Goal: Task Accomplishment & Management: Manage account settings

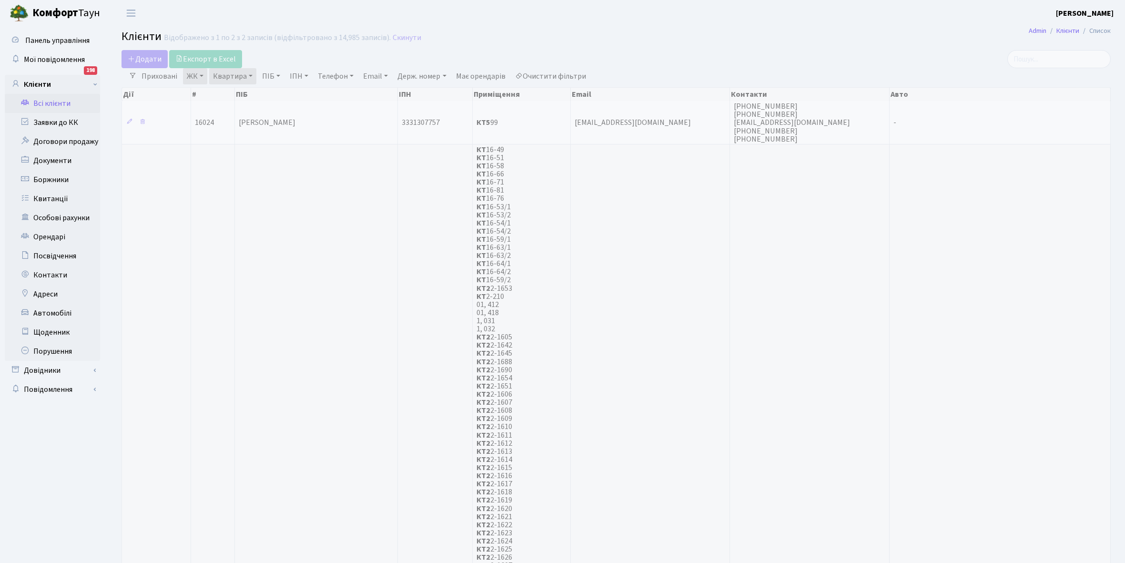
select select "25"
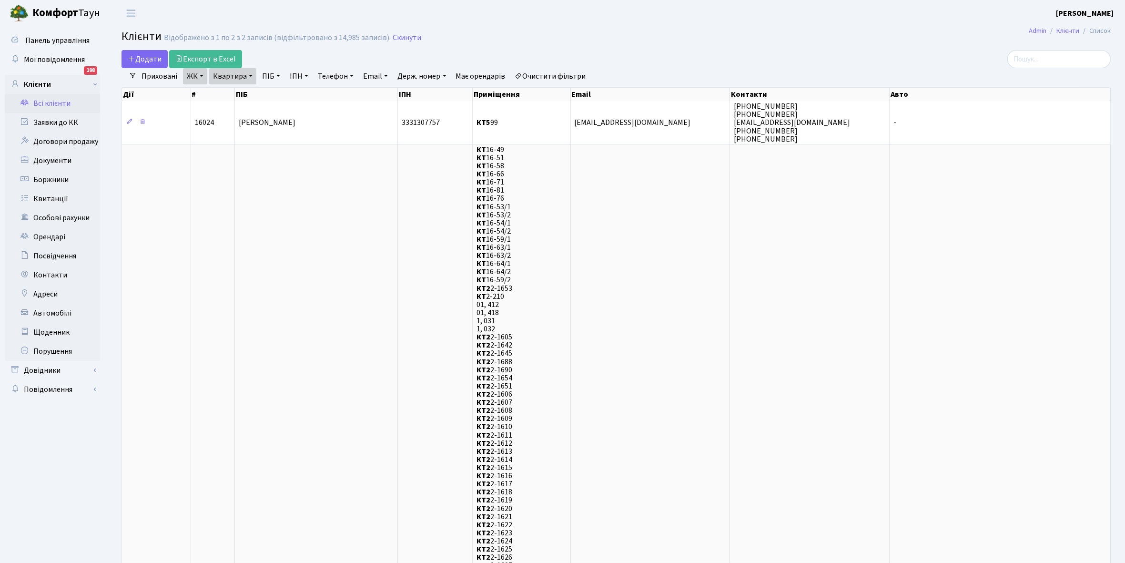
click at [249, 75] on link "Квартира" at bounding box center [232, 76] width 47 height 16
click at [237, 94] on input "99" at bounding box center [238, 95] width 56 height 18
type input "9"
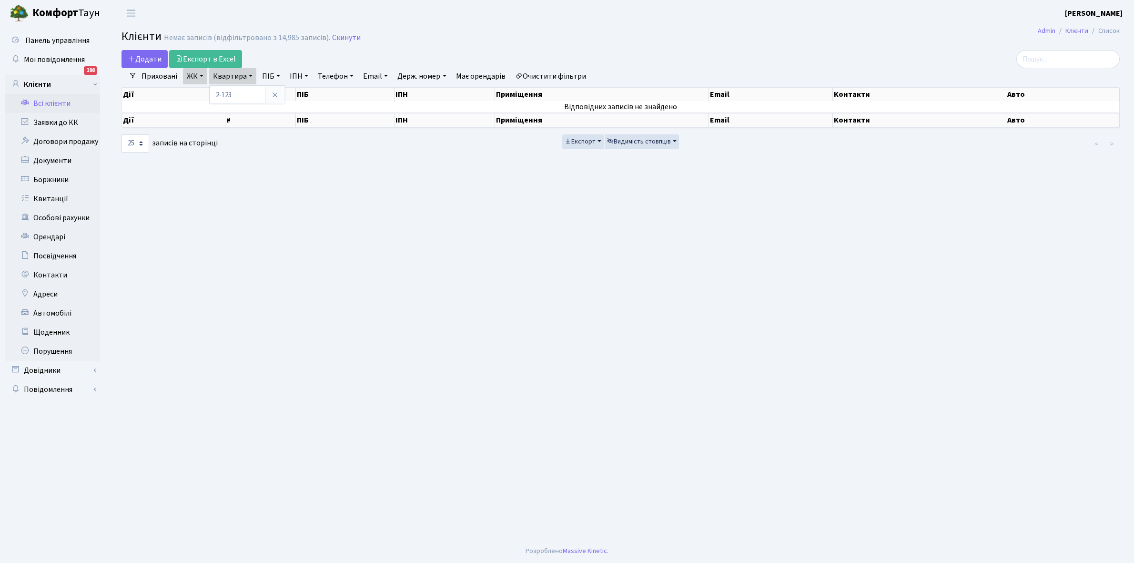
click at [568, 74] on link "Очистити фільтри" at bounding box center [550, 76] width 79 height 16
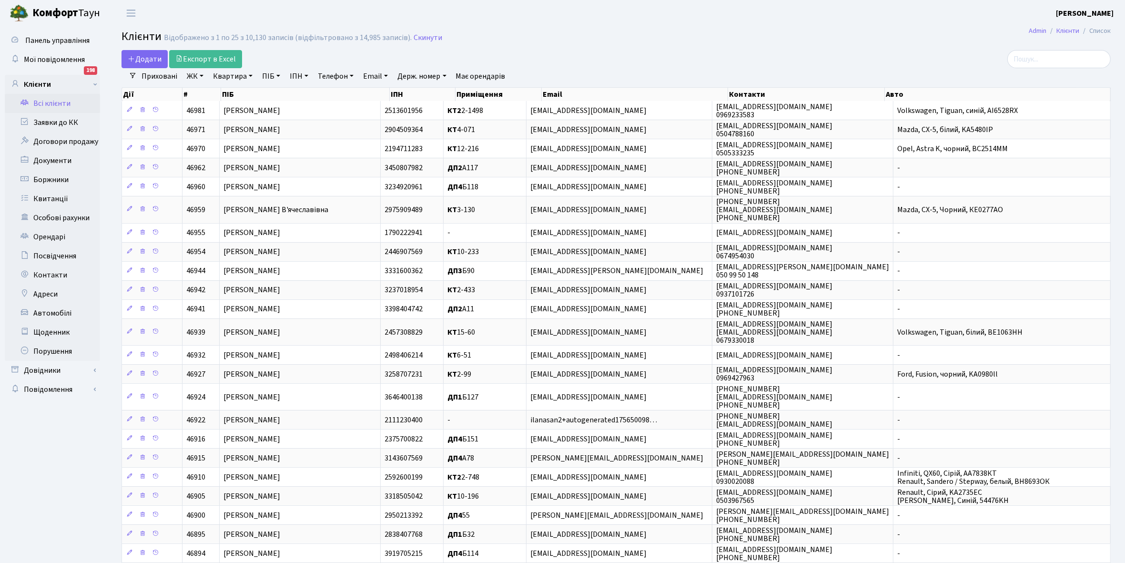
click at [201, 75] on link "ЖК" at bounding box center [195, 76] width 24 height 16
click at [203, 108] on li "КТ, вул. Регенераторна, 4" at bounding box center [242, 109] width 115 height 17
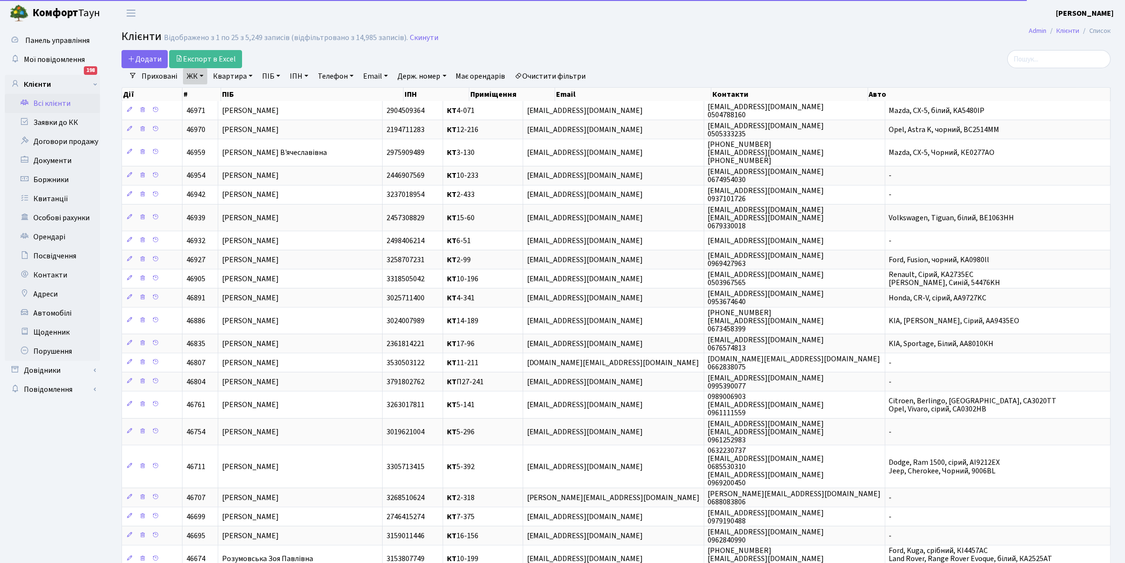
click at [249, 76] on link "Квартира" at bounding box center [232, 76] width 47 height 16
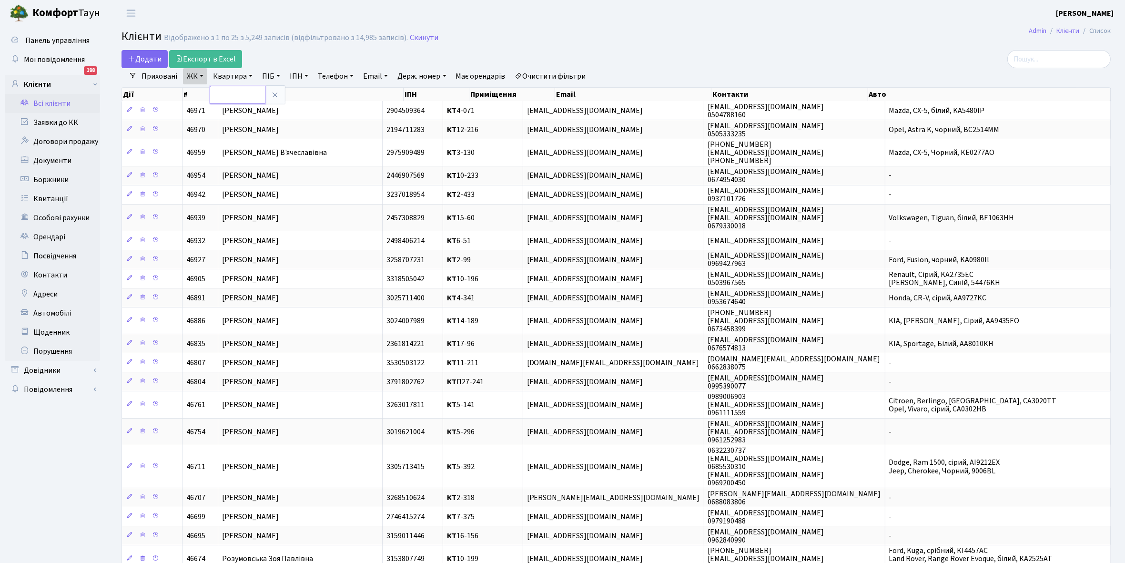
click at [239, 90] on input "text" at bounding box center [238, 95] width 56 height 18
type input "2-123"
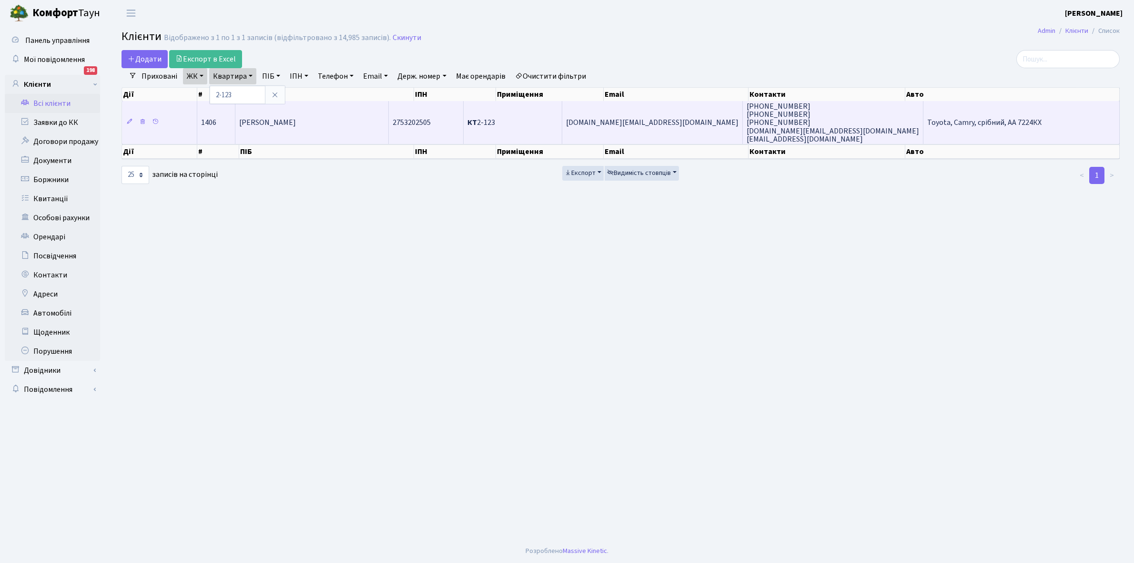
click at [308, 136] on td "[PERSON_NAME] [PERSON_NAME]" at bounding box center [311, 122] width 153 height 43
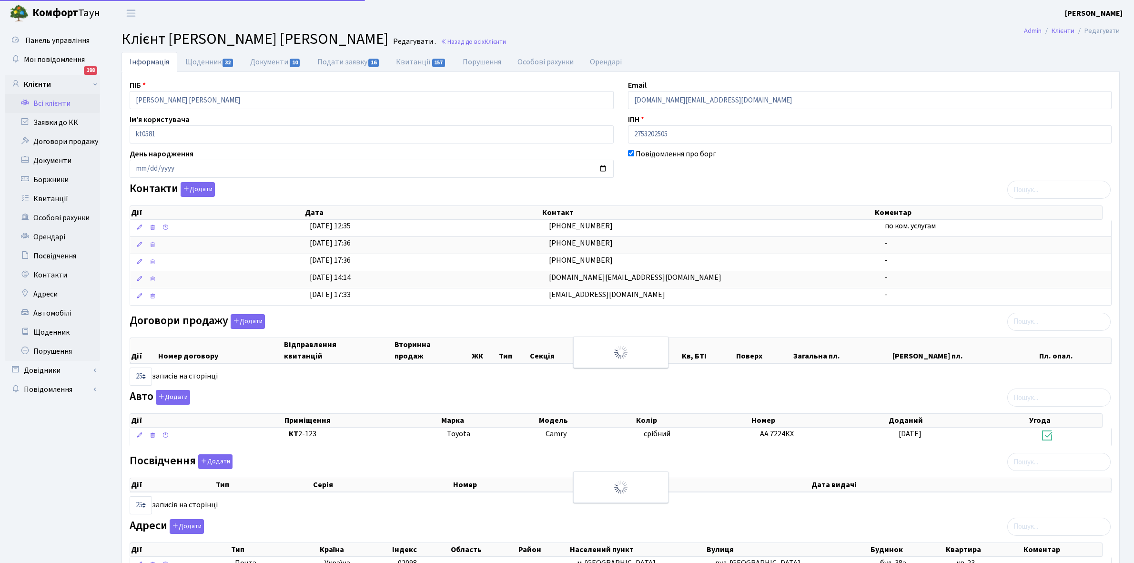
select select "25"
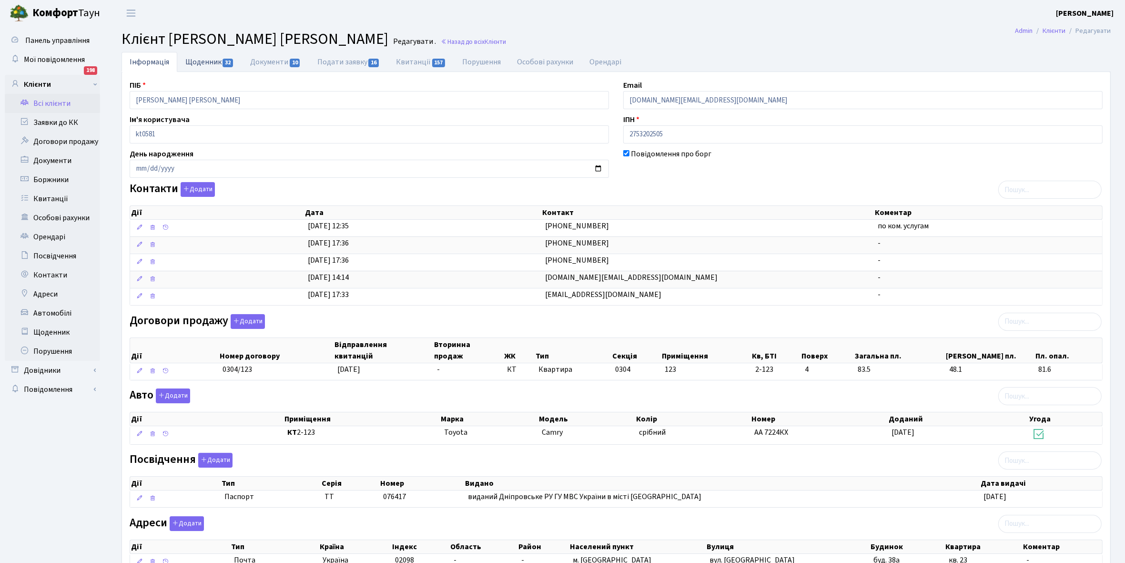
click at [199, 64] on link "Щоденник 32" at bounding box center [209, 62] width 65 height 20
select select "25"
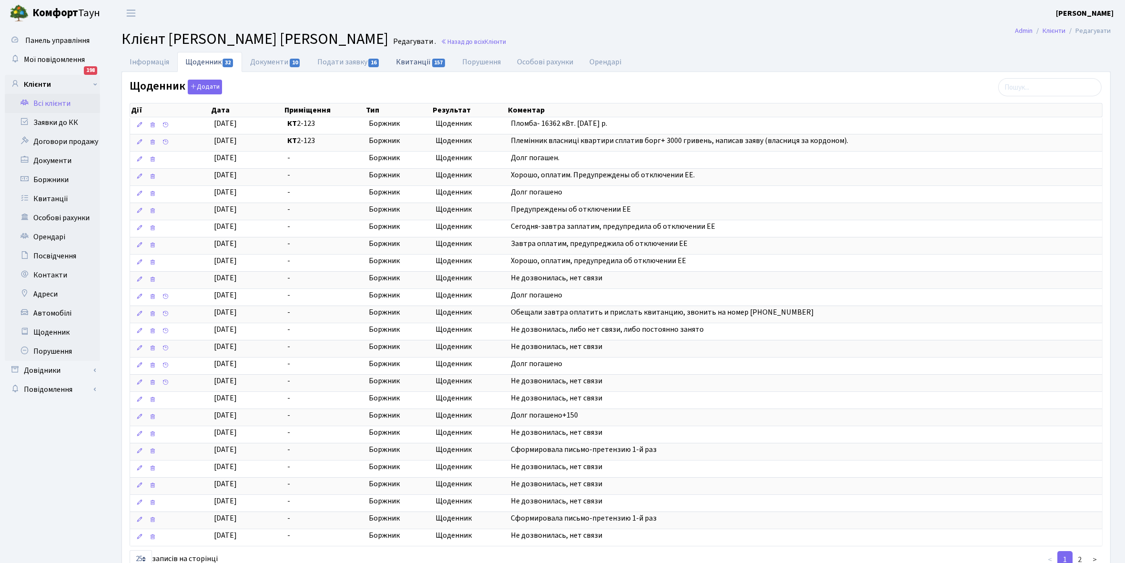
click at [418, 63] on link "Квитанції 157" at bounding box center [421, 62] width 66 height 20
select select "25"
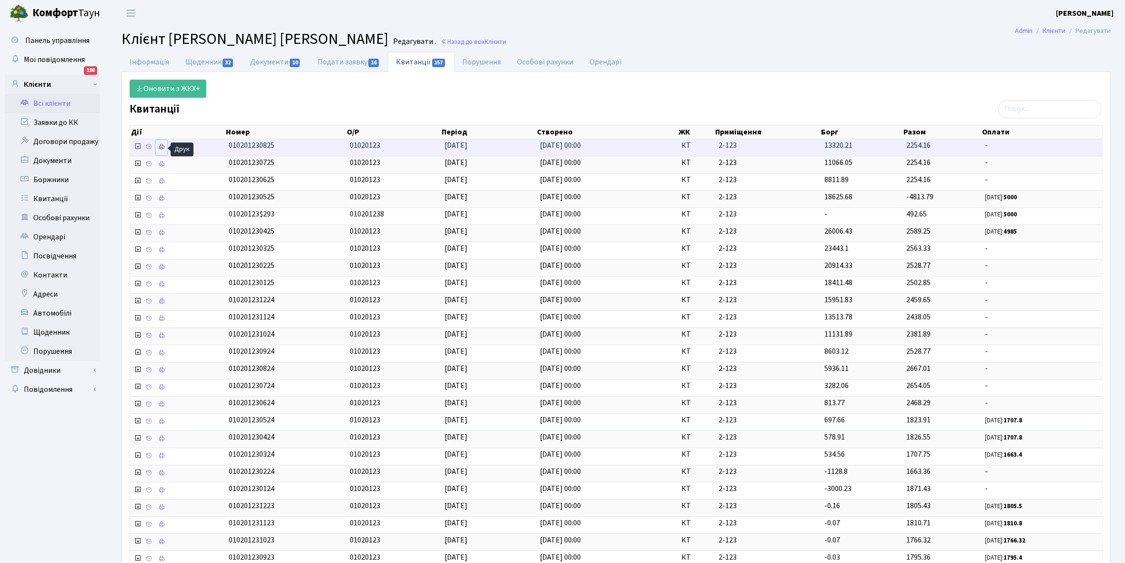
click at [163, 144] on icon at bounding box center [161, 146] width 7 height 7
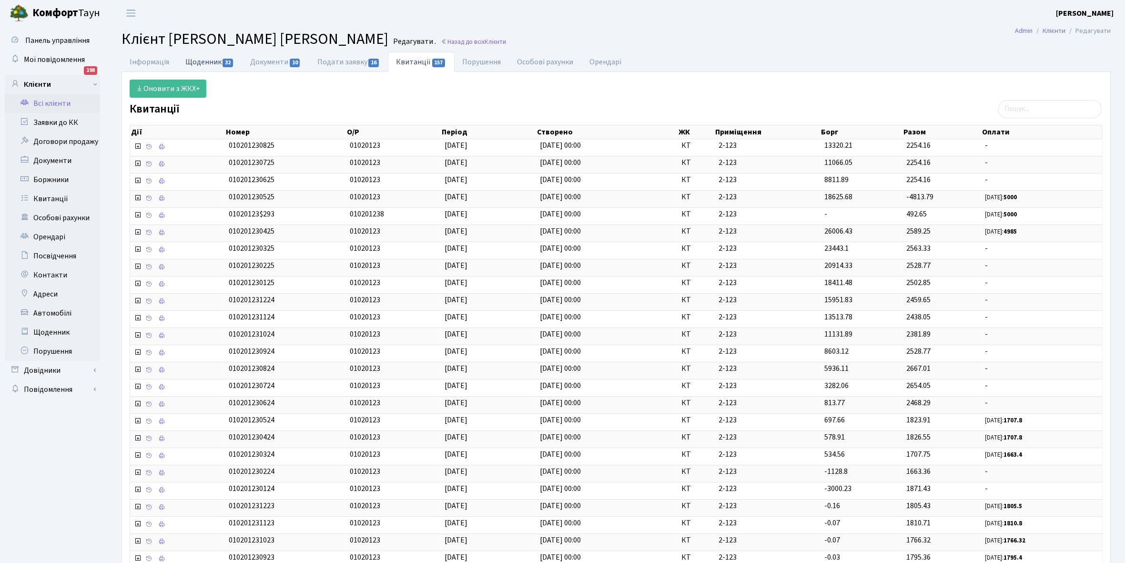
click at [195, 61] on link "Щоденник 32" at bounding box center [209, 62] width 65 height 20
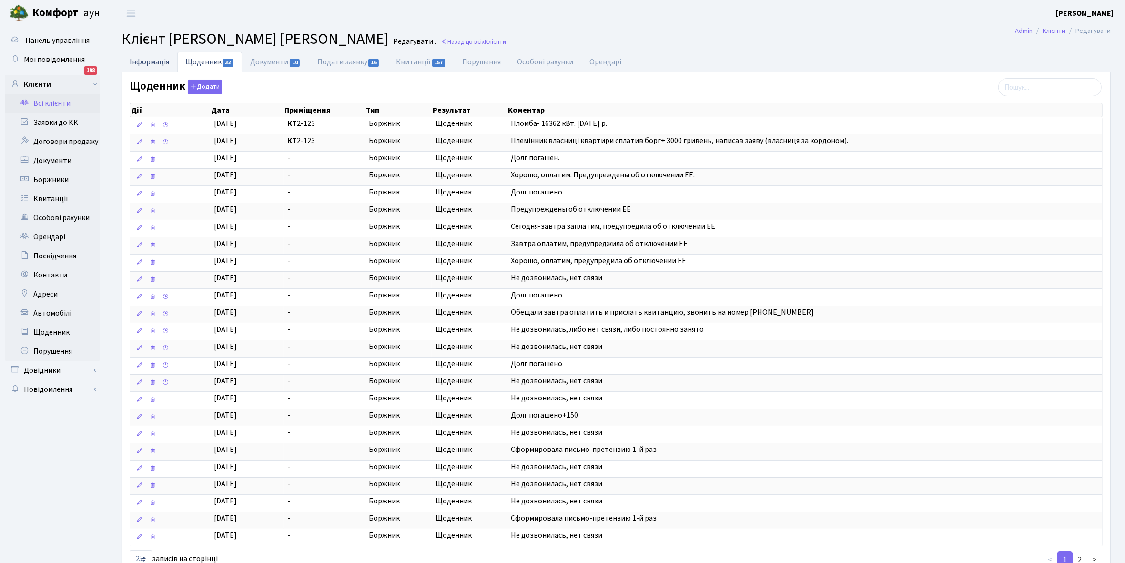
click at [147, 58] on link "Інформація" at bounding box center [150, 62] width 56 height 20
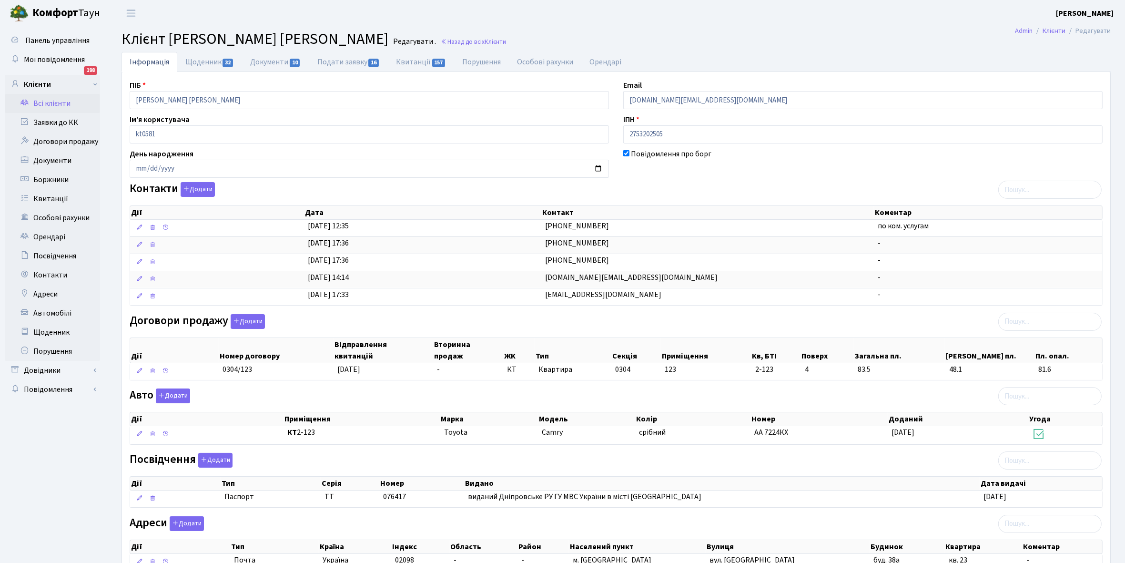
click at [40, 99] on link "Всі клієнти" at bounding box center [52, 103] width 95 height 19
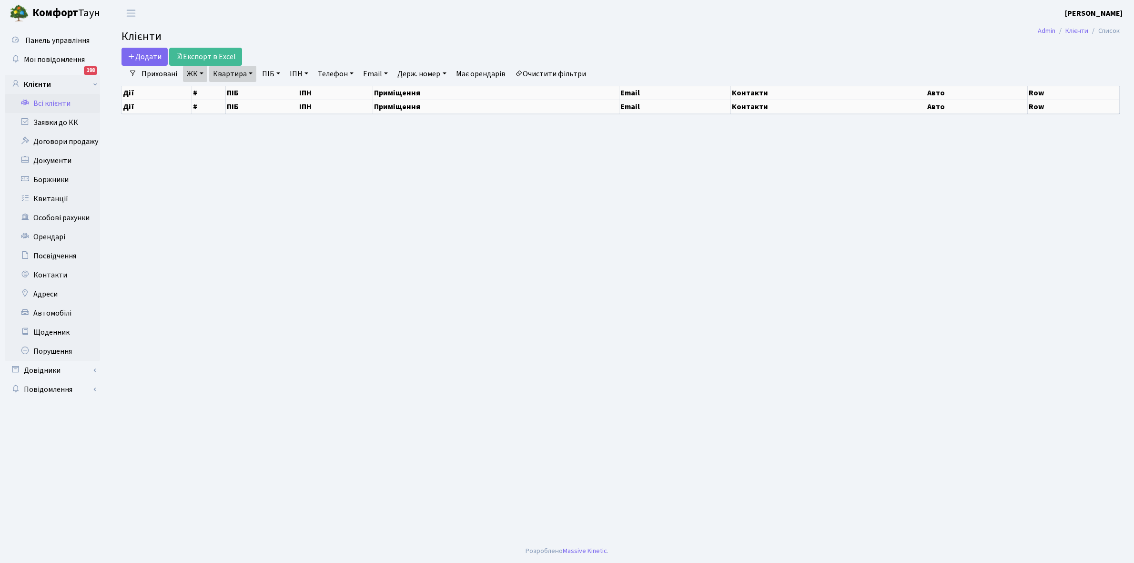
select select "25"
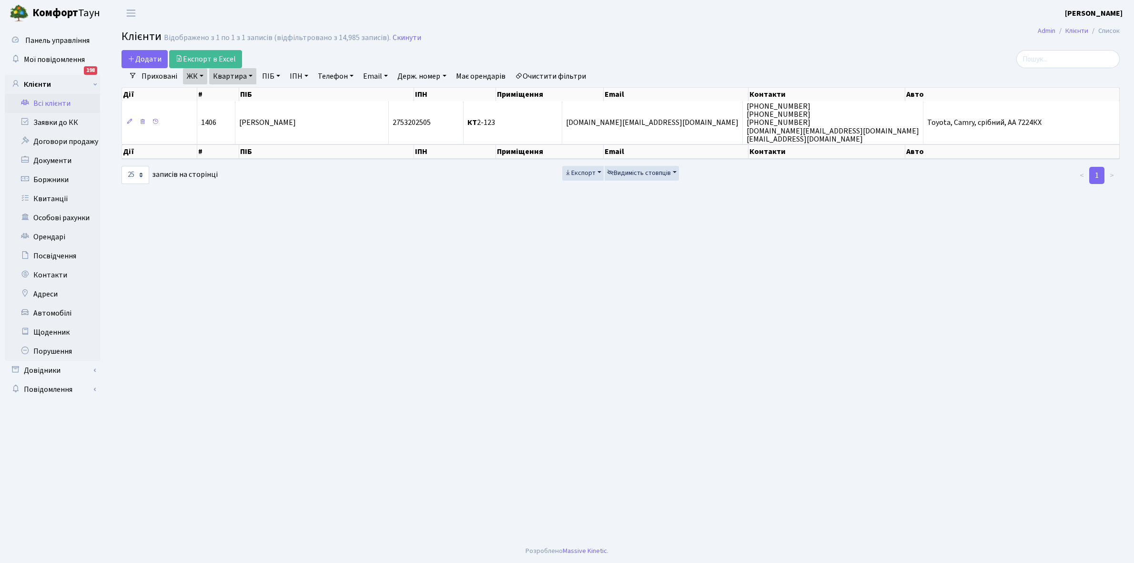
click at [248, 74] on link "Квартира" at bounding box center [232, 76] width 47 height 16
click at [252, 95] on input "2-123" at bounding box center [238, 95] width 56 height 18
type input "2"
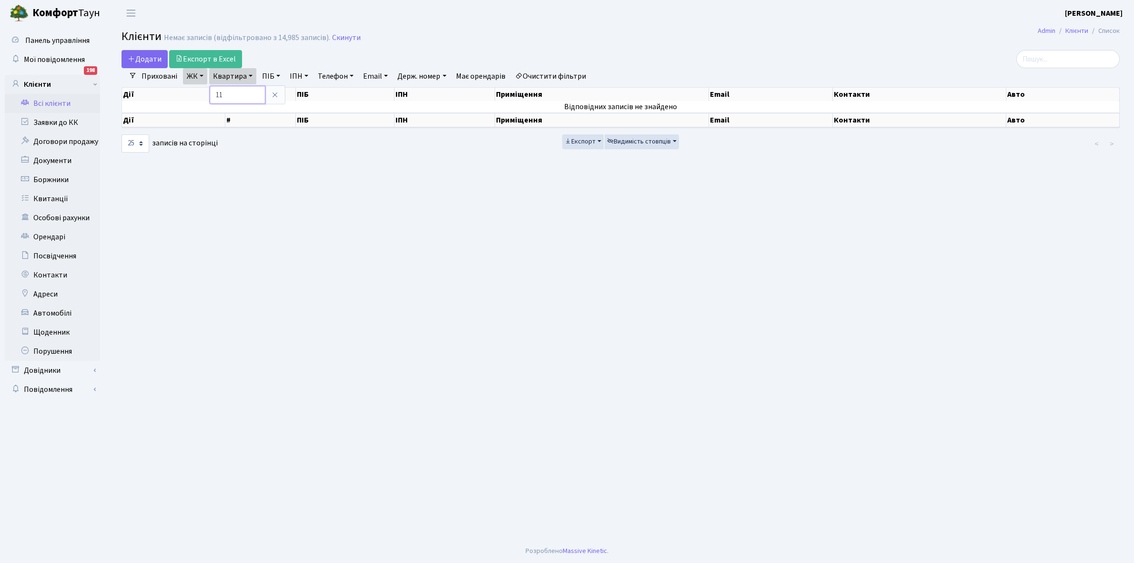
type input "1"
click at [551, 75] on link "Очистити фільтри" at bounding box center [550, 76] width 79 height 16
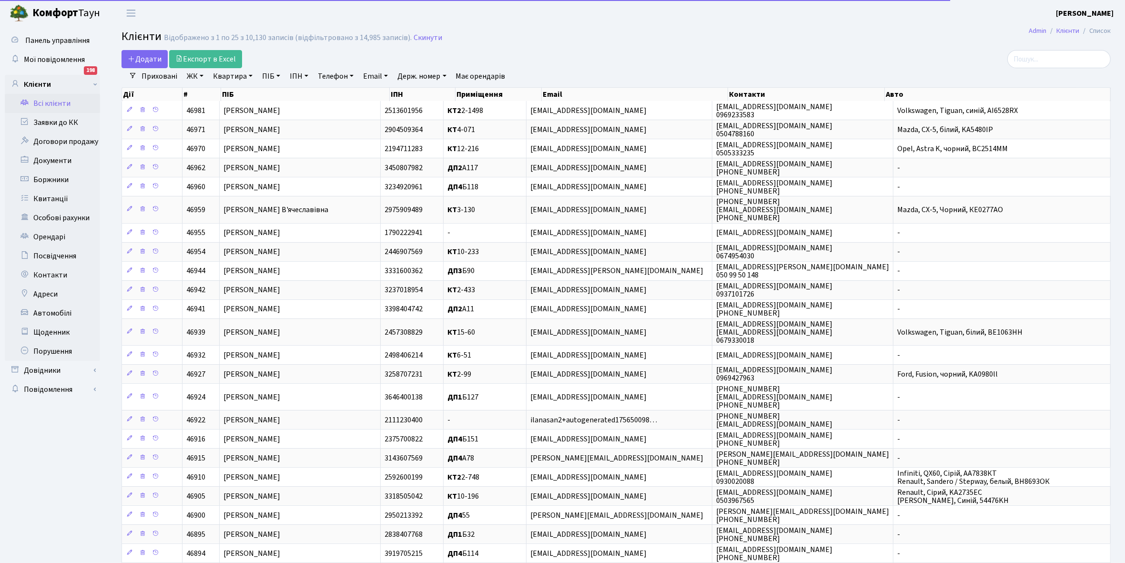
click at [203, 75] on link "ЖК" at bounding box center [195, 76] width 24 height 16
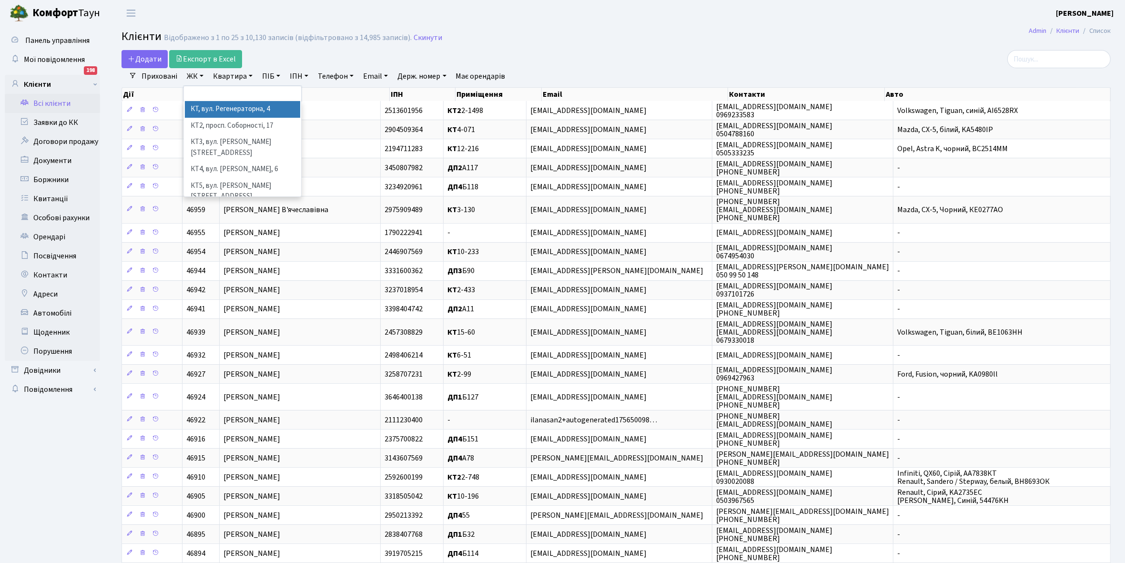
click at [205, 110] on li "КТ, вул. Регенераторна, 4" at bounding box center [242, 109] width 115 height 17
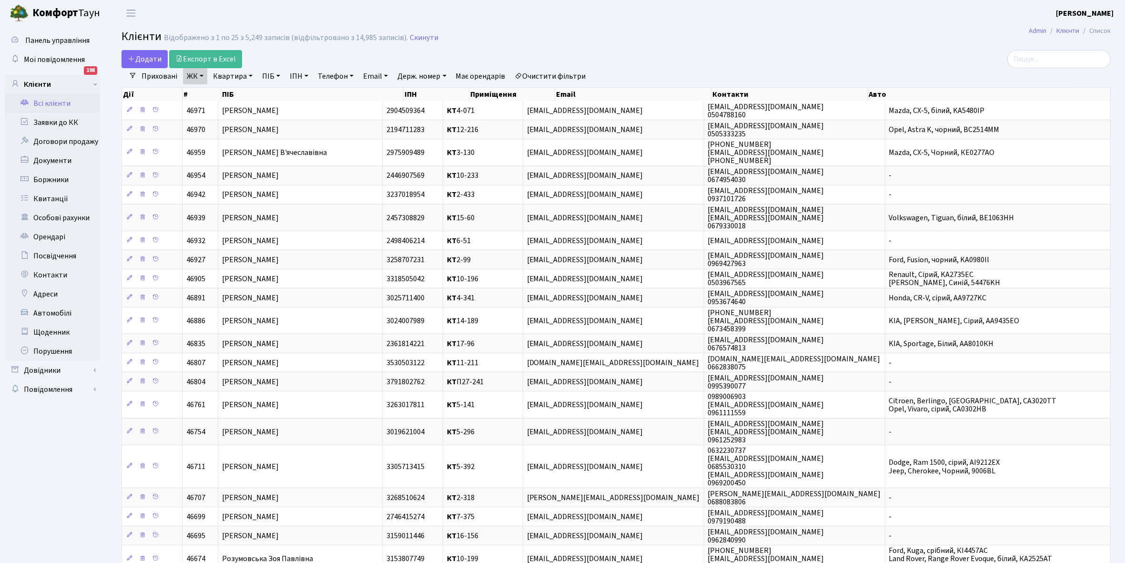
click at [249, 73] on link "Квартира" at bounding box center [232, 76] width 47 height 16
click at [236, 93] on input "text" at bounding box center [238, 95] width 56 height 18
type input "2-123"
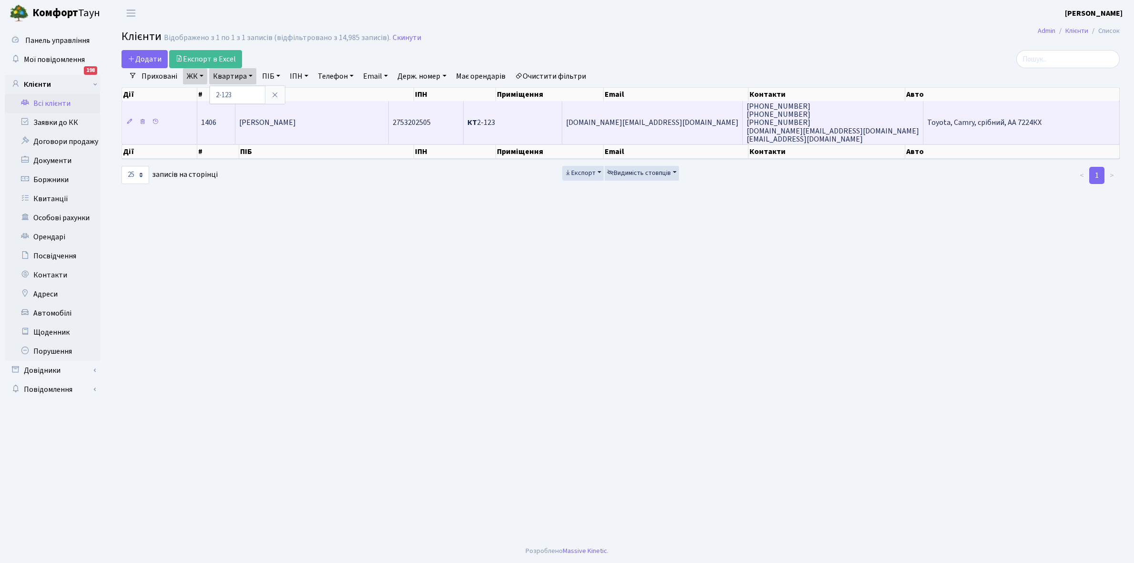
click at [308, 132] on td "[PERSON_NAME] [PERSON_NAME]" at bounding box center [311, 122] width 153 height 43
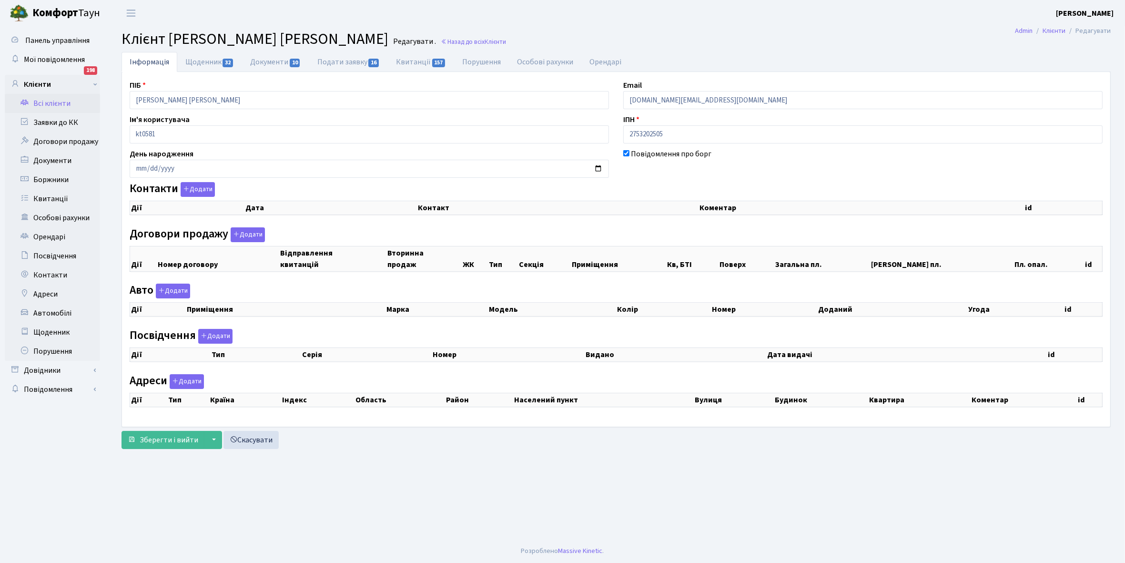
checkbox input "true"
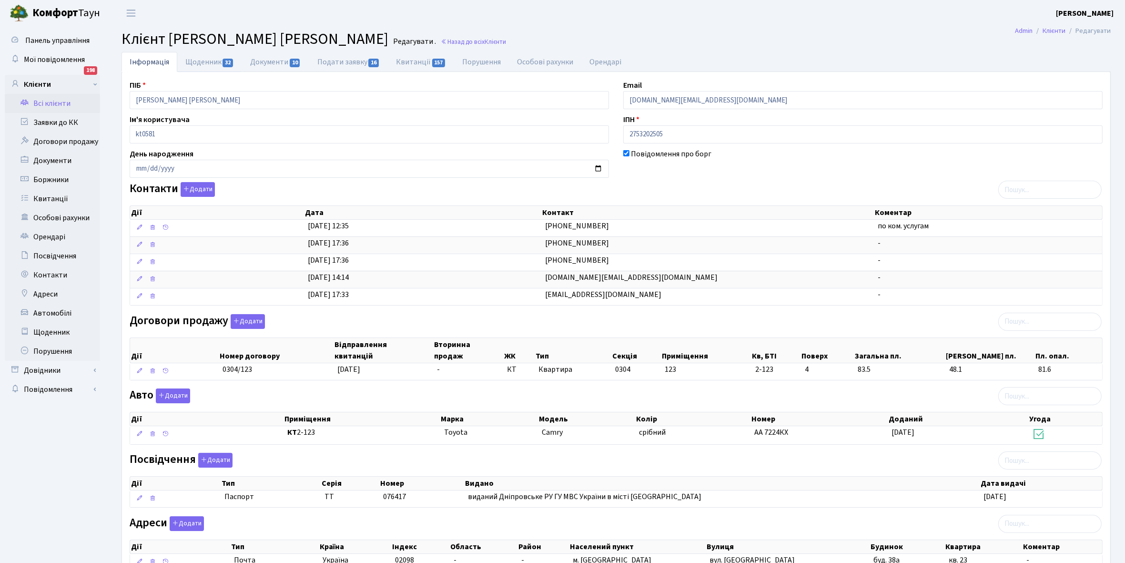
click at [201, 63] on link "Щоденник 32" at bounding box center [209, 62] width 65 height 20
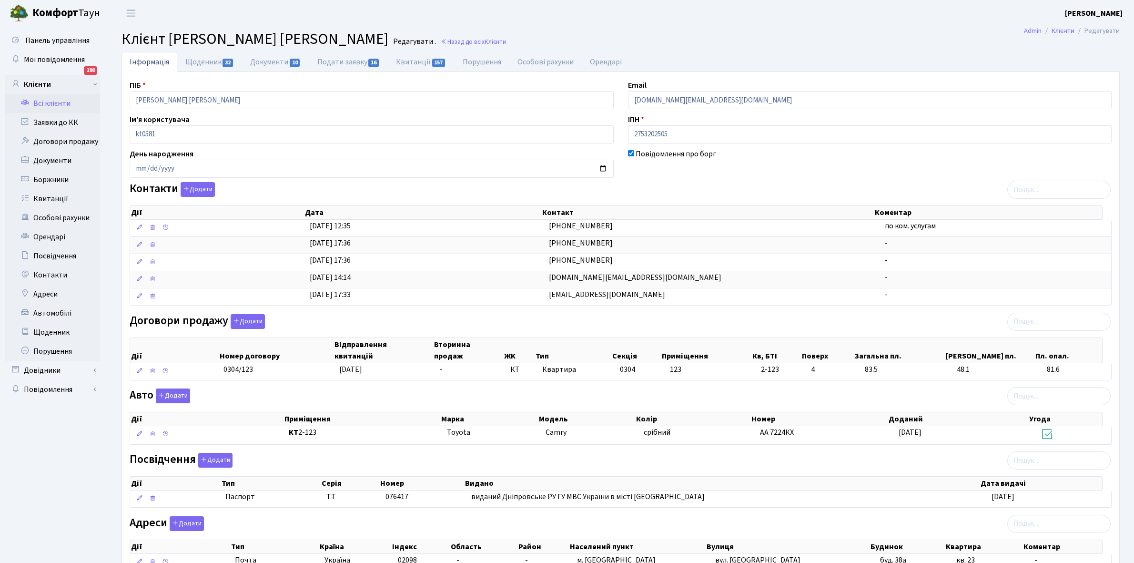
select select "25"
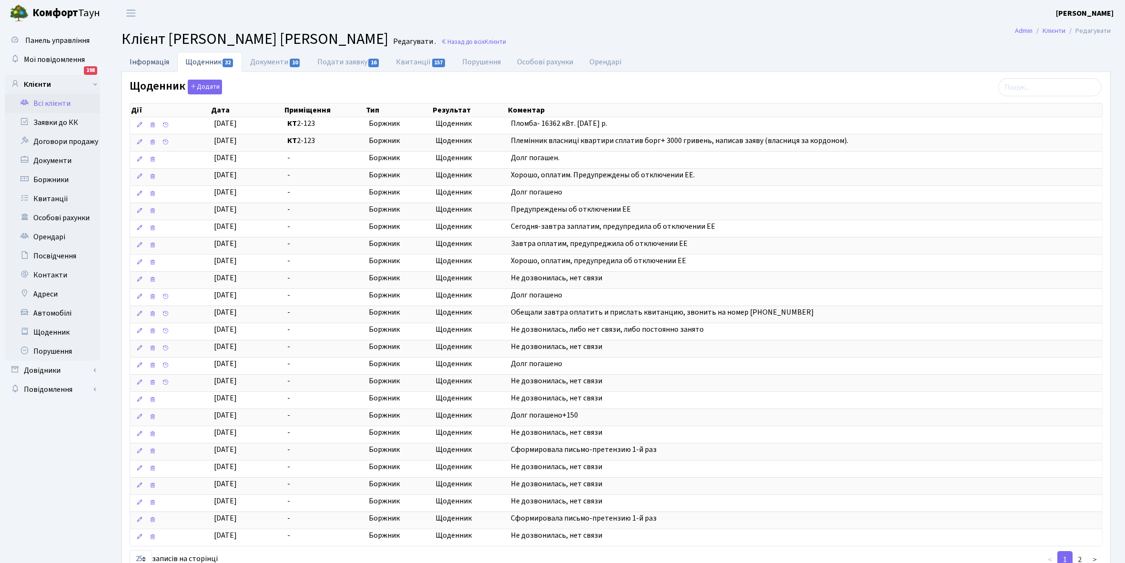
click at [148, 62] on link "Інформація" at bounding box center [150, 62] width 56 height 20
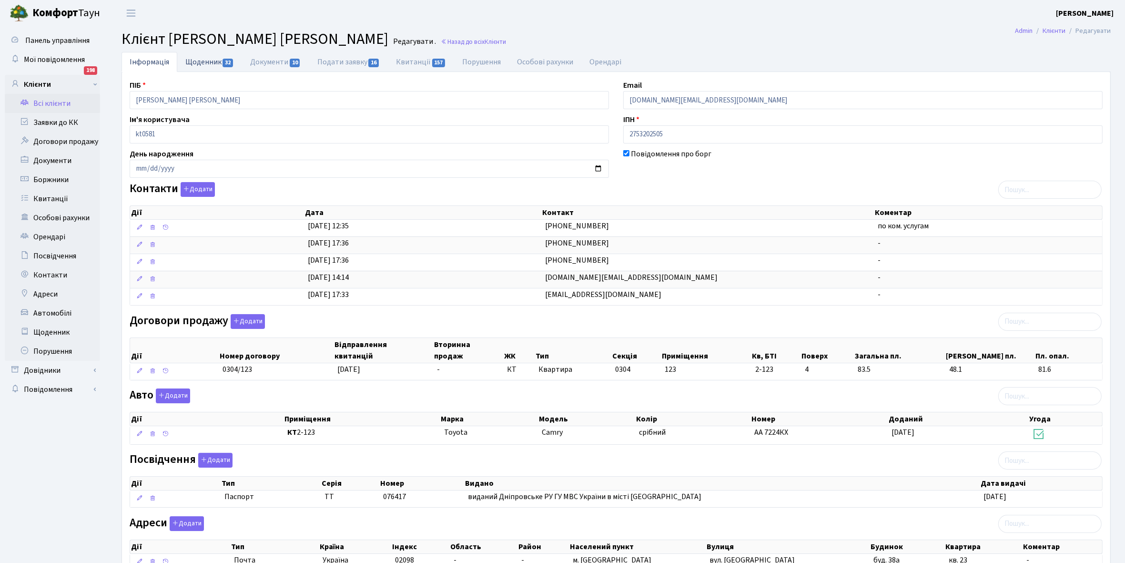
click at [198, 61] on link "Щоденник 32" at bounding box center [209, 62] width 65 height 20
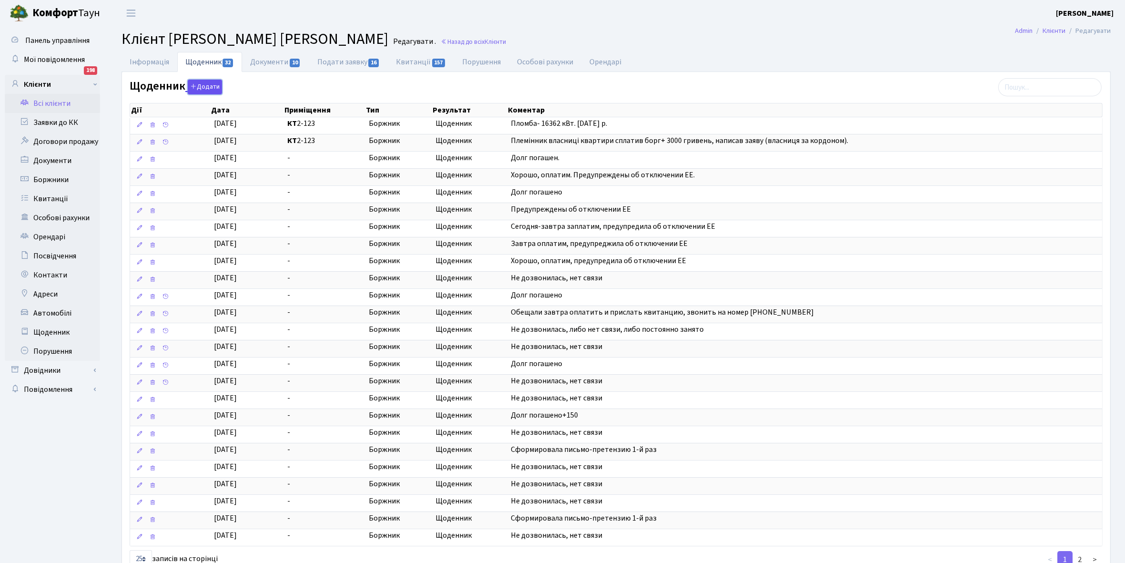
click at [203, 90] on button "Додати" at bounding box center [205, 87] width 34 height 15
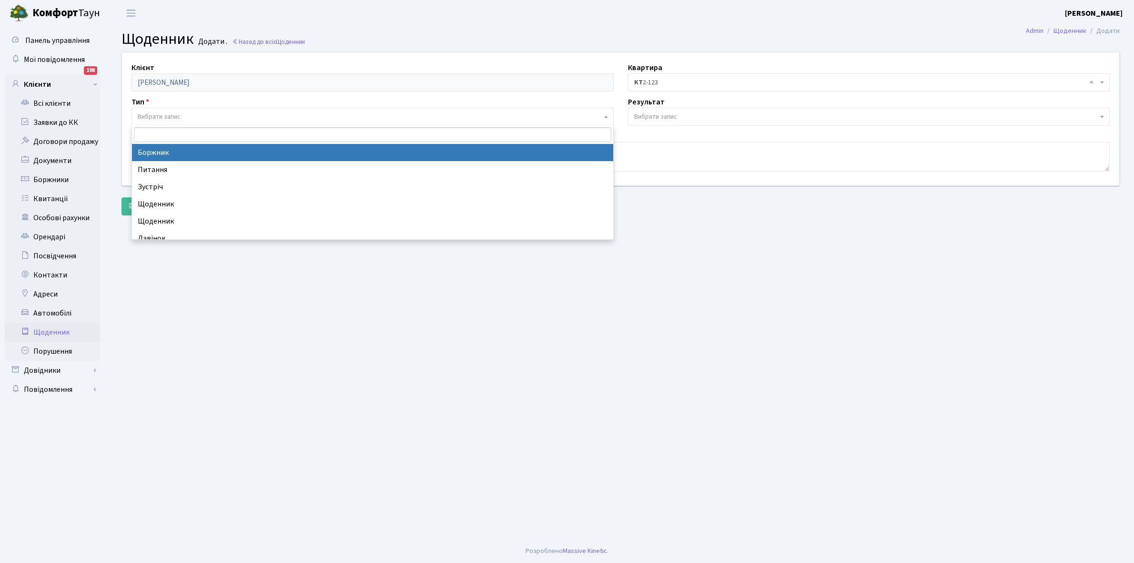
click at [167, 113] on span "Вибрати запис" at bounding box center [159, 117] width 43 height 10
select select "189"
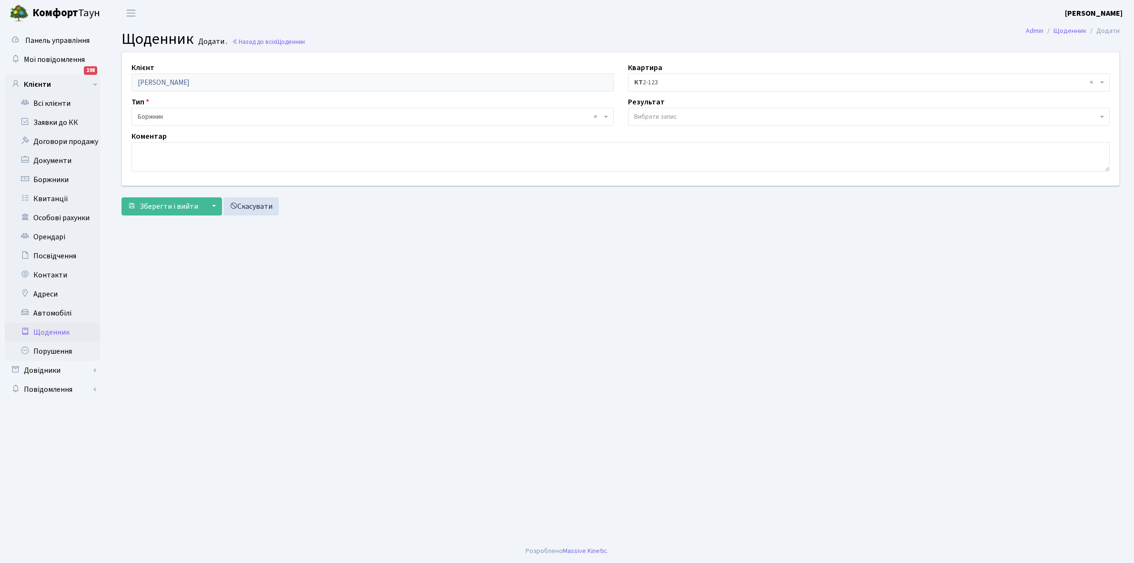
click at [680, 113] on span "Вибрати запис" at bounding box center [866, 117] width 464 height 10
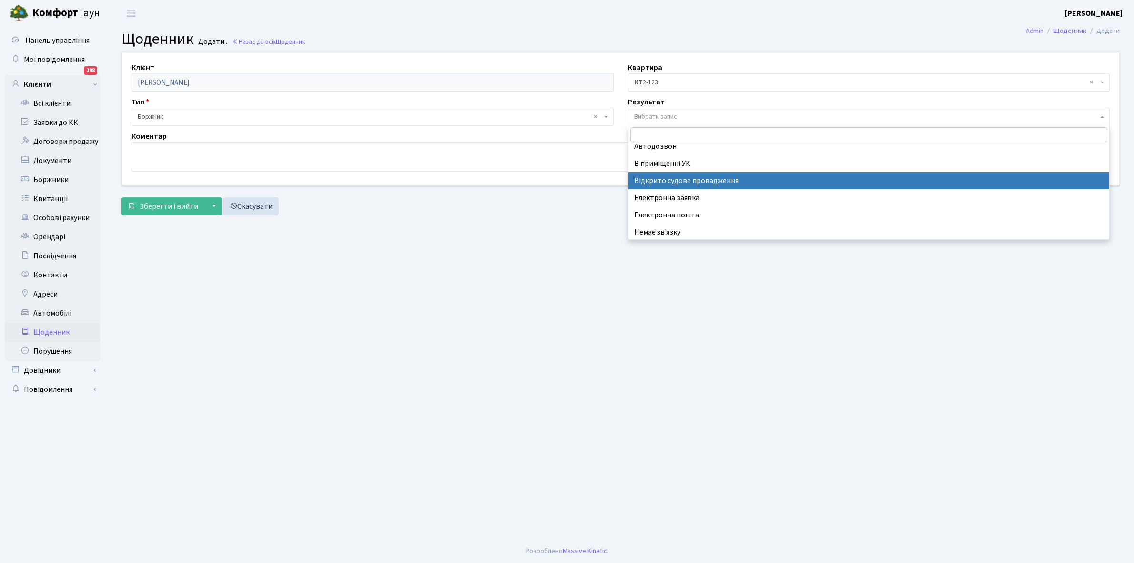
scroll to position [59, 0]
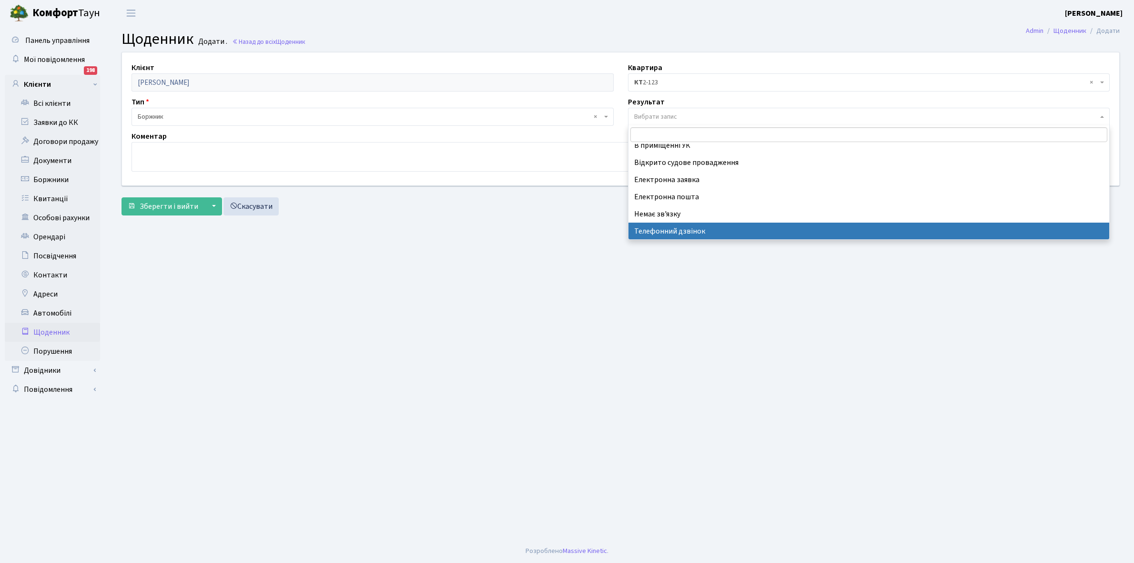
select select "196"
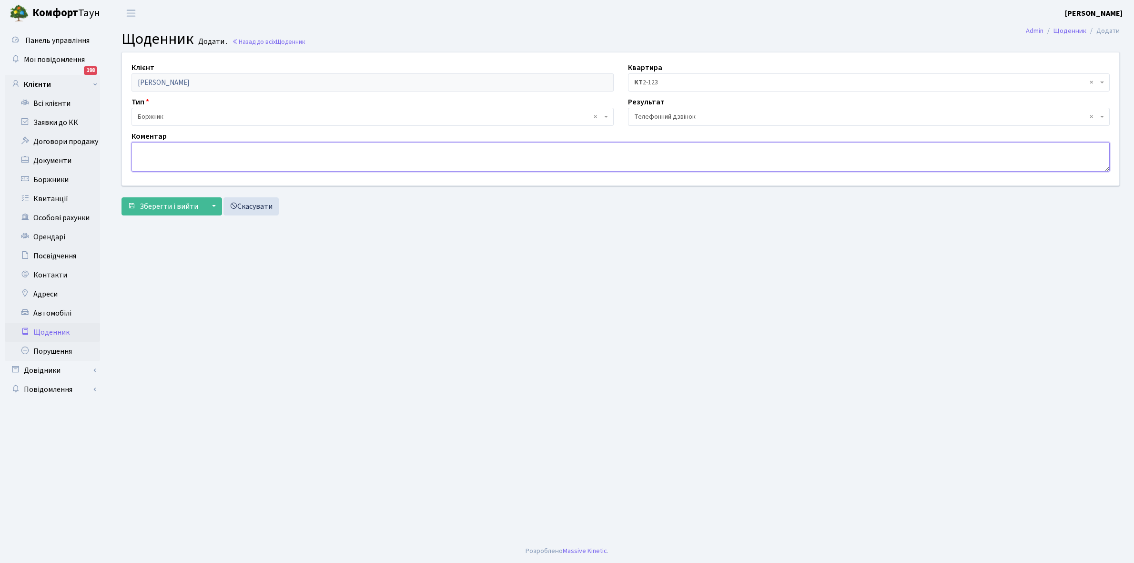
click at [155, 157] on textarea at bounding box center [621, 157] width 978 height 30
type textarea "X"
type textarea "Частину заборгованості оплатила"
click at [152, 203] on span "Зберегти і вийти" at bounding box center [169, 206] width 59 height 10
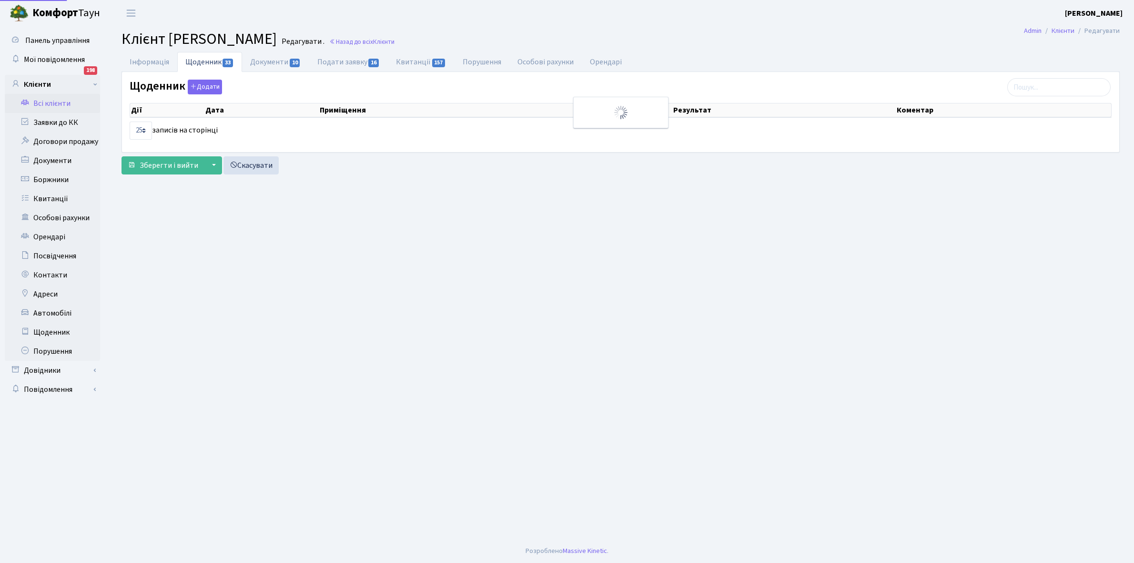
select select "25"
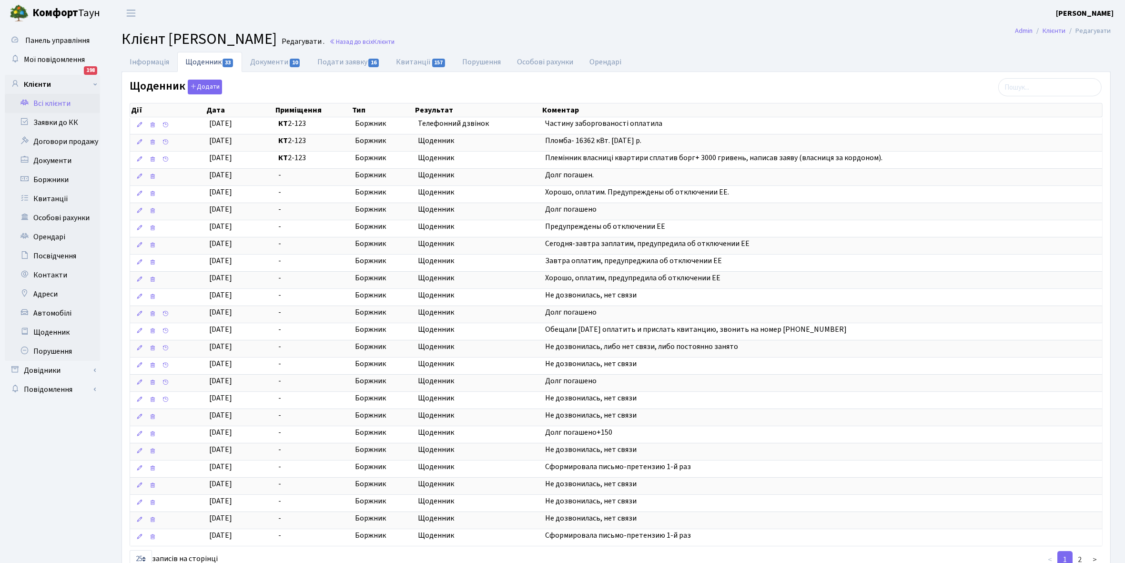
click at [52, 101] on link "Всі клієнти" at bounding box center [52, 103] width 95 height 19
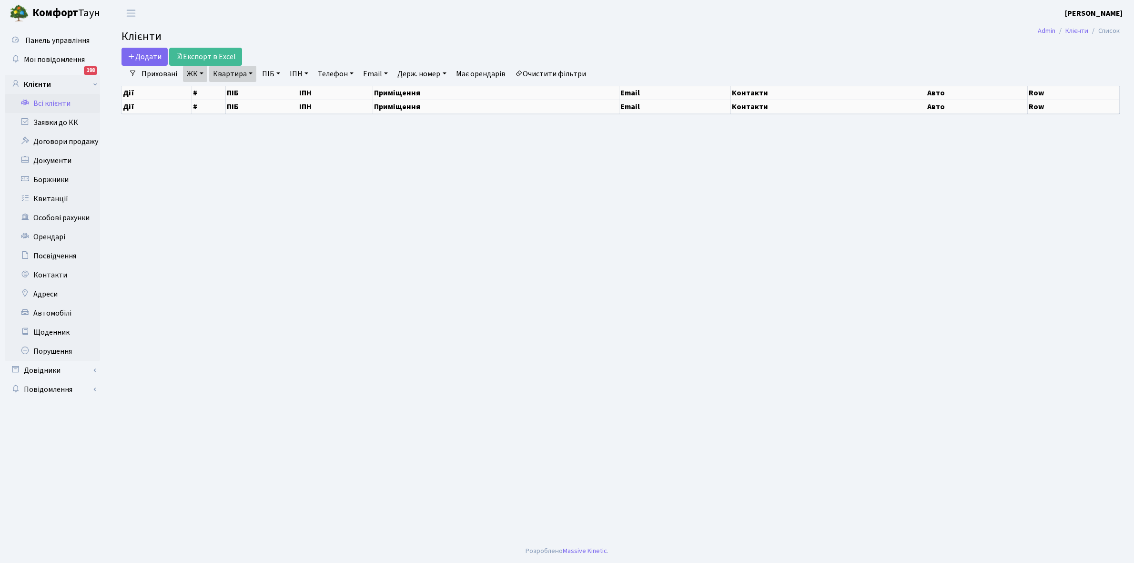
select select "25"
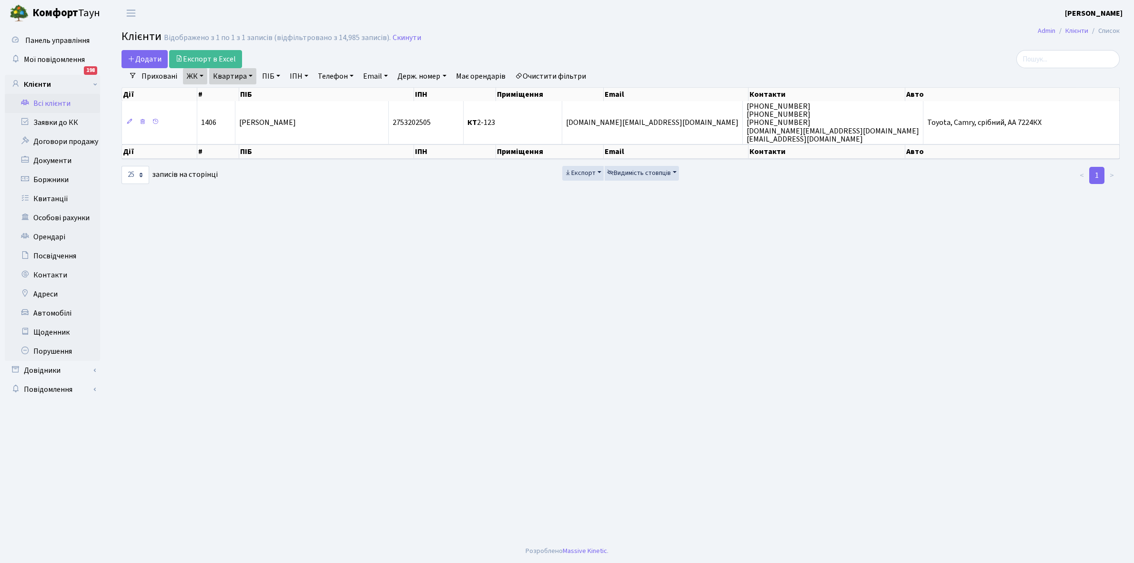
click at [50, 102] on link "Всі клієнти" at bounding box center [52, 103] width 95 height 19
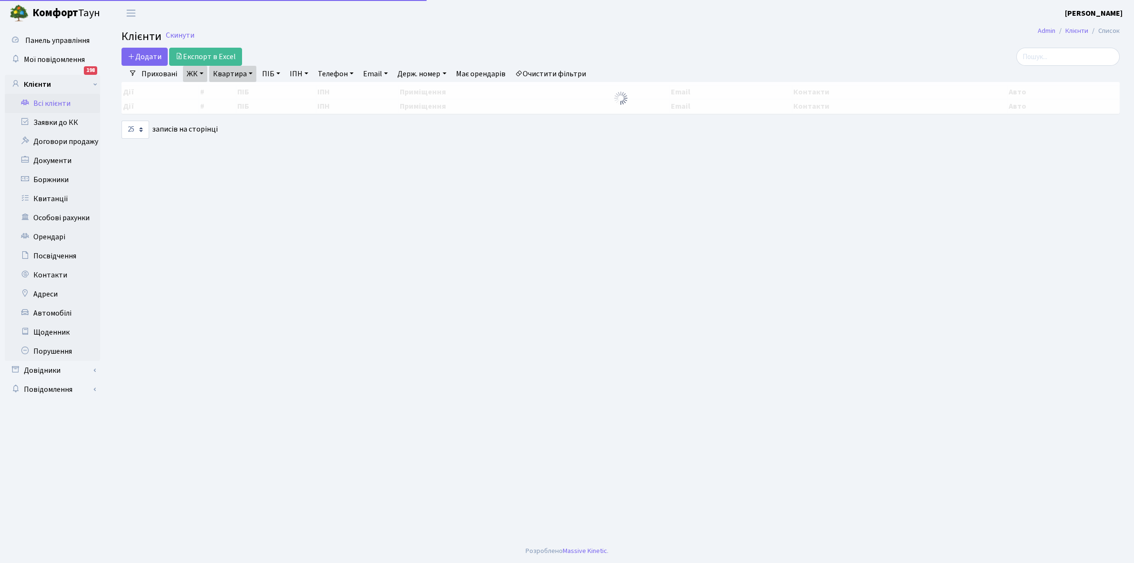
select select "25"
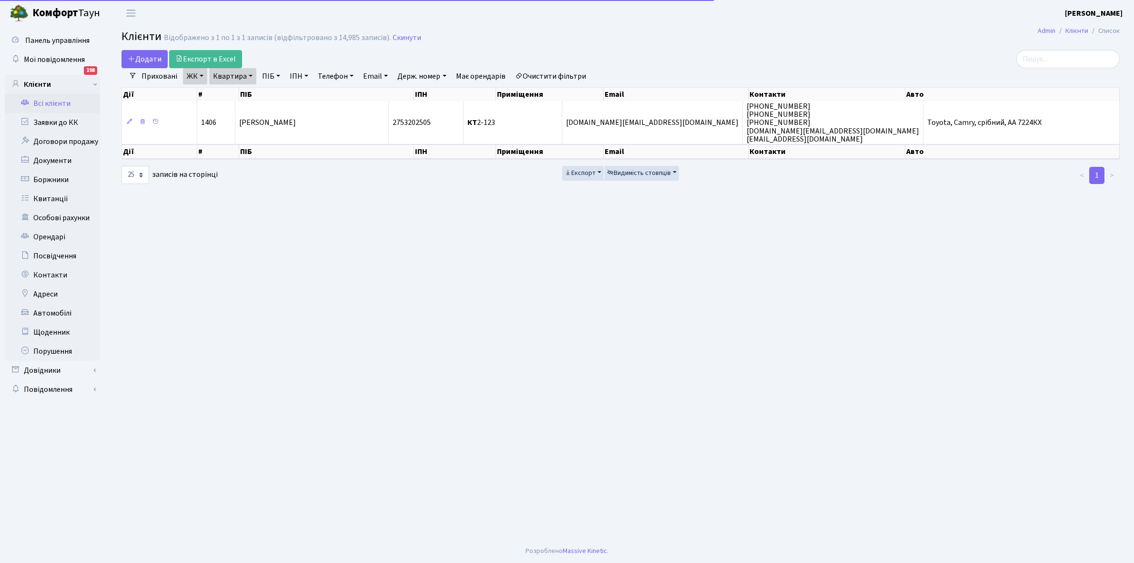
click at [253, 74] on link "Квартира" at bounding box center [232, 76] width 47 height 16
click at [244, 91] on input "2-123" at bounding box center [238, 95] width 56 height 18
type input "2"
type input "5-325"
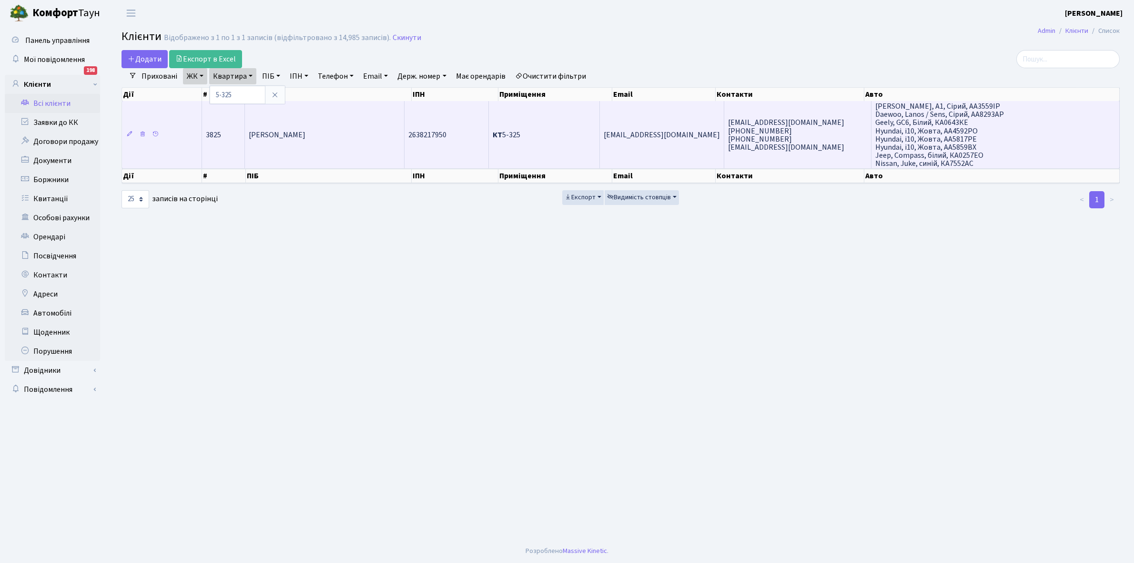
click at [370, 137] on td "Пащенко Олег Іванович" at bounding box center [325, 134] width 160 height 67
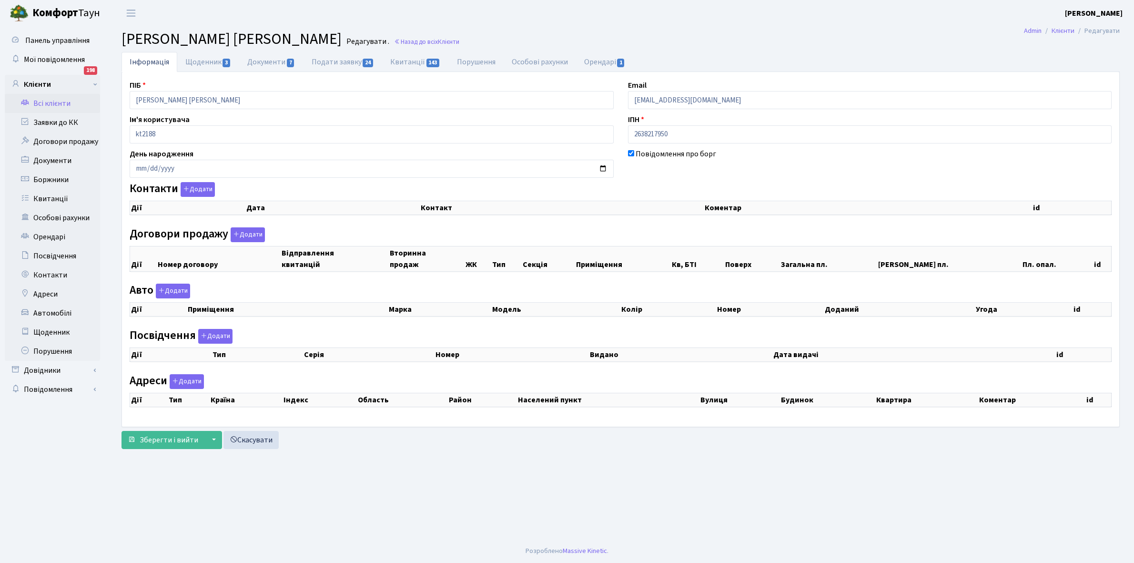
checkbox input "true"
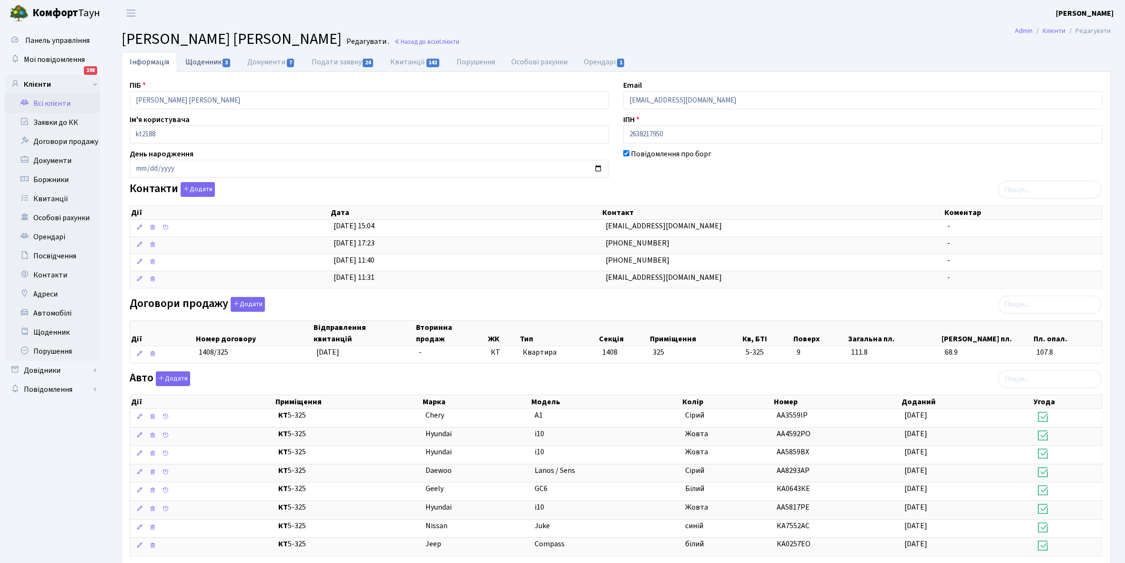
click at [194, 61] on link "Щоденник 3" at bounding box center [208, 62] width 62 height 20
select select "25"
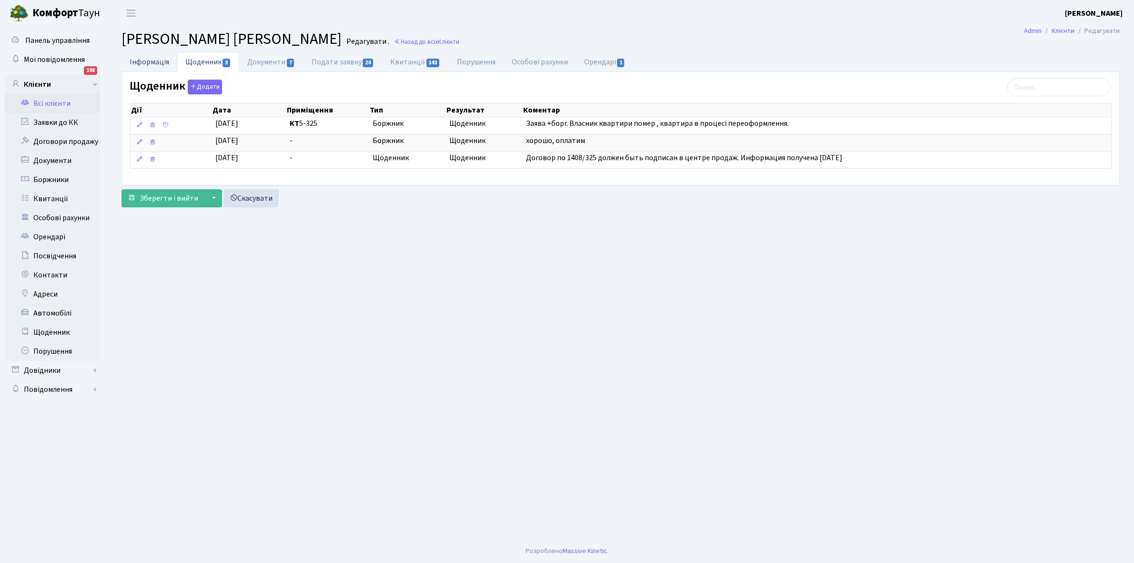
click at [136, 64] on link "Інформація" at bounding box center [150, 62] width 56 height 20
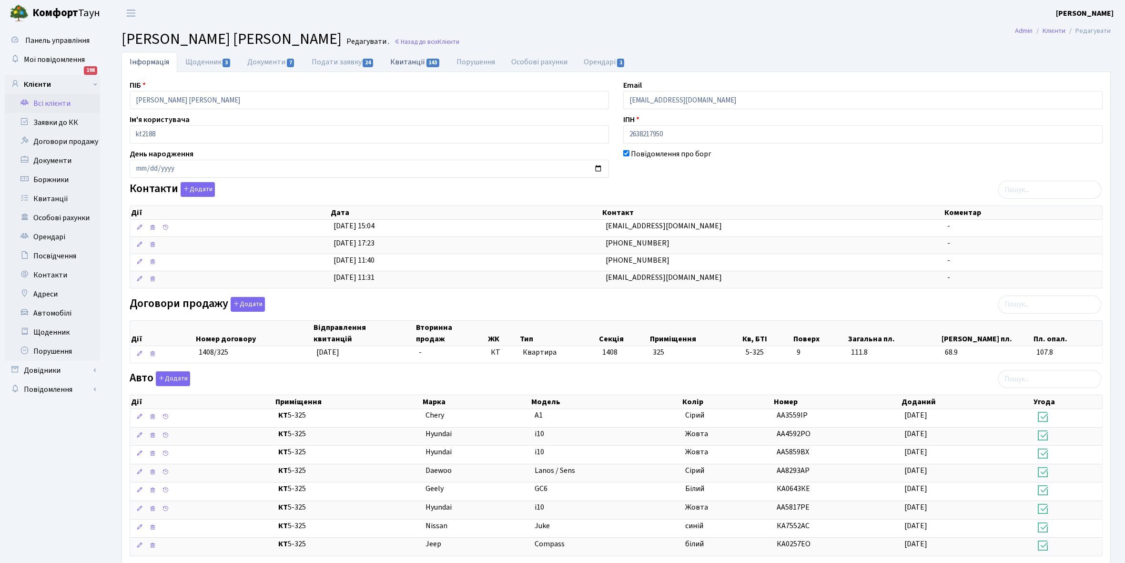
click at [406, 58] on link "Квитанції 143" at bounding box center [415, 62] width 66 height 20
select select "25"
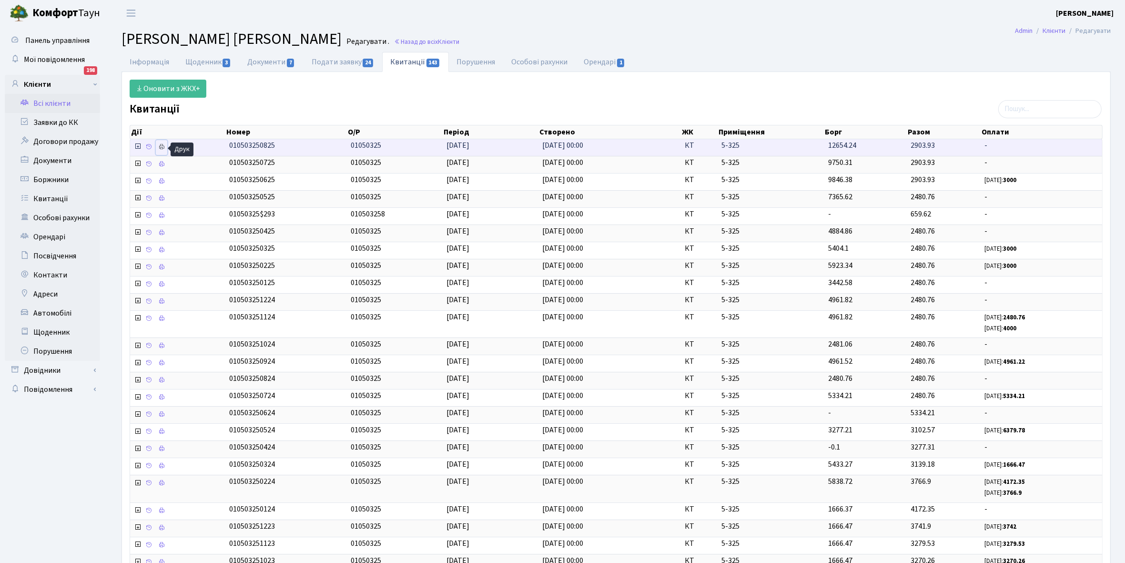
click at [161, 147] on icon at bounding box center [161, 146] width 7 height 7
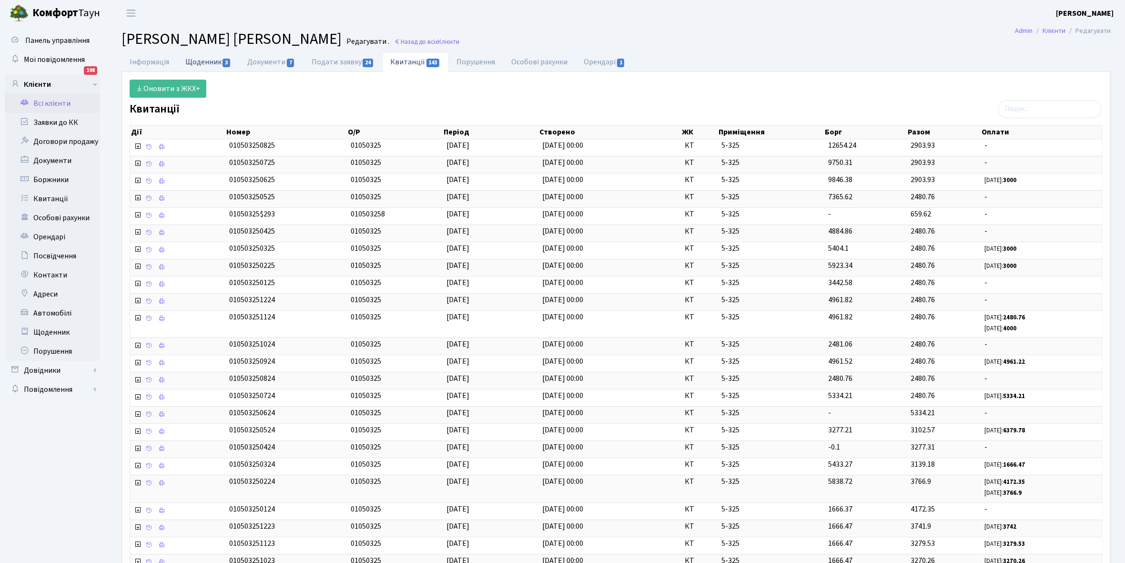
click at [199, 58] on link "Щоденник 3" at bounding box center [208, 62] width 62 height 20
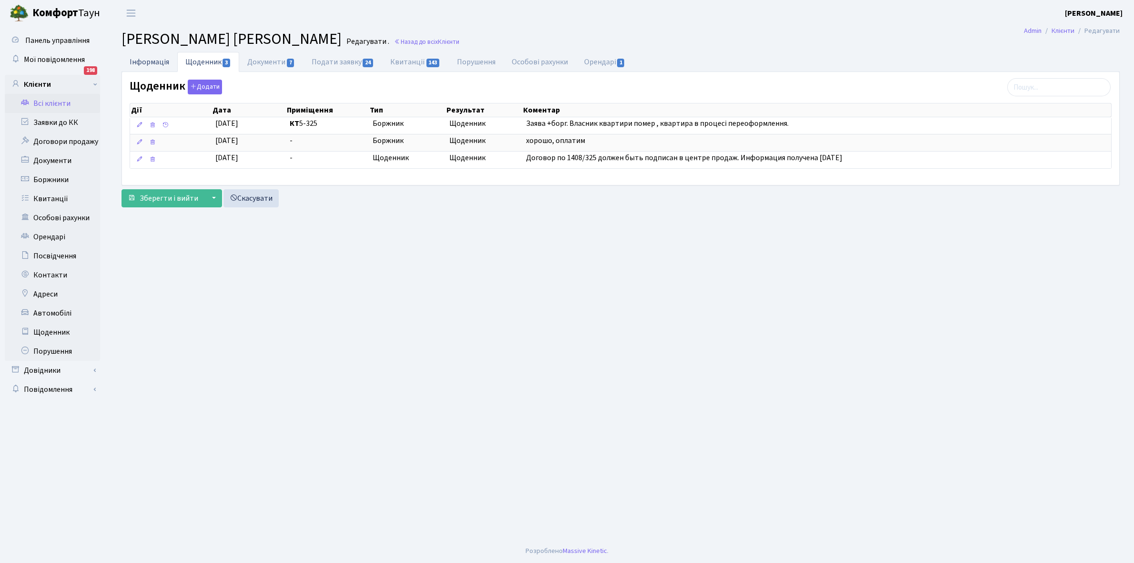
click at [141, 58] on link "Інформація" at bounding box center [150, 62] width 56 height 20
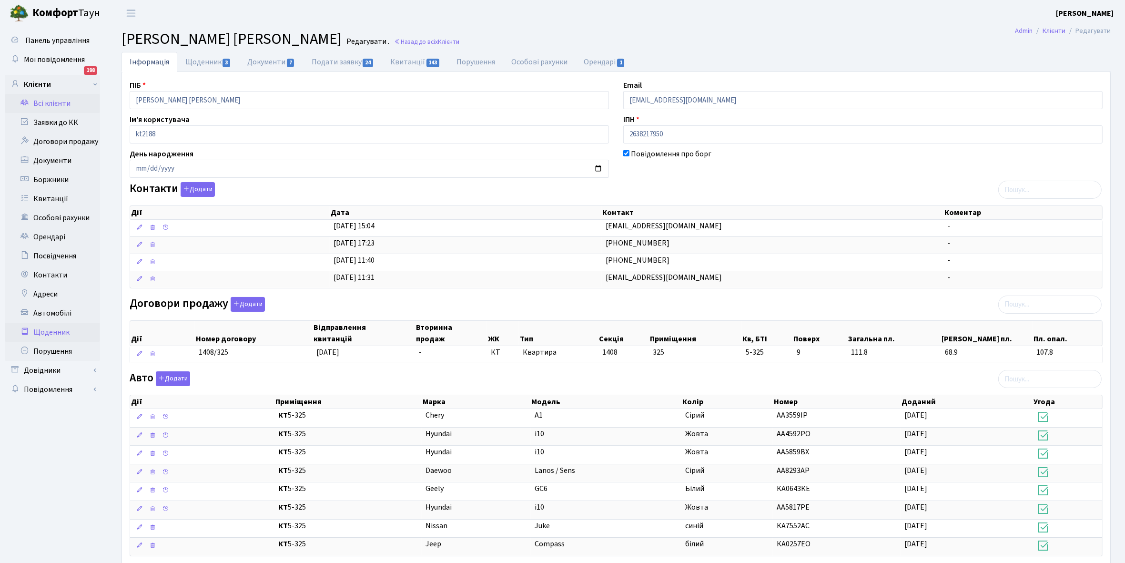
click at [56, 330] on link "Щоденник" at bounding box center [52, 332] width 95 height 19
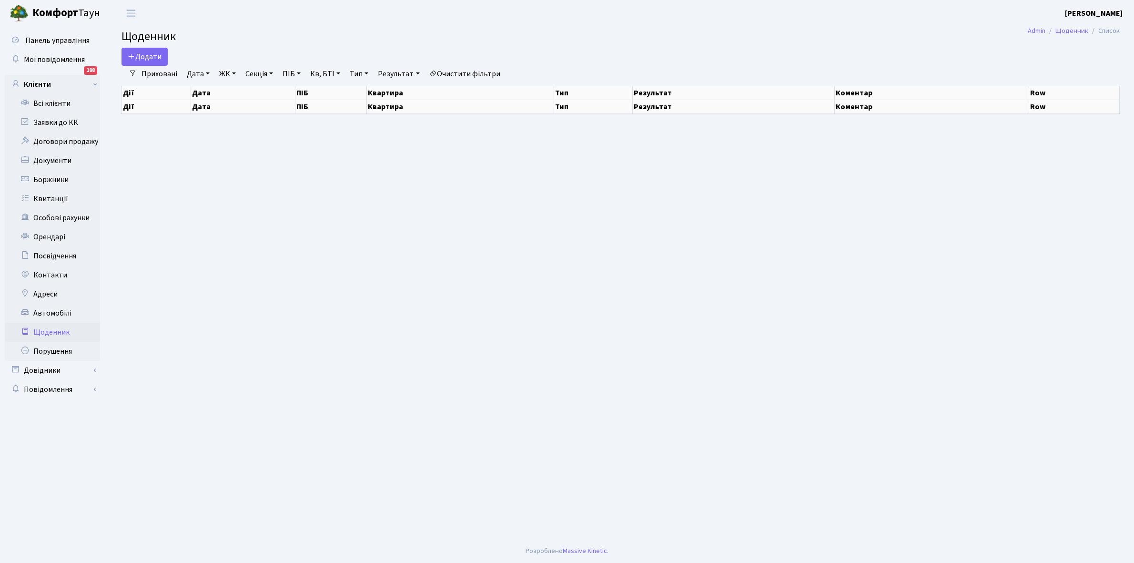
select select "25"
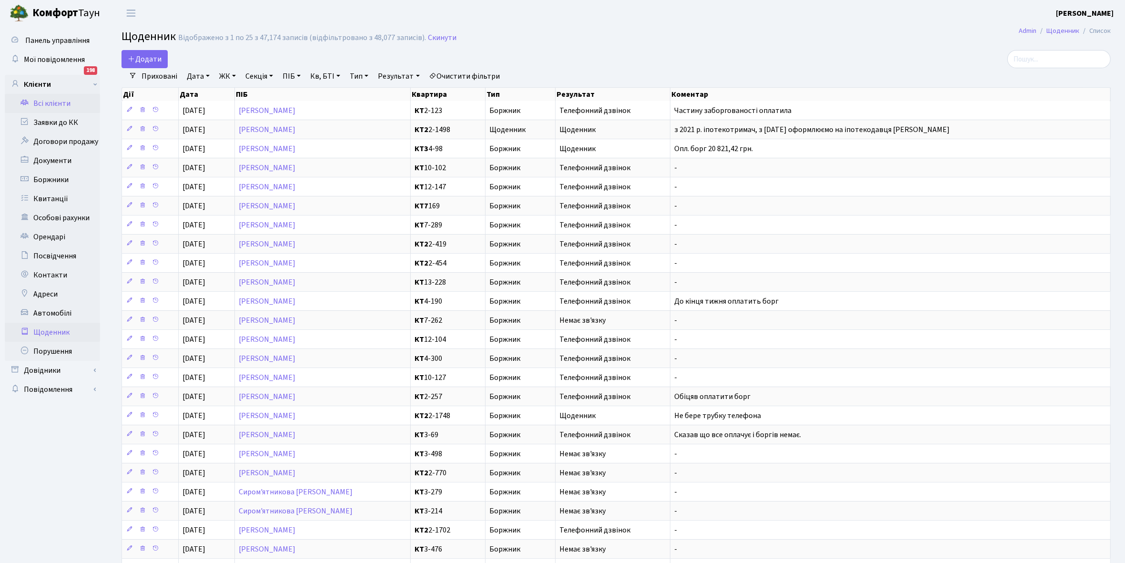
click at [56, 102] on link "Всі клієнти" at bounding box center [52, 103] width 95 height 19
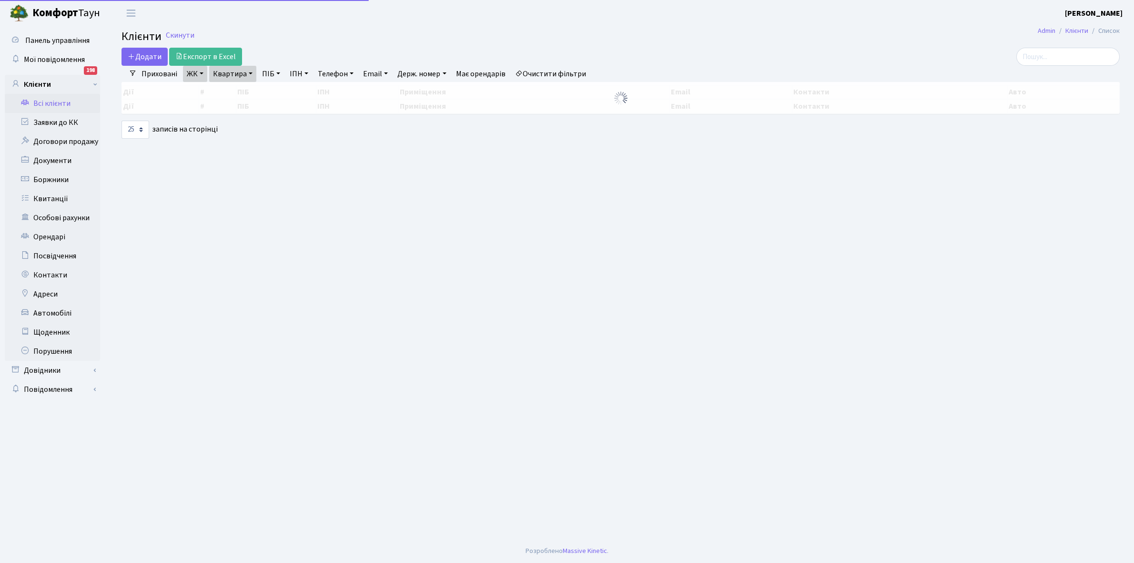
select select "25"
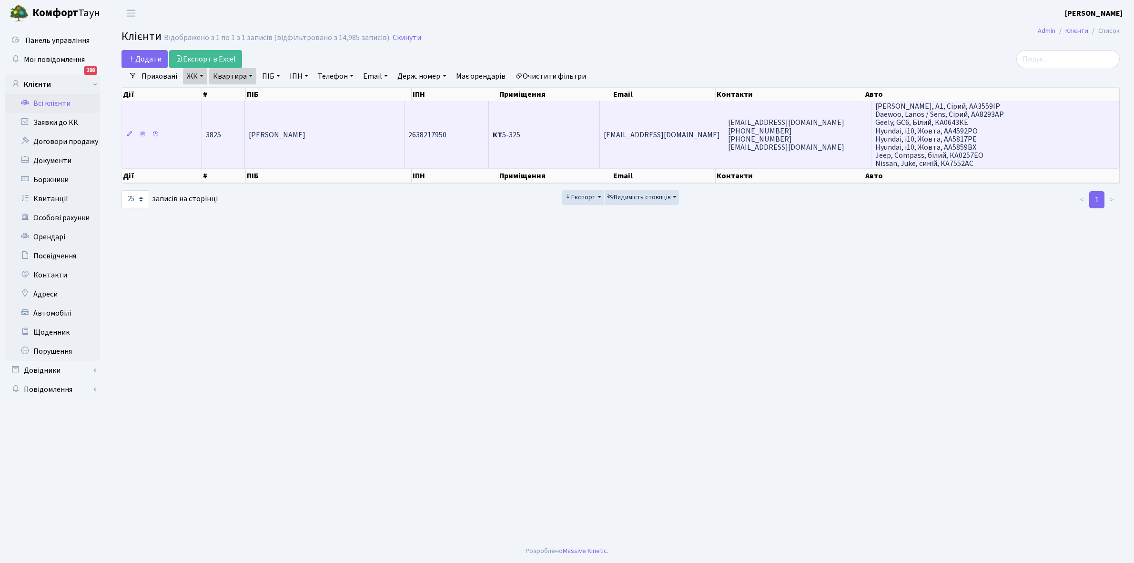
click at [338, 126] on td "[PERSON_NAME]" at bounding box center [325, 134] width 160 height 67
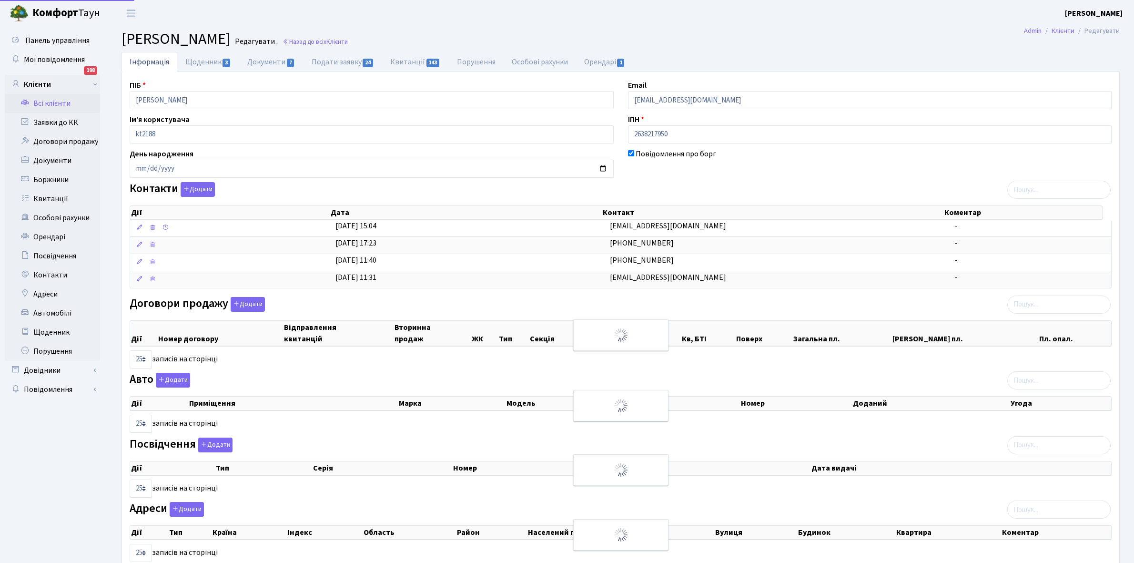
select select "25"
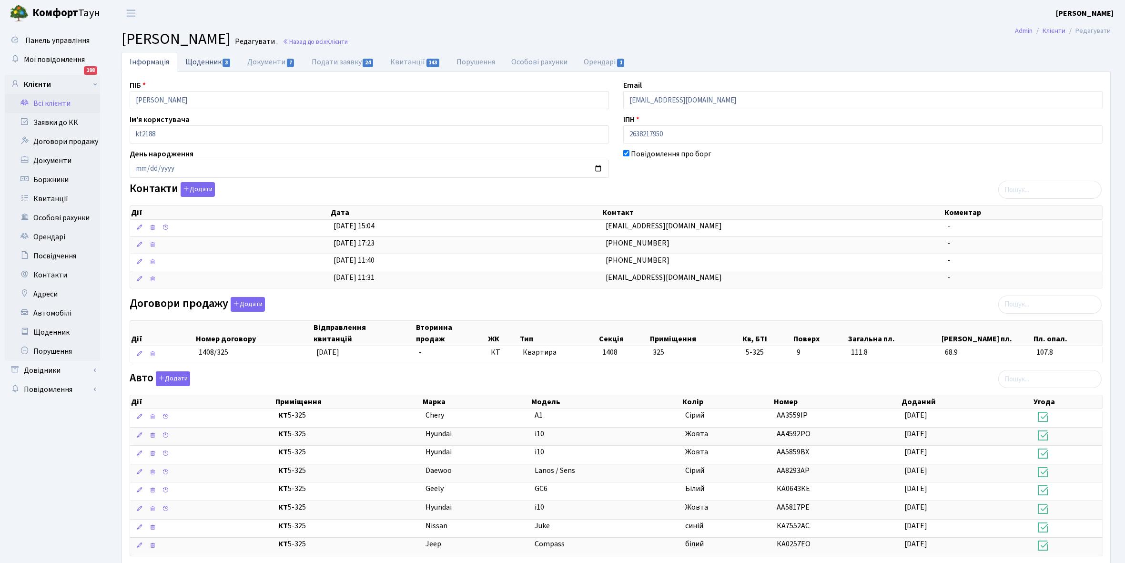
click at [193, 61] on link "Щоденник 3" at bounding box center [208, 62] width 62 height 20
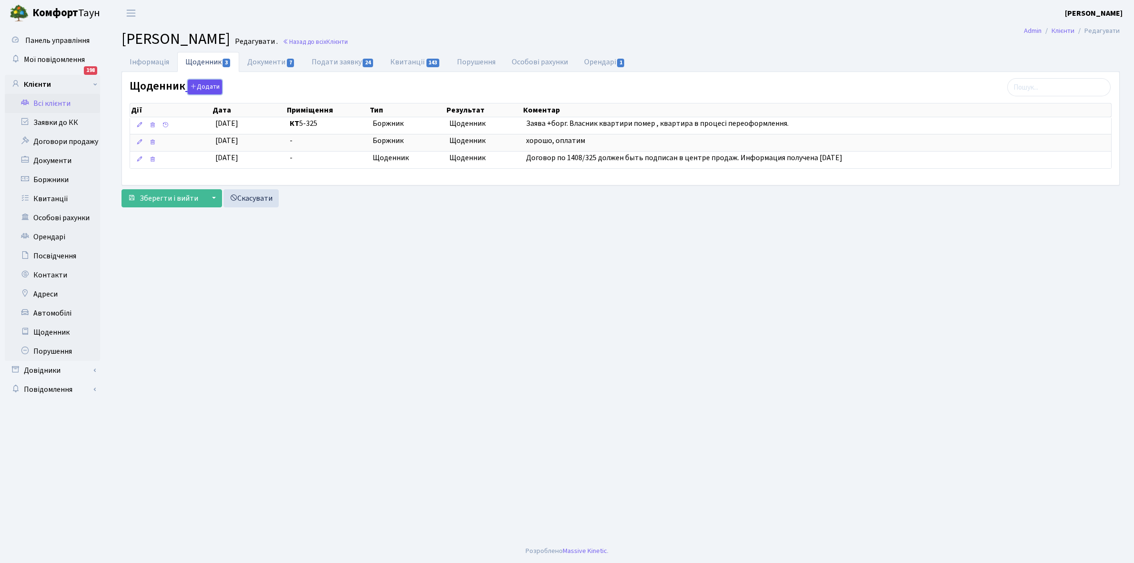
click at [206, 84] on button "Додати" at bounding box center [205, 87] width 34 height 15
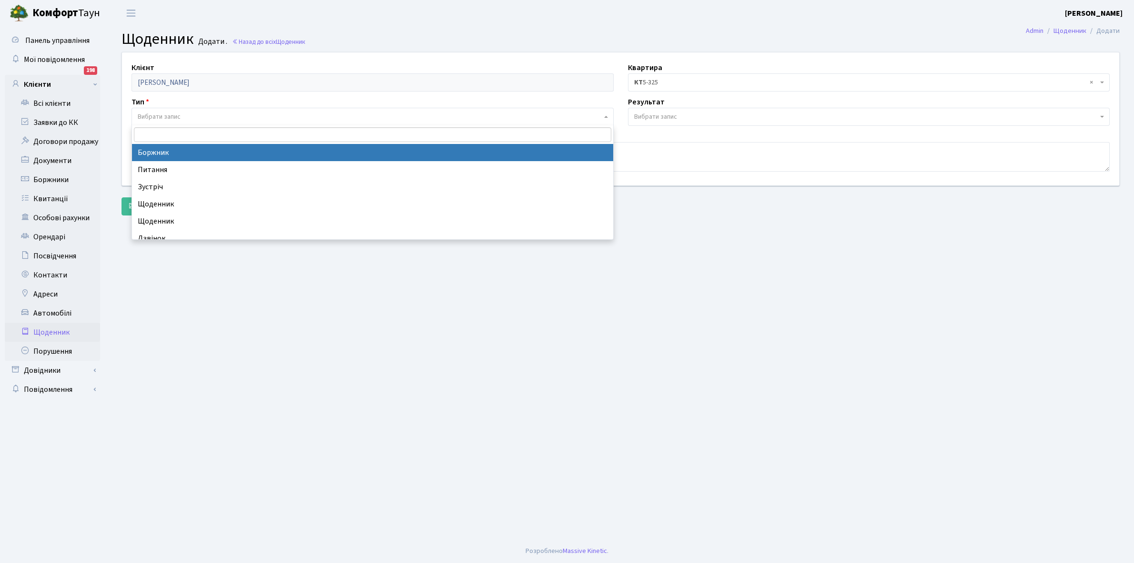
click at [163, 112] on span "Вибрати запис" at bounding box center [159, 117] width 43 height 10
select select "189"
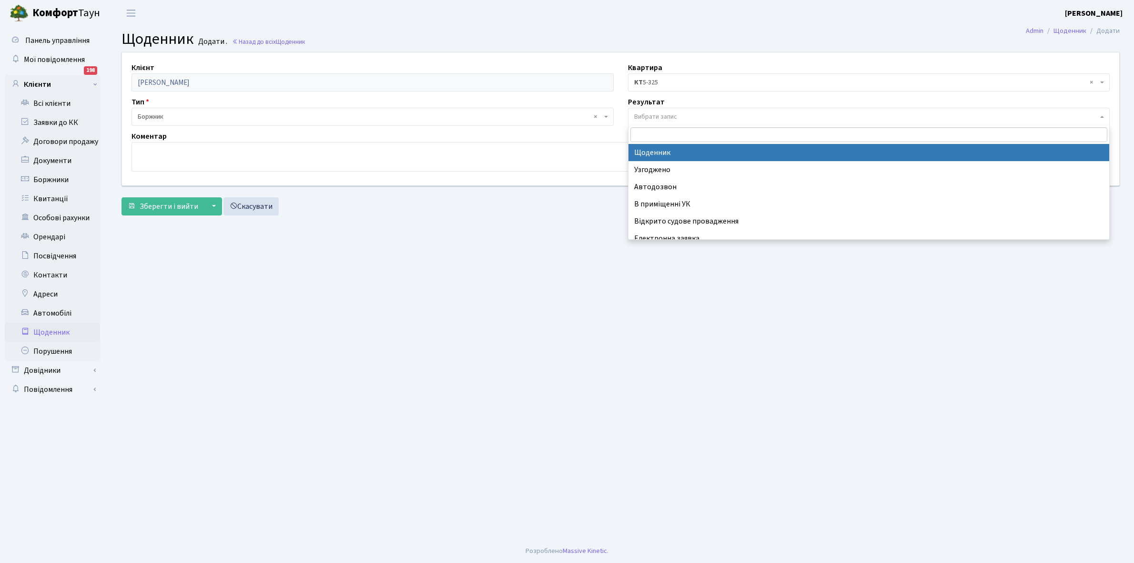
click at [664, 112] on span "Вибрати запис" at bounding box center [655, 117] width 43 height 10
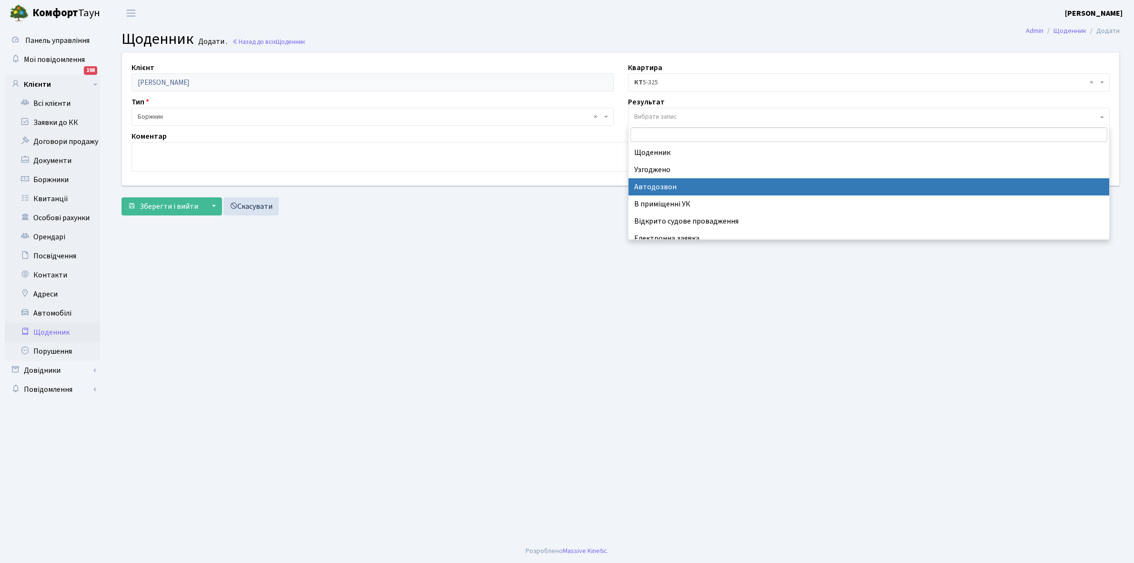
scroll to position [59, 0]
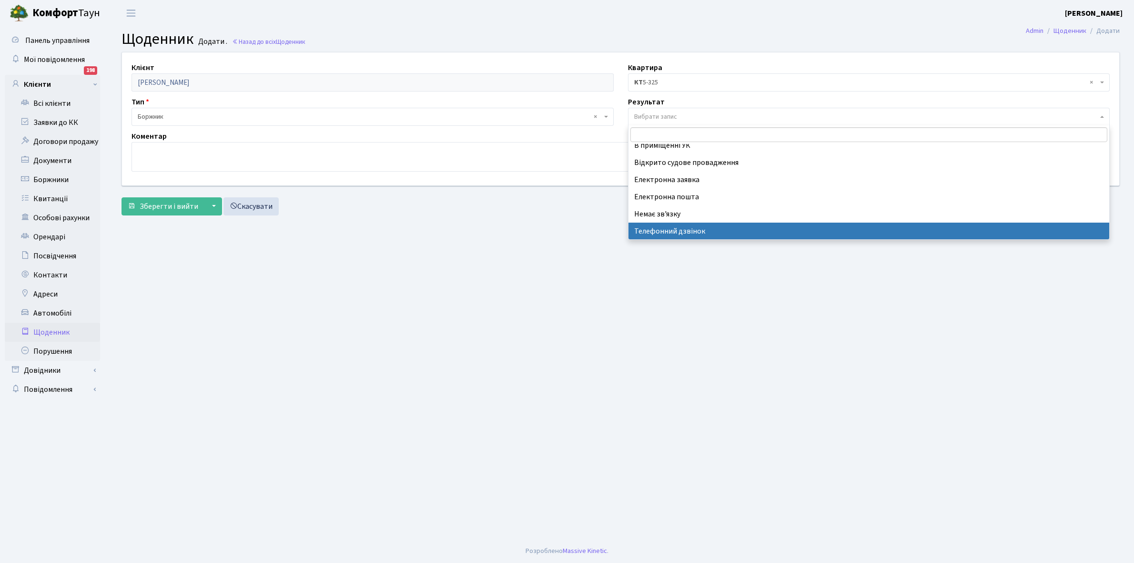
select select "196"
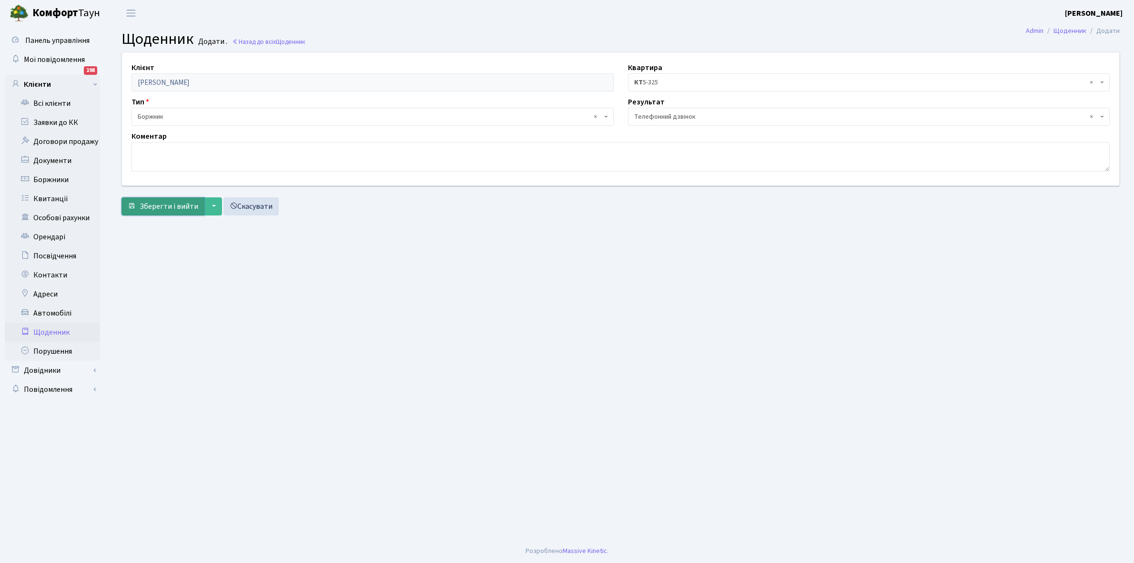
click at [167, 207] on span "Зберегти і вийти" at bounding box center [169, 206] width 59 height 10
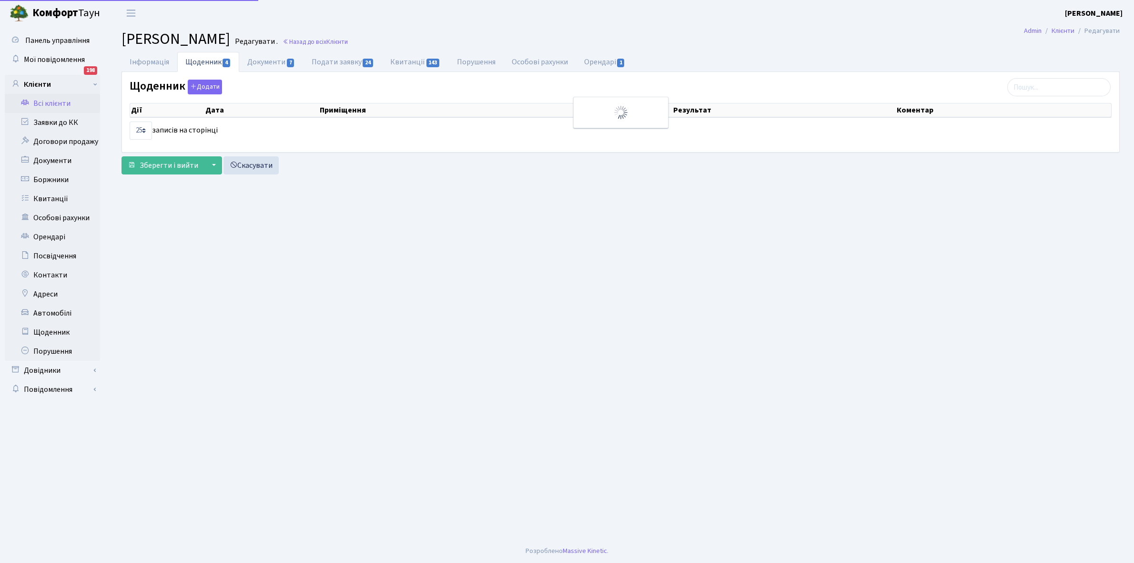
select select "25"
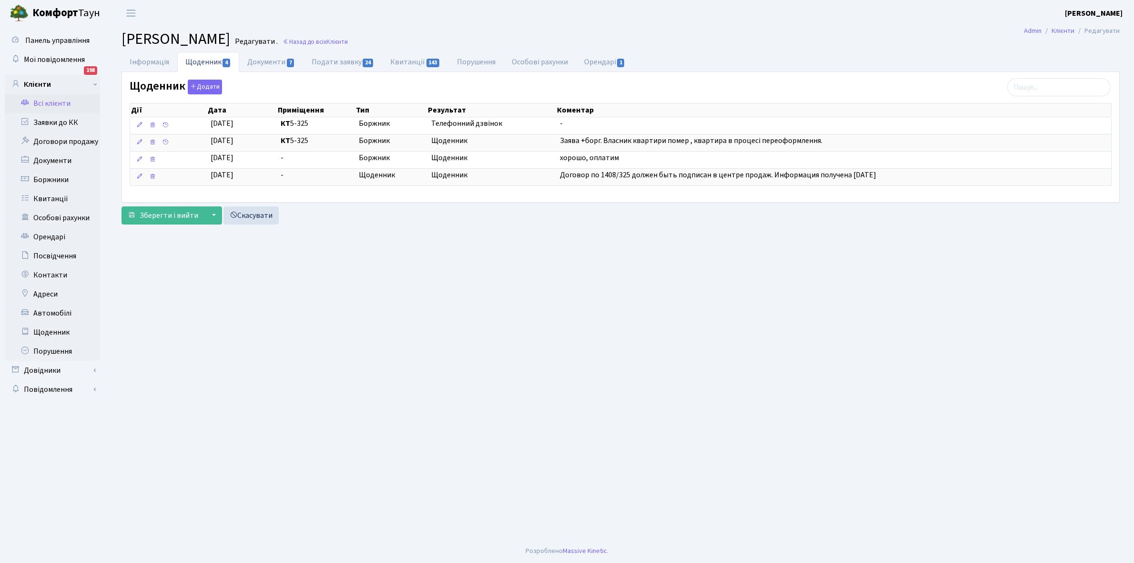
click at [48, 102] on link "Всі клієнти" at bounding box center [52, 103] width 95 height 19
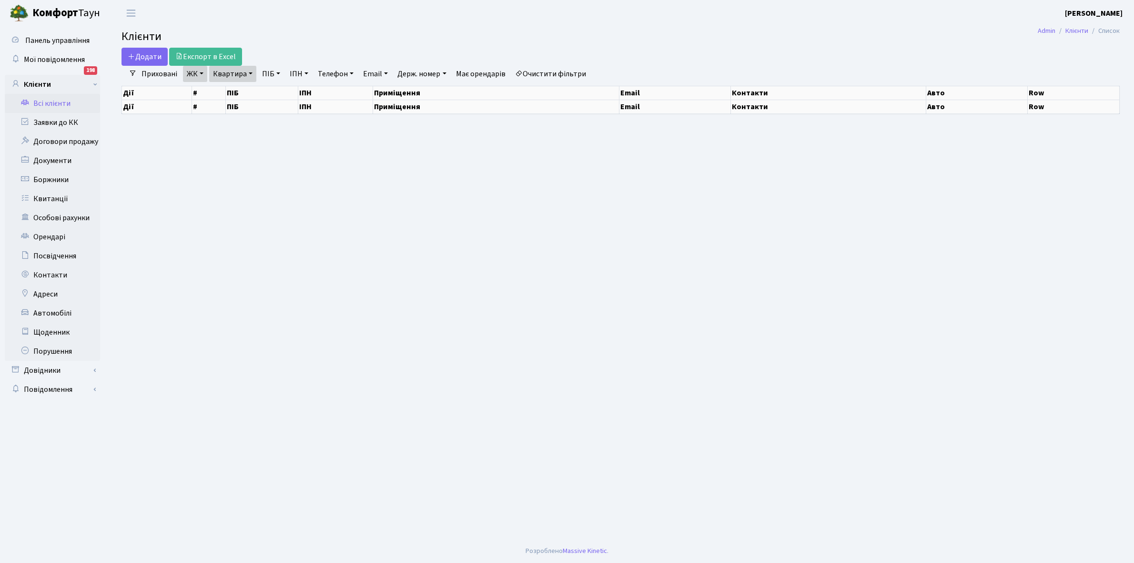
select select "25"
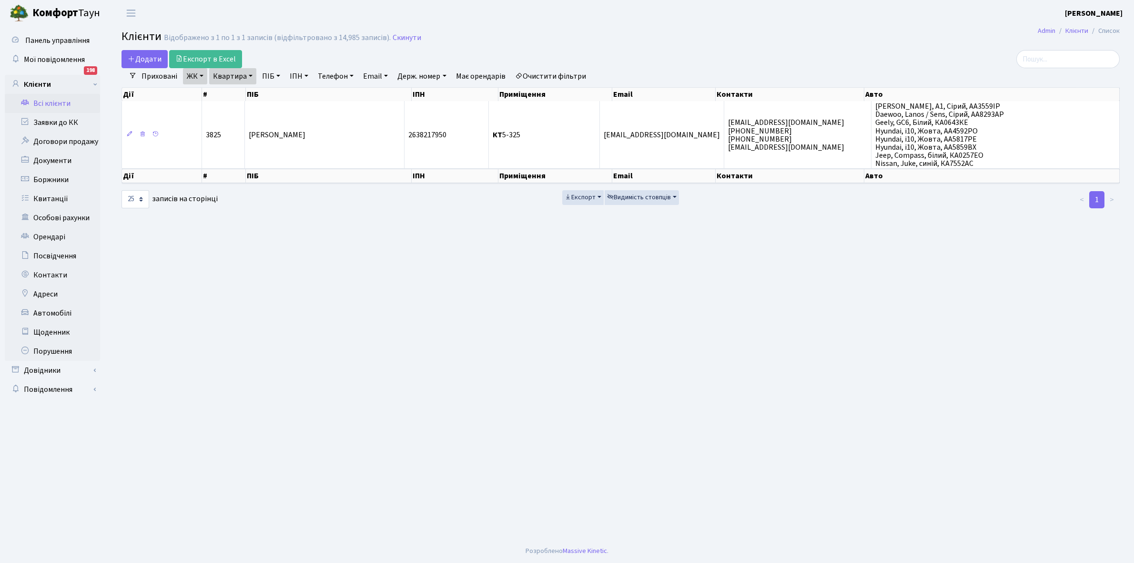
click at [250, 75] on link "Квартира" at bounding box center [232, 76] width 47 height 16
click at [246, 93] on input "5-325" at bounding box center [238, 95] width 56 height 18
type input "5"
drag, startPoint x: 574, startPoint y: 75, endPoint x: 561, endPoint y: 74, distance: 13.4
click at [574, 75] on link "Очистити фільтри" at bounding box center [550, 76] width 79 height 16
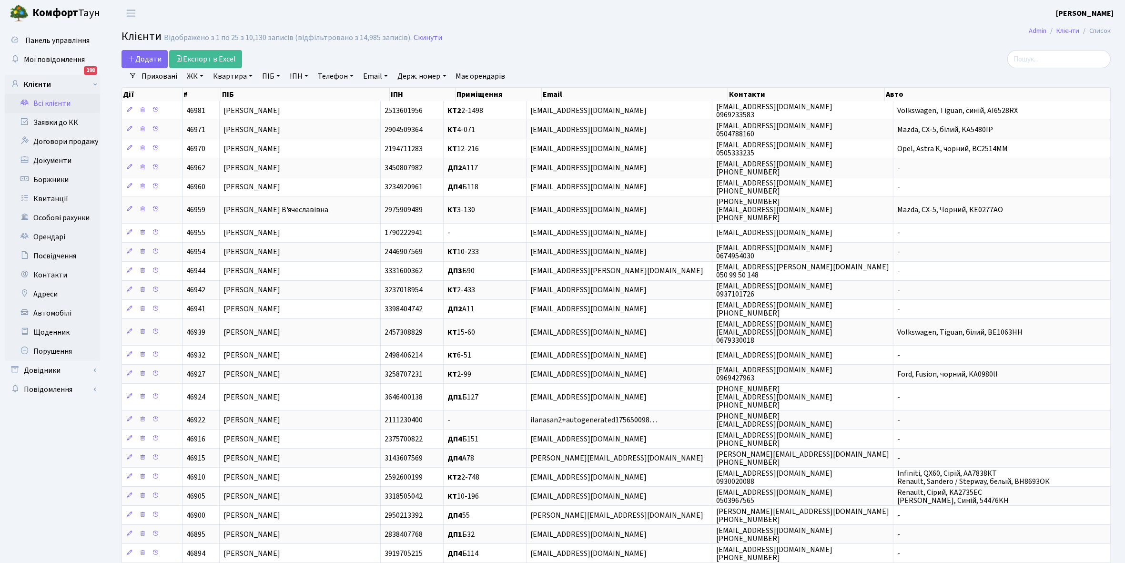
click at [201, 77] on link "ЖК" at bounding box center [195, 76] width 24 height 16
click at [224, 127] on li "КТ2, просп. Соборності, 17" at bounding box center [242, 126] width 115 height 17
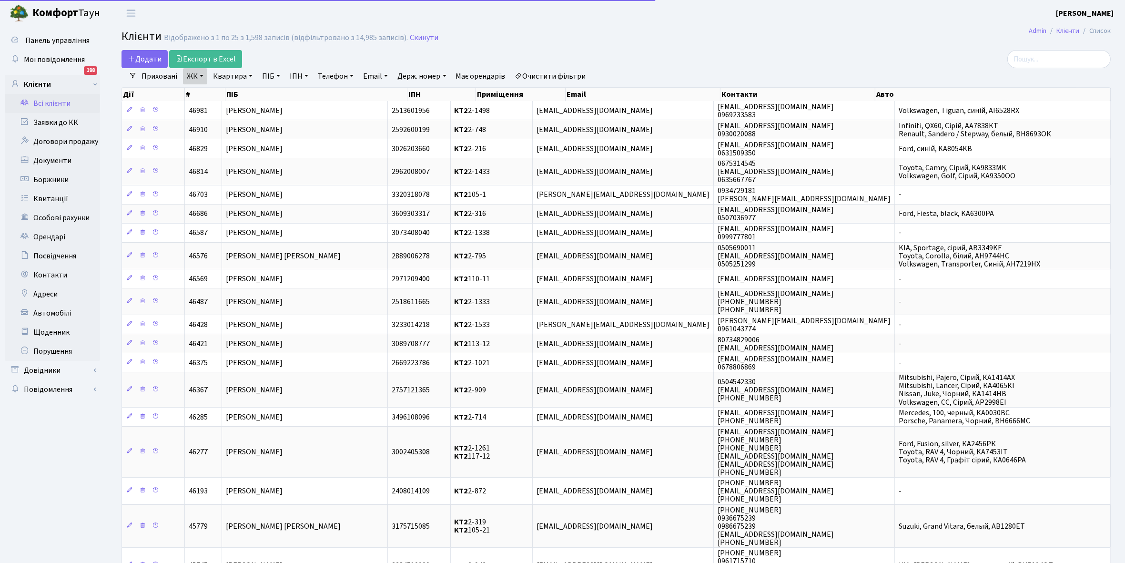
drag, startPoint x: 249, startPoint y: 74, endPoint x: 241, endPoint y: 96, distance: 23.5
click at [249, 75] on link "Квартира" at bounding box center [232, 76] width 47 height 16
click at [233, 95] on input "text" at bounding box center [238, 95] width 56 height 18
type input "2-1748"
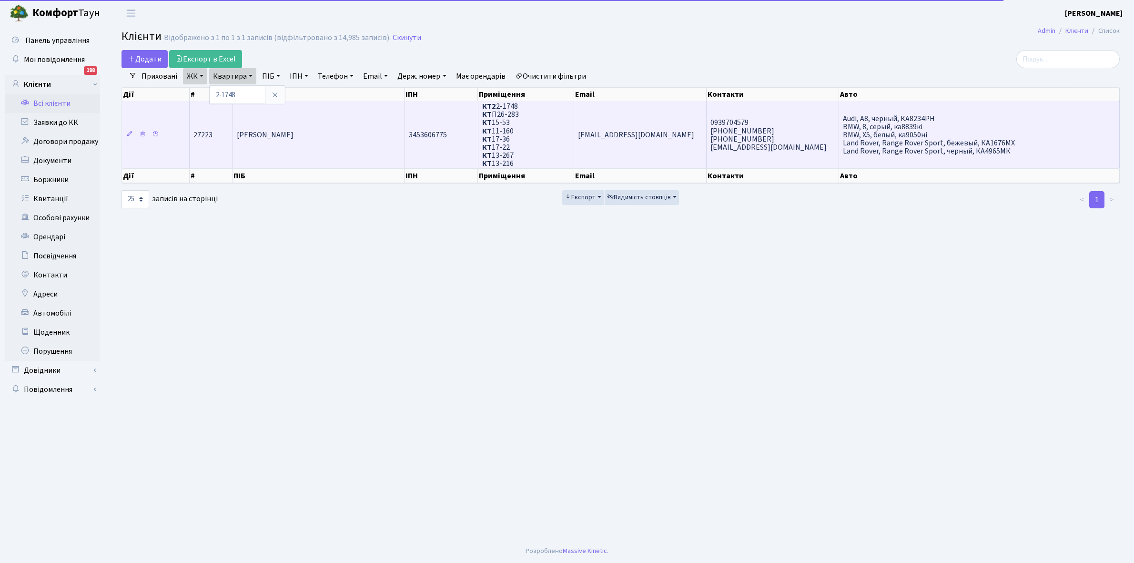
click at [293, 133] on span "[PERSON_NAME]" at bounding box center [265, 135] width 57 height 10
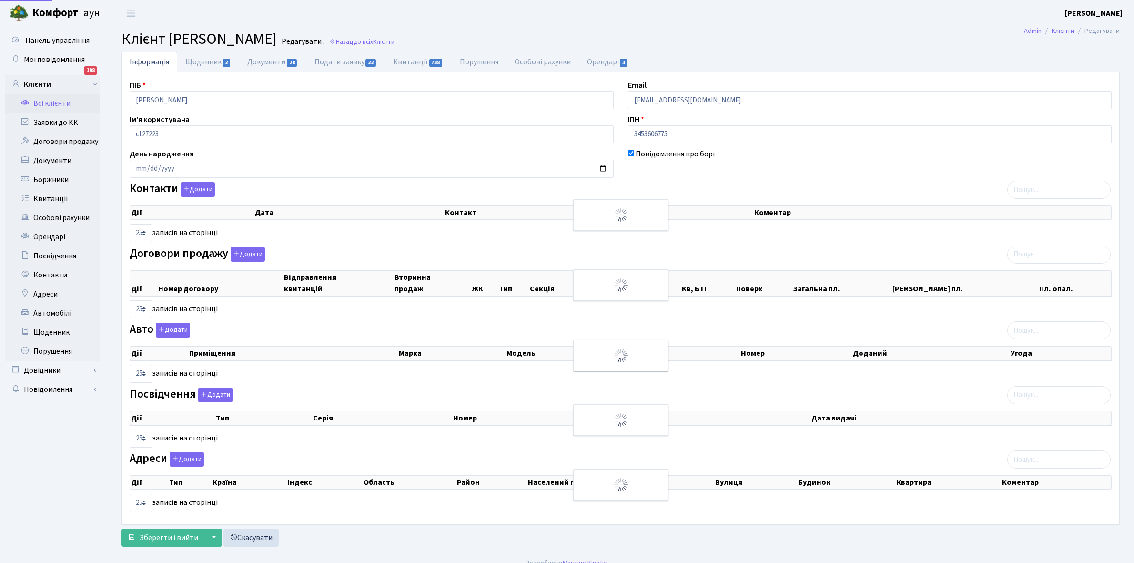
select select "25"
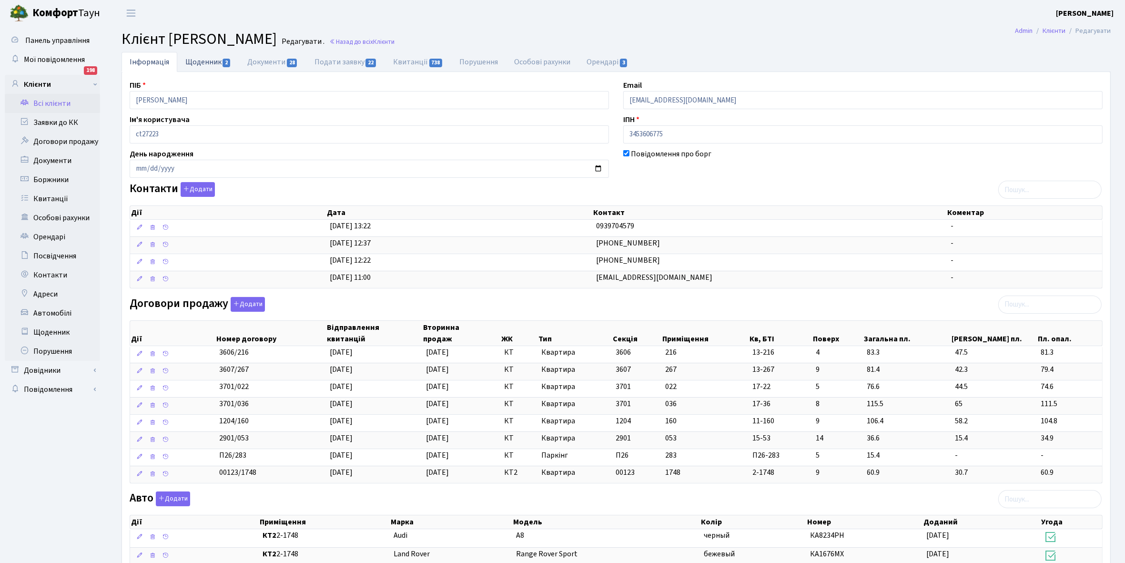
click at [198, 65] on link "Щоденник 2" at bounding box center [208, 62] width 62 height 20
select select "25"
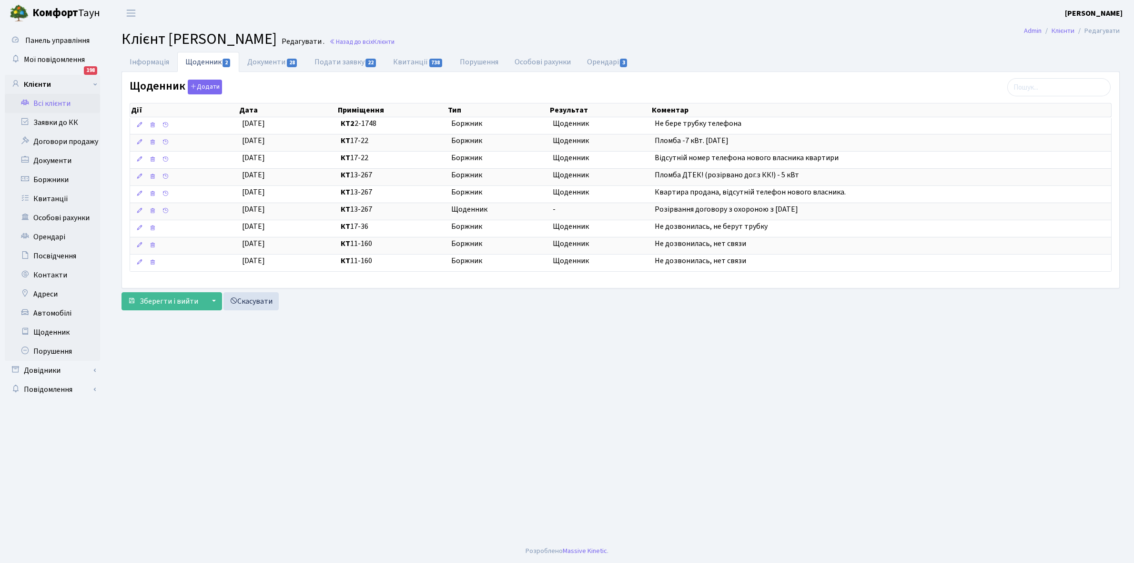
click at [60, 101] on link "Всі клієнти" at bounding box center [52, 103] width 95 height 19
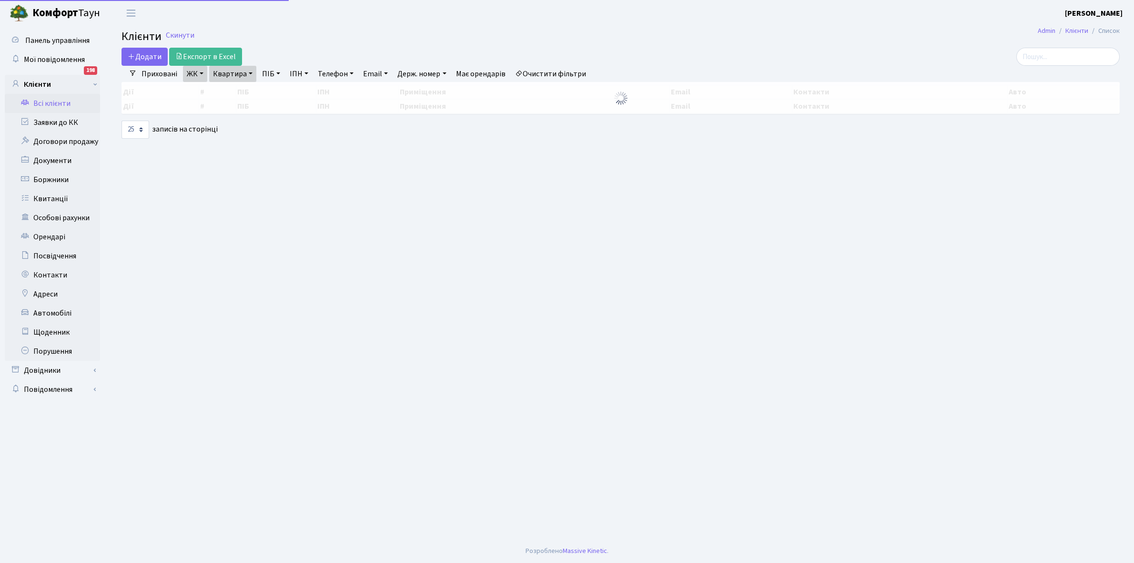
select select "25"
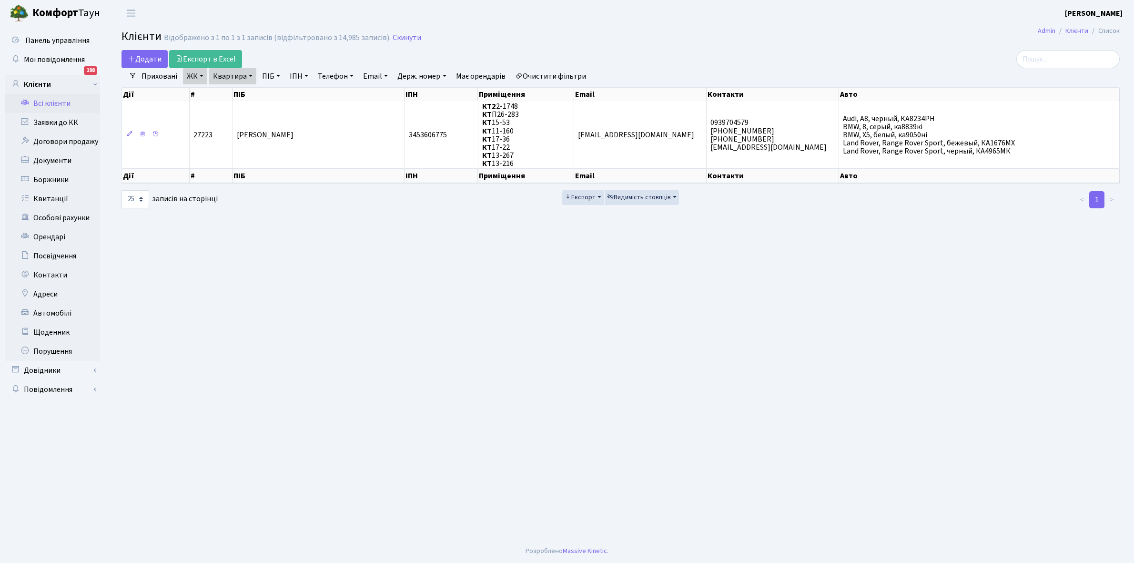
click at [249, 75] on link "Квартира" at bounding box center [232, 76] width 47 height 16
click at [246, 91] on input "2-1748" at bounding box center [238, 95] width 56 height 18
type input "2"
click at [539, 78] on link "Очистити фільтри" at bounding box center [550, 76] width 79 height 16
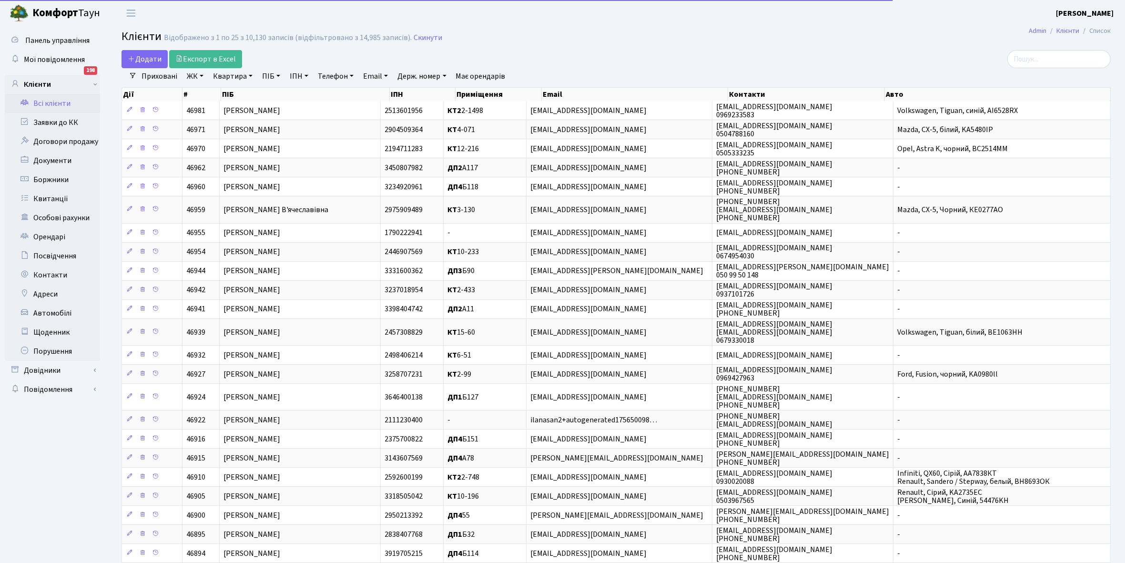
click at [203, 73] on link "ЖК" at bounding box center [195, 76] width 24 height 16
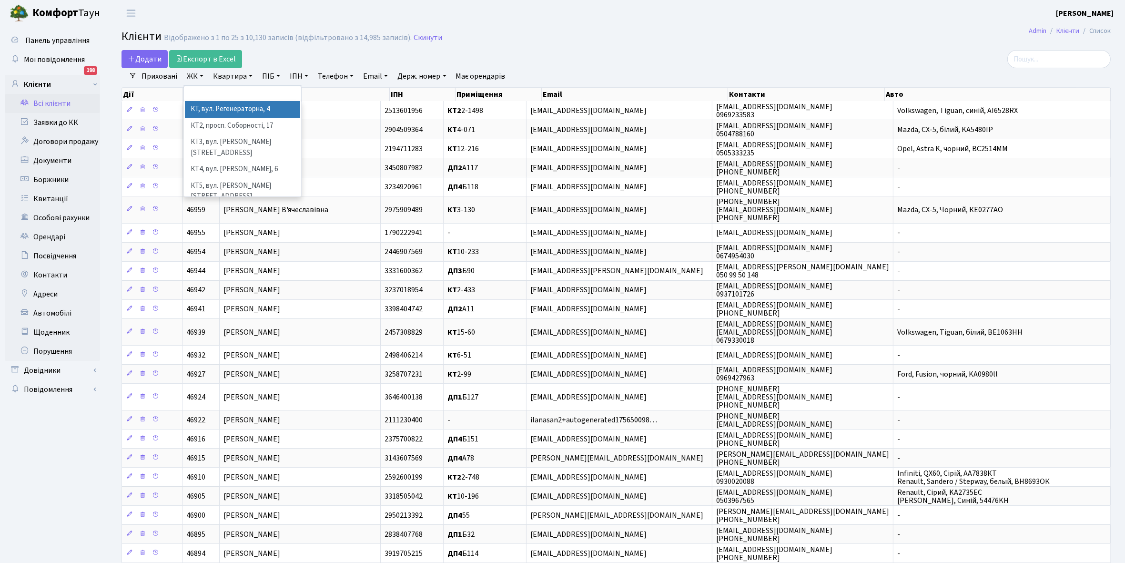
click at [236, 111] on li "КТ, вул. Регенераторна, 4" at bounding box center [242, 109] width 115 height 17
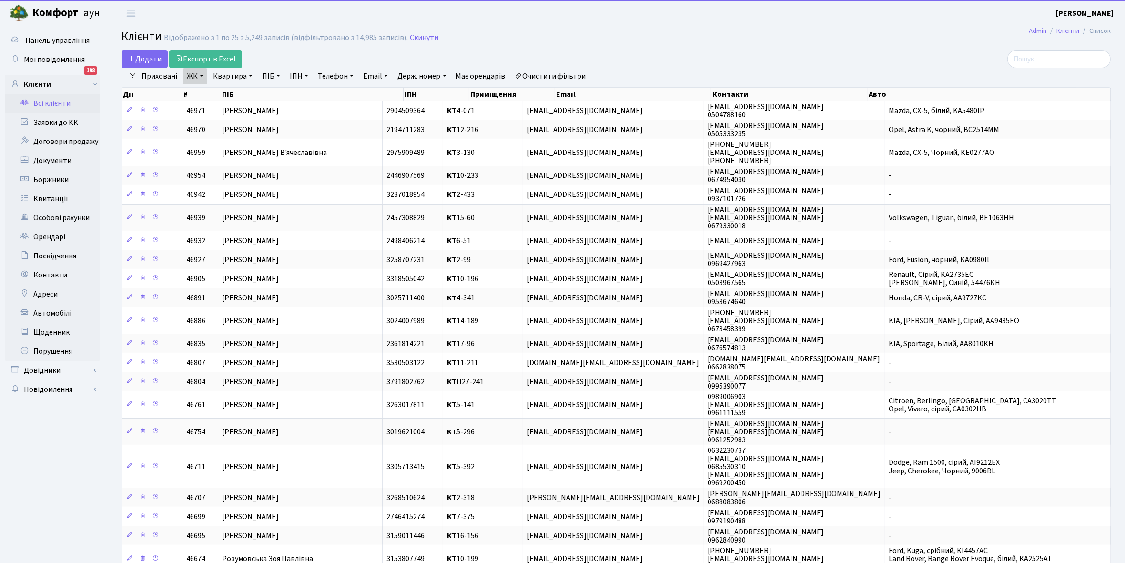
click at [250, 75] on link "Квартира" at bounding box center [232, 76] width 47 height 16
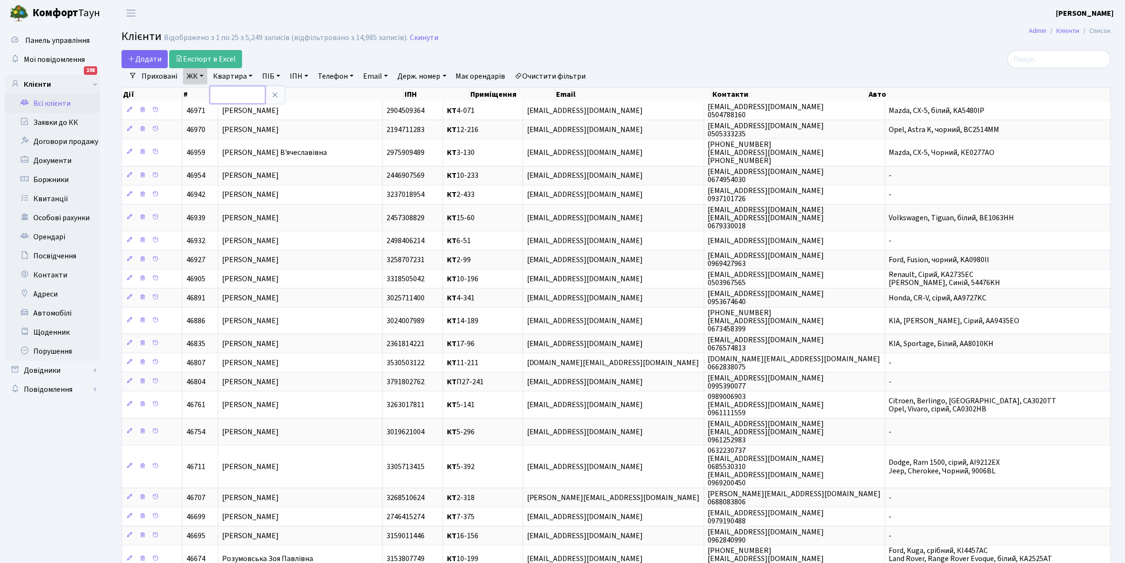
click at [234, 98] on input "text" at bounding box center [238, 95] width 56 height 18
type input "14-49"
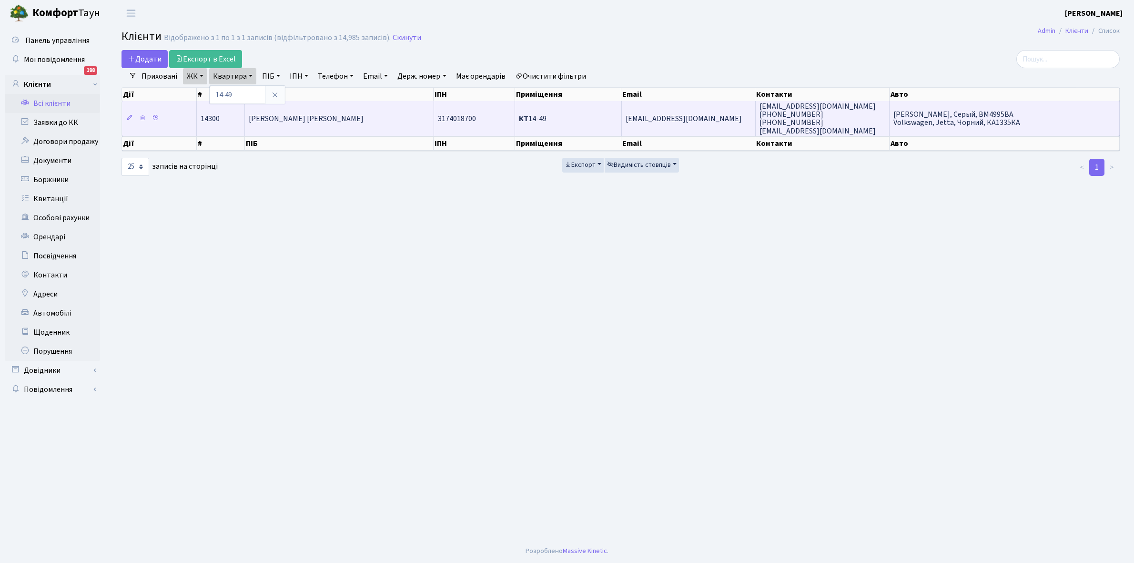
click at [307, 129] on td "[PERSON_NAME] [PERSON_NAME]" at bounding box center [339, 118] width 189 height 34
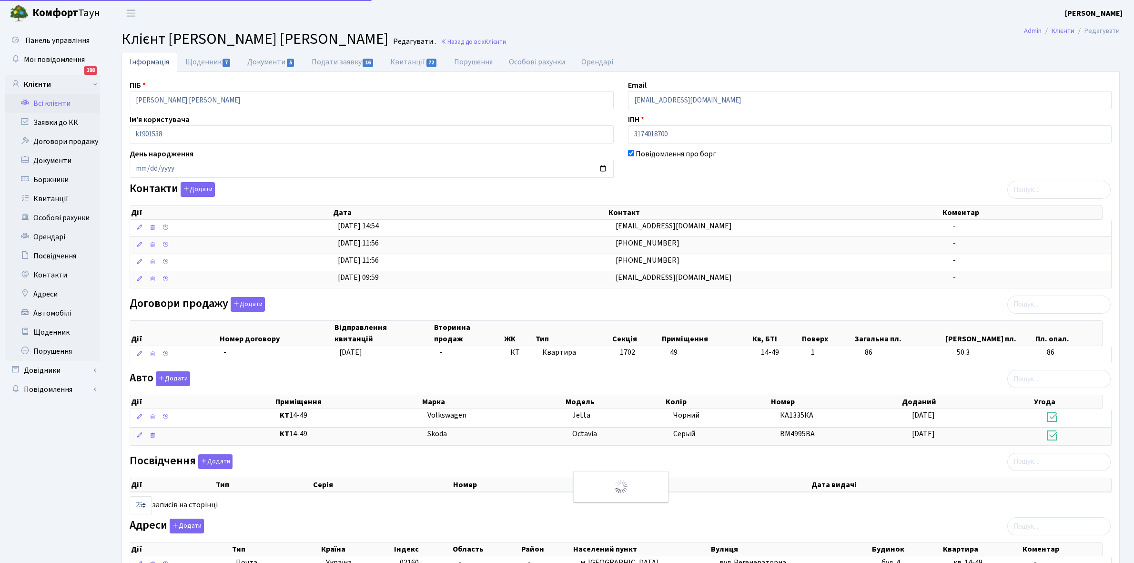
select select "25"
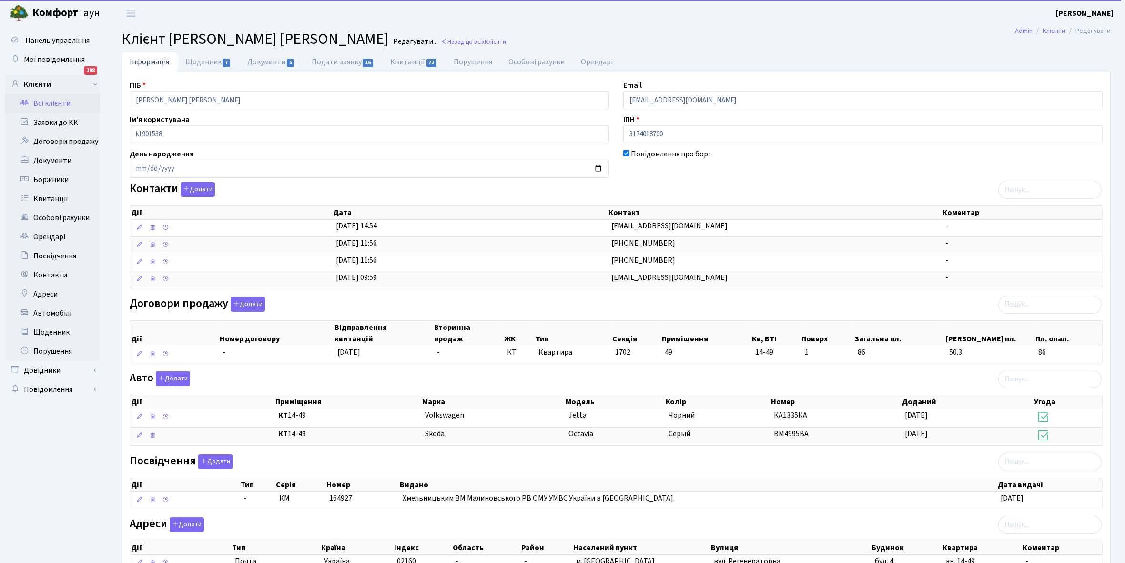
click at [197, 63] on link "Щоденник 7" at bounding box center [208, 62] width 62 height 20
select select "25"
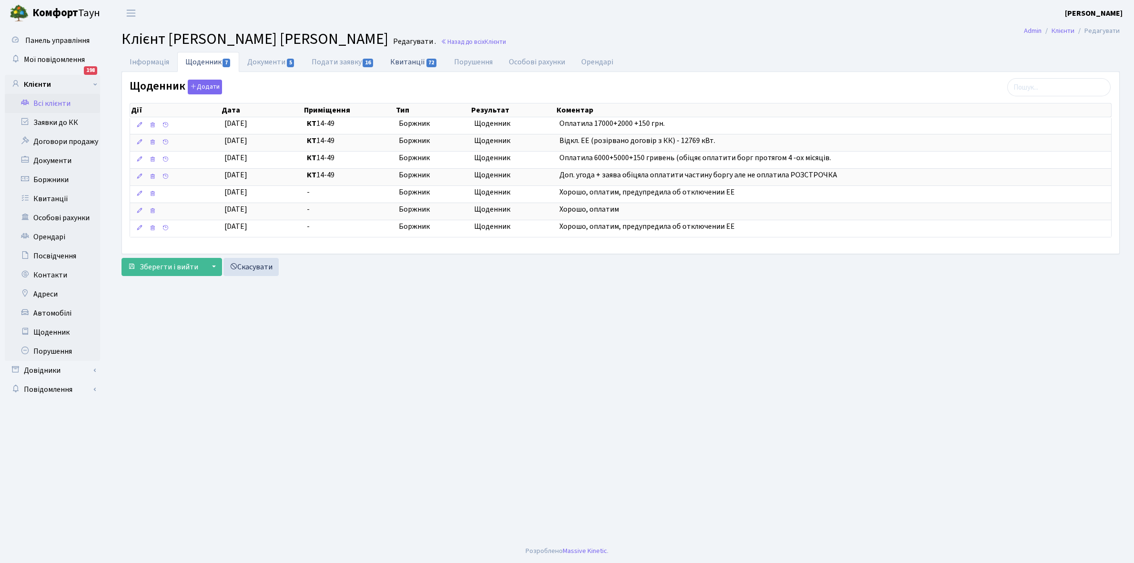
click at [412, 62] on link "Квитанції 72" at bounding box center [413, 62] width 63 height 20
select select "25"
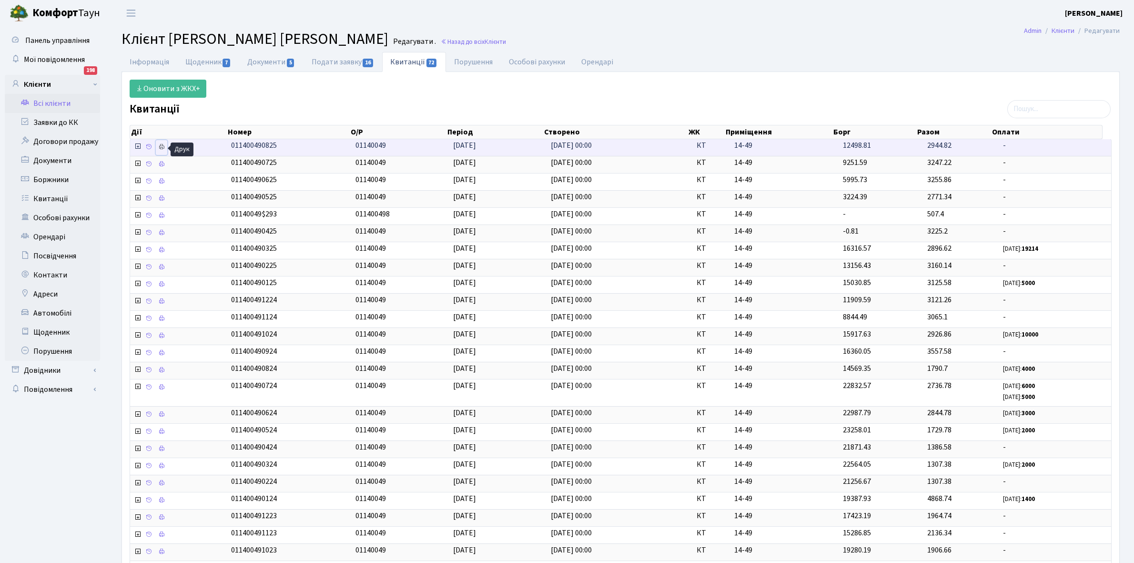
click at [162, 148] on icon at bounding box center [161, 146] width 7 height 7
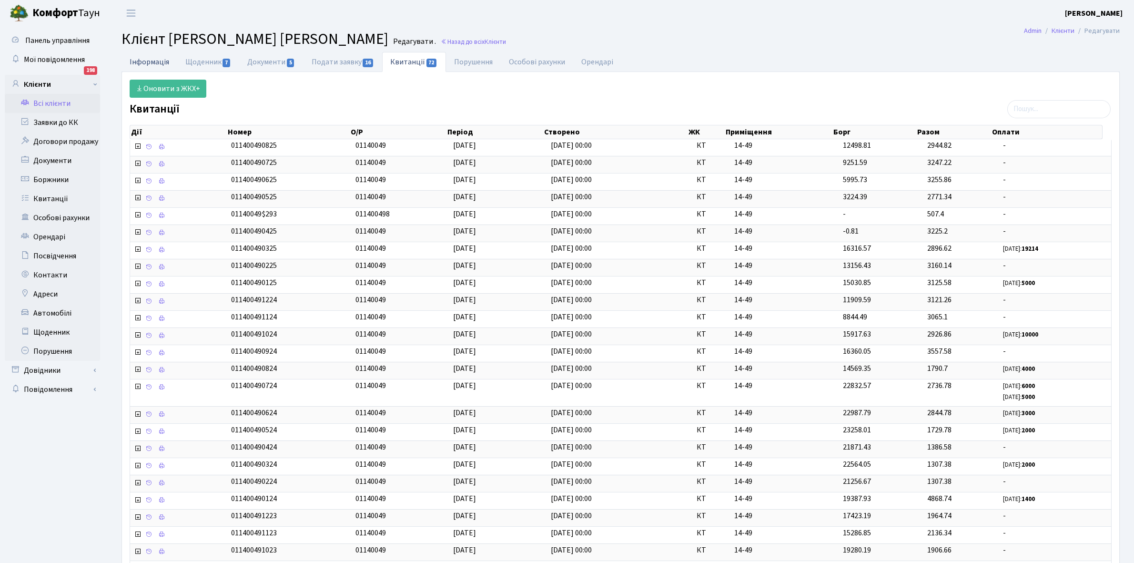
click at [144, 61] on link "Інформація" at bounding box center [150, 62] width 56 height 20
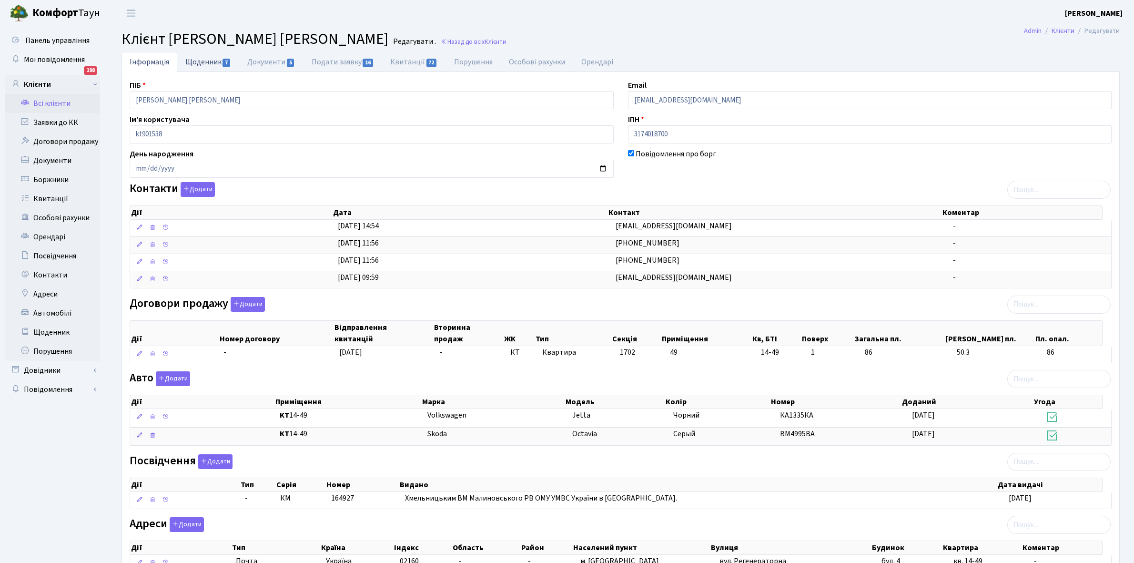
click at [206, 60] on link "Щоденник 7" at bounding box center [208, 62] width 62 height 20
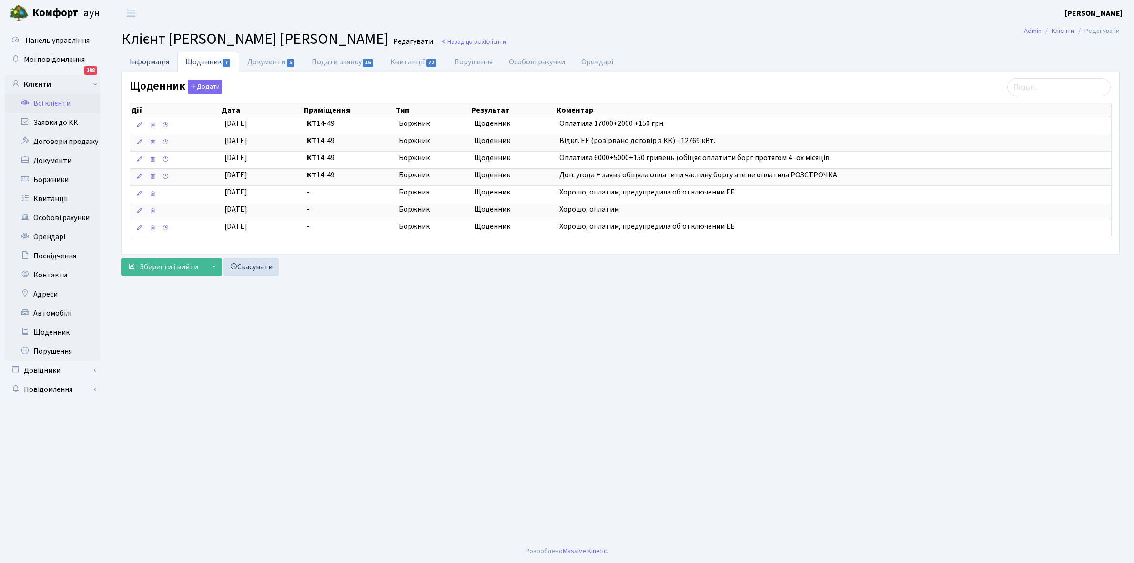
click at [149, 57] on link "Інформація" at bounding box center [150, 62] width 56 height 20
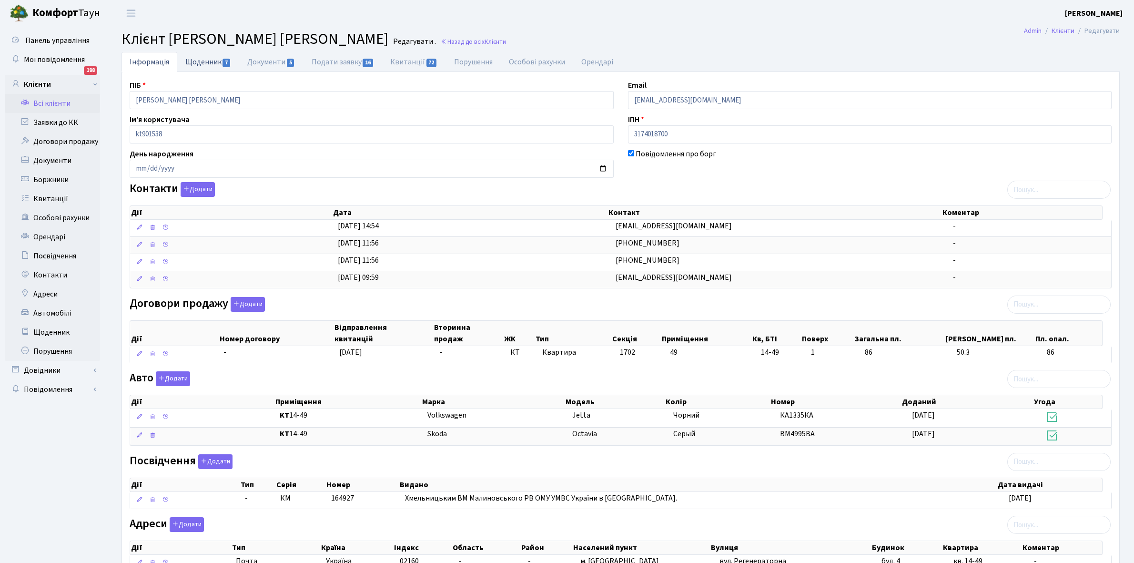
click at [193, 58] on link "Щоденник 7" at bounding box center [208, 62] width 62 height 20
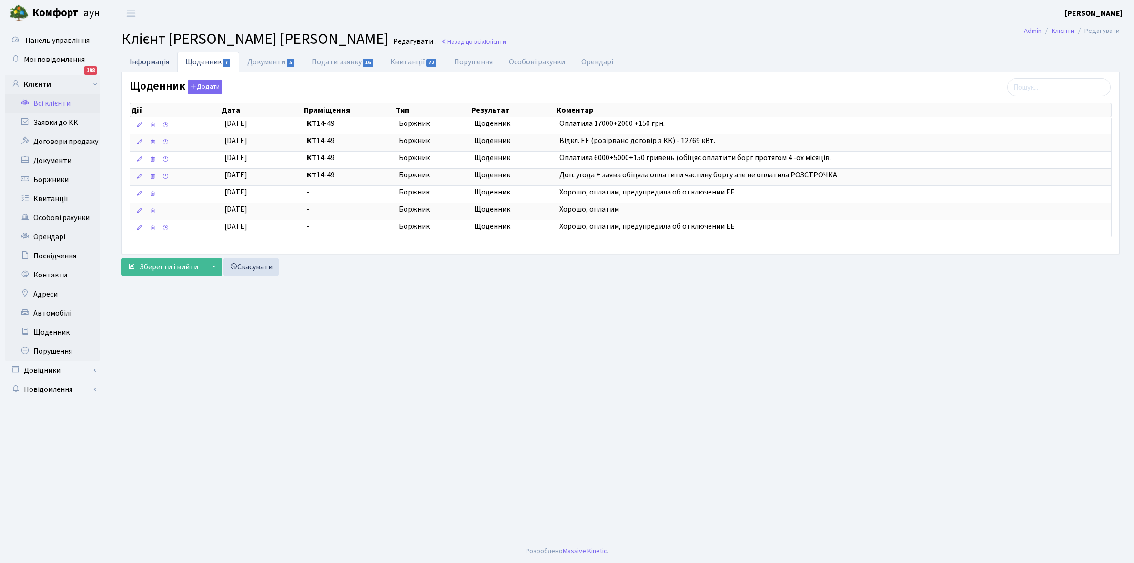
click at [142, 60] on link "Інформація" at bounding box center [150, 62] width 56 height 20
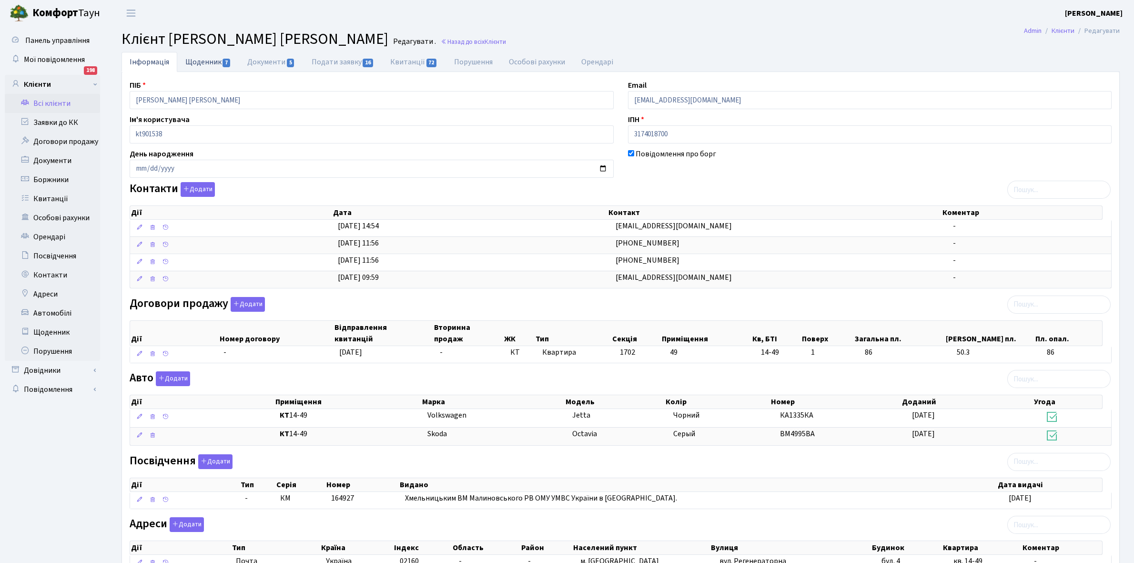
click at [196, 62] on link "Щоденник 7" at bounding box center [208, 62] width 62 height 20
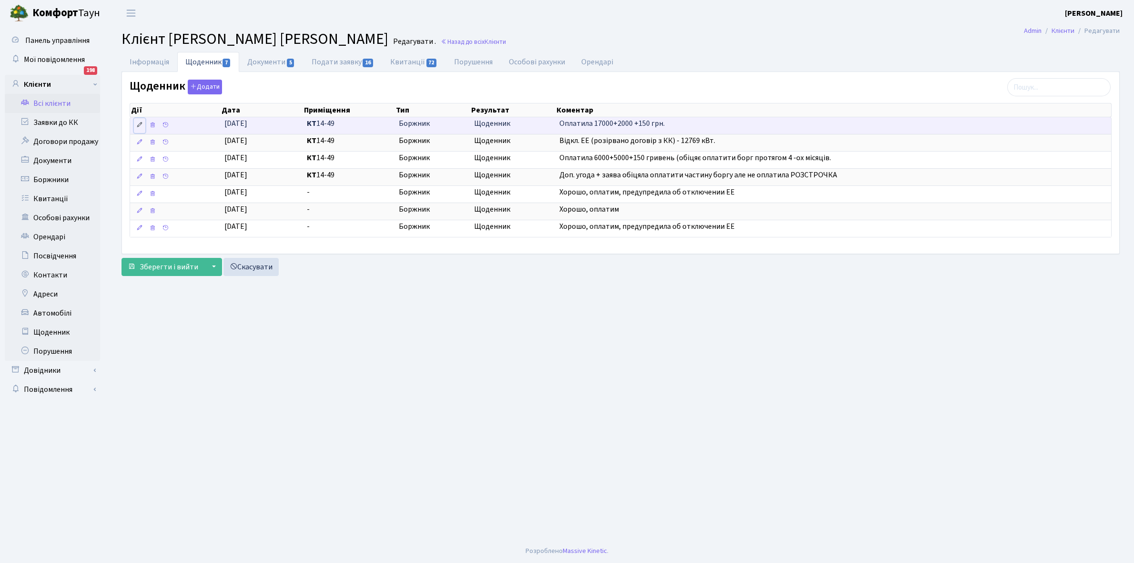
click at [136, 126] on icon at bounding box center [139, 125] width 7 height 7
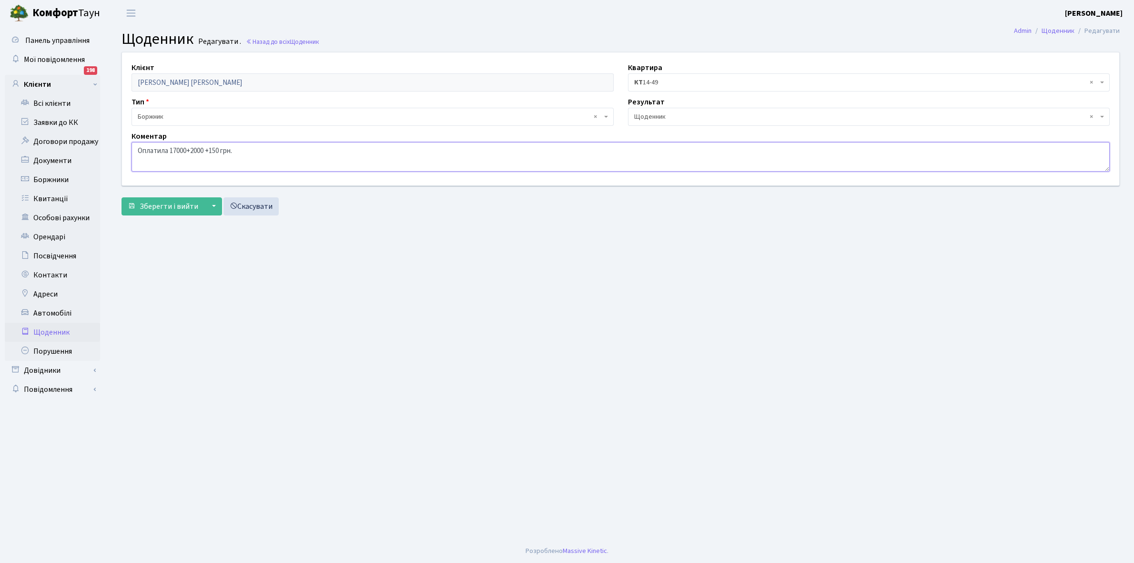
click at [261, 148] on textarea "Оплатила 17000+2000 +150 грн." at bounding box center [621, 157] width 978 height 30
type textarea "Оплатила 17000+2000 +150 грн. РОЗСТРОЧКА"
click at [175, 209] on span "Зберегти і вийти" at bounding box center [169, 206] width 59 height 10
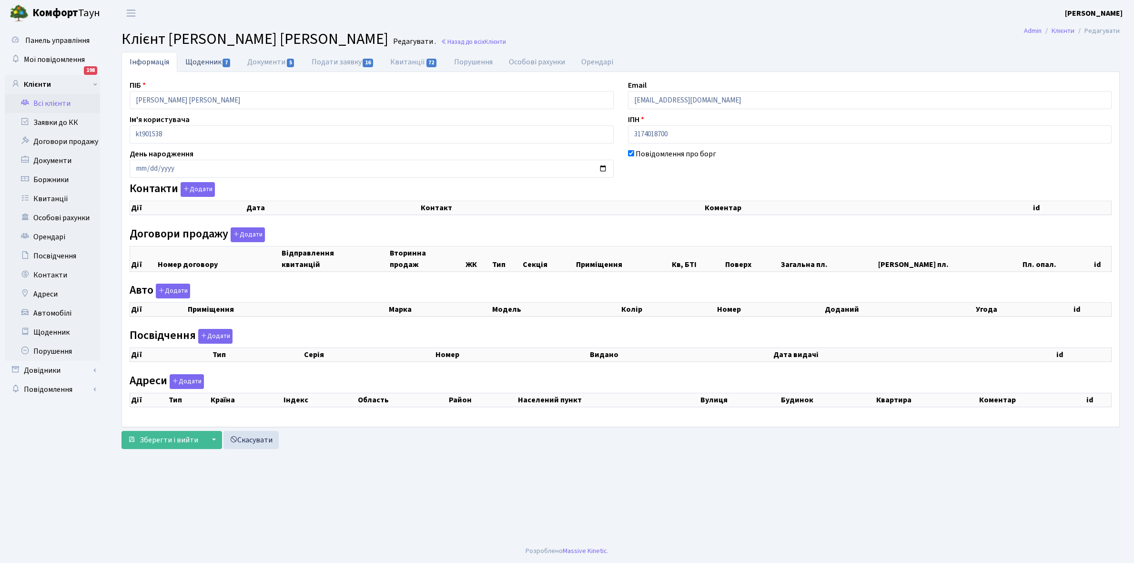
checkbox input "true"
select select "25"
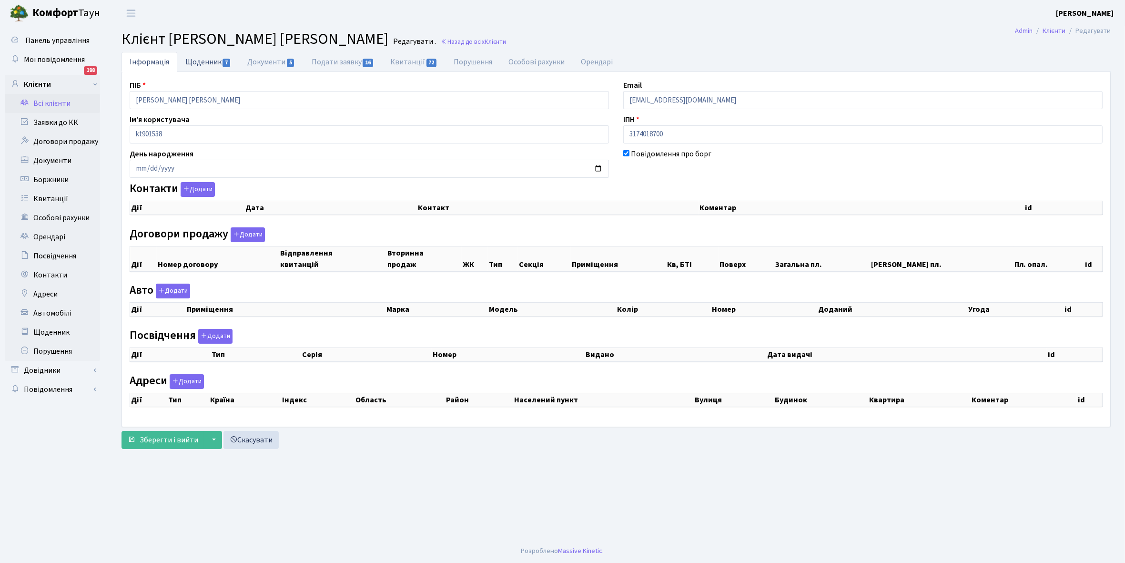
select select "25"
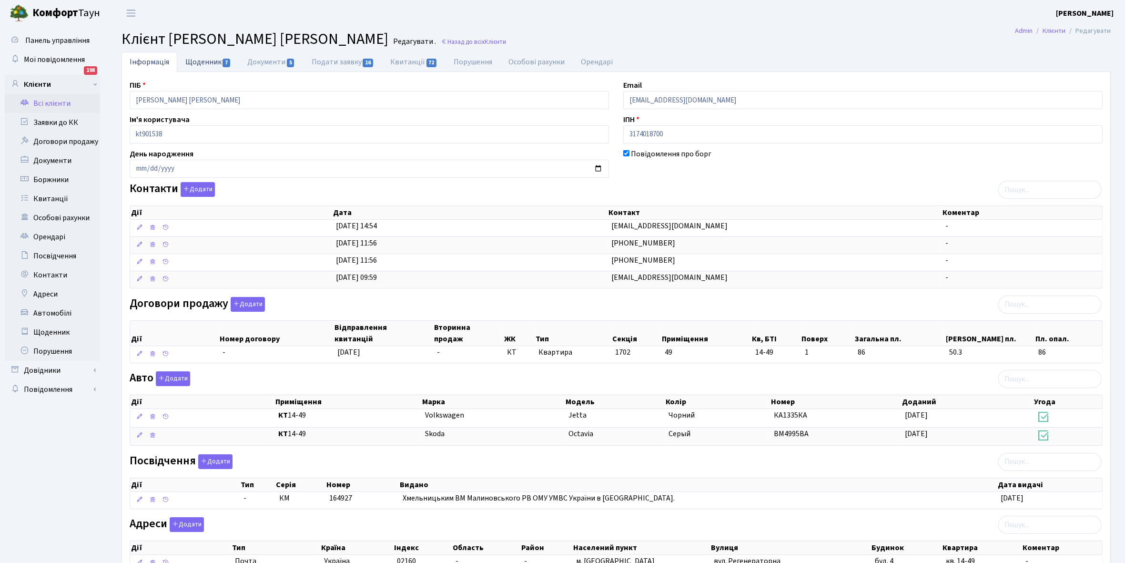
click at [206, 63] on link "Щоденник 7" at bounding box center [208, 62] width 62 height 20
select select "25"
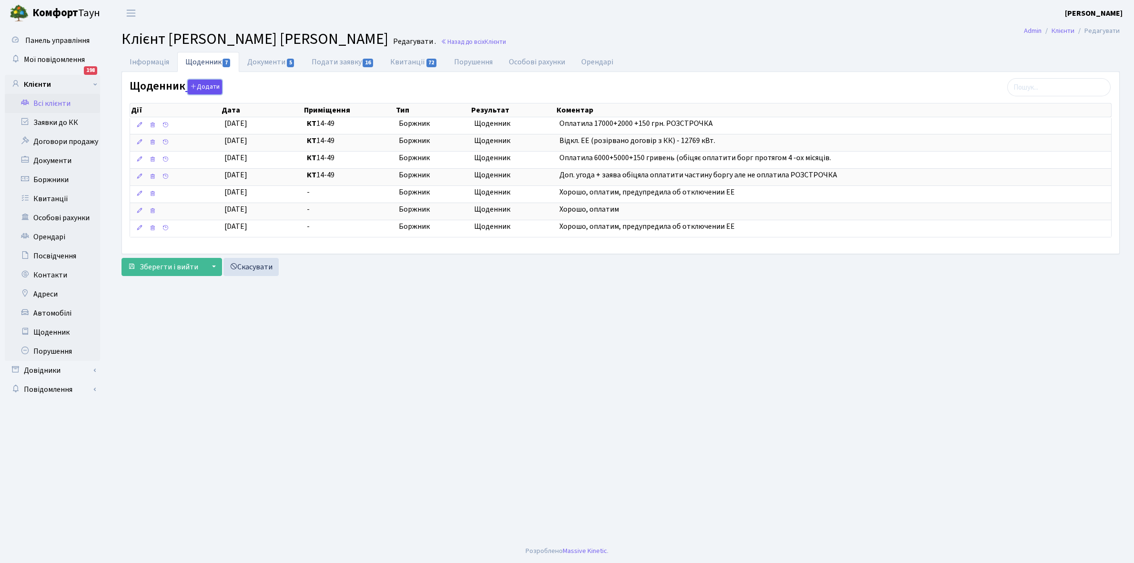
click at [197, 87] on button "Додати" at bounding box center [205, 87] width 34 height 15
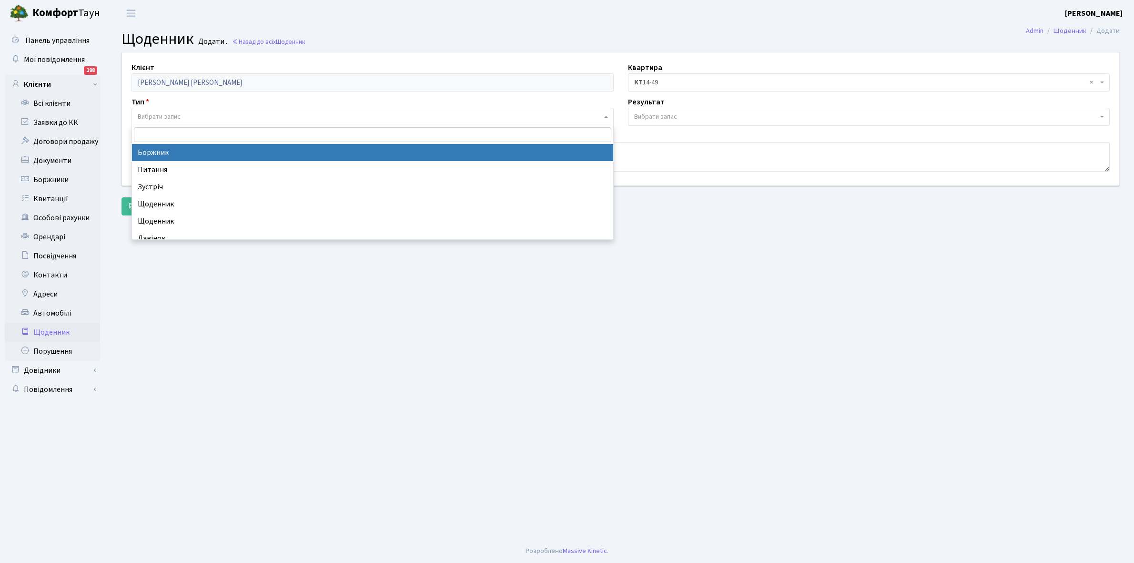
click at [184, 116] on span "Вибрати запис" at bounding box center [370, 117] width 464 height 10
select select "189"
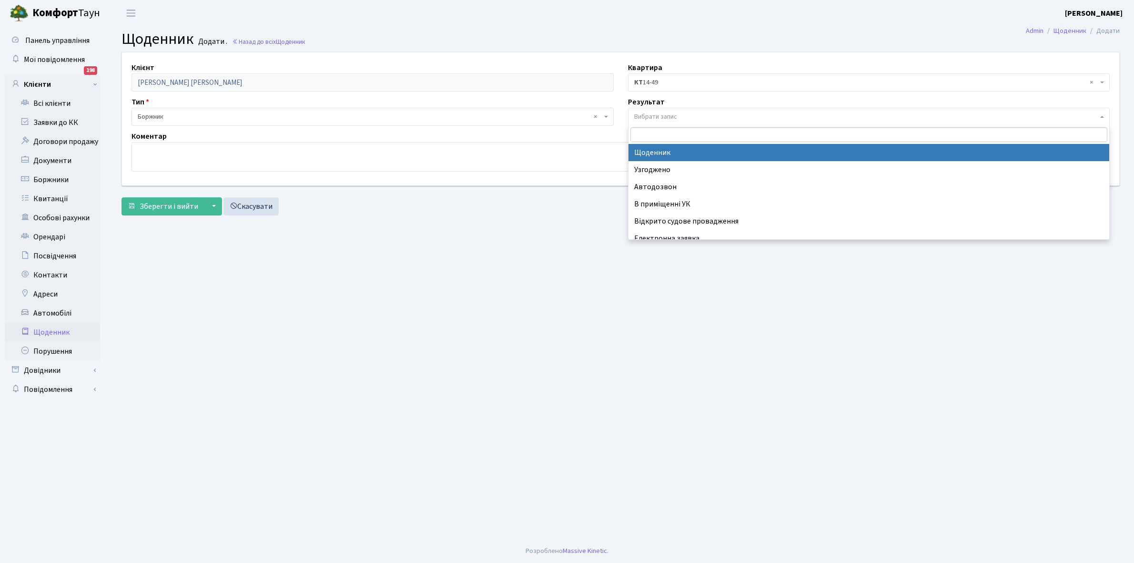
click at [675, 115] on span "Вибрати запис" at bounding box center [655, 117] width 43 height 10
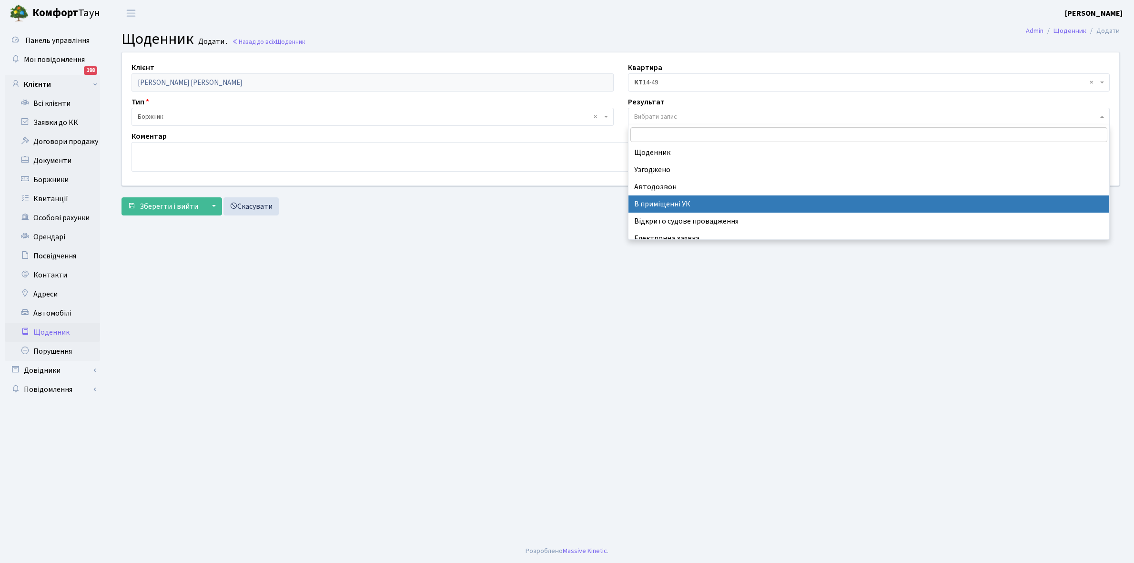
scroll to position [59, 0]
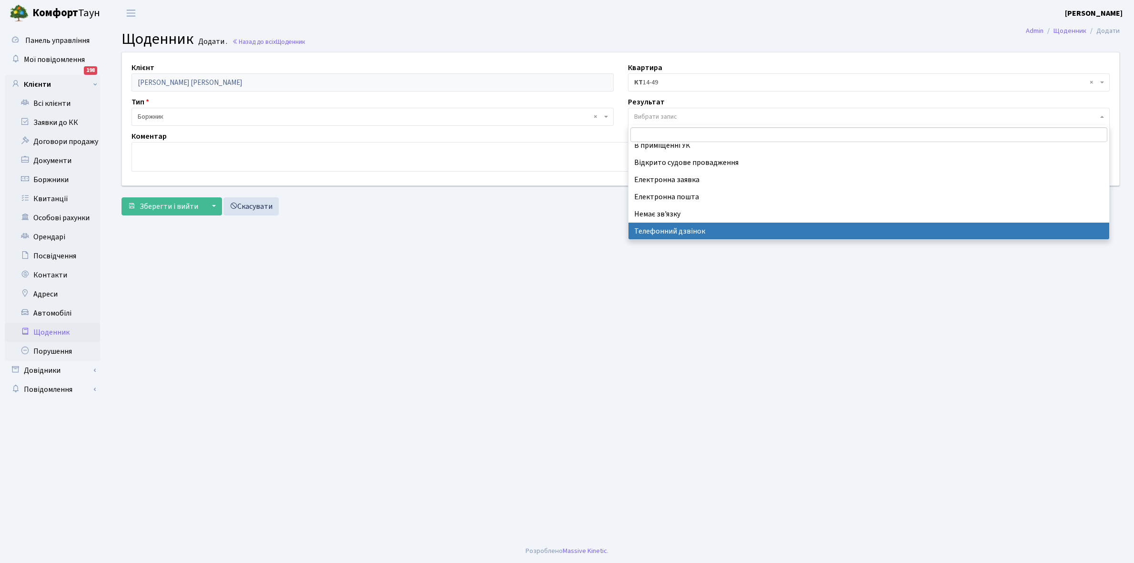
select select "196"
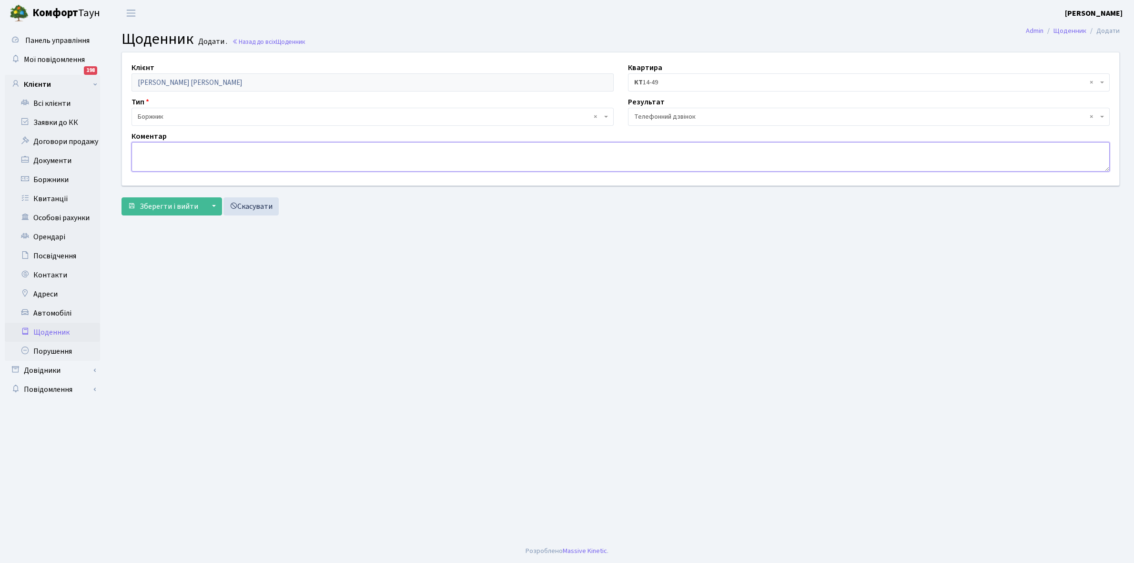
click at [151, 152] on textarea at bounding box center [621, 157] width 978 height 30
type textarea "Обіцяла погасити борг"
click at [172, 206] on span "Зберегти і вийти" at bounding box center [169, 206] width 59 height 10
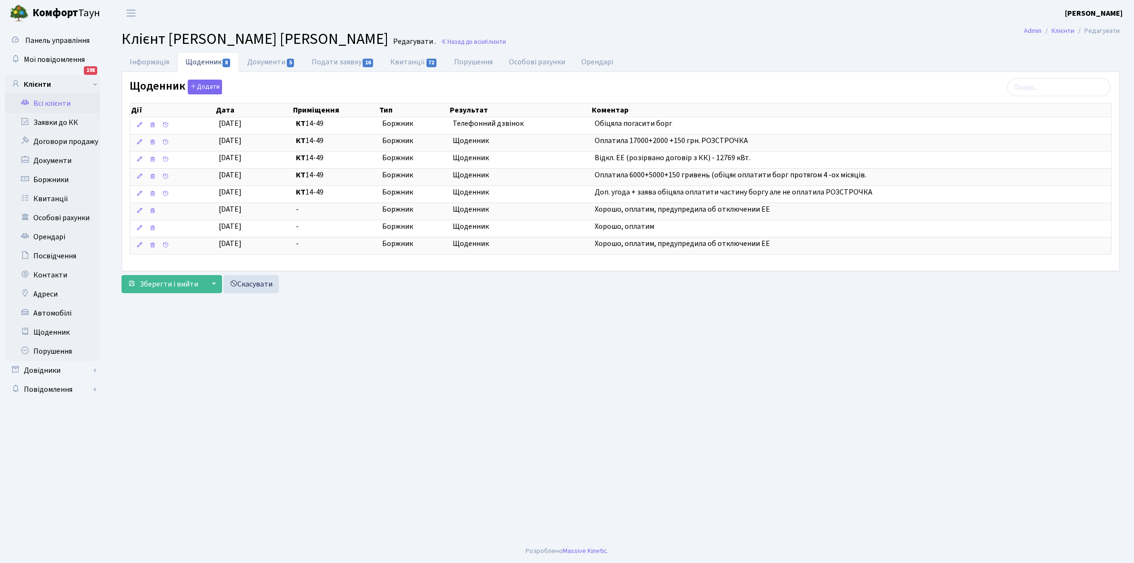
click at [57, 100] on link "Всі клієнти" at bounding box center [52, 103] width 95 height 19
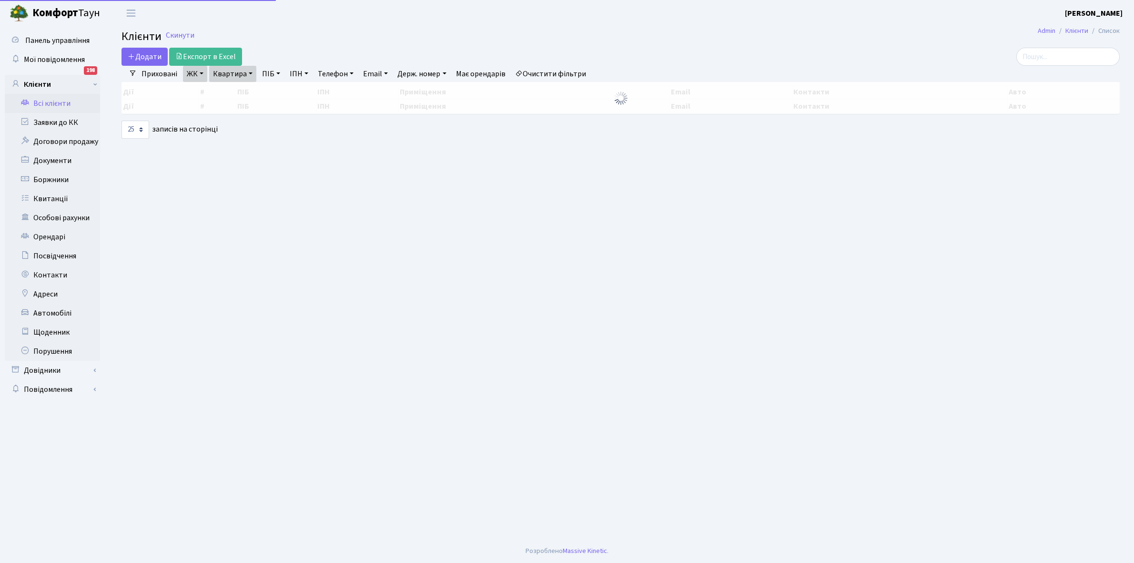
select select "25"
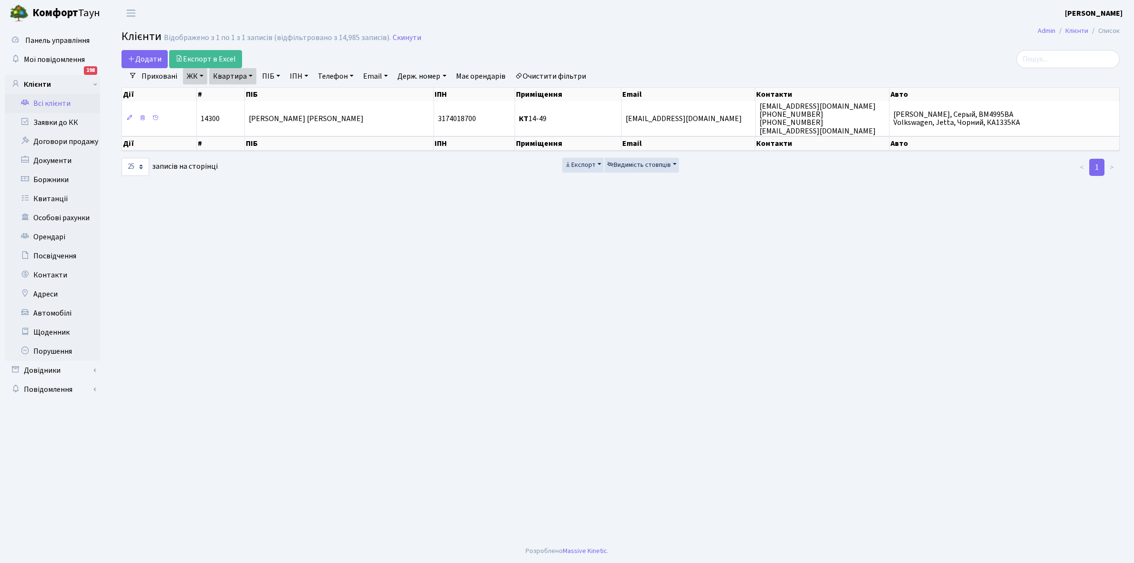
click at [542, 74] on link "Очистити фільтри" at bounding box center [550, 76] width 79 height 16
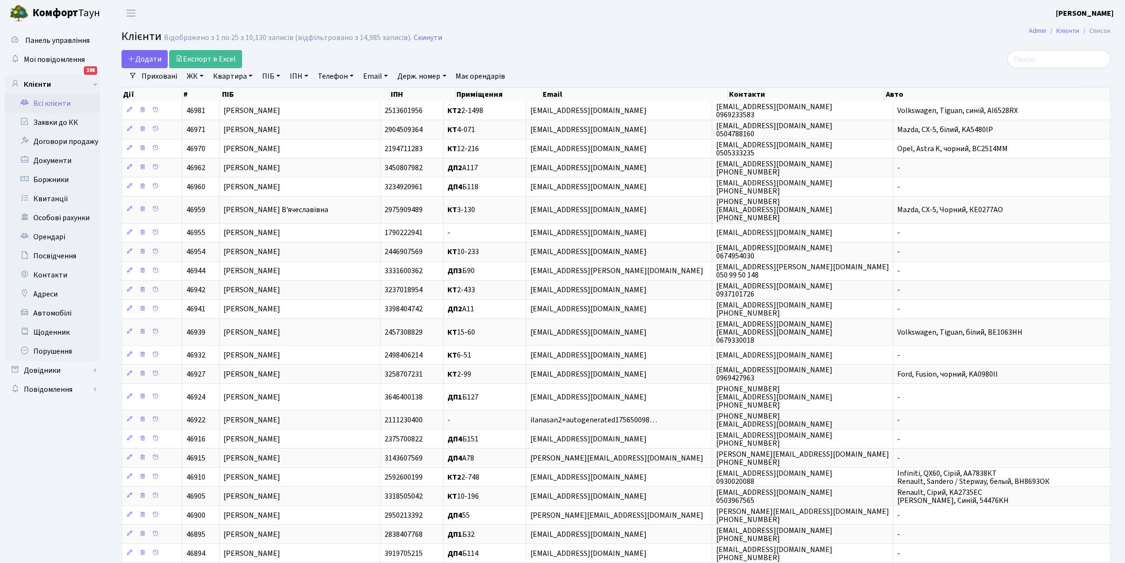
click at [201, 75] on link "ЖК" at bounding box center [195, 76] width 24 height 16
click at [222, 108] on li "КТ, вул. Регенераторна, 4" at bounding box center [242, 109] width 115 height 17
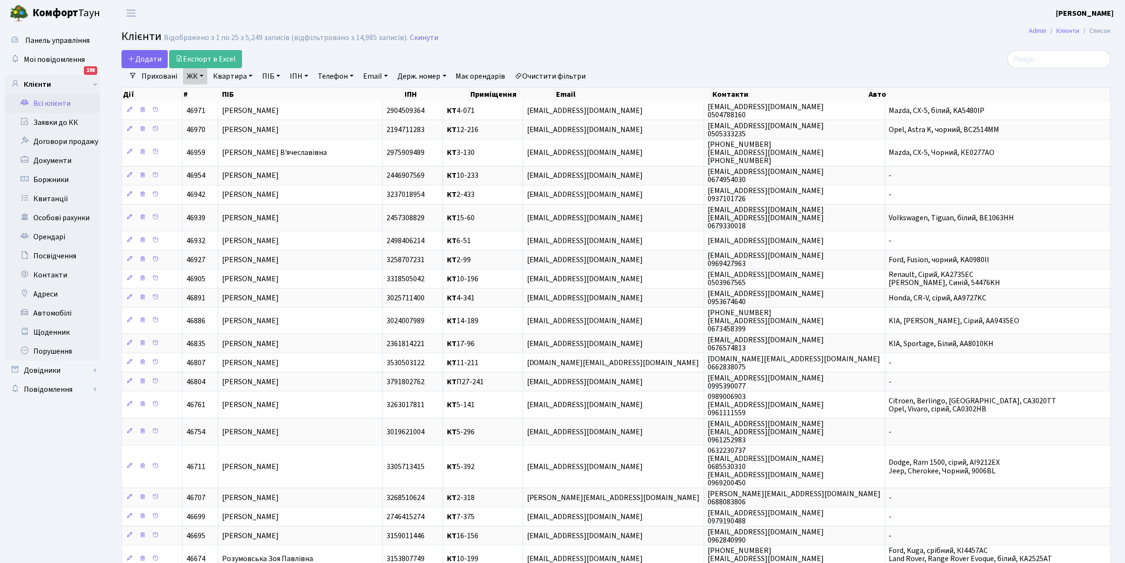
click at [250, 76] on link "Квартира" at bounding box center [232, 76] width 47 height 16
click at [245, 93] on input "text" at bounding box center [238, 95] width 56 height 18
type input "13-126"
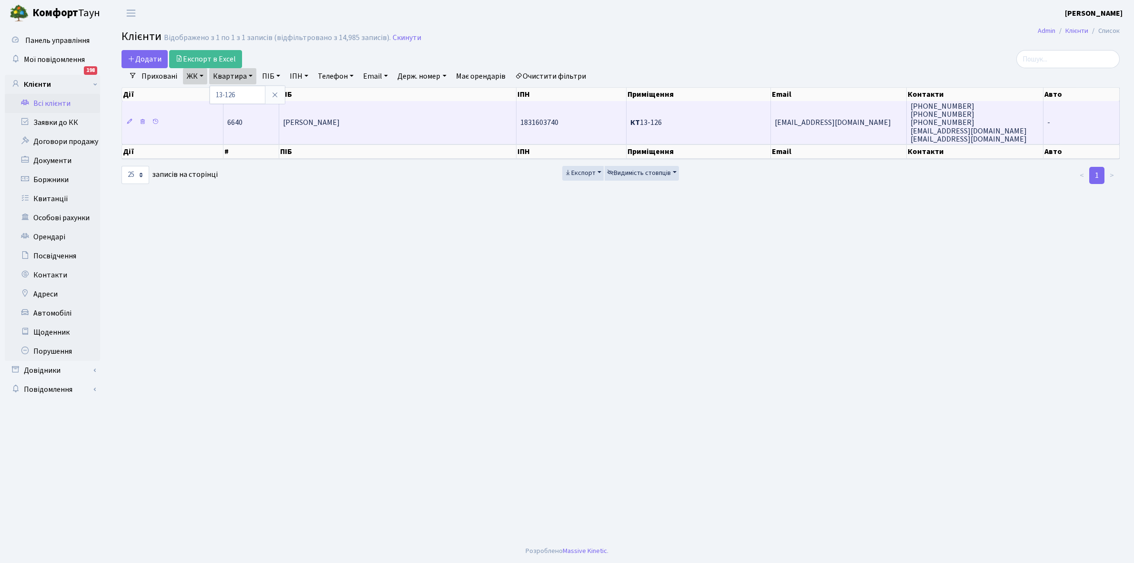
click at [375, 115] on td "[PERSON_NAME]" at bounding box center [397, 122] width 237 height 43
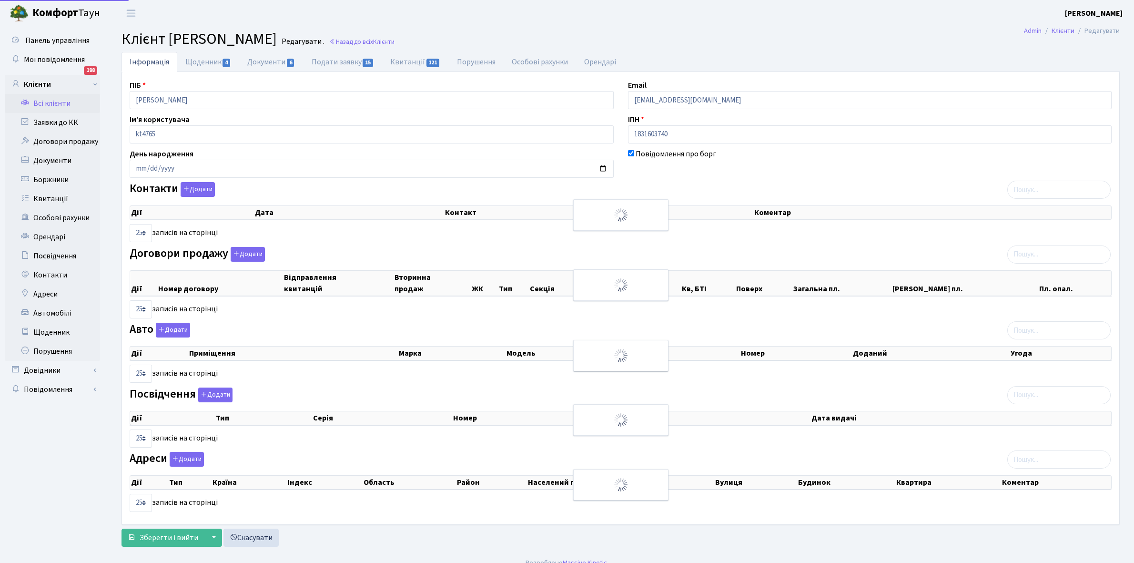
select select "25"
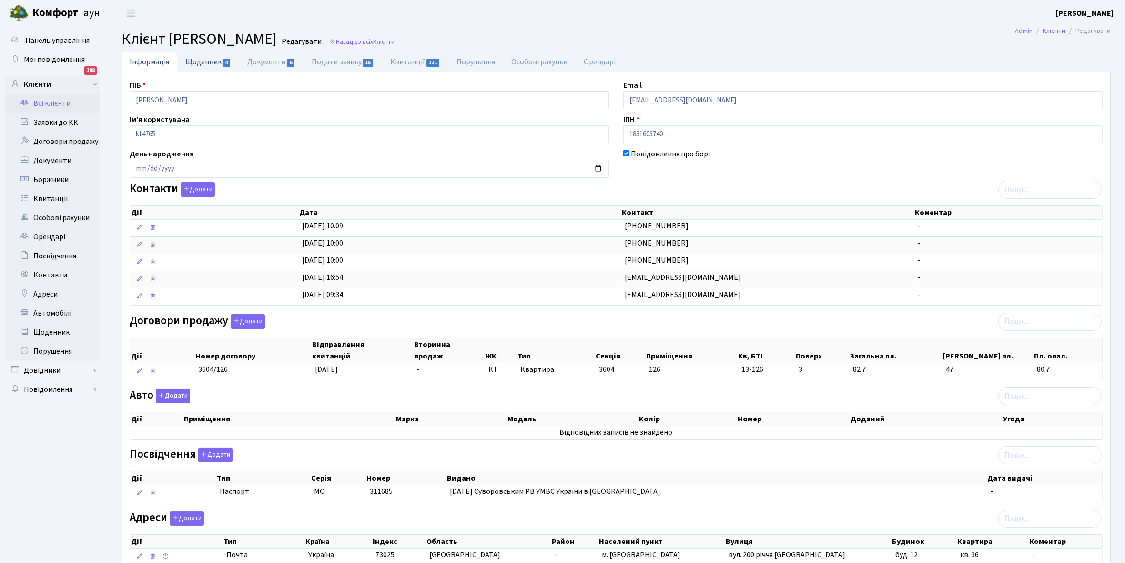
click at [198, 62] on link "Щоденник 4" at bounding box center [208, 62] width 62 height 20
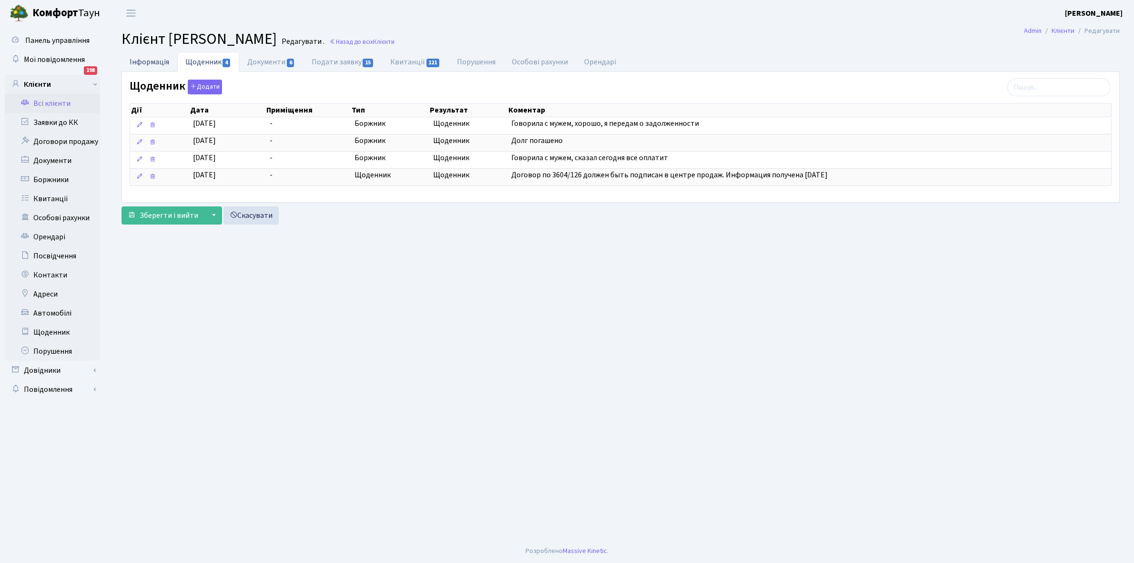
click at [142, 58] on link "Інформація" at bounding box center [150, 62] width 56 height 20
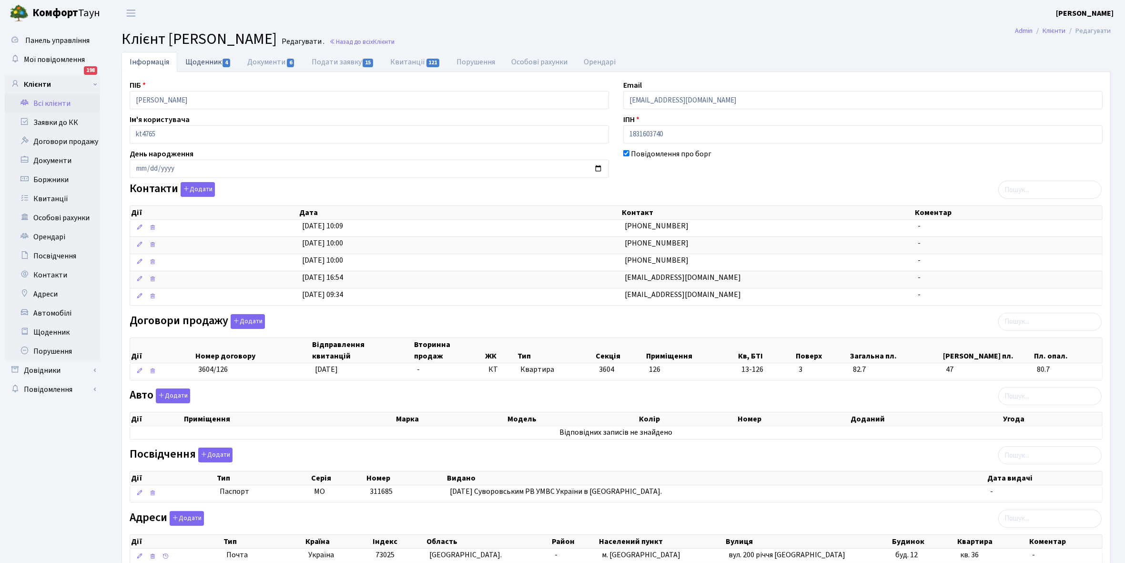
click at [206, 61] on link "Щоденник 4" at bounding box center [208, 62] width 62 height 20
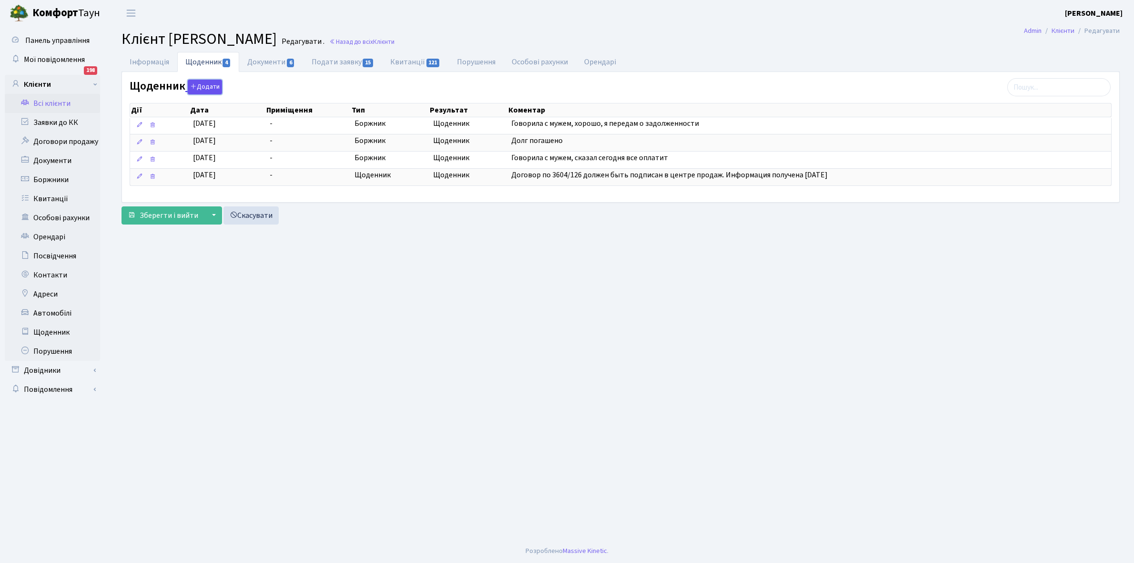
click at [204, 85] on button "Додати" at bounding box center [205, 87] width 34 height 15
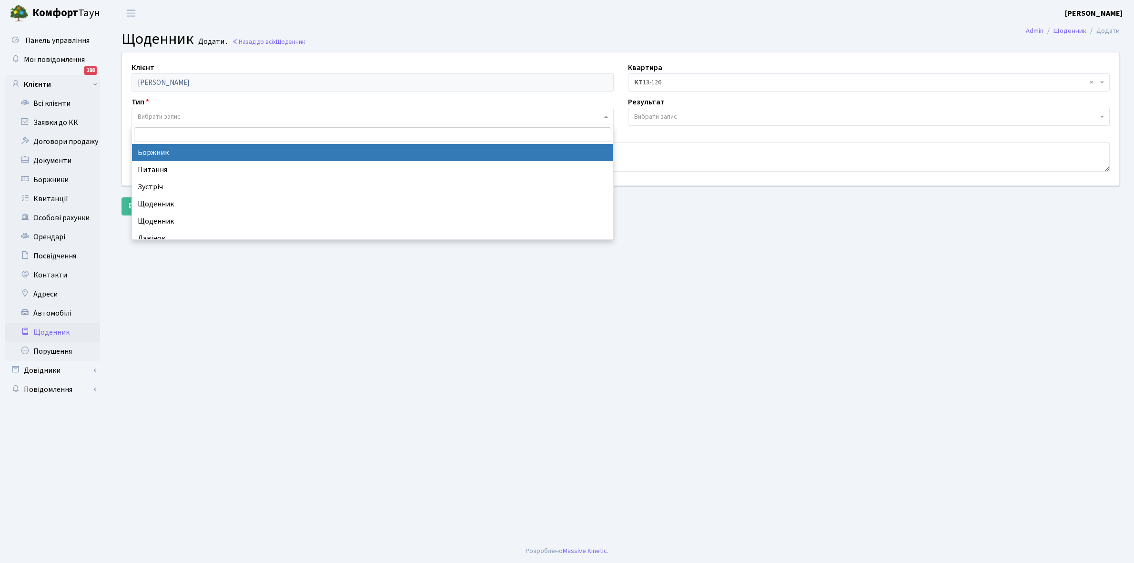
click at [169, 115] on span "Вибрати запис" at bounding box center [159, 117] width 43 height 10
select select "189"
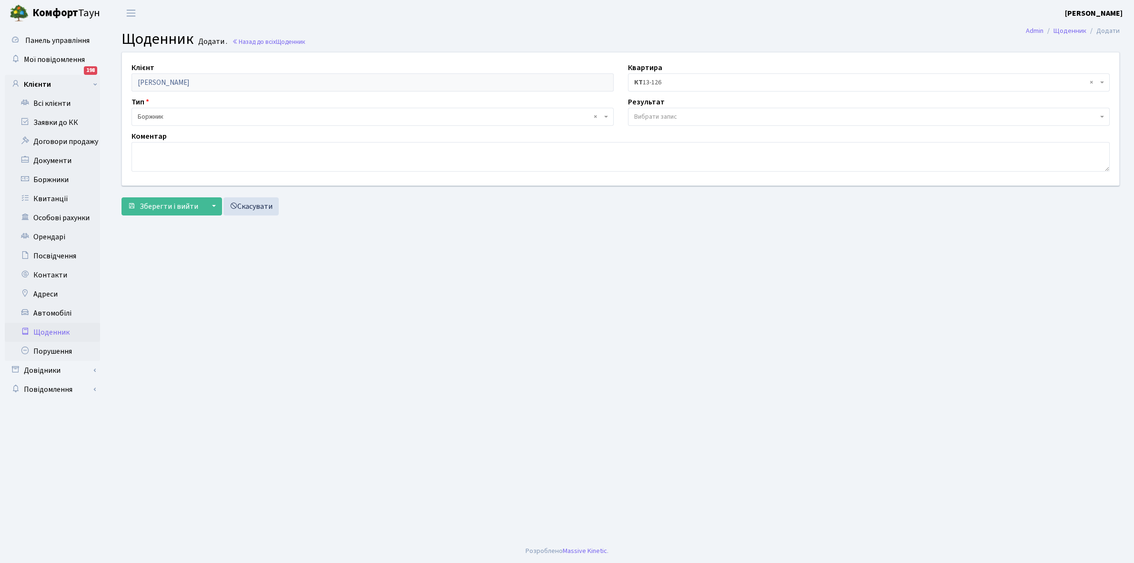
click at [644, 115] on span "Вибрати запис" at bounding box center [655, 117] width 43 height 10
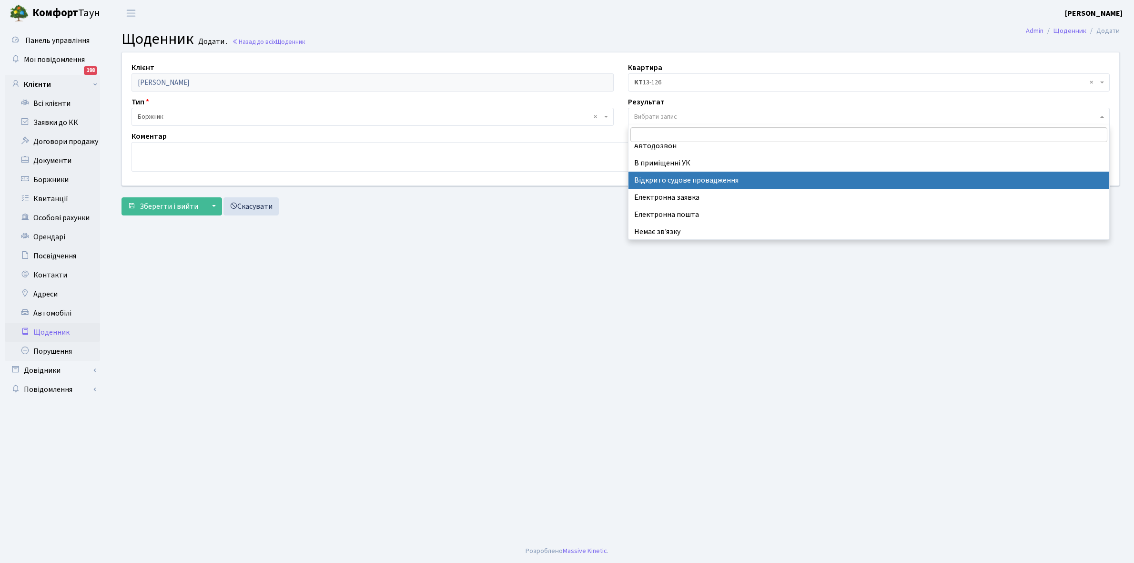
scroll to position [59, 0]
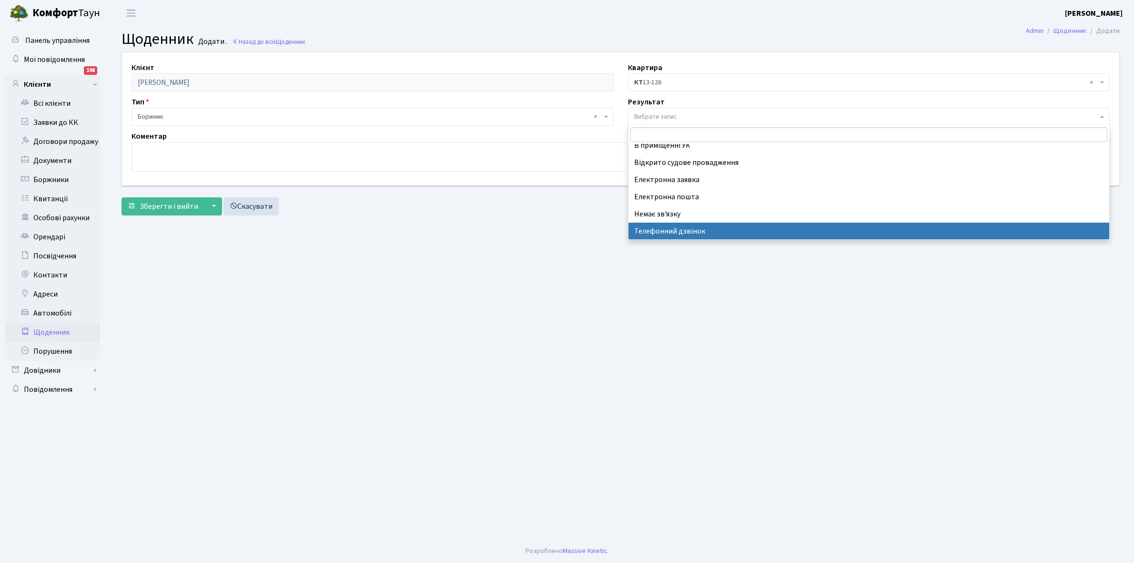
select select "196"
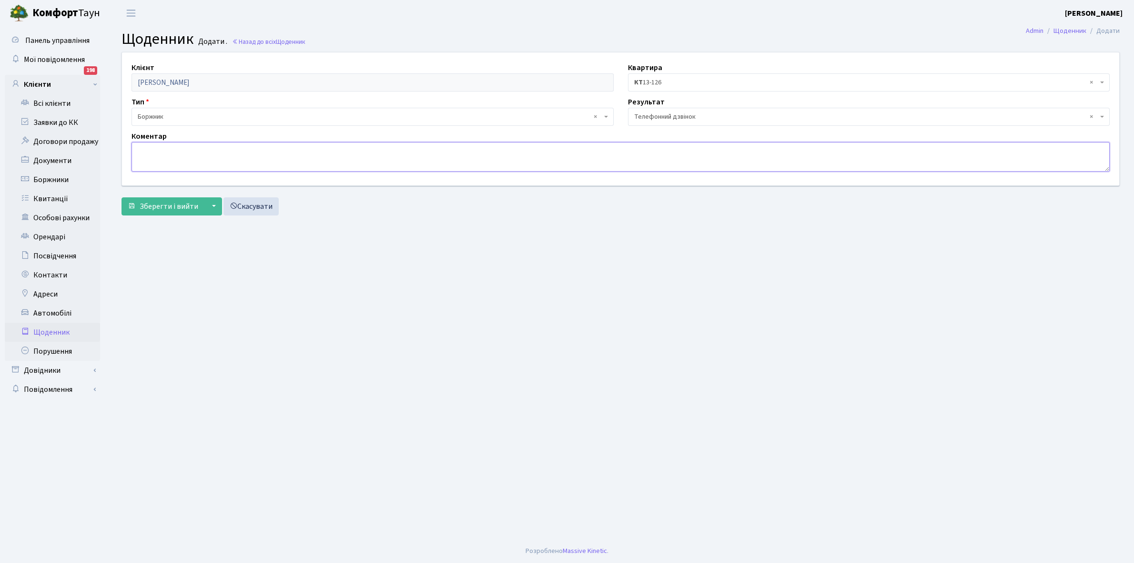
click at [146, 154] on textarea at bounding box center [621, 157] width 978 height 30
type textarea "Протягом двох тижнів оплатить заборгованість"
click at [184, 203] on span "Зберегти і вийти" at bounding box center [169, 206] width 59 height 10
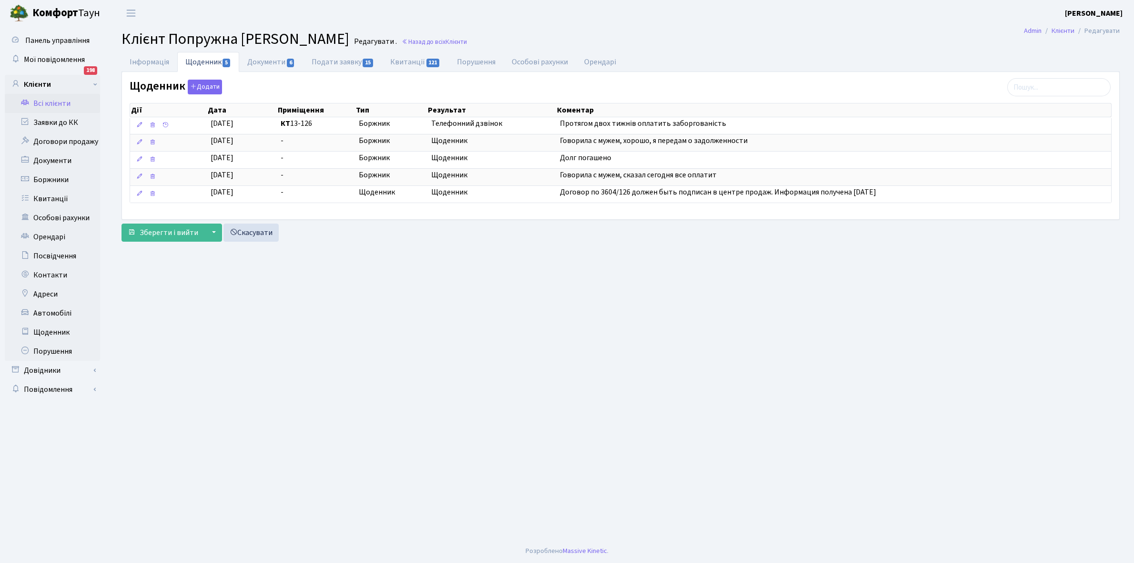
click at [60, 101] on link "Всі клієнти" at bounding box center [52, 103] width 95 height 19
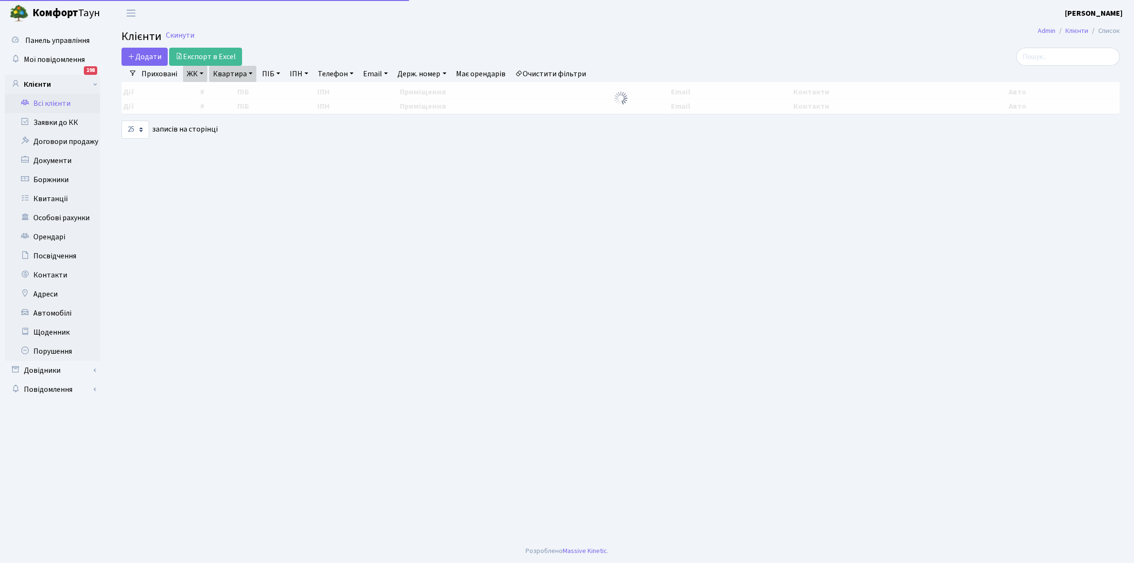
select select "25"
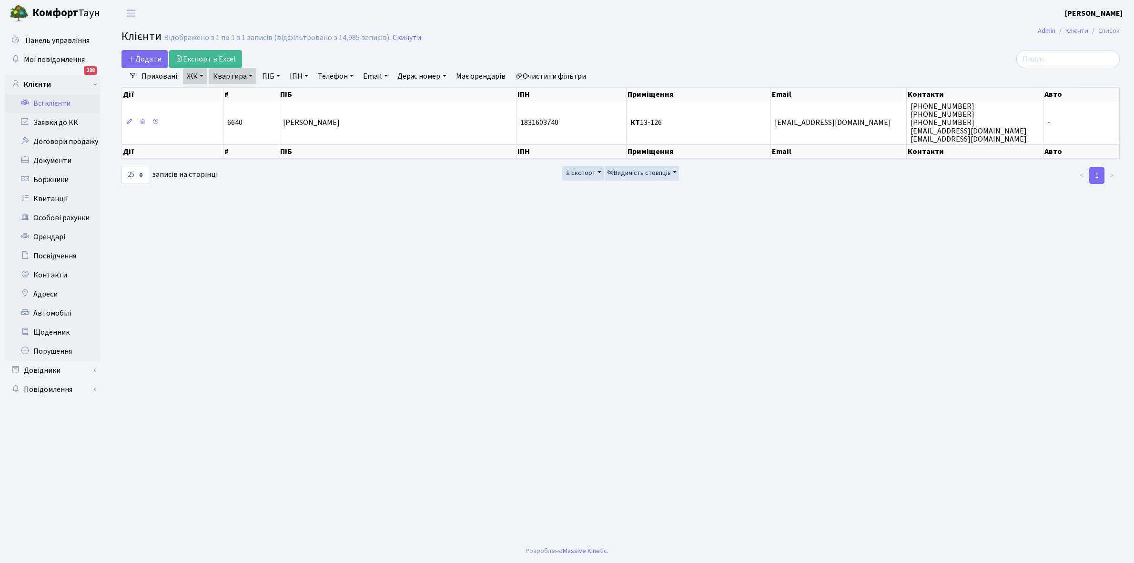
click at [203, 76] on link "ЖК" at bounding box center [195, 76] width 24 height 16
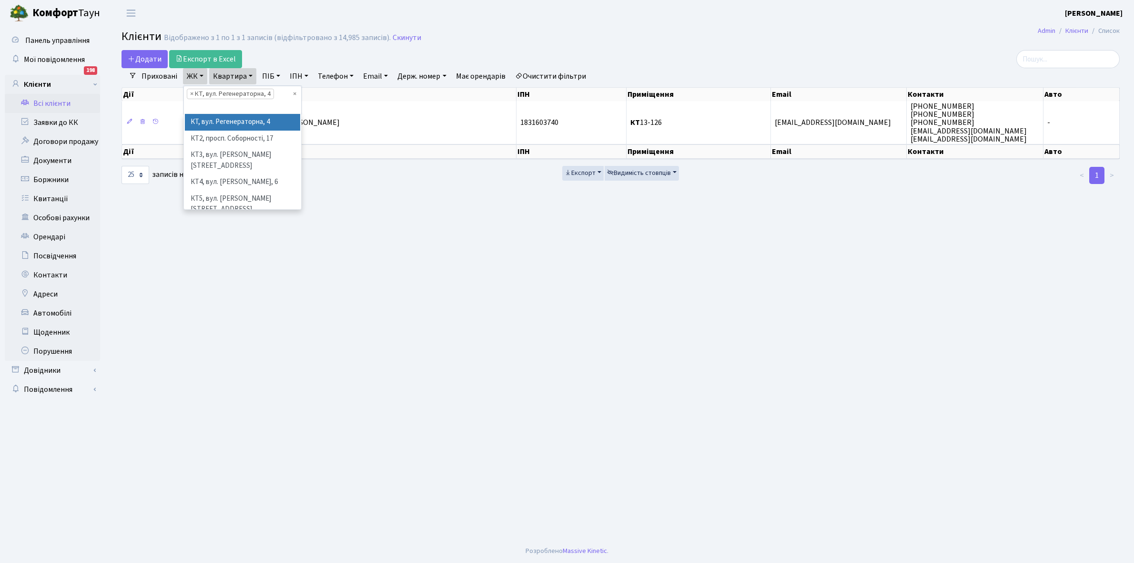
click at [279, 60] on div "Додати Експорт в Excel" at bounding box center [452, 59] width 661 height 18
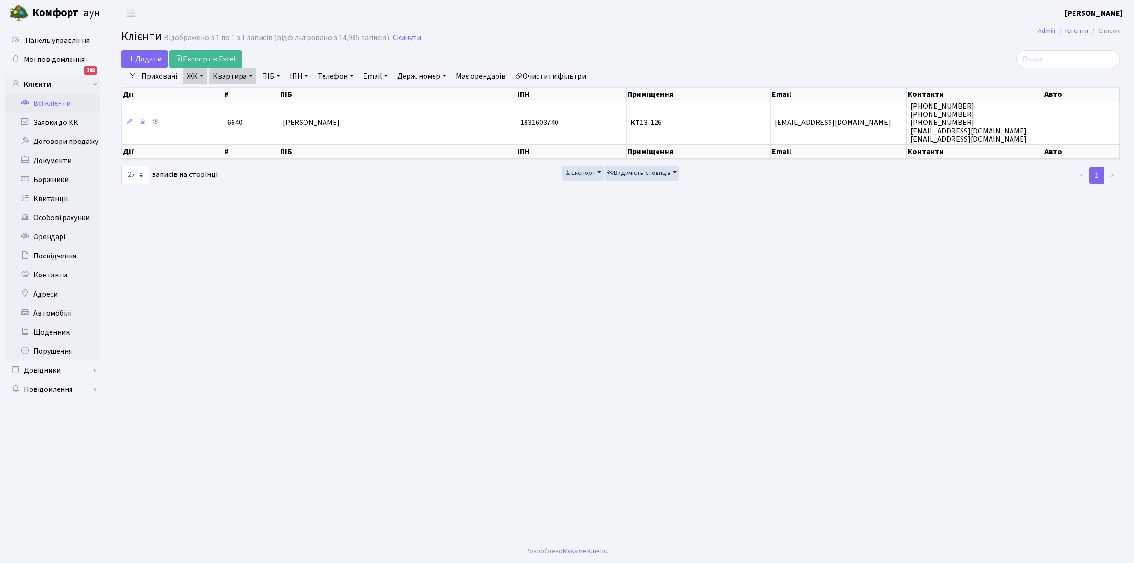
click at [250, 72] on link "Квартира" at bounding box center [232, 76] width 47 height 16
click at [244, 93] on input "13-126" at bounding box center [238, 95] width 56 height 18
type input "1"
type input "7-397"
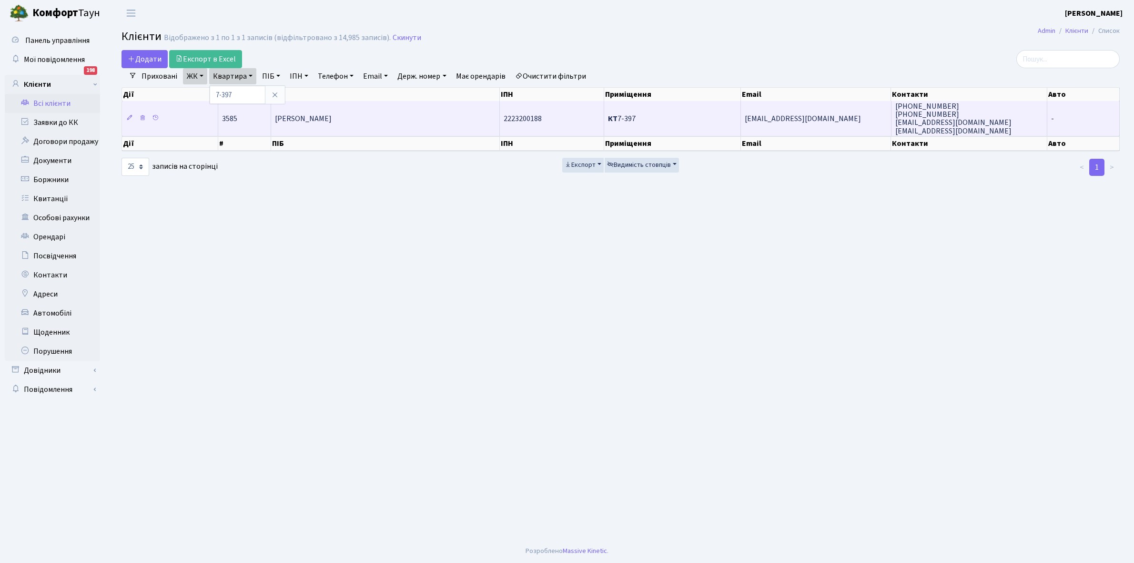
click at [332, 115] on span "Мельник Галина Леонідівна" at bounding box center [303, 118] width 57 height 10
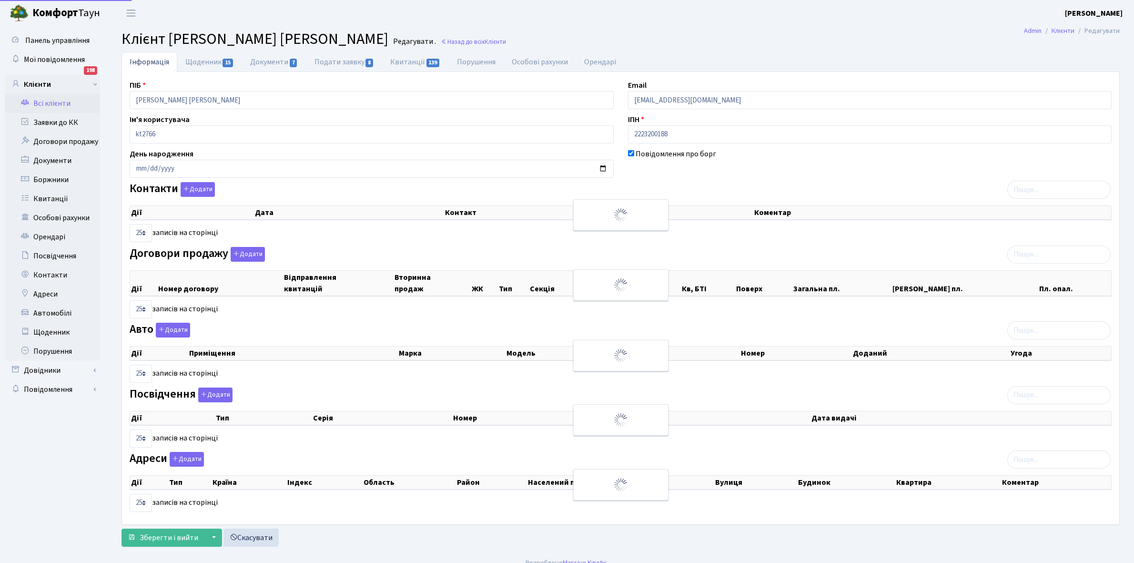
select select "25"
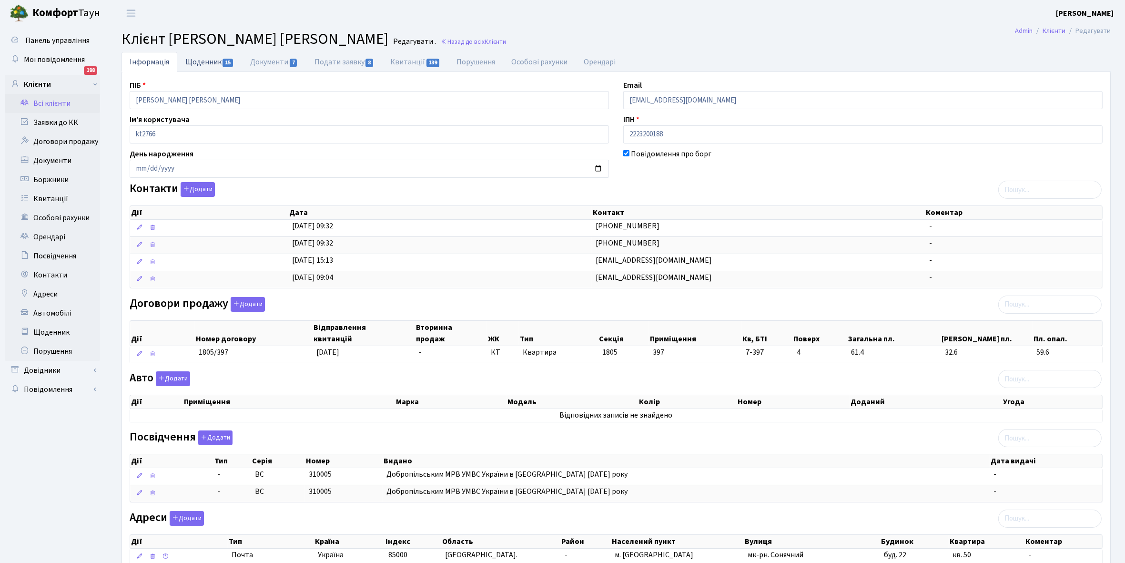
click at [192, 60] on link "Щоденник 15" at bounding box center [209, 62] width 65 height 20
select select "25"
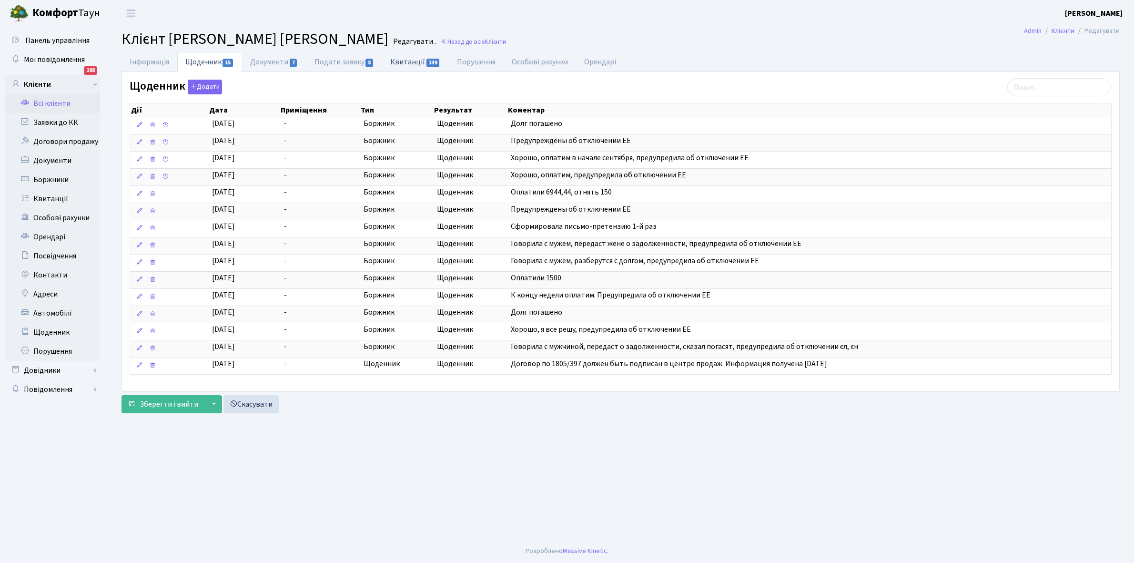
click at [410, 62] on link "Квитанції 139" at bounding box center [415, 62] width 66 height 20
select select "25"
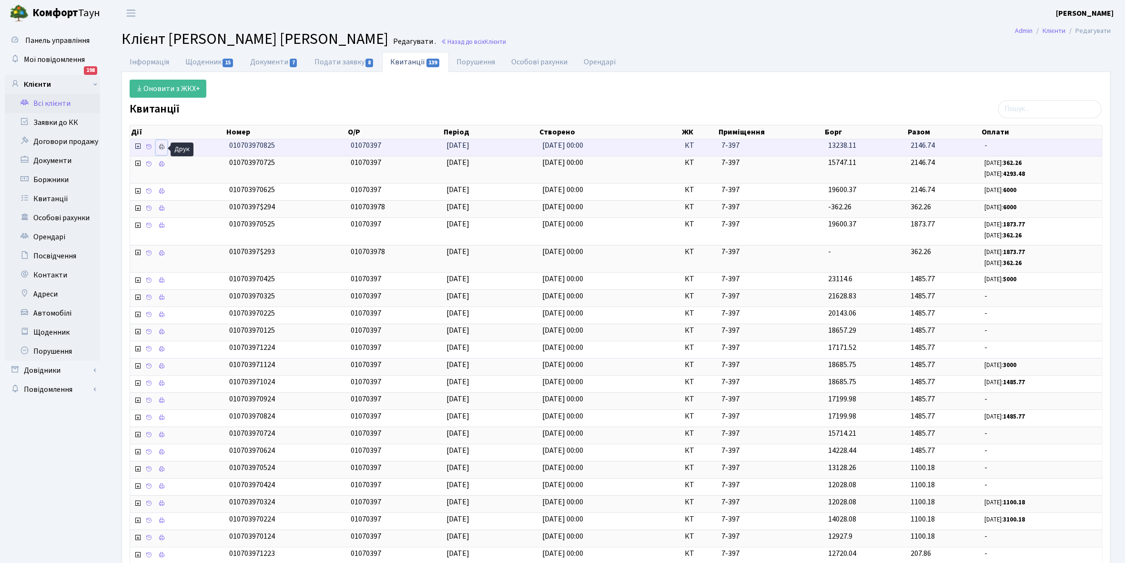
click at [160, 148] on icon at bounding box center [161, 146] width 7 height 7
click at [204, 62] on link "Щоденник 15" at bounding box center [209, 62] width 65 height 20
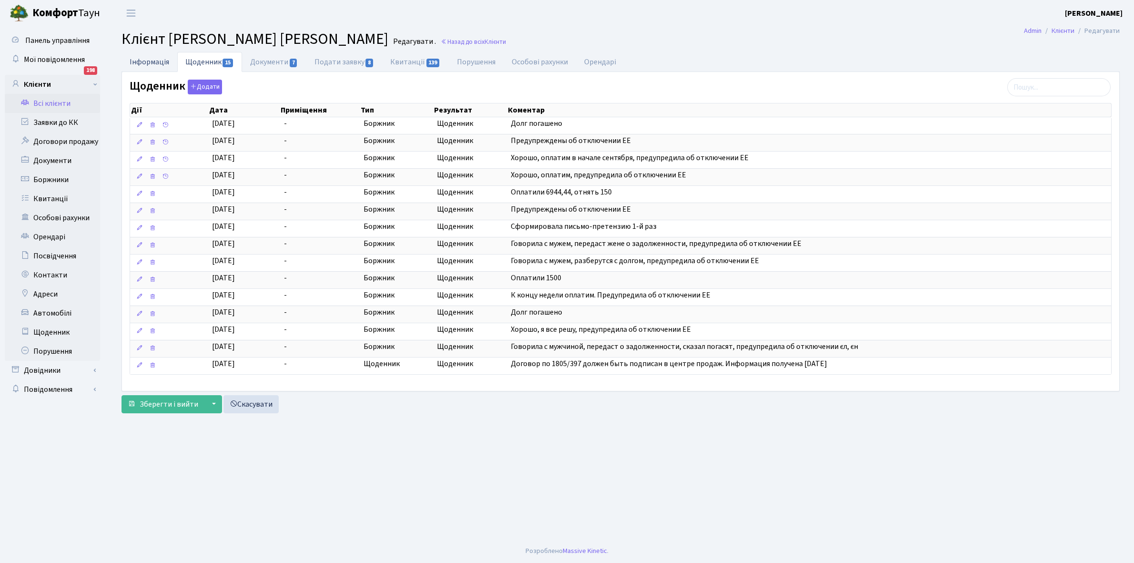
click at [139, 58] on link "Інформація" at bounding box center [150, 62] width 56 height 20
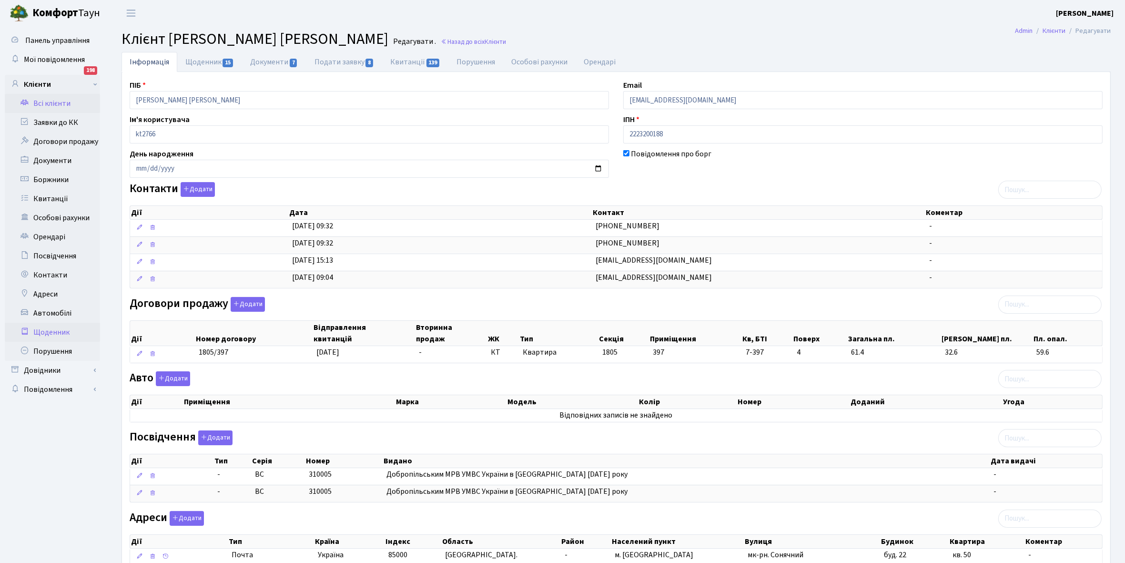
click at [52, 334] on link "Щоденник" at bounding box center [52, 332] width 95 height 19
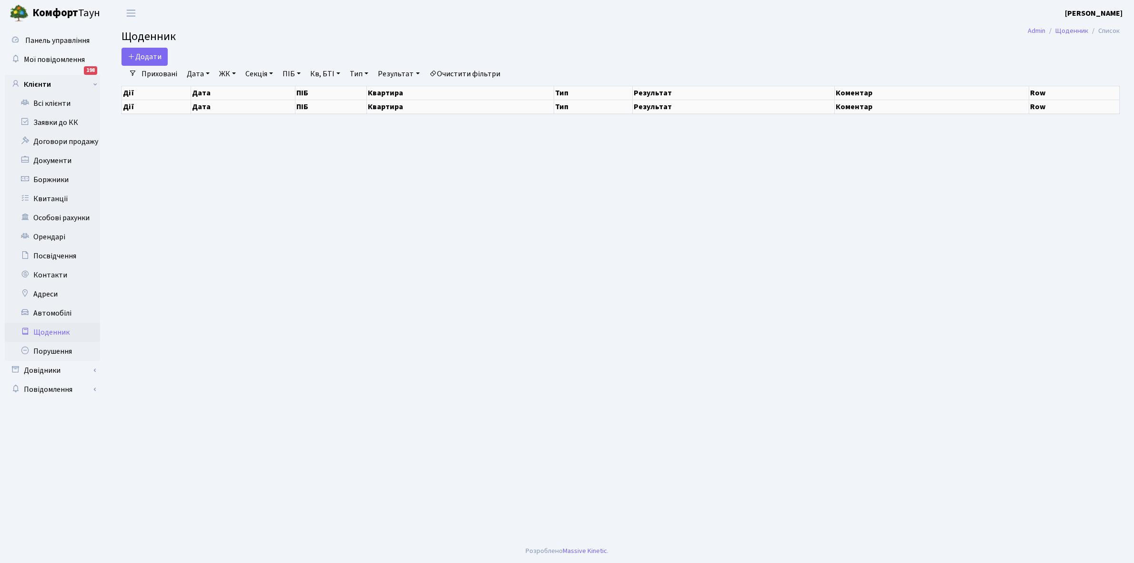
select select "25"
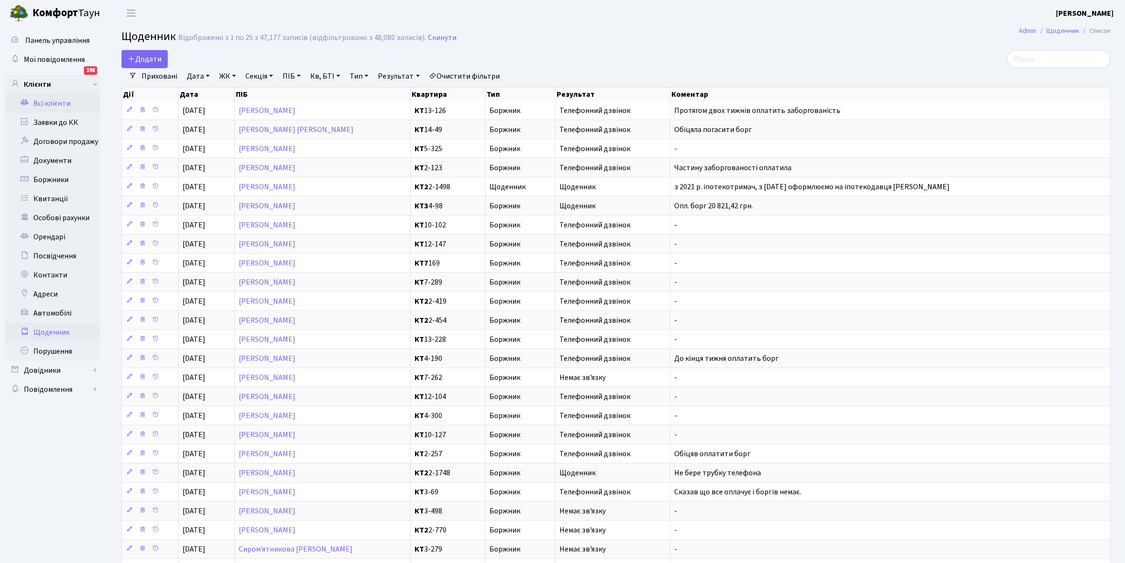
click at [61, 96] on link "Всі клієнти" at bounding box center [52, 103] width 95 height 19
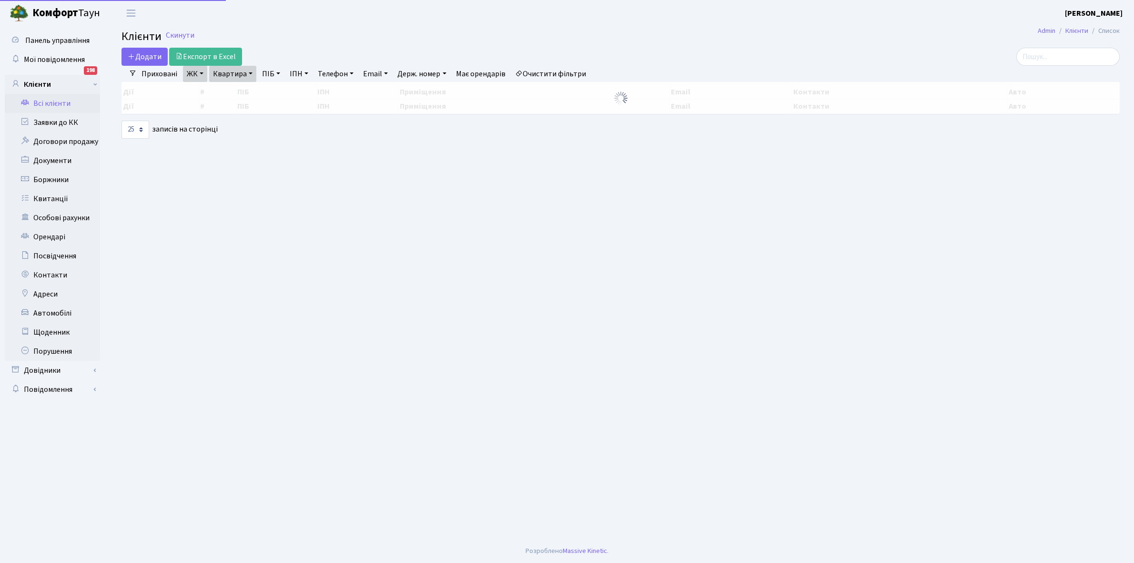
select select "25"
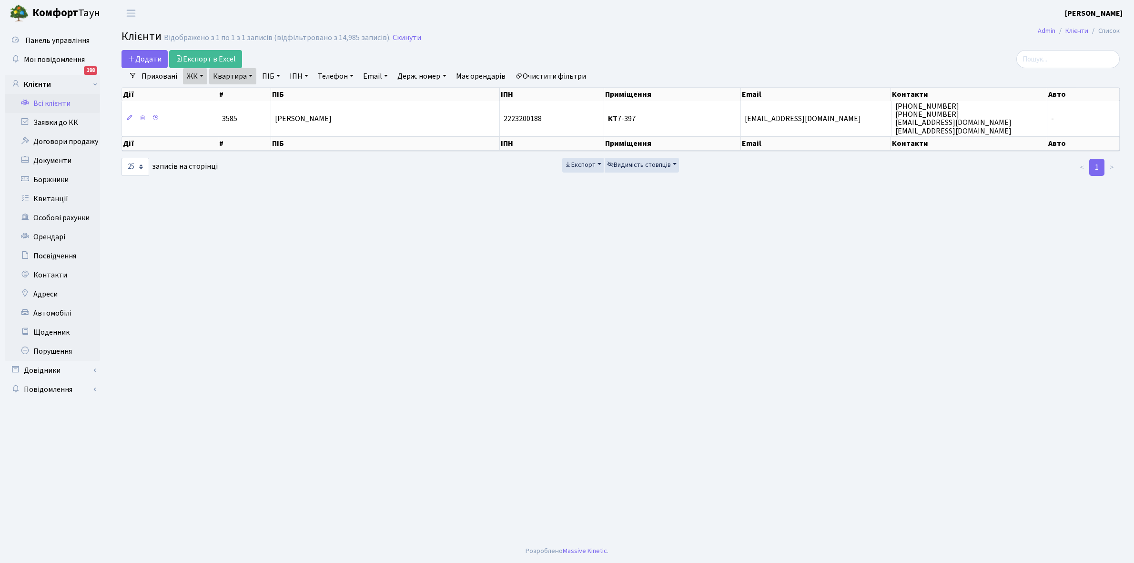
click at [346, 99] on th "ПІБ" at bounding box center [385, 94] width 229 height 13
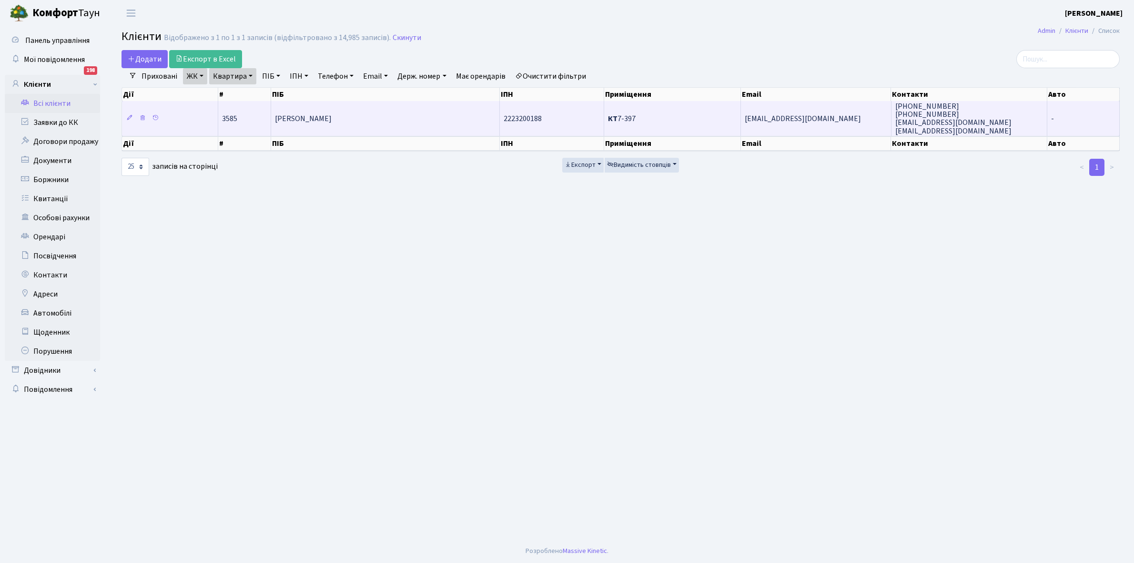
click at [348, 108] on td "[PERSON_NAME]" at bounding box center [385, 118] width 229 height 34
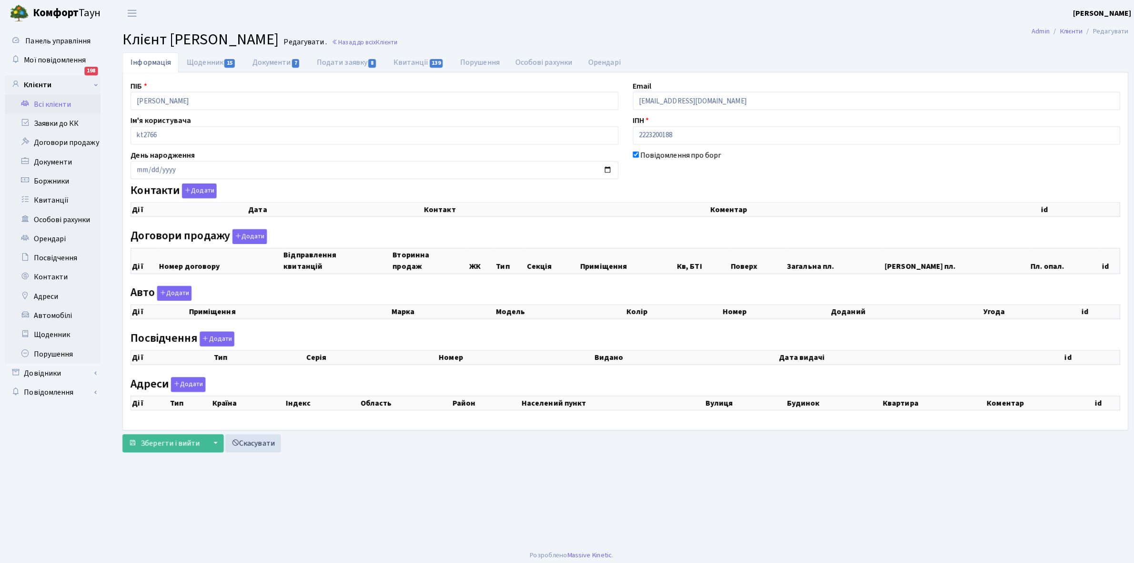
checkbox input "true"
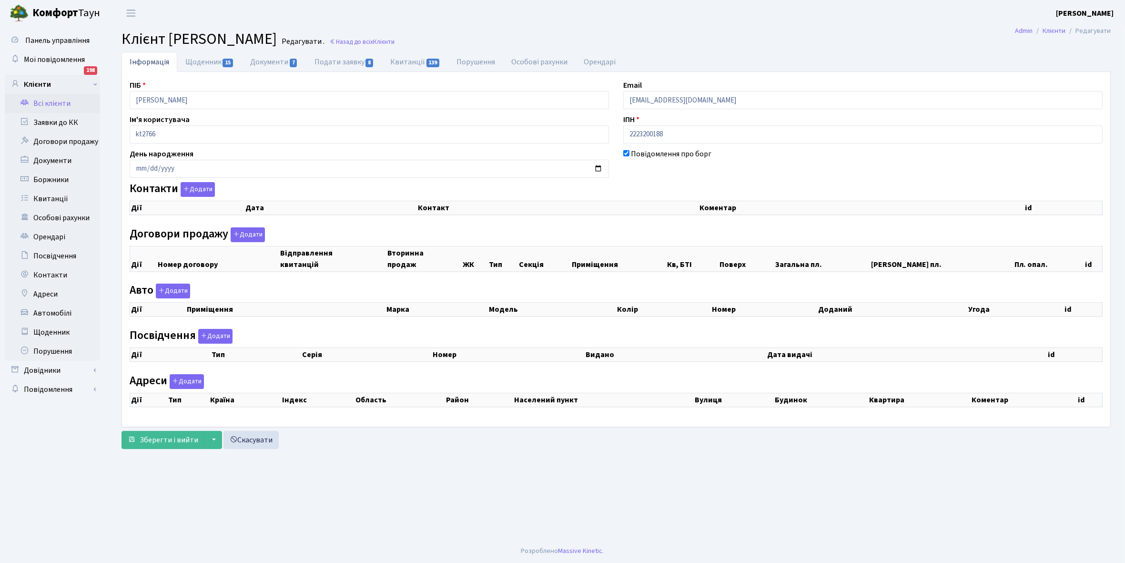
select select "25"
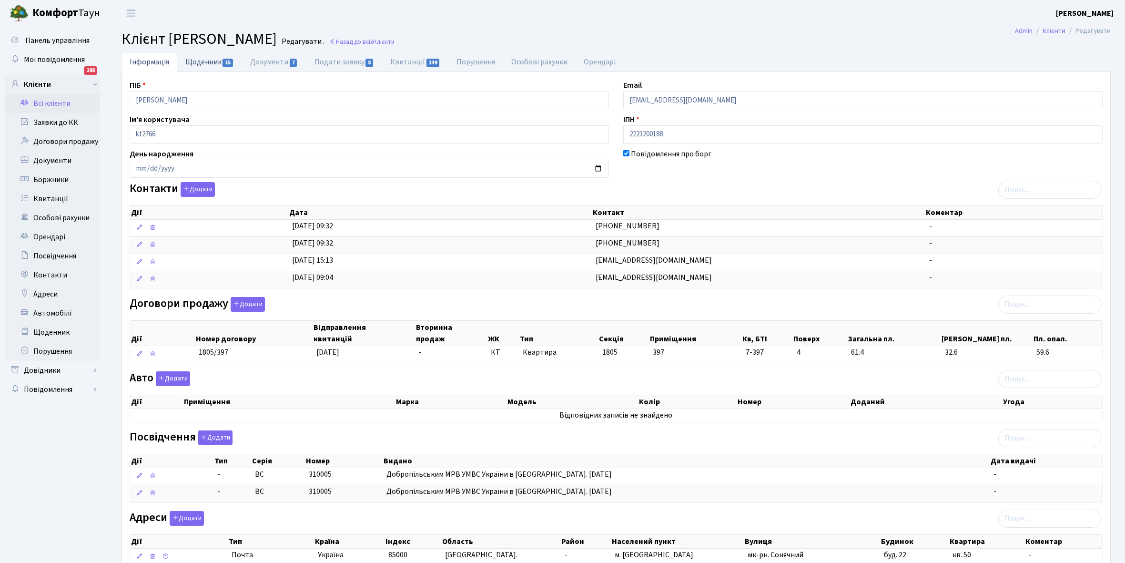
click at [207, 61] on link "Щоденник 15" at bounding box center [209, 62] width 65 height 20
select select "25"
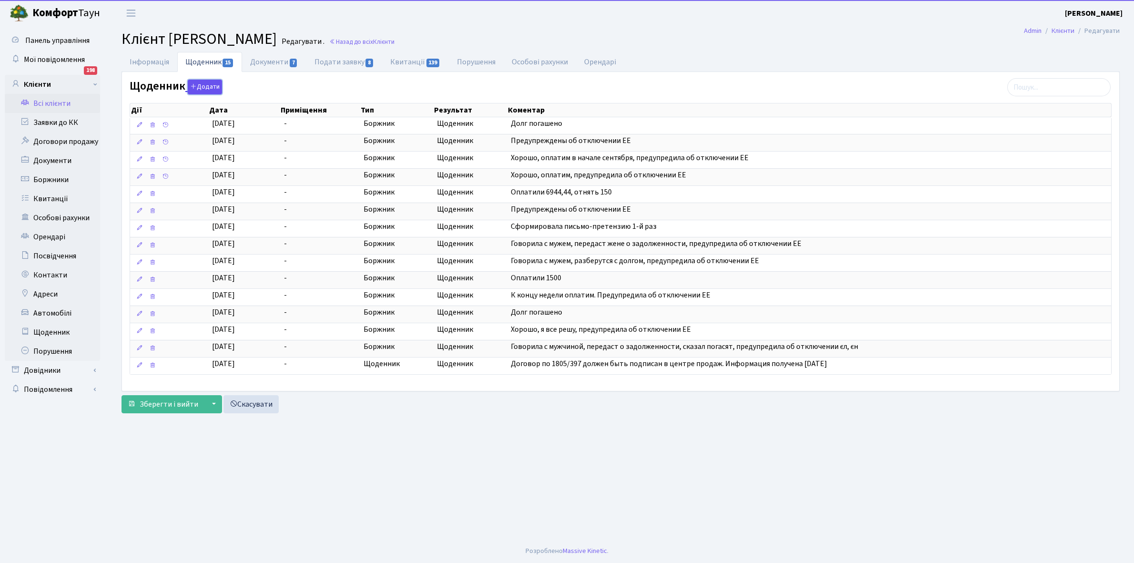
click at [207, 88] on button "Додати" at bounding box center [205, 87] width 34 height 15
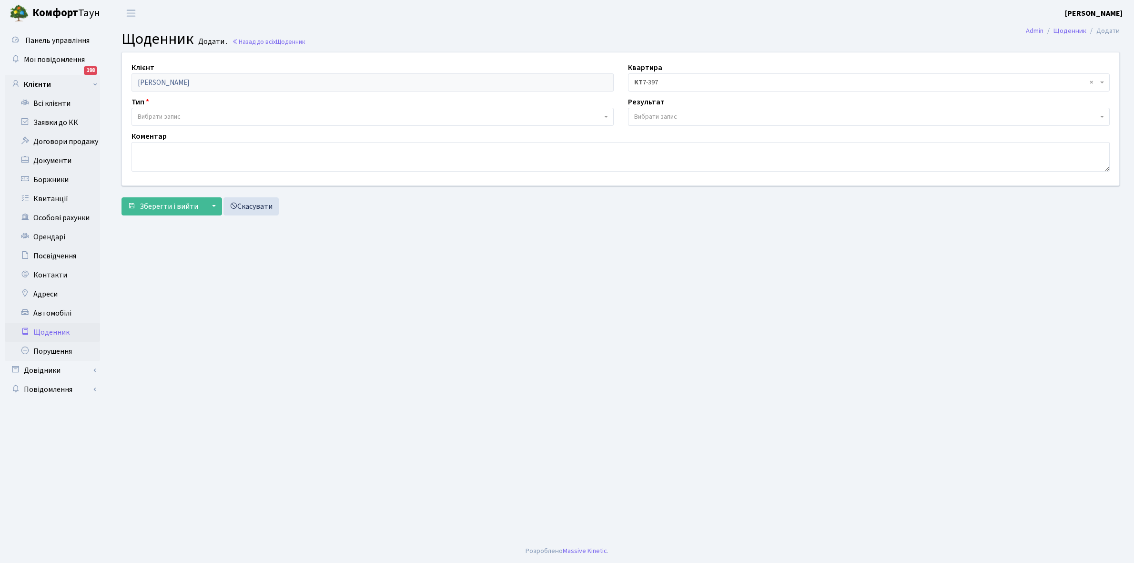
click at [175, 113] on span "Вибрати запис" at bounding box center [159, 117] width 43 height 10
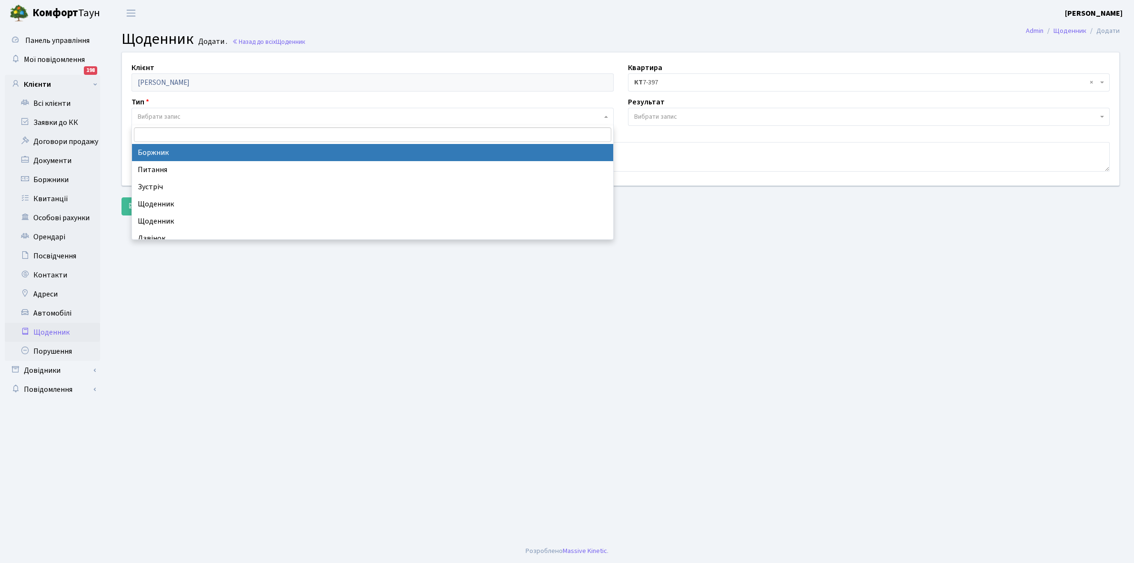
select select "189"
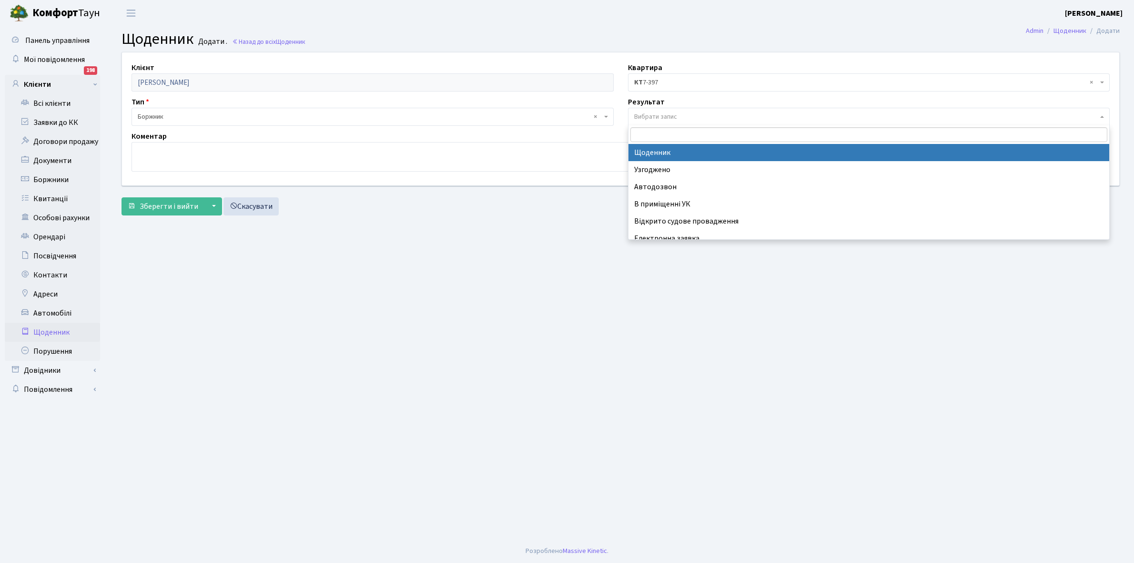
click at [649, 116] on span "Вибрати запис" at bounding box center [655, 117] width 43 height 10
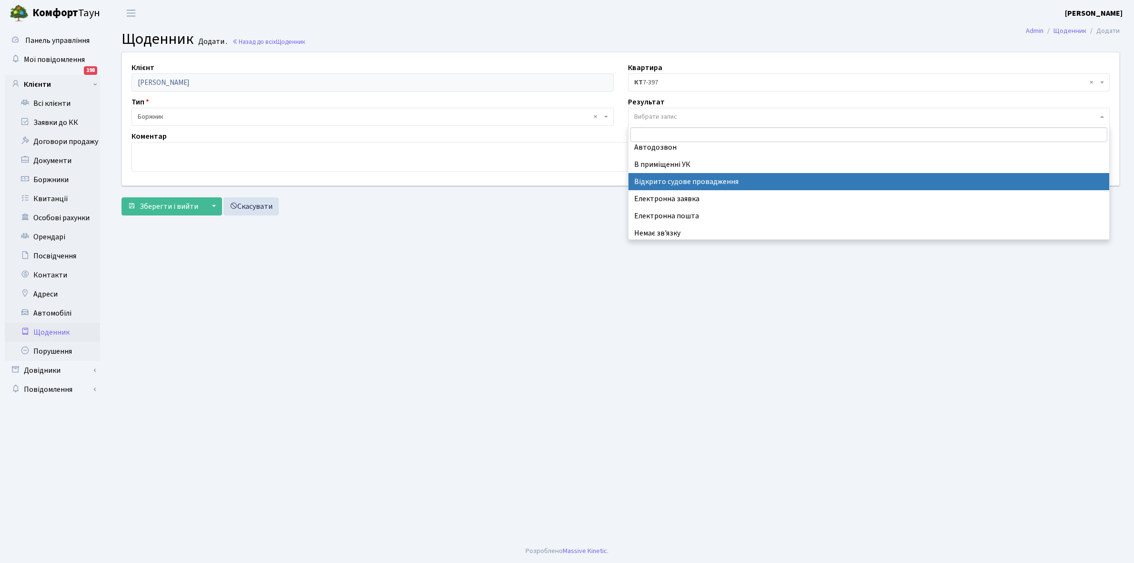
scroll to position [59, 0]
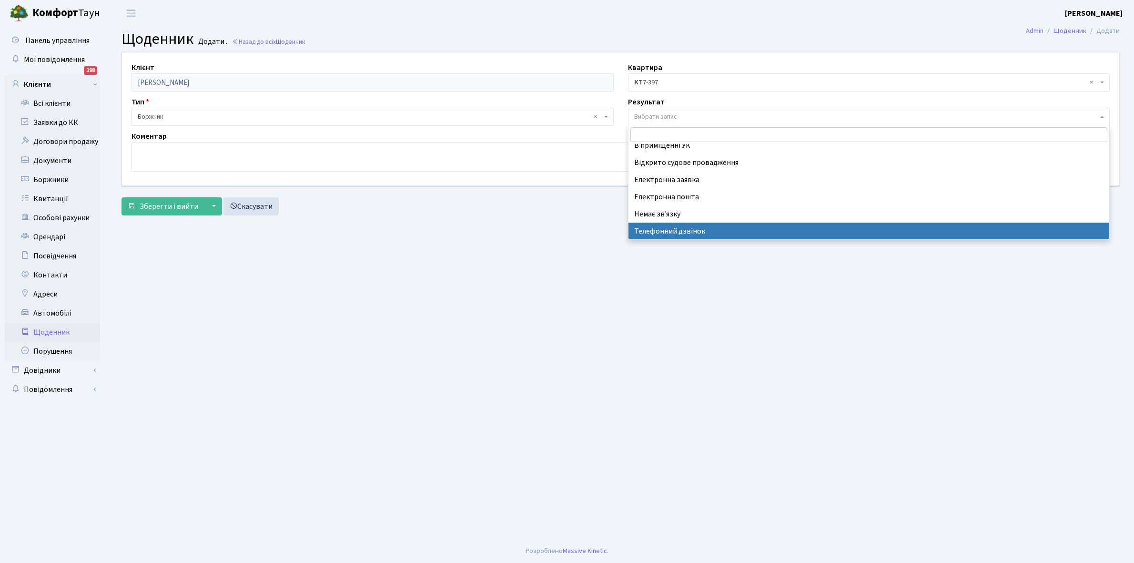
select select "196"
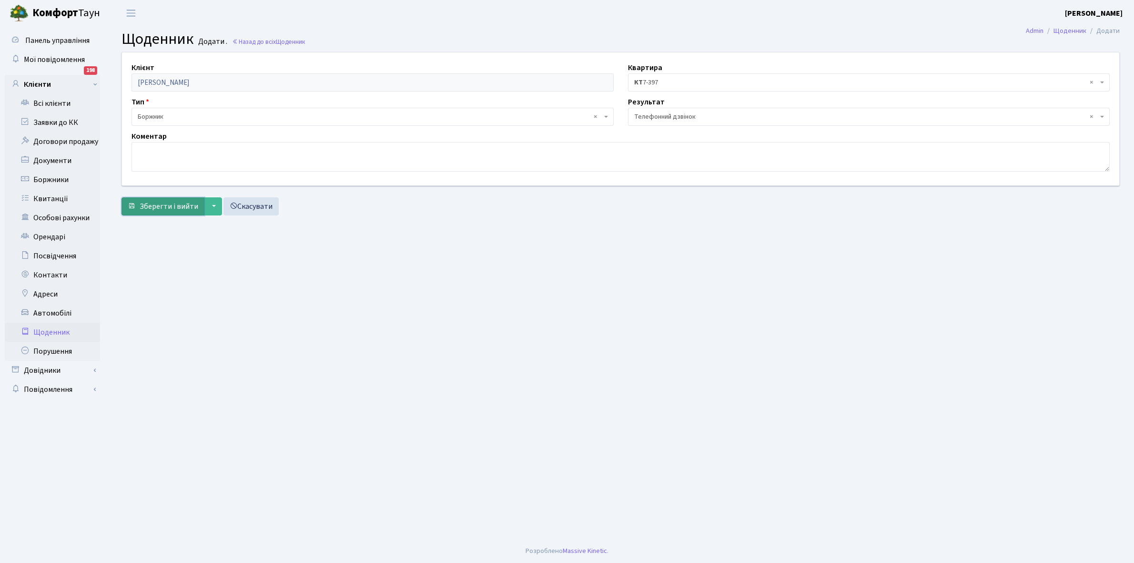
click at [162, 199] on button "Зберегти і вийти" at bounding box center [163, 206] width 83 height 18
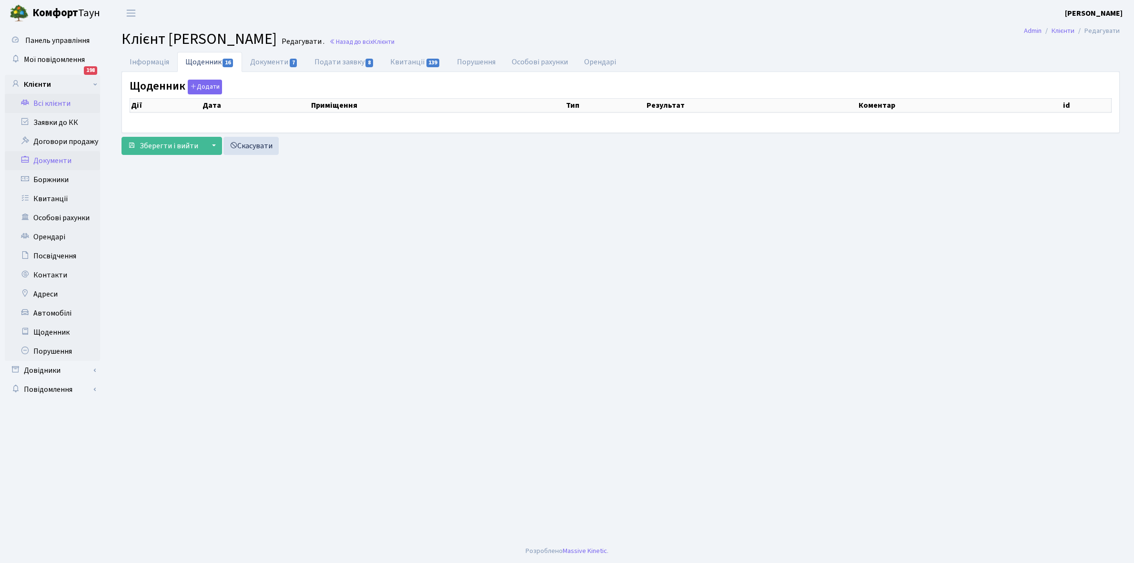
select select "25"
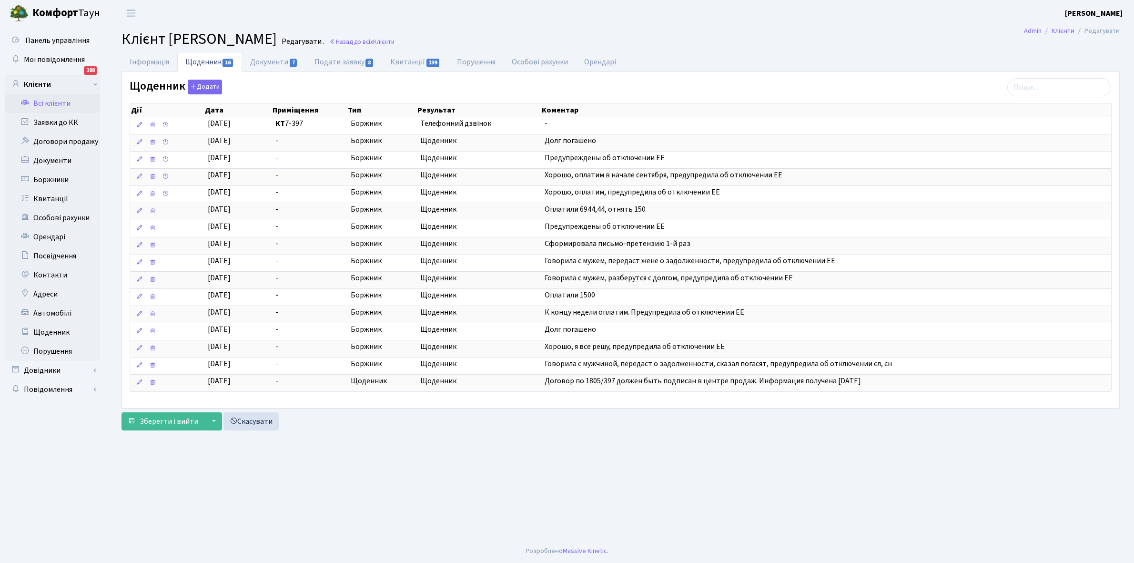
click at [51, 103] on link "Всі клієнти" at bounding box center [52, 103] width 95 height 19
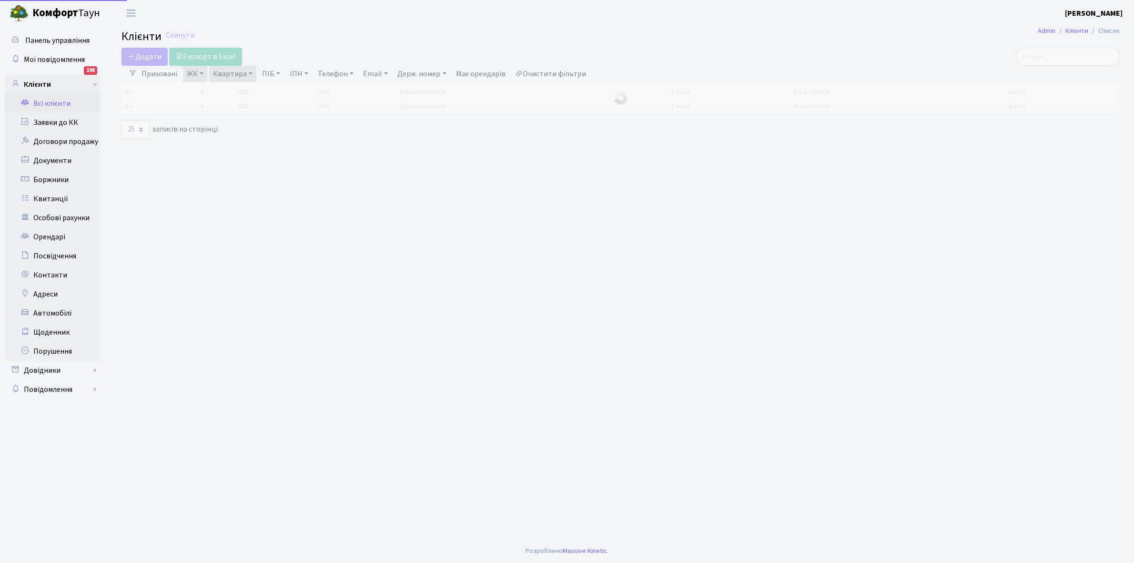
select select "25"
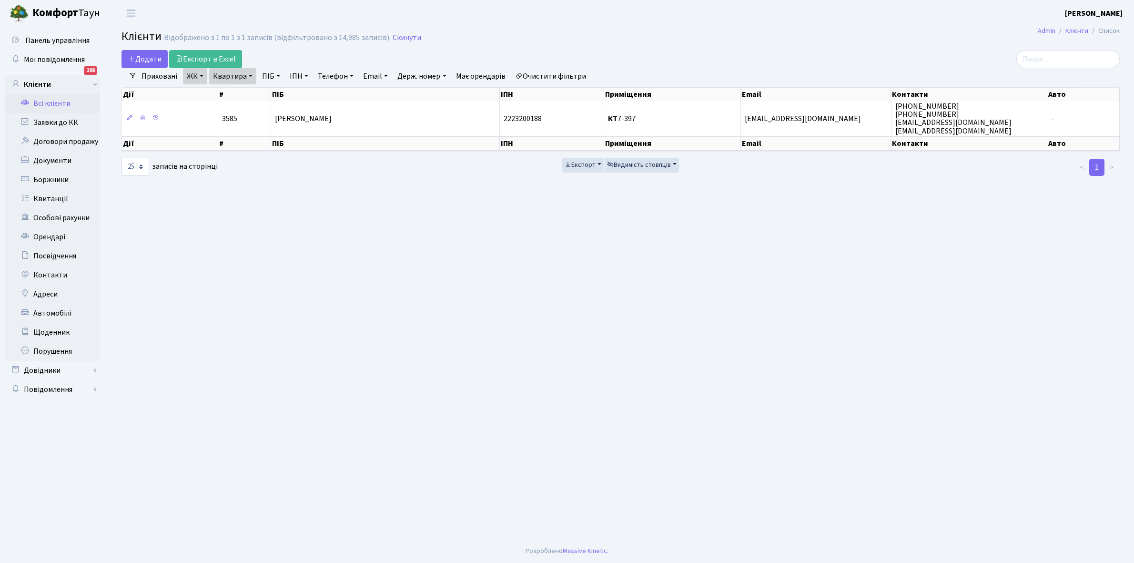
click at [251, 74] on link "Квартира" at bounding box center [232, 76] width 47 height 16
click at [251, 87] on input "7-397" at bounding box center [238, 95] width 56 height 18
click at [539, 75] on link "Очистити фільтри" at bounding box center [550, 76] width 79 height 16
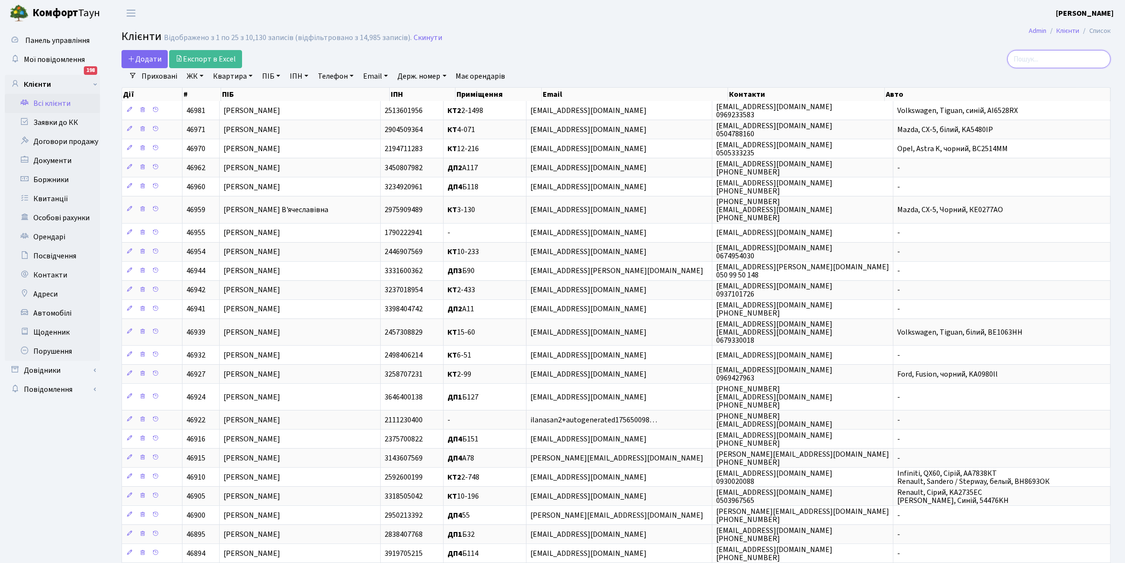
click at [1048, 58] on input "search" at bounding box center [1058, 59] width 103 height 18
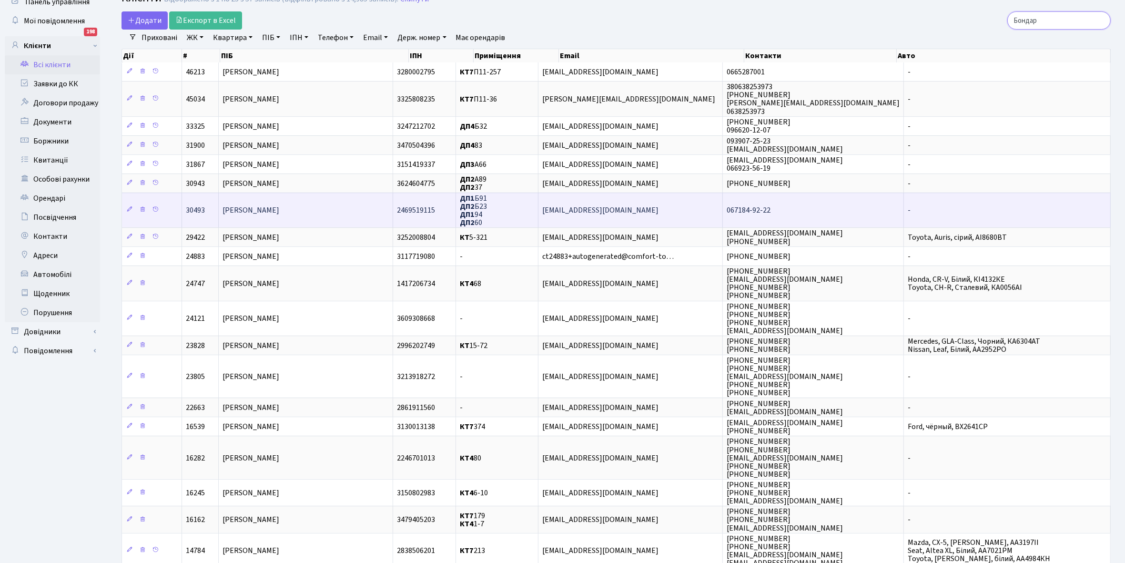
scroll to position [60, 0]
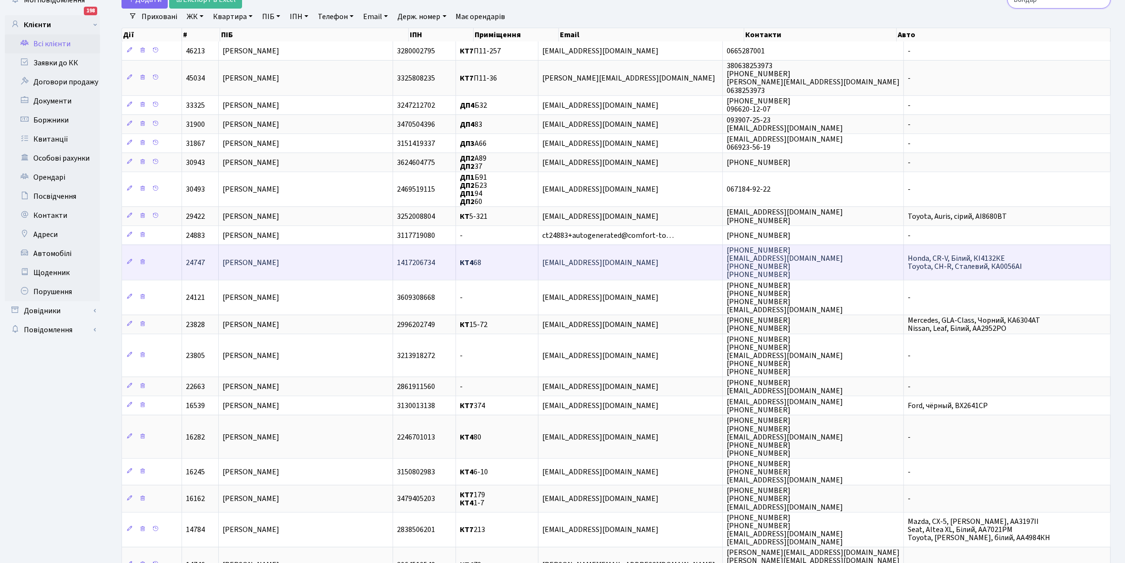
type input "Бондар"
click at [318, 261] on td "[PERSON_NAME]" at bounding box center [306, 261] width 174 height 35
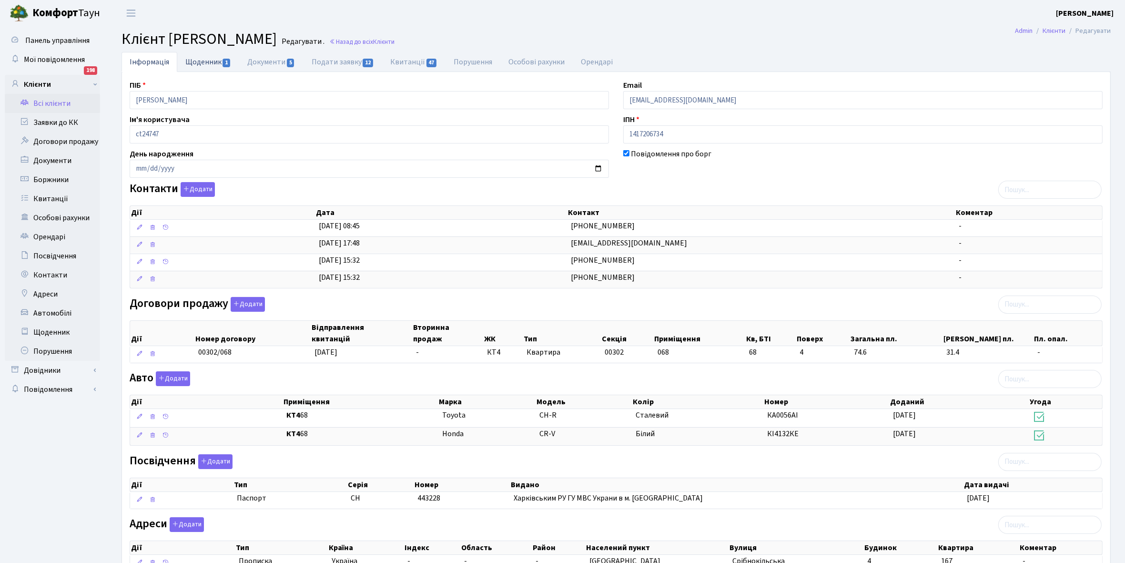
click at [196, 60] on link "Щоденник 1" at bounding box center [208, 62] width 62 height 20
select select "25"
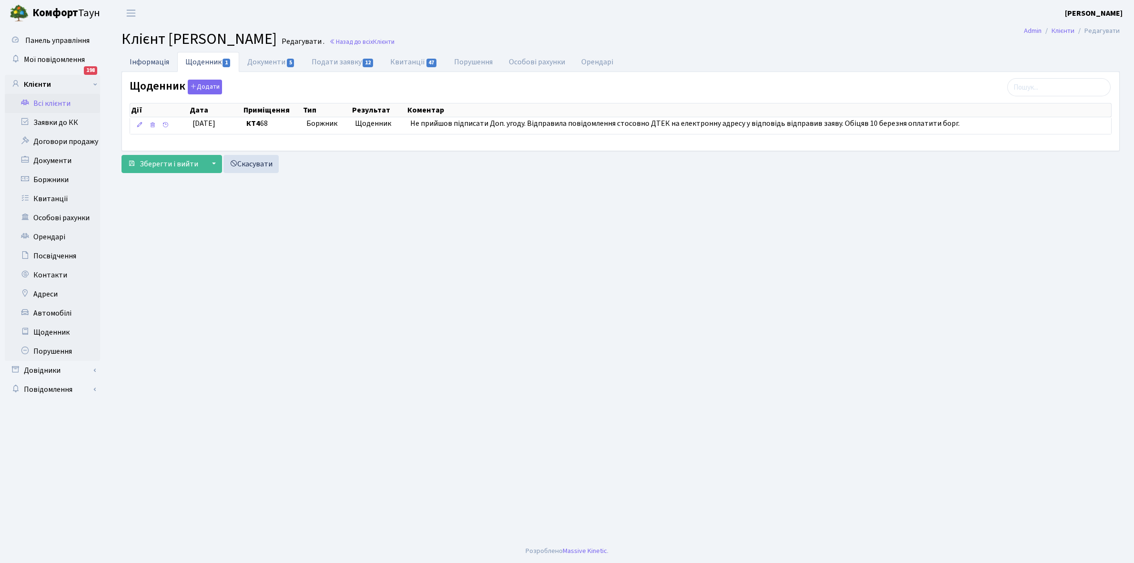
click at [153, 62] on link "Інформація" at bounding box center [150, 62] width 56 height 20
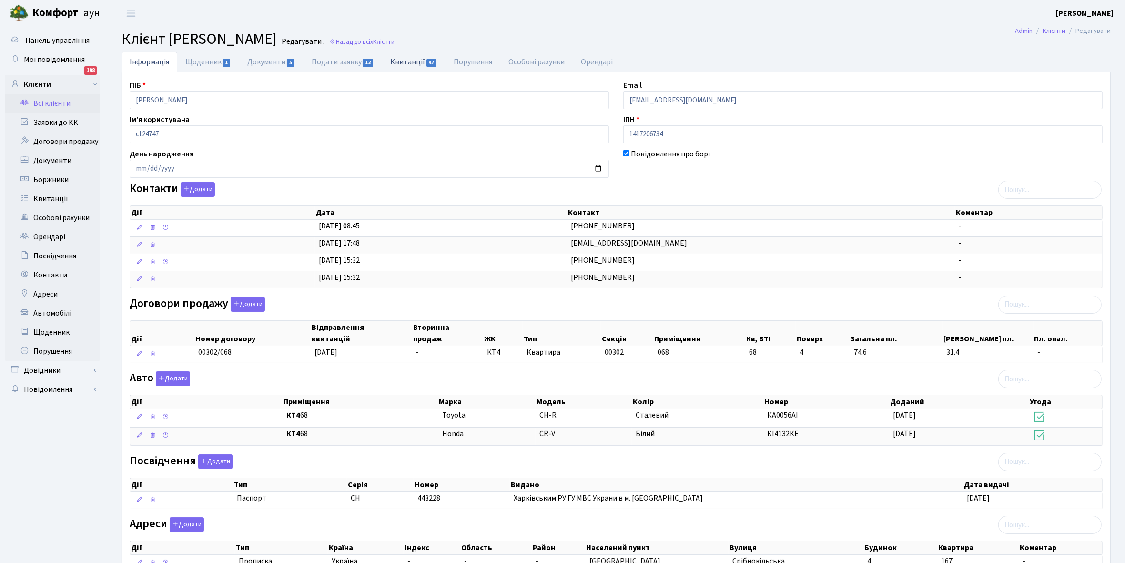
click at [408, 63] on link "Квитанції 47" at bounding box center [413, 62] width 63 height 20
select select "25"
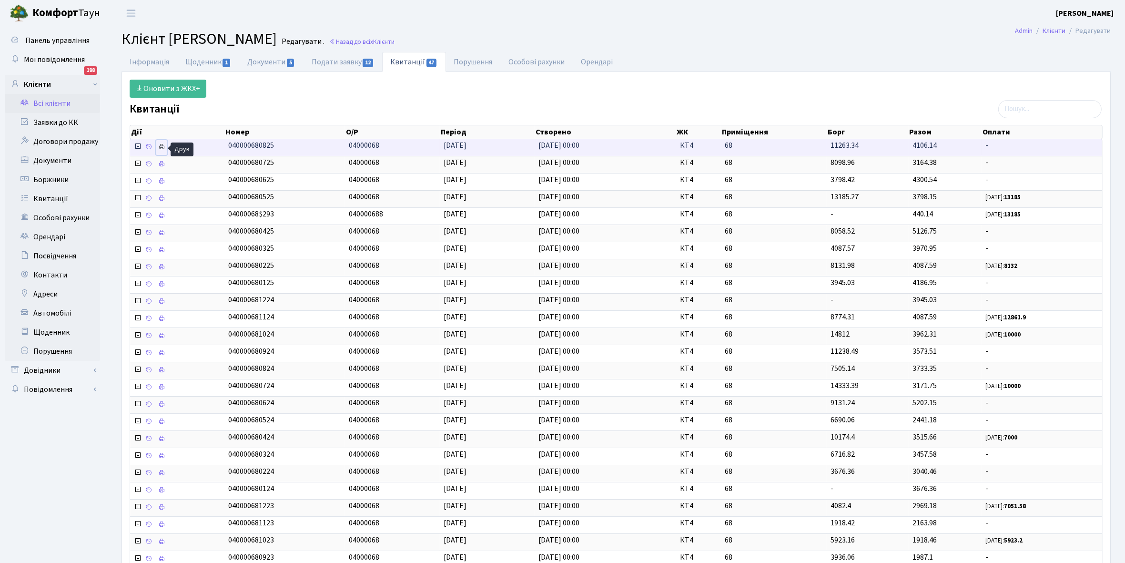
click at [162, 146] on icon at bounding box center [161, 146] width 7 height 7
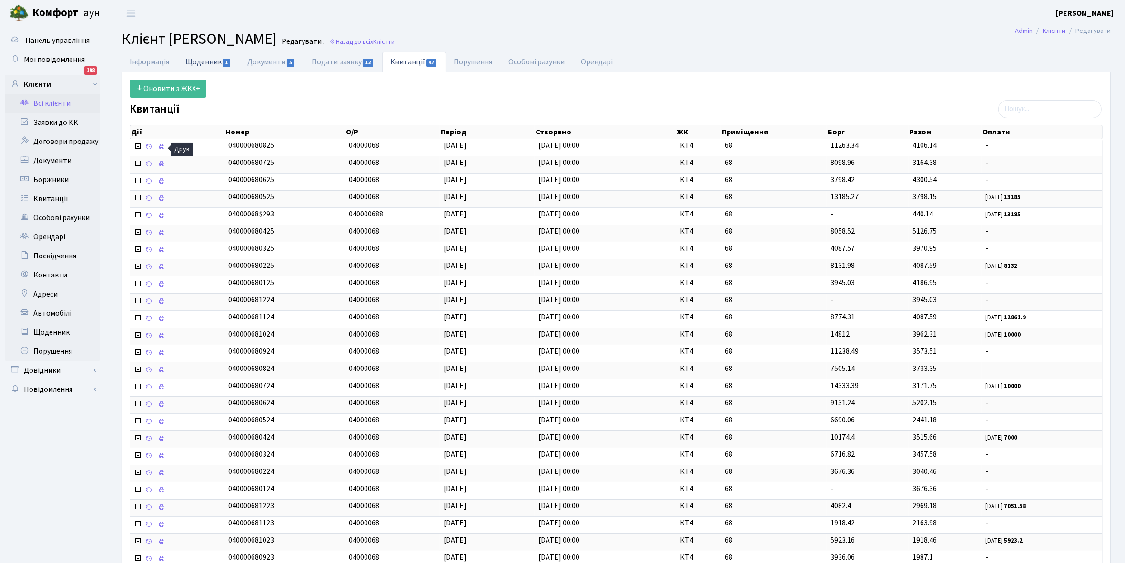
click at [197, 65] on link "Щоденник 1" at bounding box center [208, 62] width 62 height 20
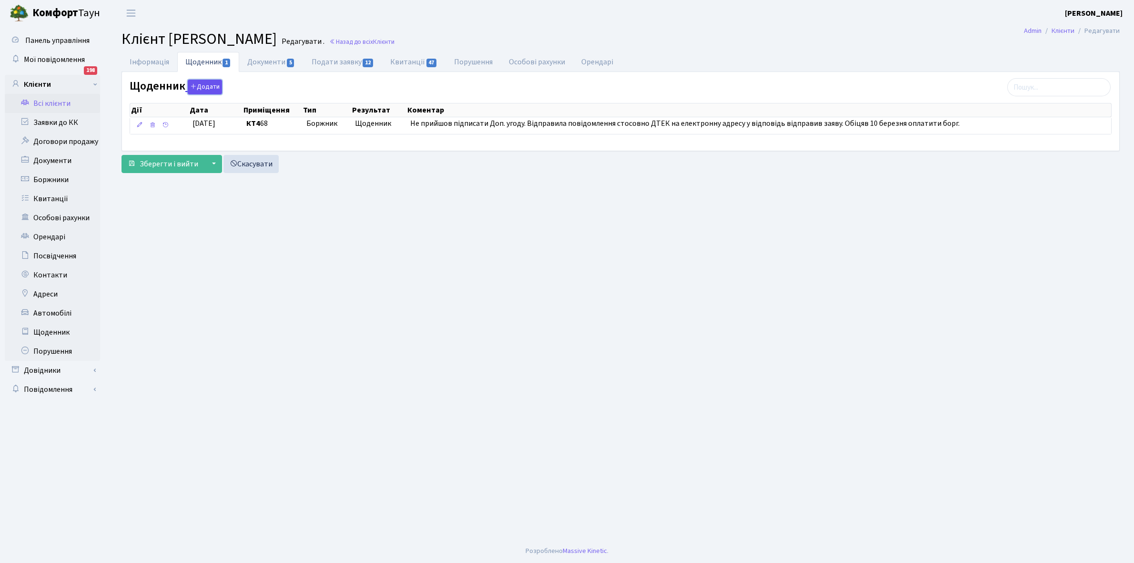
click at [210, 83] on button "Додати" at bounding box center [205, 87] width 34 height 15
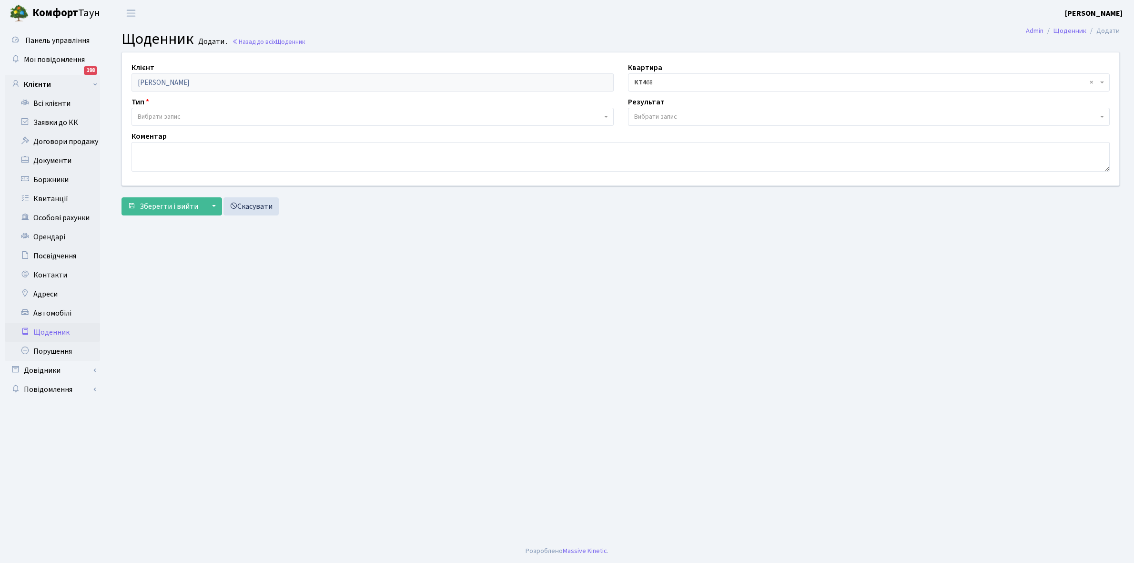
click at [196, 112] on span "Вибрати запис" at bounding box center [370, 117] width 464 height 10
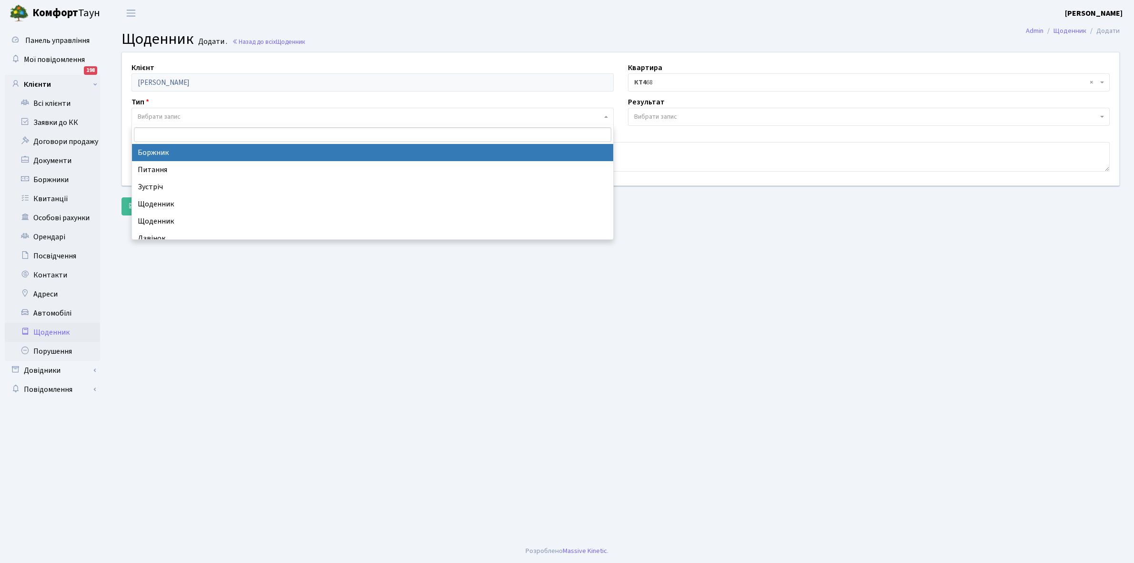
select select "189"
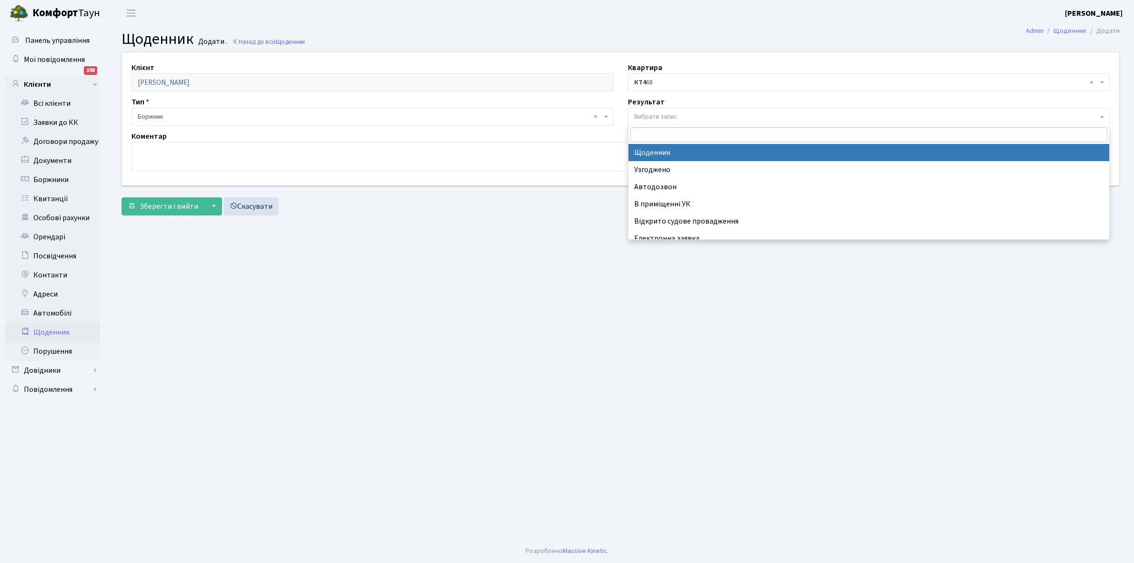
click at [646, 120] on span "Вибрати запис" at bounding box center [655, 117] width 43 height 10
select select "14"
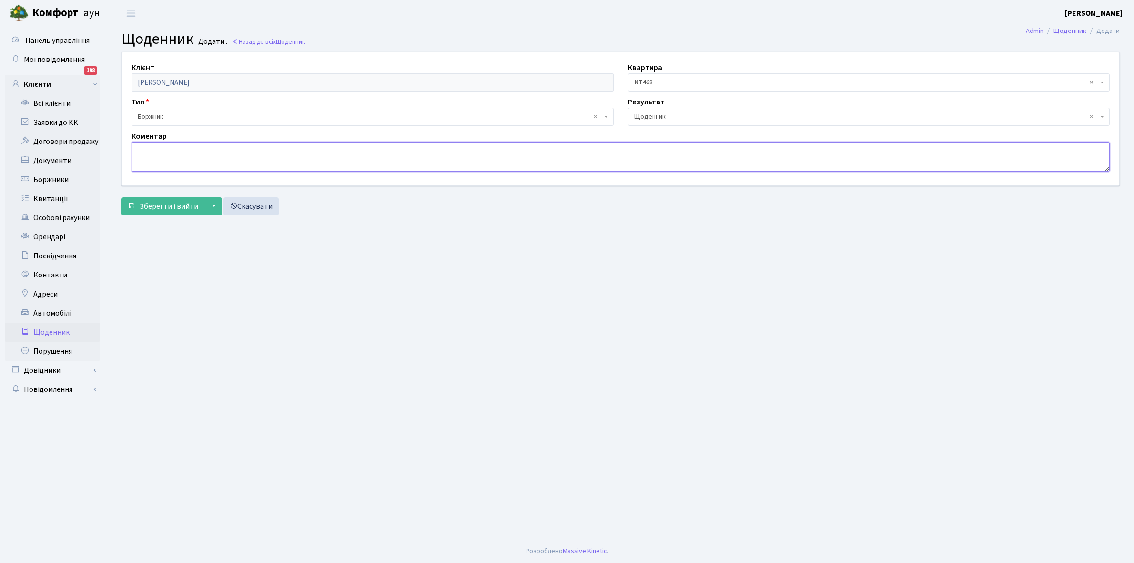
click at [168, 161] on textarea at bounding box center [621, 157] width 978 height 30
click at [156, 149] on textarea "Заява , обіцяє оплатити борг" at bounding box center [621, 157] width 978 height 30
click at [275, 149] on textarea "Заява [DATE] , обіцяє оплатити борг" at bounding box center [621, 157] width 978 height 30
type textarea "Заява [DATE] , обіцяє оплатити борг і укласти договори ЕЕ."
click at [160, 205] on span "Зберегти і вийти" at bounding box center [169, 206] width 59 height 10
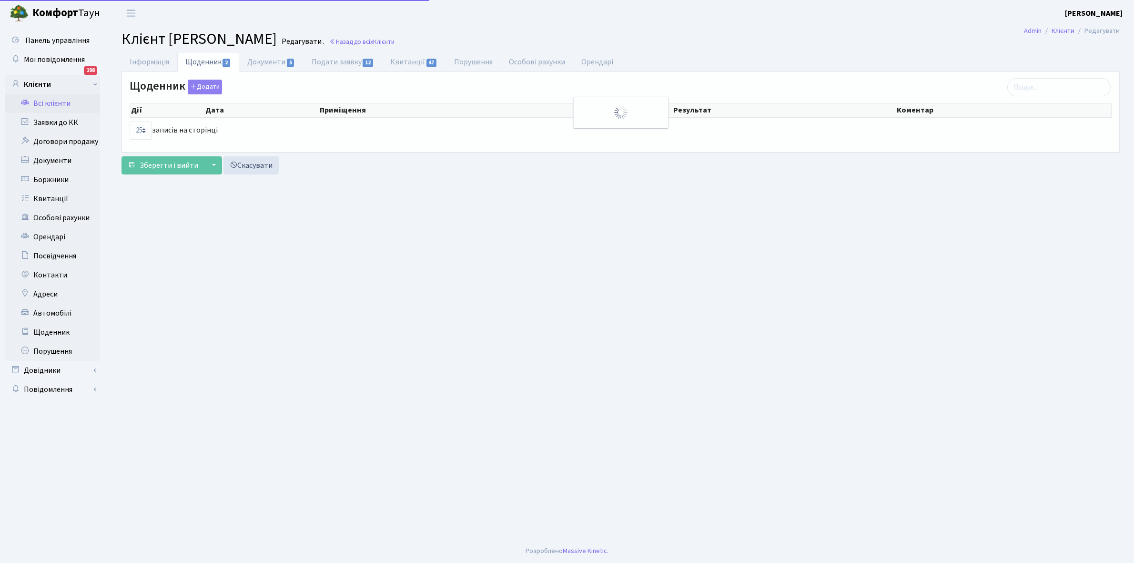
select select "25"
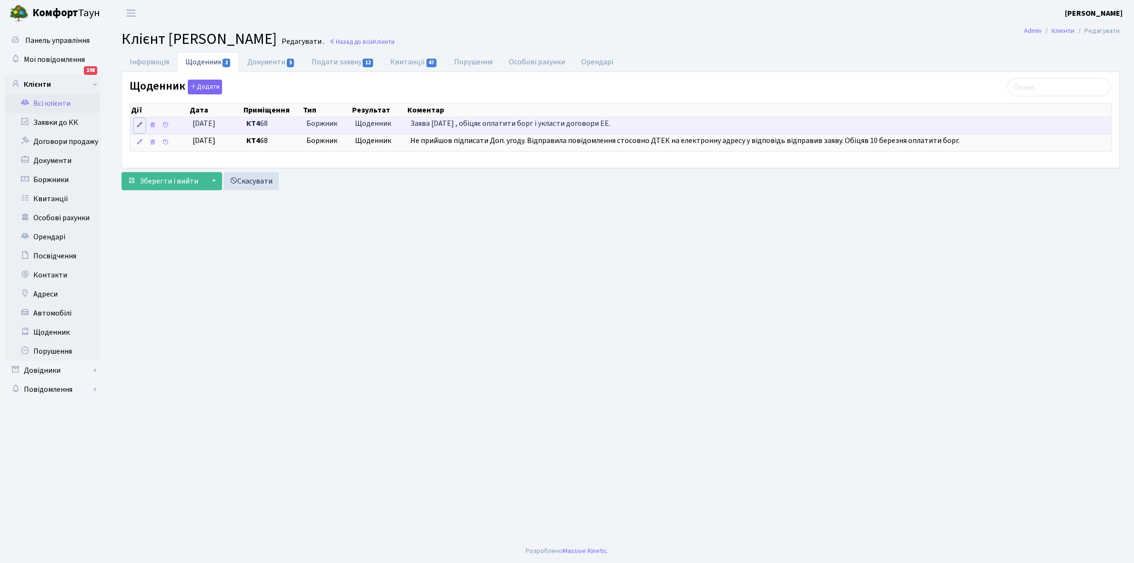
click at [139, 125] on icon at bounding box center [139, 125] width 7 height 7
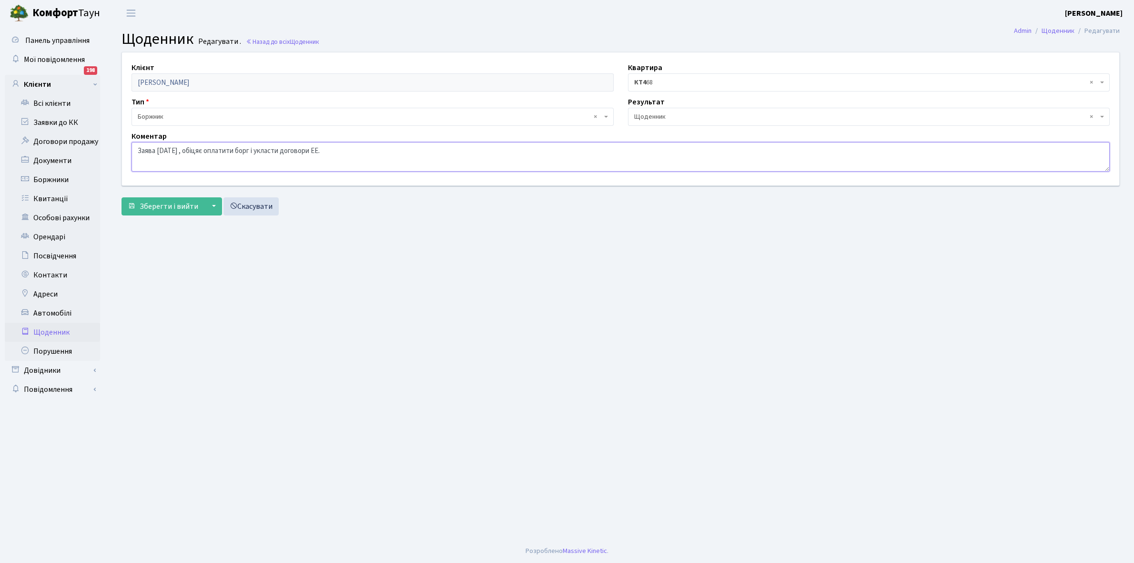
click at [158, 149] on textarea "Заява 03.03.2025 р , обіцяє оплатити борг і укласти договори ЕЕ." at bounding box center [621, 157] width 978 height 30
click at [234, 237] on main "Admin Щоденник Редагувати Щоденник Редагувати . Назад до всіх Щоденник Клієнт Б…" at bounding box center [620, 282] width 1027 height 513
click at [304, 149] on textarea "Заява 03.03.2025 р , обіцяє оплатити борг і укласти договори ЕЕ." at bounding box center [621, 157] width 978 height 30
click at [395, 143] on textarea "Заява 03.03.2025 р , обіцяє оплатити борг і укласти договори ЕЕ." at bounding box center [621, 157] width 978 height 30
type textarea "Заява +8132 грн 03.03.2025 року."
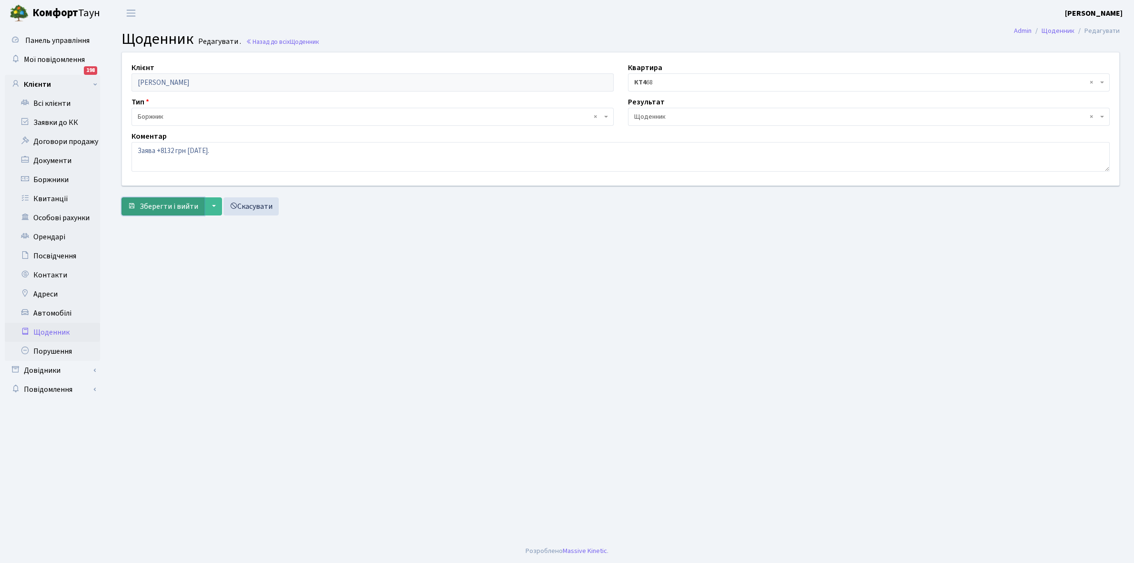
click at [174, 210] on span "Зберегти і вийти" at bounding box center [169, 206] width 59 height 10
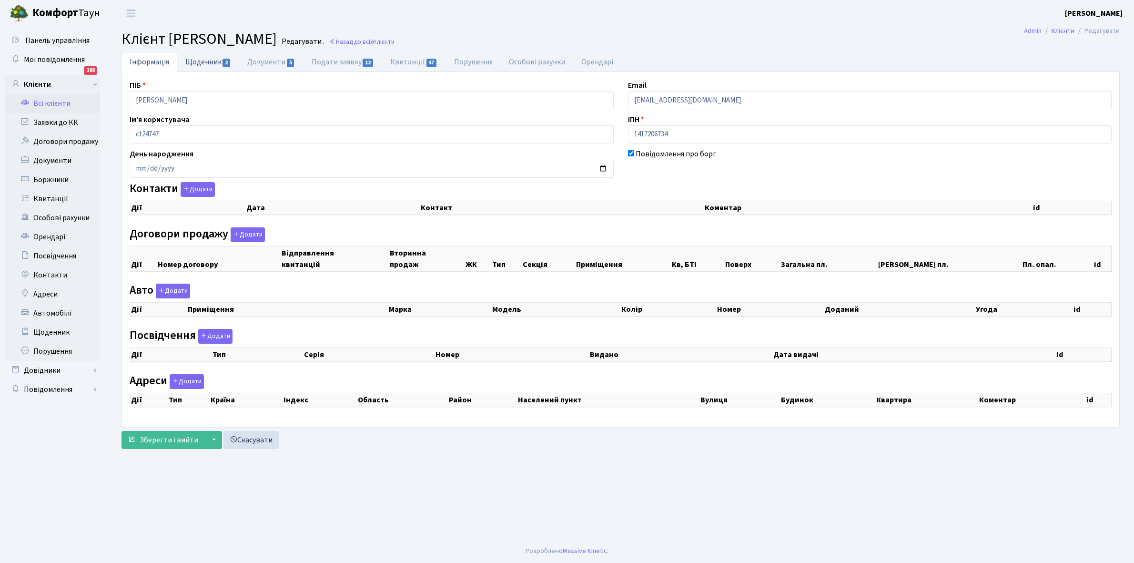
checkbox input "true"
select select "25"
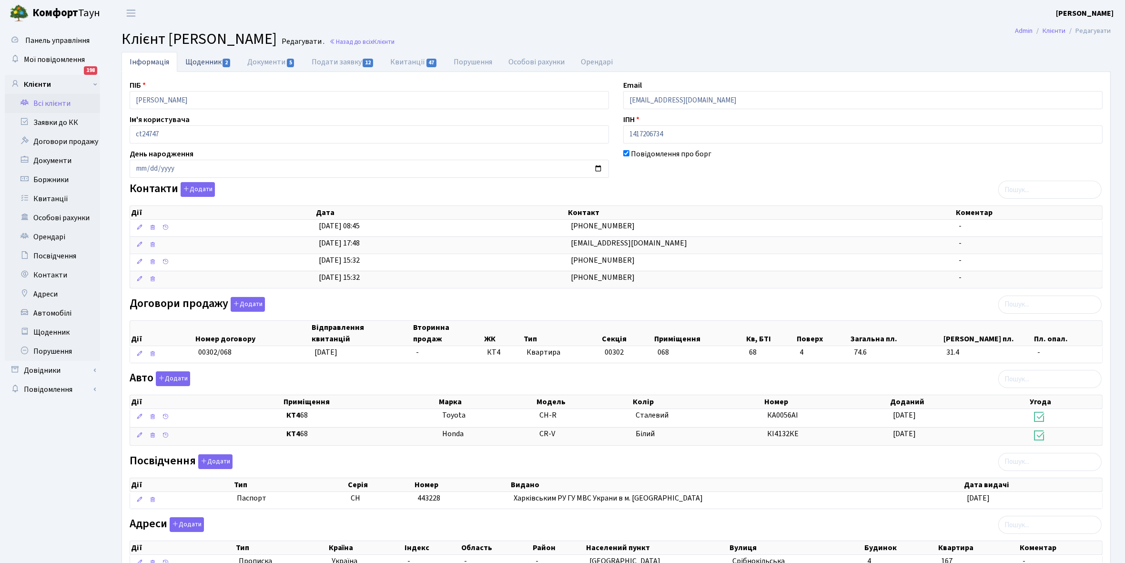
click at [202, 61] on link "Щоденник 2" at bounding box center [208, 62] width 62 height 20
select select "25"
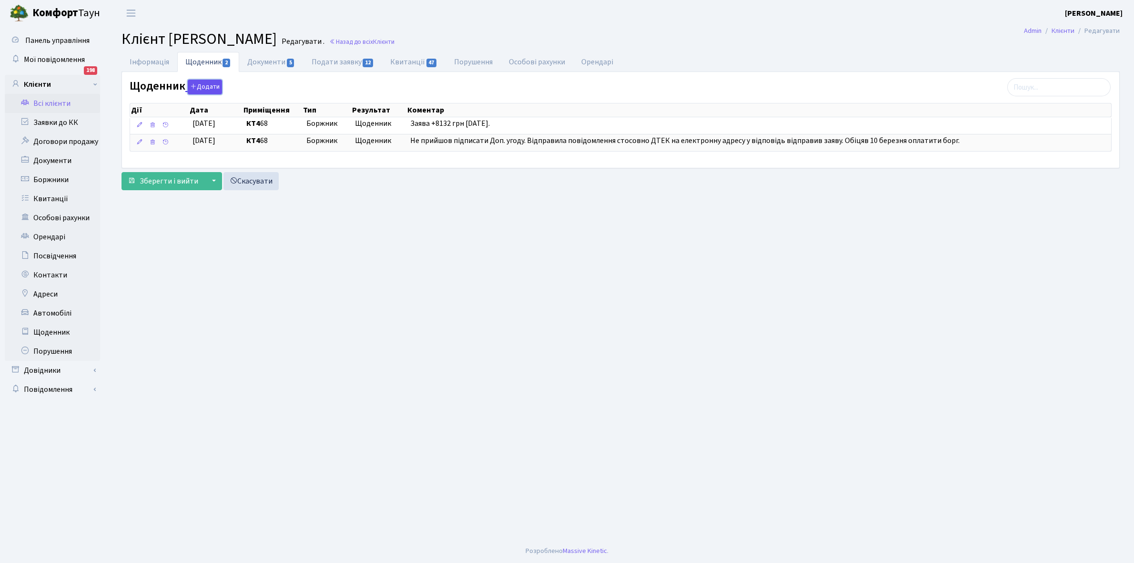
click at [199, 87] on button "Додати" at bounding box center [205, 87] width 34 height 15
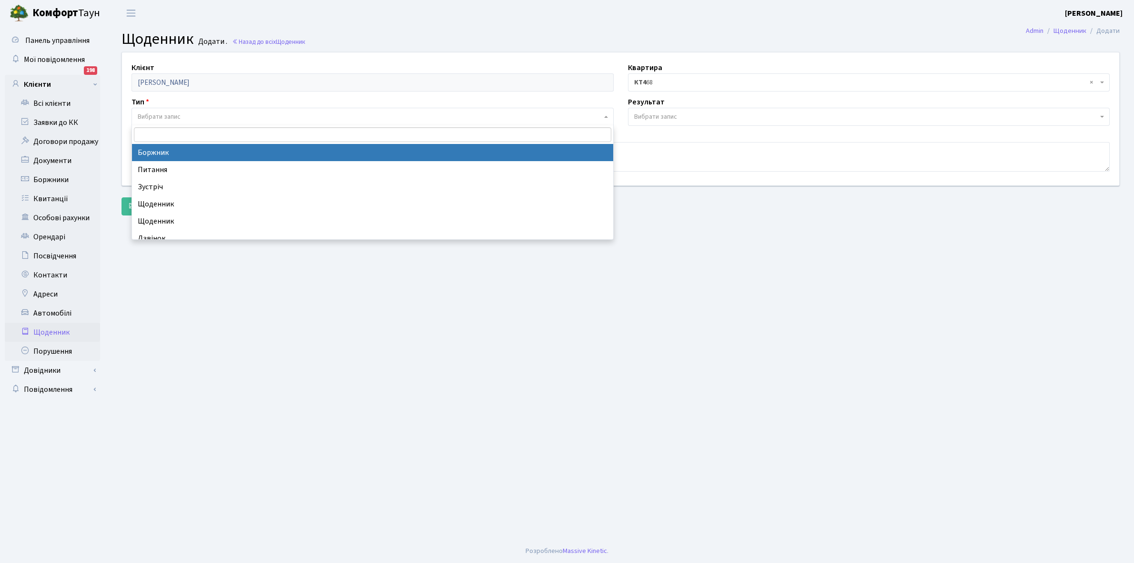
click at [177, 117] on span "Вибрати запис" at bounding box center [159, 117] width 43 height 10
select select "189"
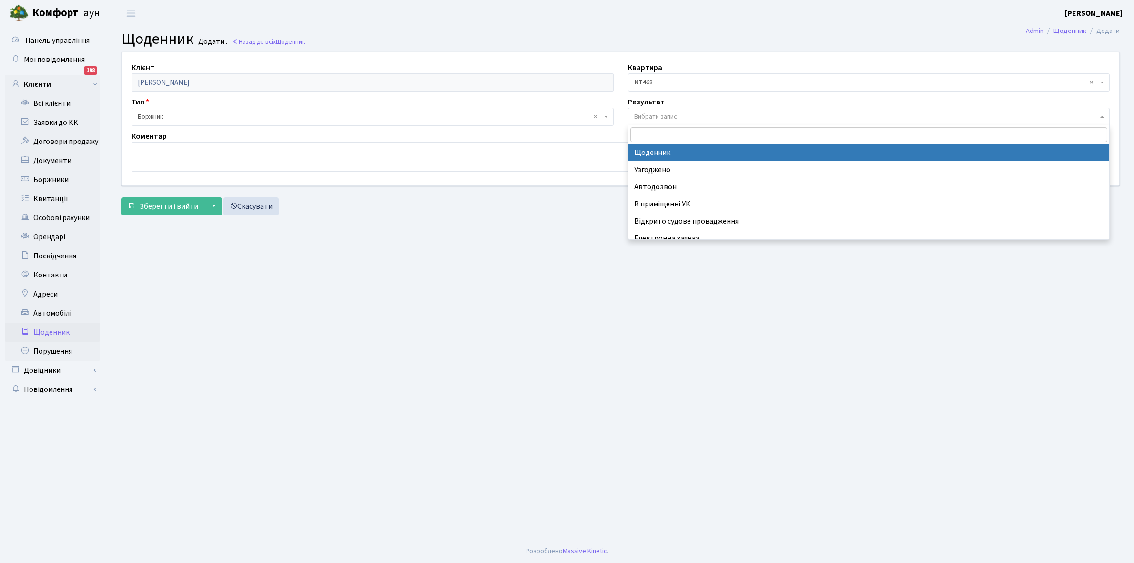
click at [654, 117] on span "Вибрати запис" at bounding box center [655, 117] width 43 height 10
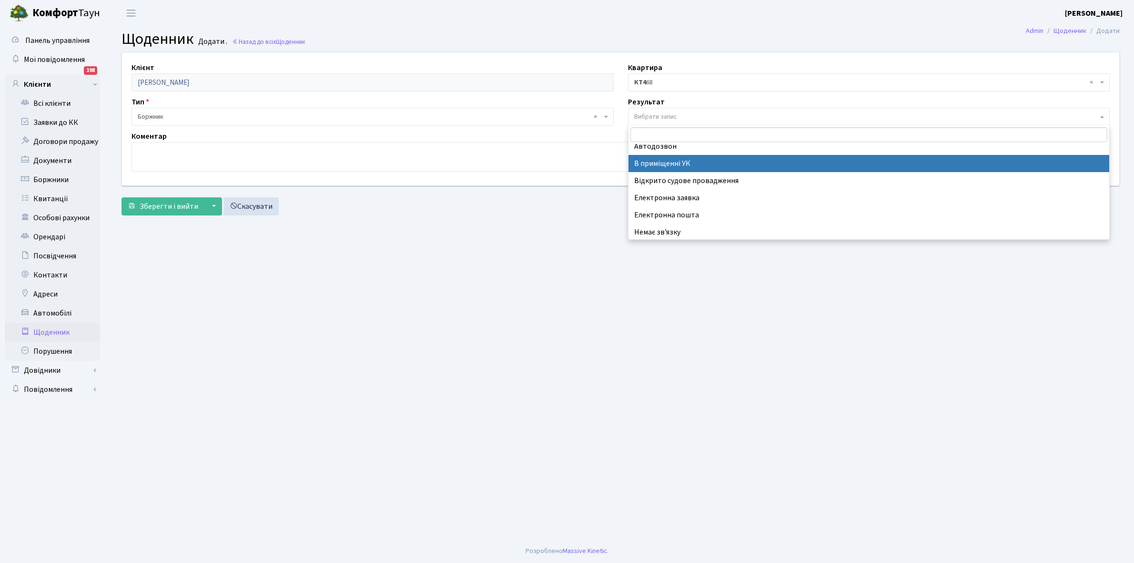
scroll to position [59, 0]
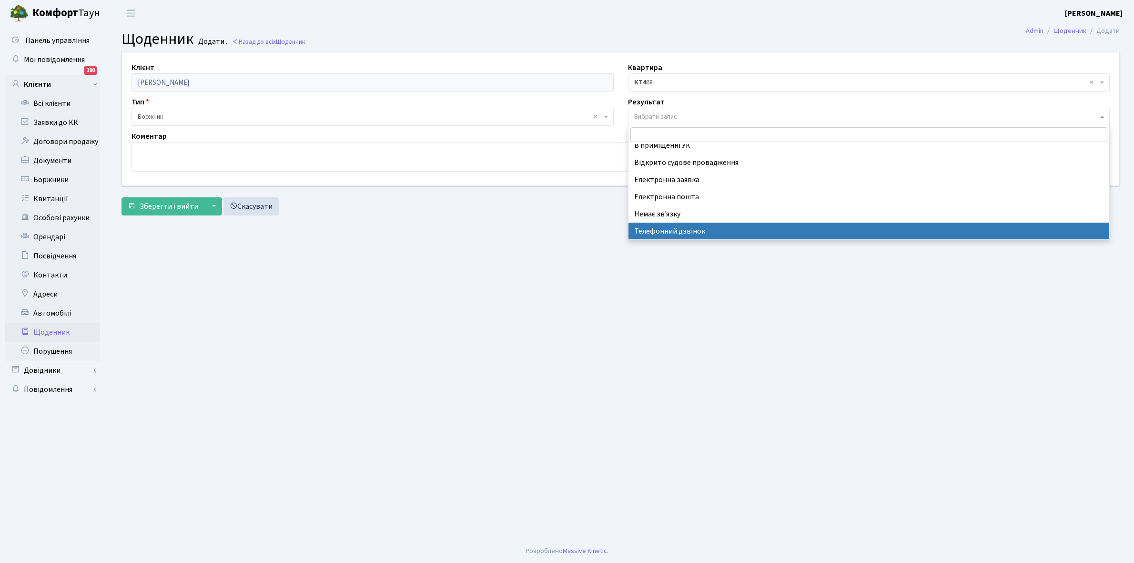
select select "196"
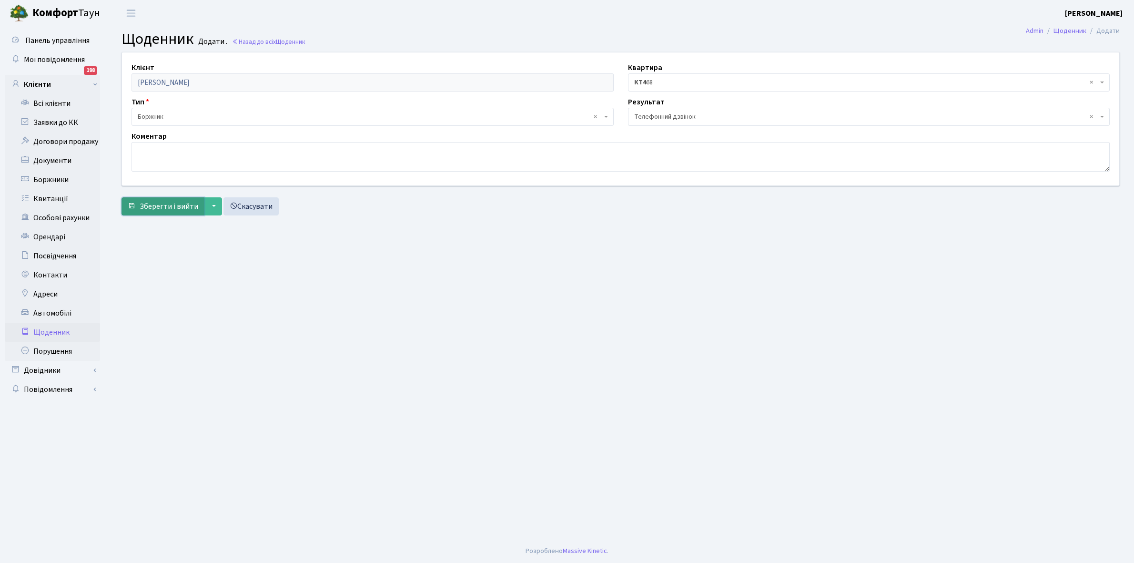
click at [168, 208] on span "Зберегти і вийти" at bounding box center [169, 206] width 59 height 10
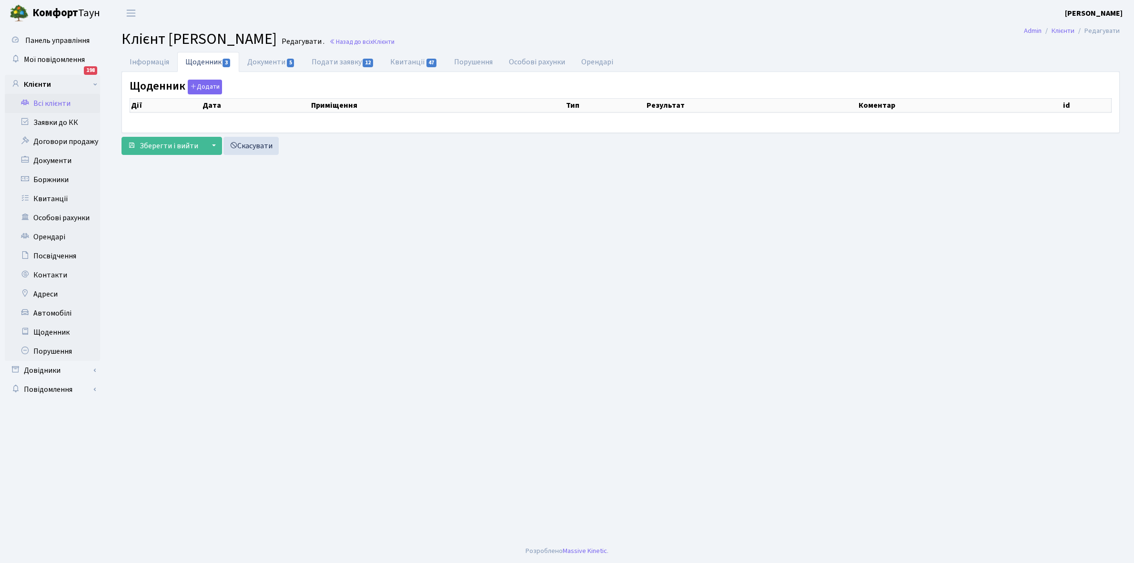
select select "25"
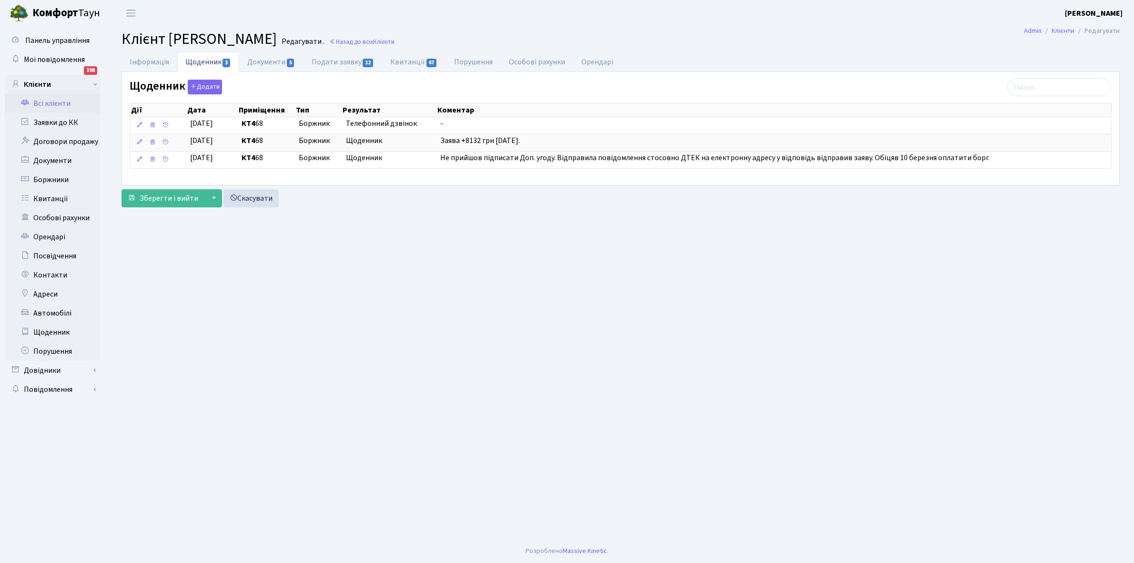
click at [53, 101] on link "Всі клієнти" at bounding box center [52, 103] width 95 height 19
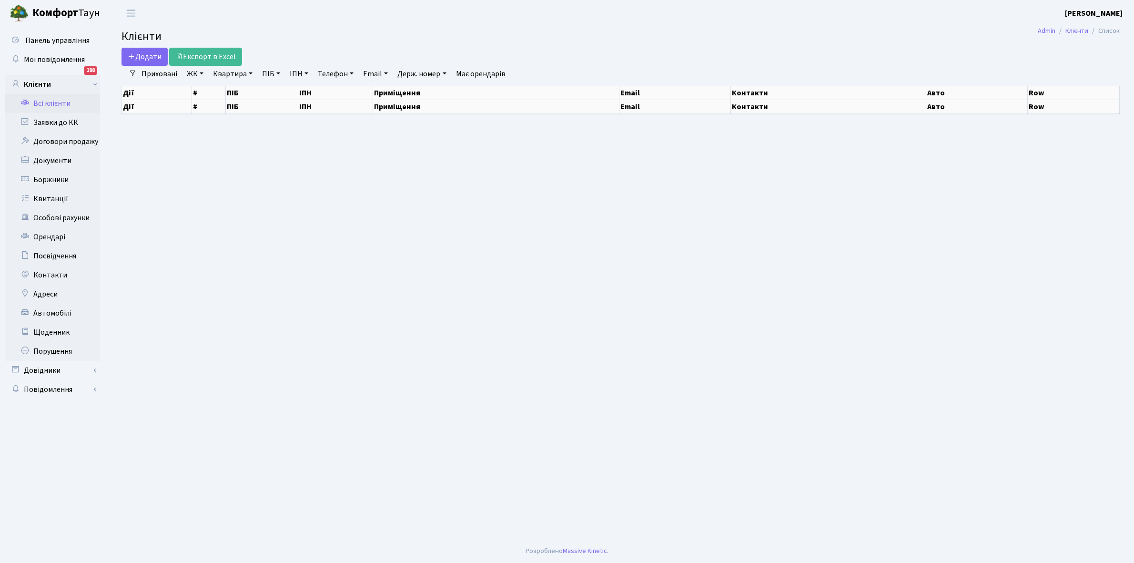
select select "25"
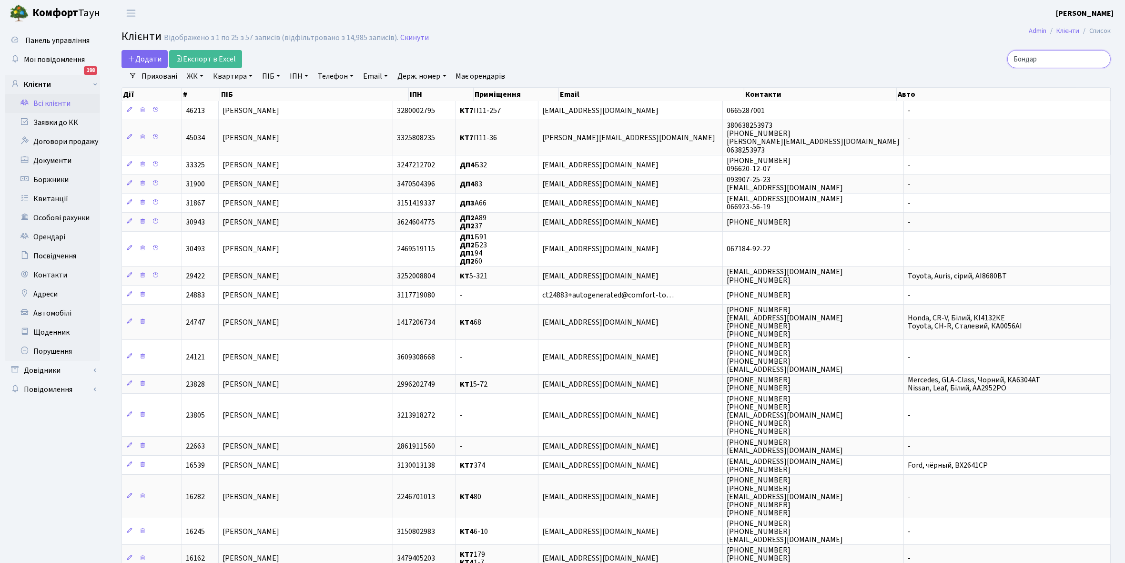
click at [1064, 55] on input "Бондар" at bounding box center [1058, 59] width 103 height 18
type input "Б"
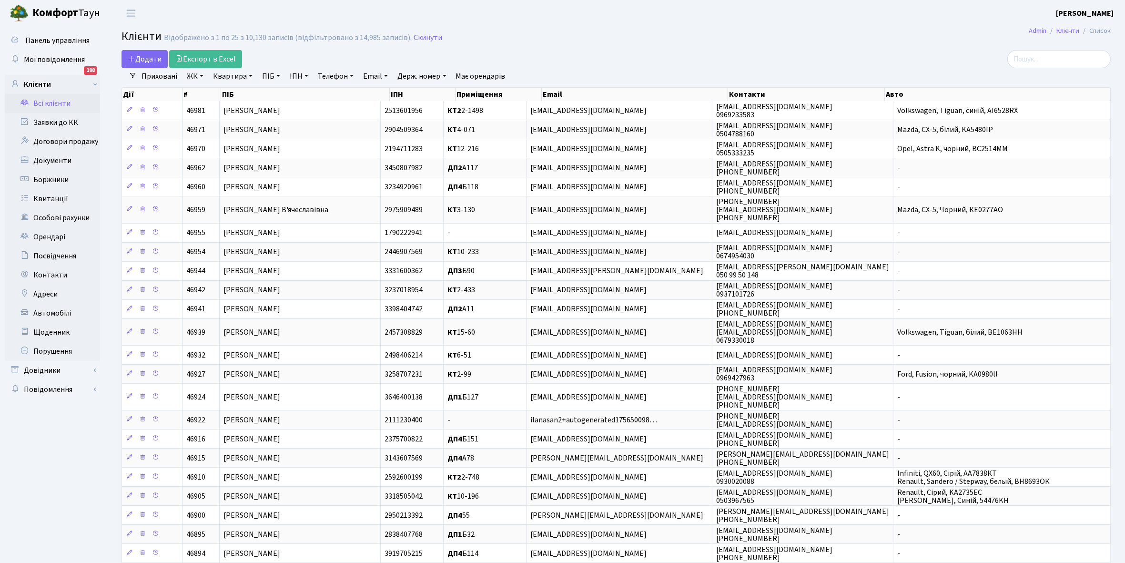
click at [201, 75] on link "ЖК" at bounding box center [195, 76] width 24 height 16
click at [219, 110] on li "КТ, вул. Регенераторна, 4" at bounding box center [242, 109] width 115 height 17
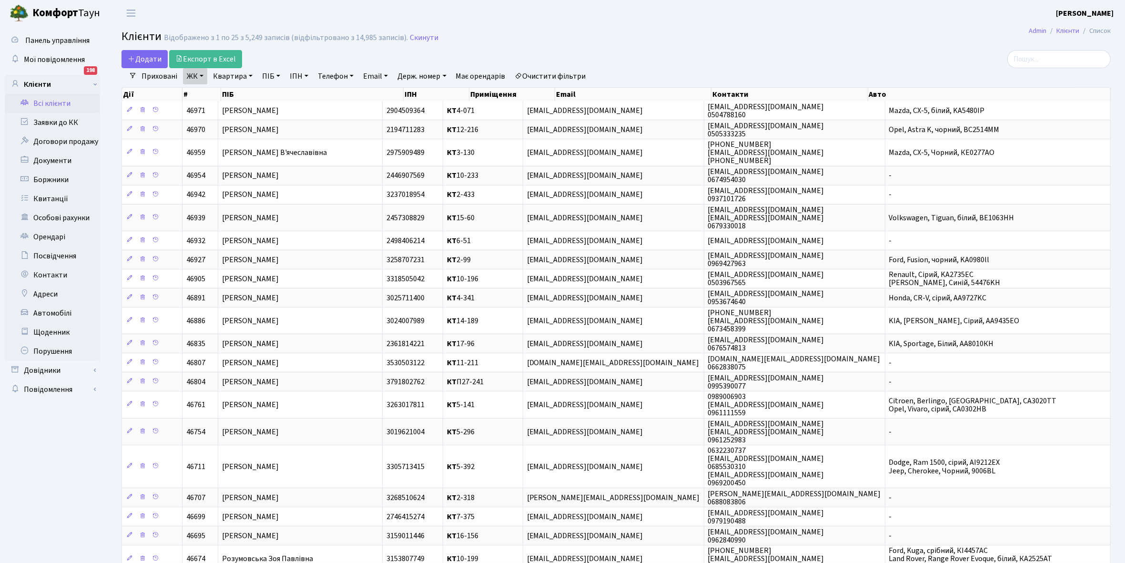
click at [250, 77] on link "Квартира" at bounding box center [232, 76] width 47 height 16
click at [242, 95] on input "text" at bounding box center [238, 95] width 56 height 18
type input "10-132"
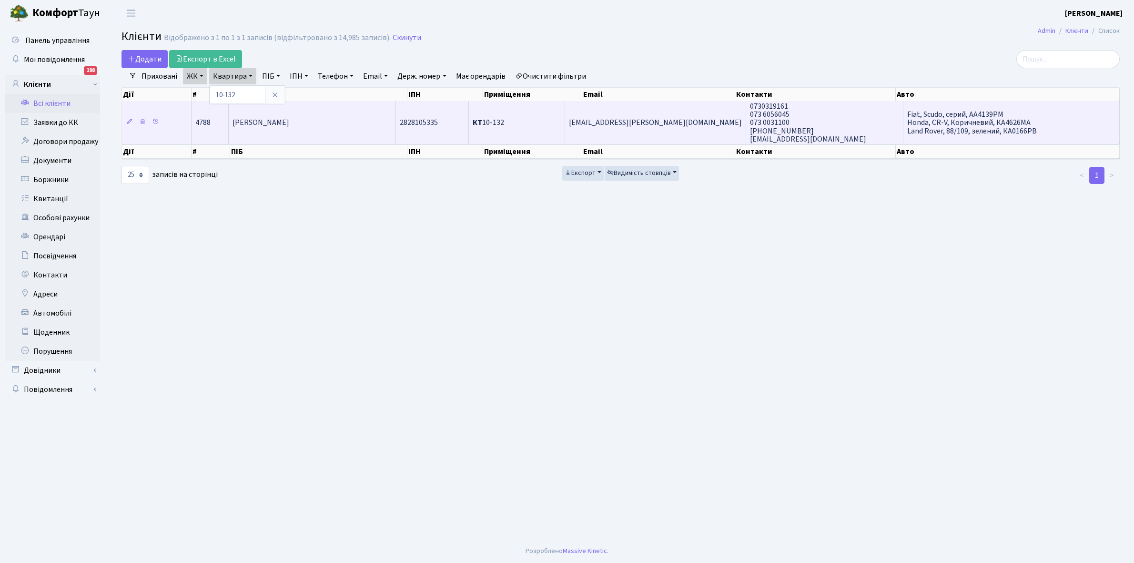
click at [289, 123] on span "Дяченко Сергій Миколайович" at bounding box center [261, 123] width 57 height 10
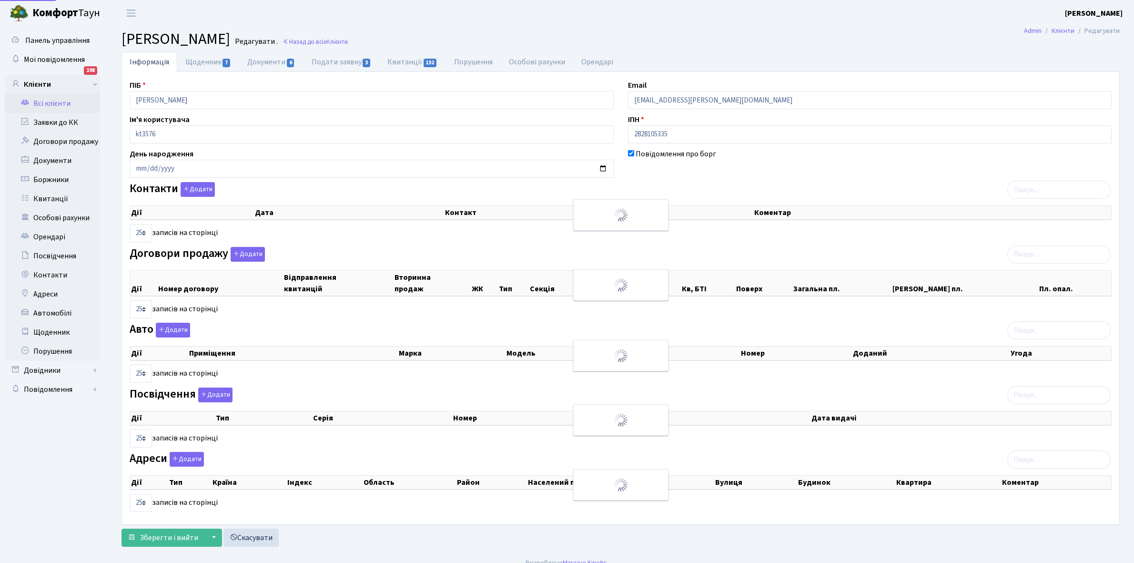
select select "25"
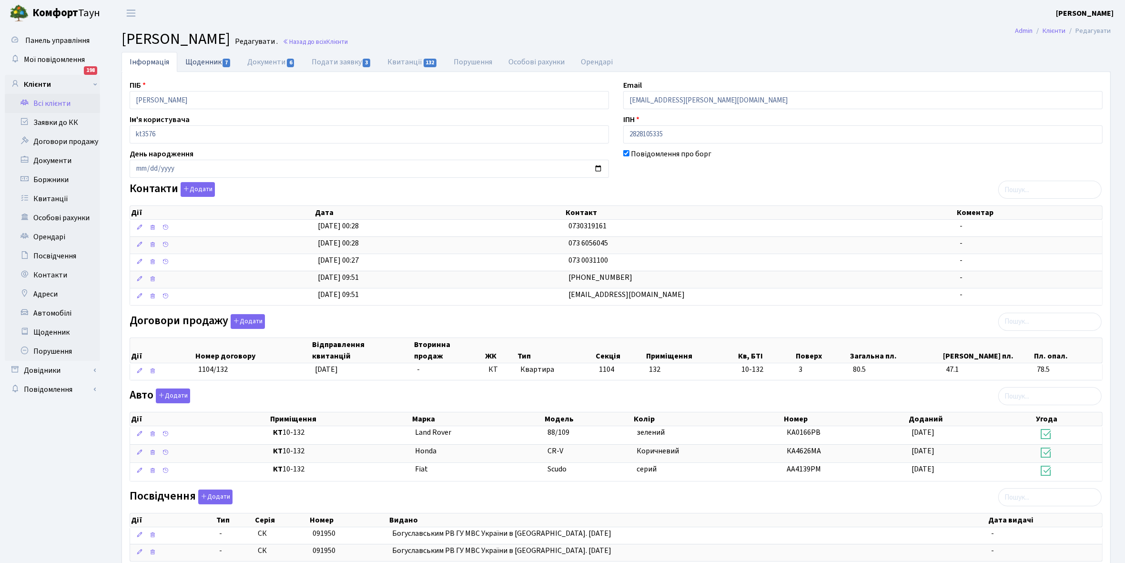
click at [203, 60] on link "Щоденник 7" at bounding box center [208, 62] width 62 height 20
select select "25"
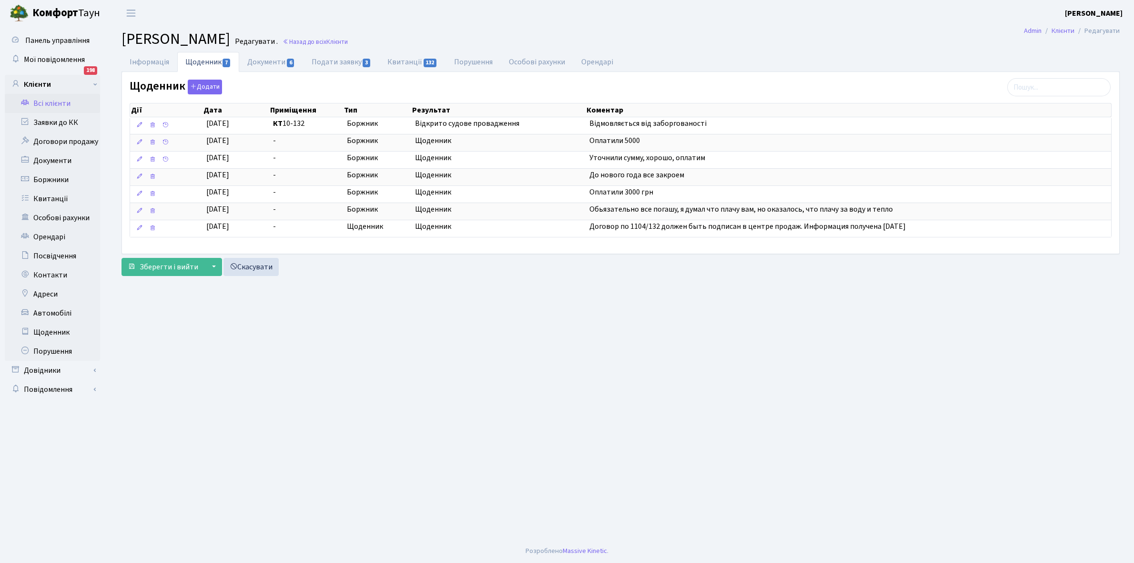
click at [59, 101] on link "Всі клієнти" at bounding box center [52, 103] width 95 height 19
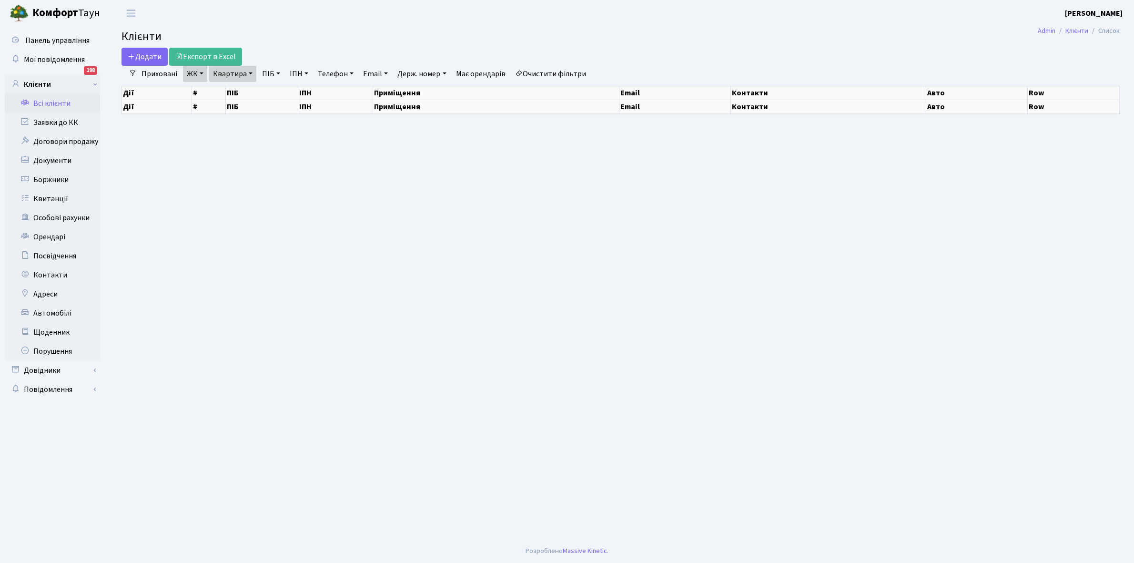
select select "25"
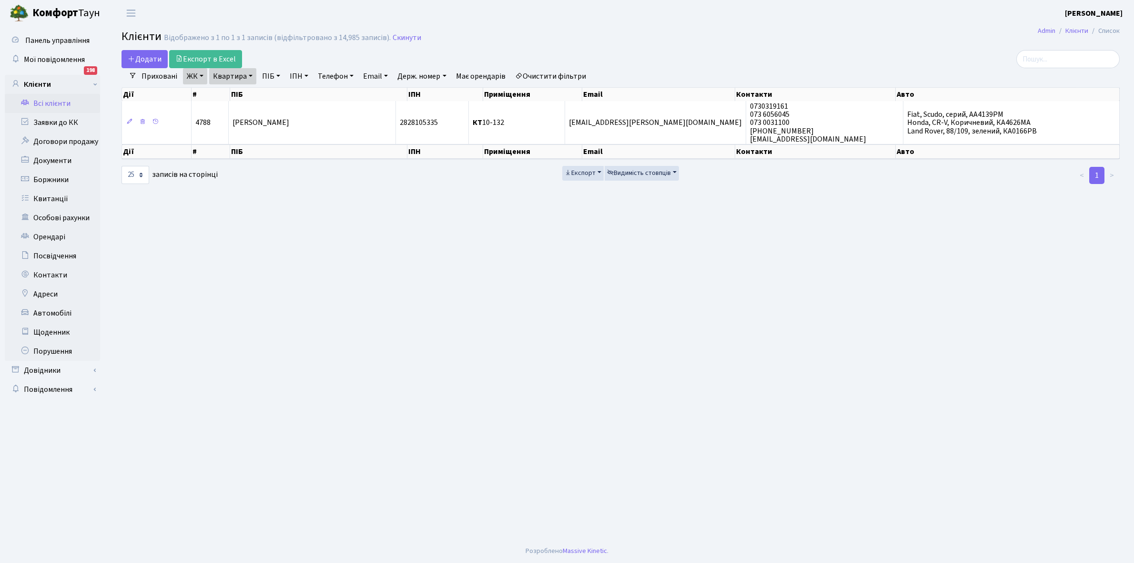
click at [249, 74] on link "Квартира" at bounding box center [232, 76] width 47 height 16
click at [248, 91] on input "10-132" at bounding box center [238, 95] width 56 height 18
type input "10-239"
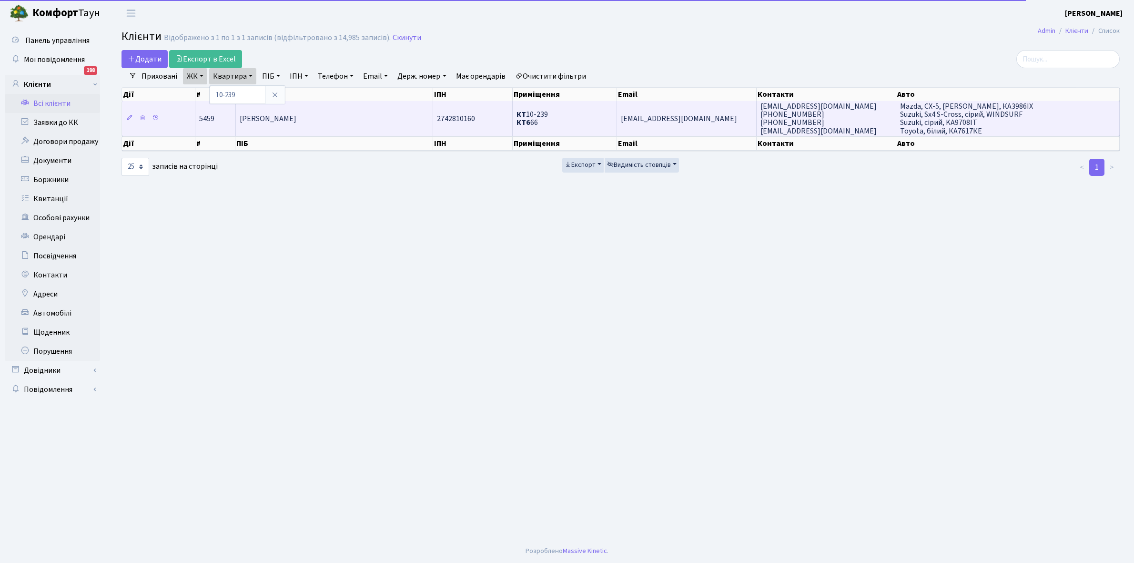
click at [296, 120] on span "[PERSON_NAME]" at bounding box center [268, 118] width 57 height 10
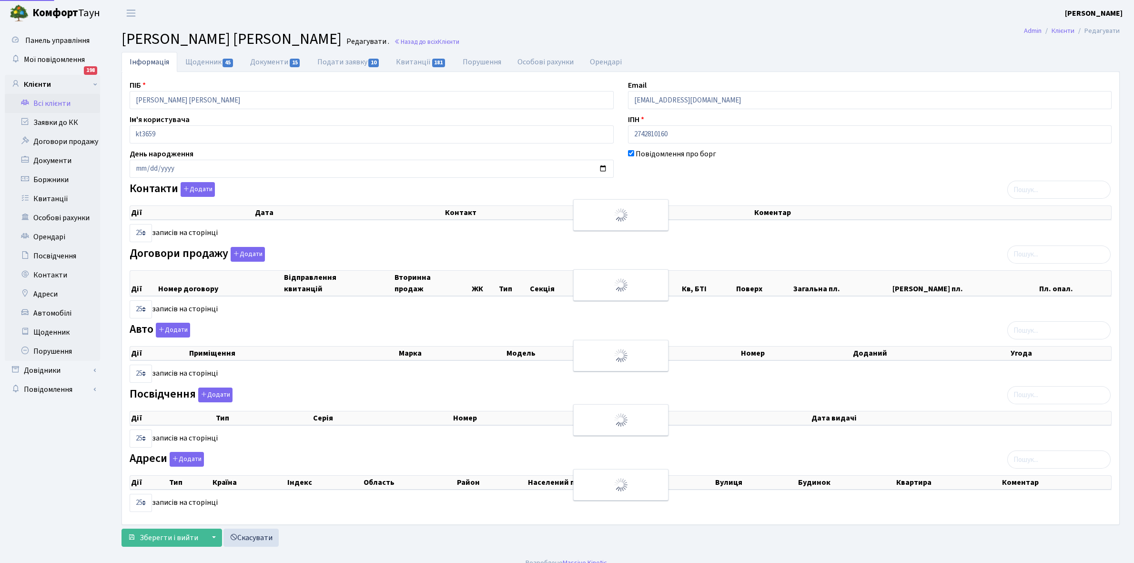
select select "25"
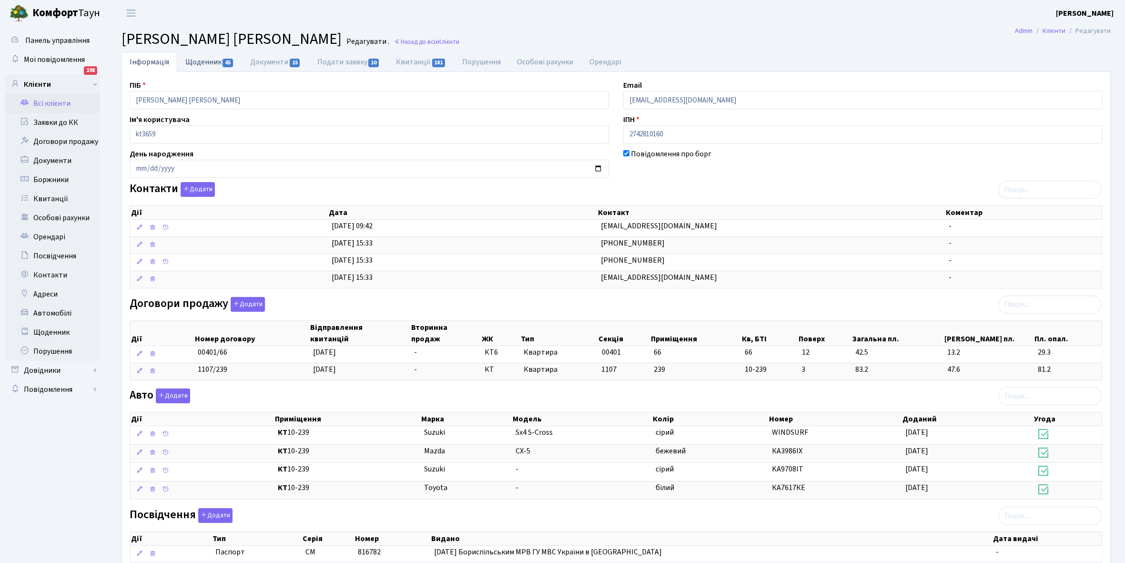
click at [194, 61] on link "Щоденник 45" at bounding box center [209, 62] width 65 height 20
select select "25"
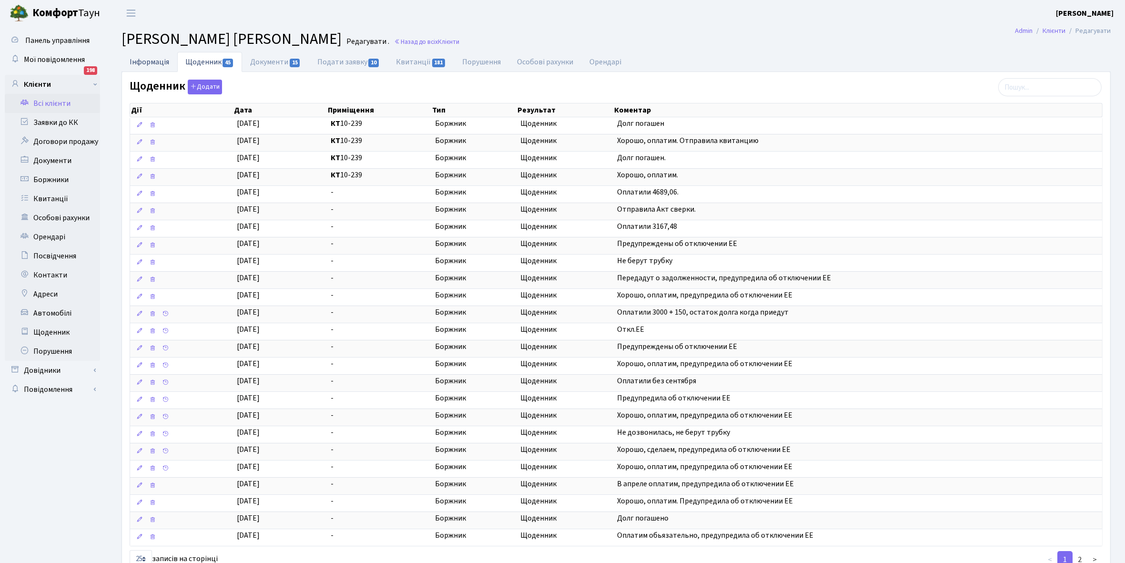
click at [145, 62] on link "Інформація" at bounding box center [150, 62] width 56 height 20
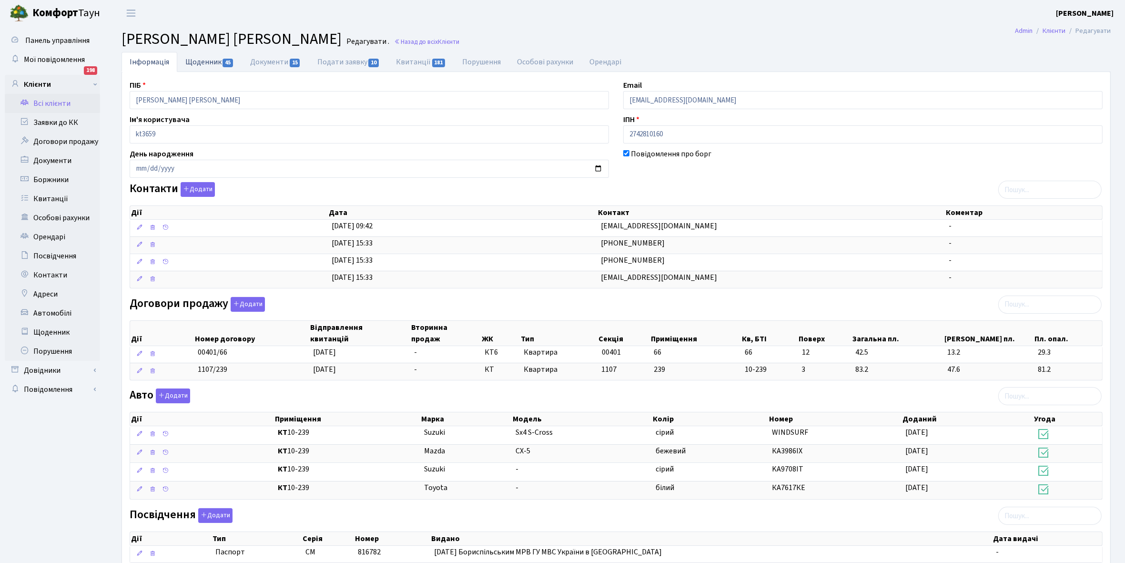
click at [201, 63] on link "Щоденник 45" at bounding box center [209, 62] width 65 height 20
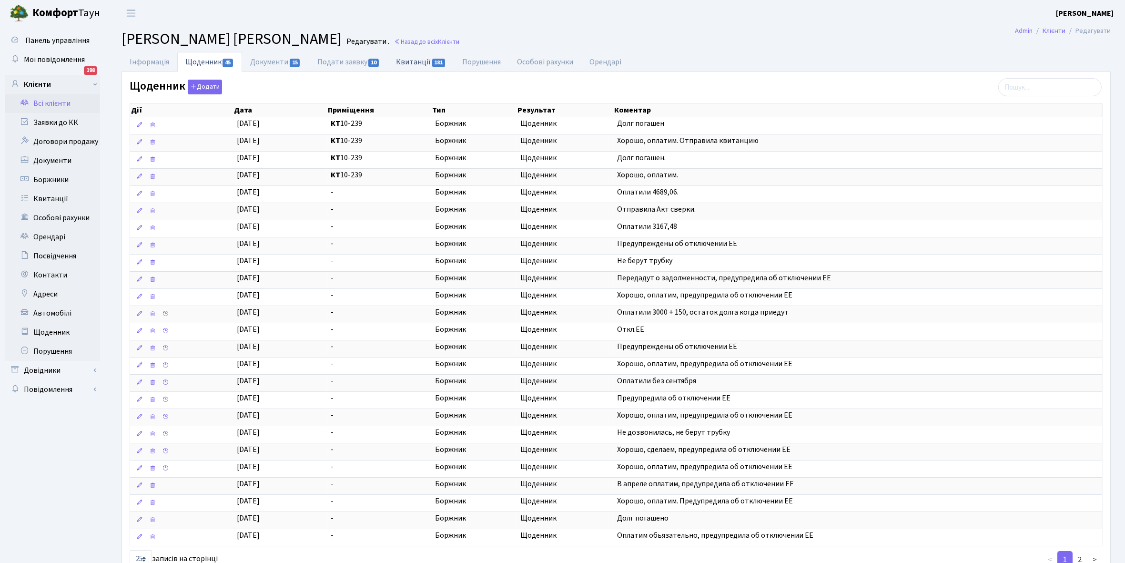
click at [417, 61] on link "Квитанції 181" at bounding box center [421, 62] width 66 height 20
select select "25"
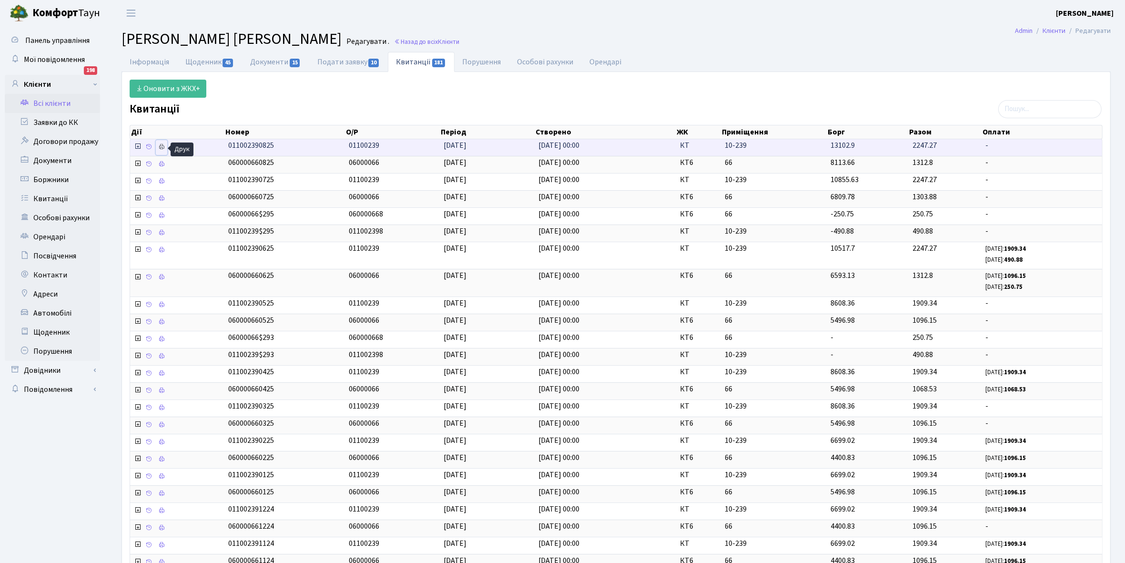
click at [161, 149] on icon at bounding box center [161, 146] width 7 height 7
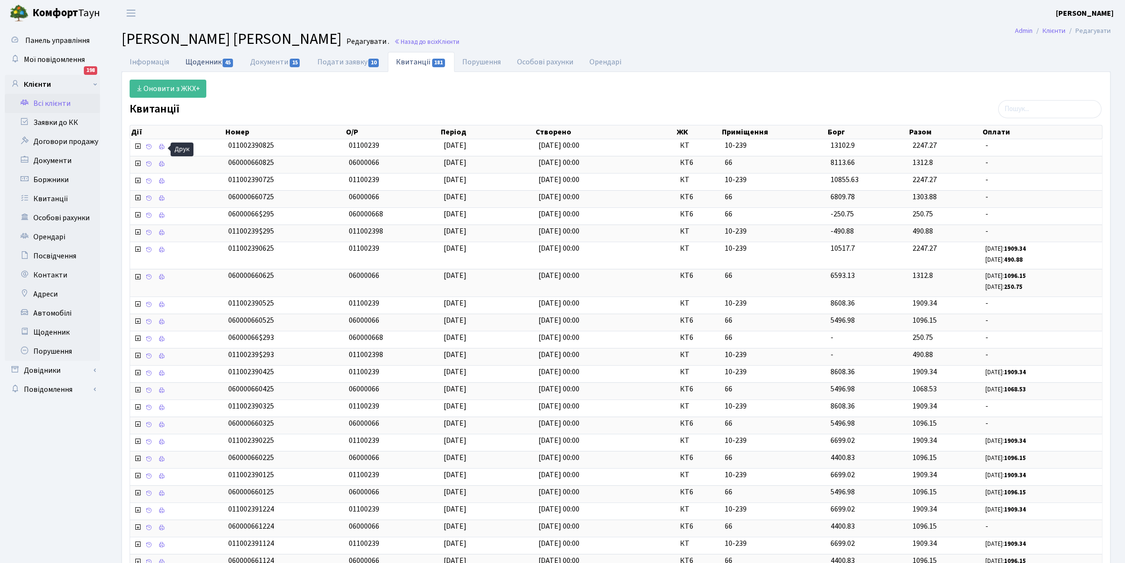
click at [193, 57] on link "Щоденник 45" at bounding box center [209, 62] width 65 height 20
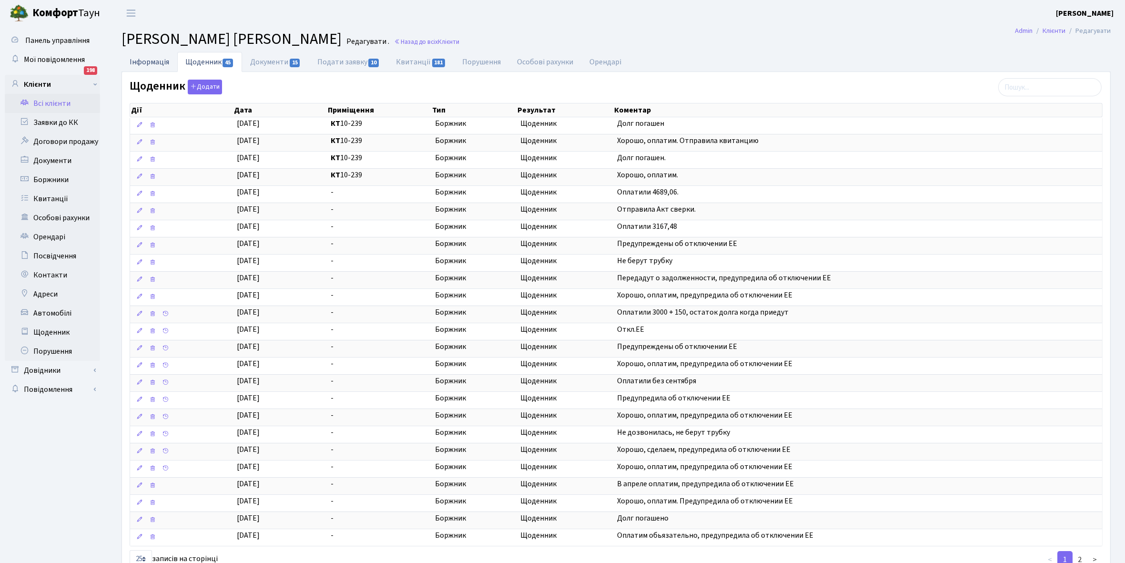
click at [151, 56] on link "Інформація" at bounding box center [150, 62] width 56 height 20
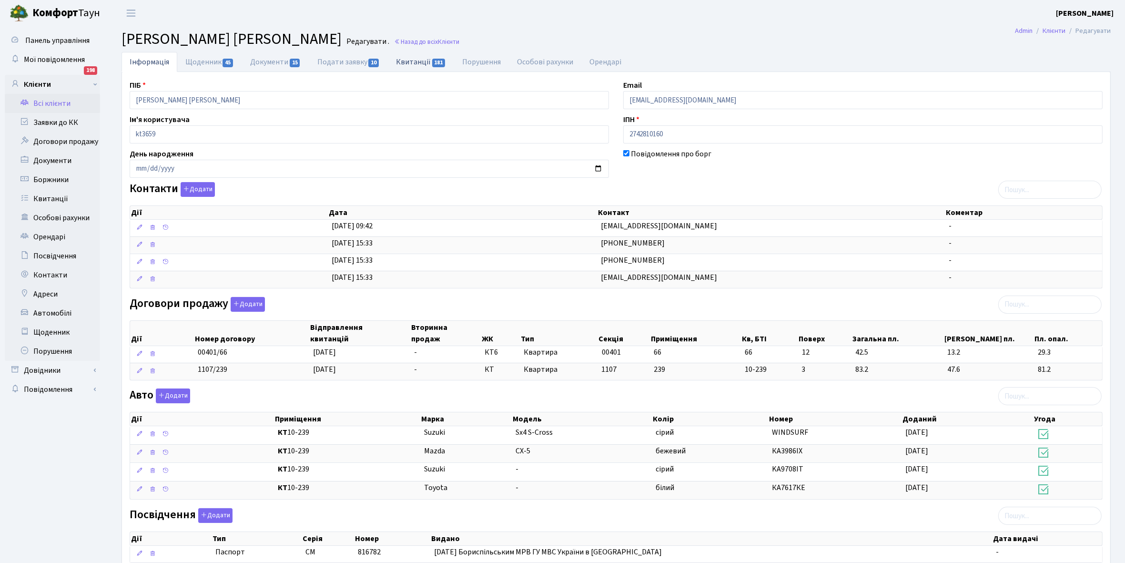
click at [415, 60] on link "Квитанції 181" at bounding box center [421, 62] width 66 height 20
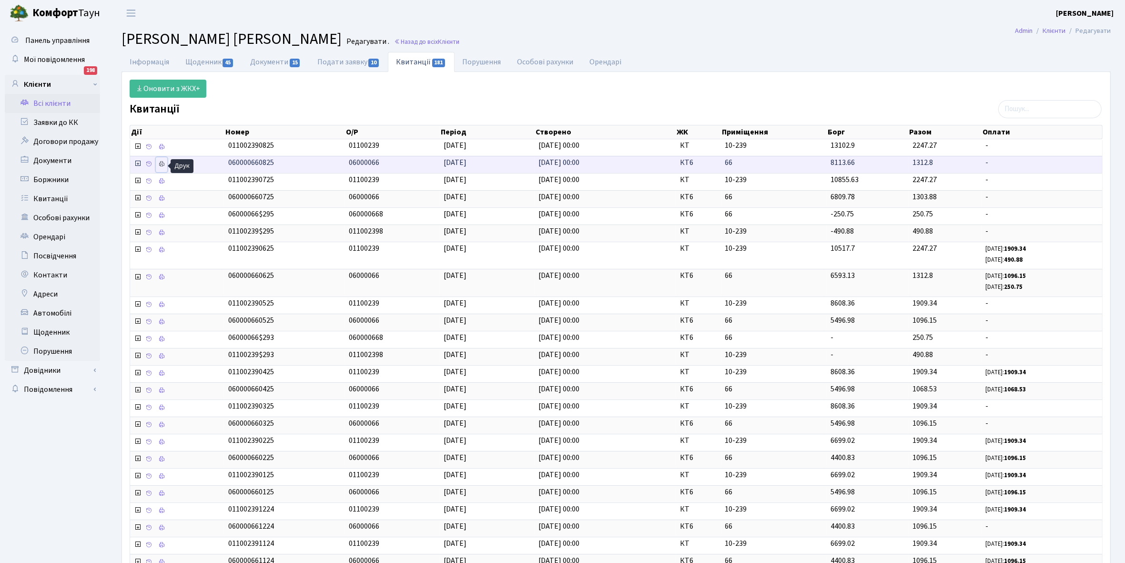
click at [163, 162] on icon at bounding box center [161, 164] width 7 height 7
click at [141, 60] on link "Інформація" at bounding box center [150, 62] width 56 height 20
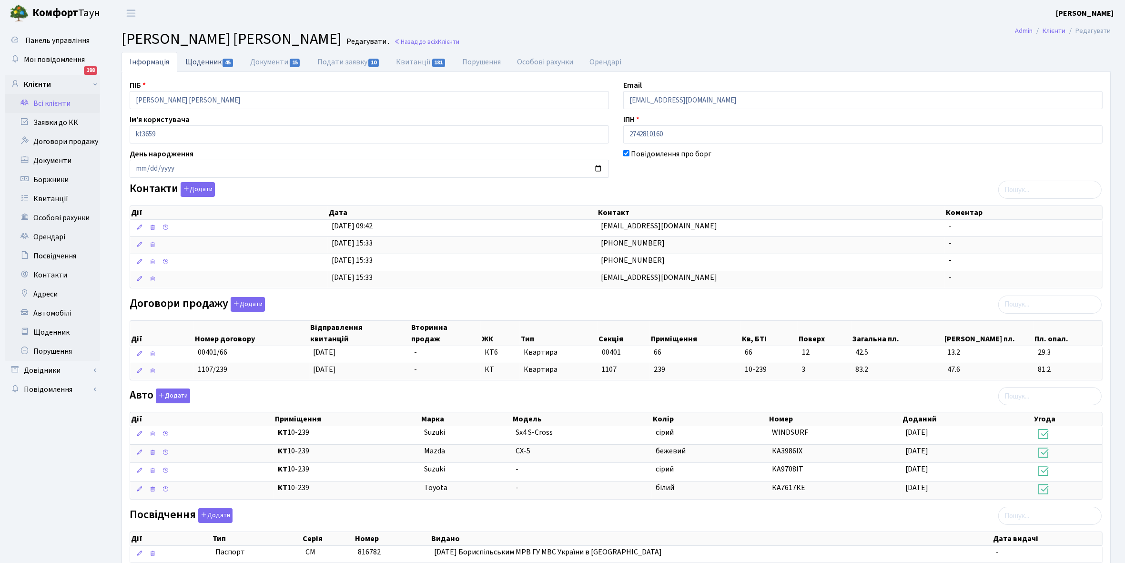
click at [196, 62] on link "Щоденник 45" at bounding box center [209, 62] width 65 height 20
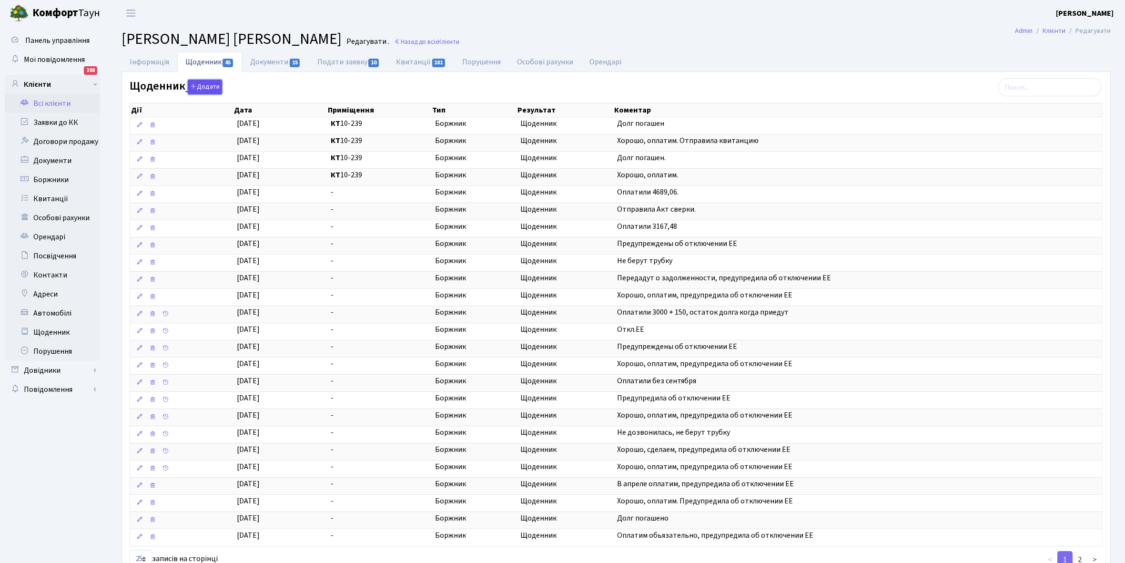
click at [204, 82] on button "Додати" at bounding box center [205, 87] width 34 height 15
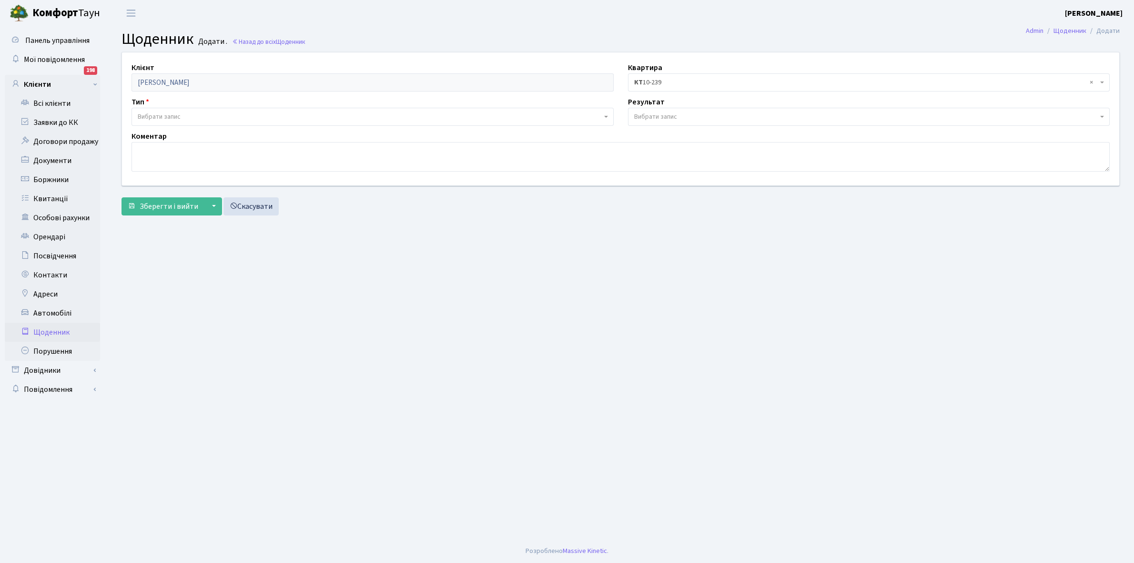
click at [186, 112] on span "Вибрати запис" at bounding box center [370, 117] width 464 height 10
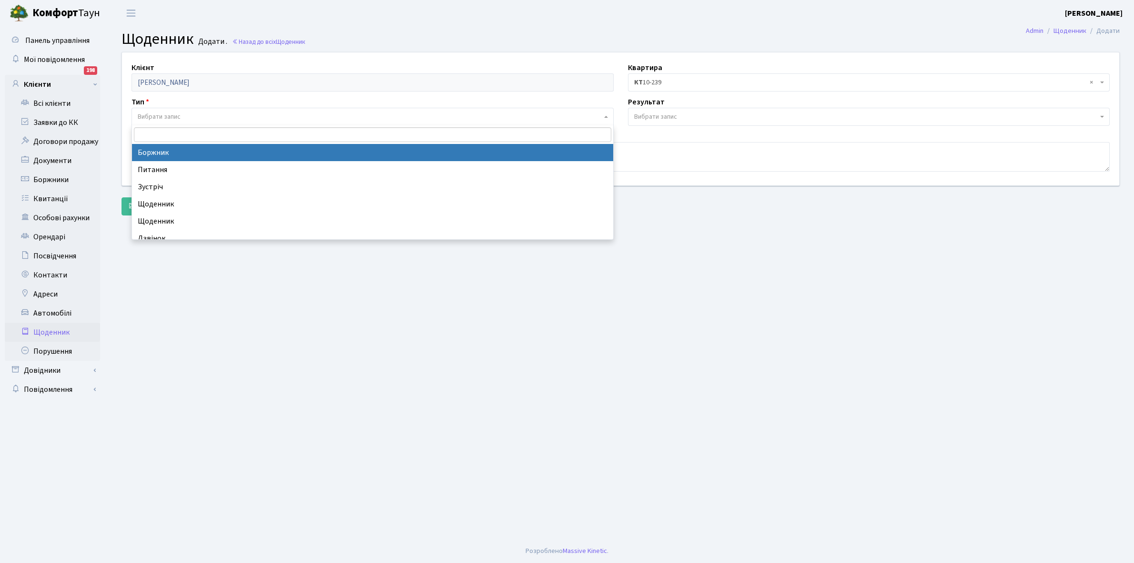
select select "189"
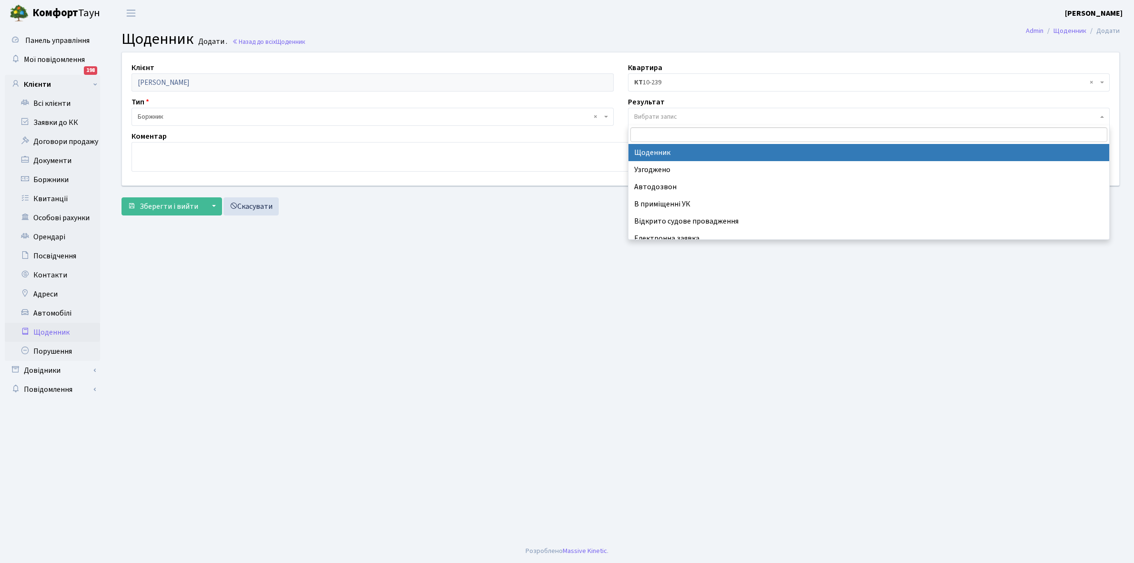
click at [640, 115] on span "Вибрати запис" at bounding box center [655, 117] width 43 height 10
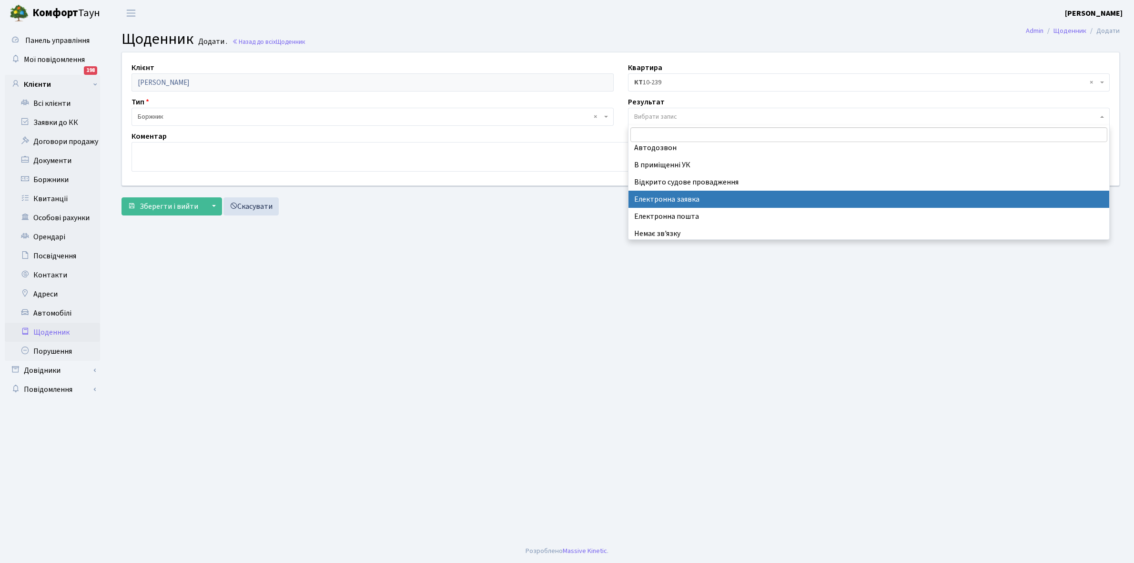
scroll to position [59, 0]
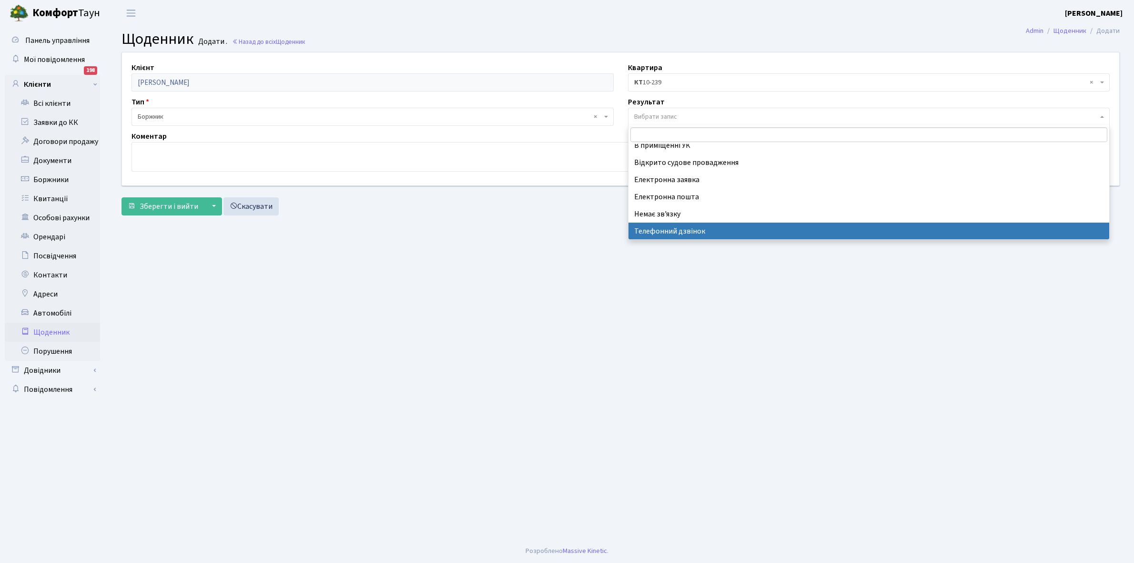
select select "196"
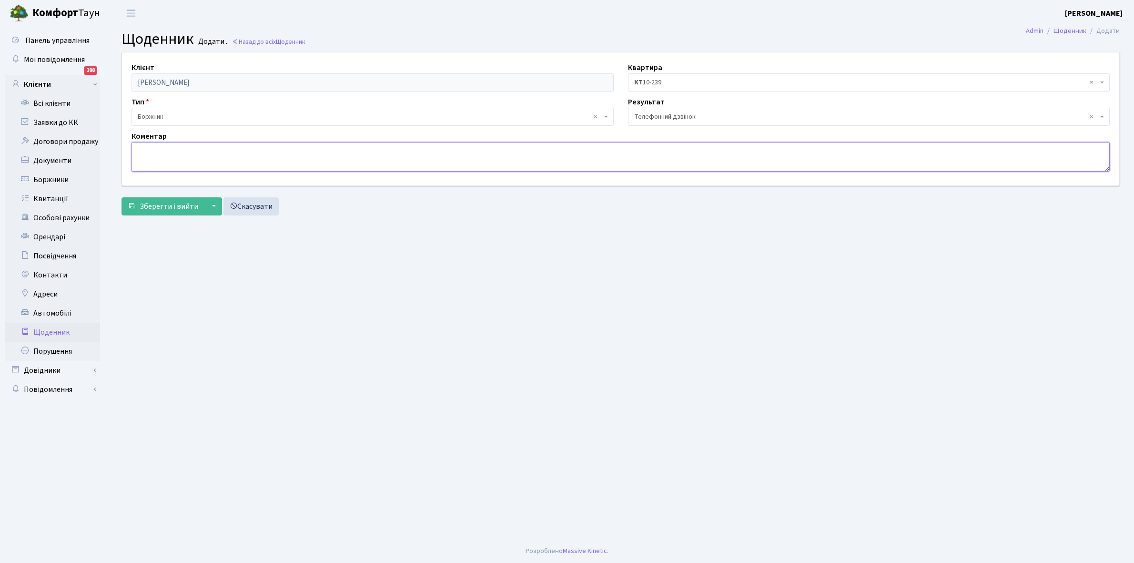
click at [148, 149] on textarea at bounding box center [621, 157] width 978 height 30
type textarea "Оплатить борг"
click at [155, 206] on span "Зберегти і вийти" at bounding box center [169, 206] width 59 height 10
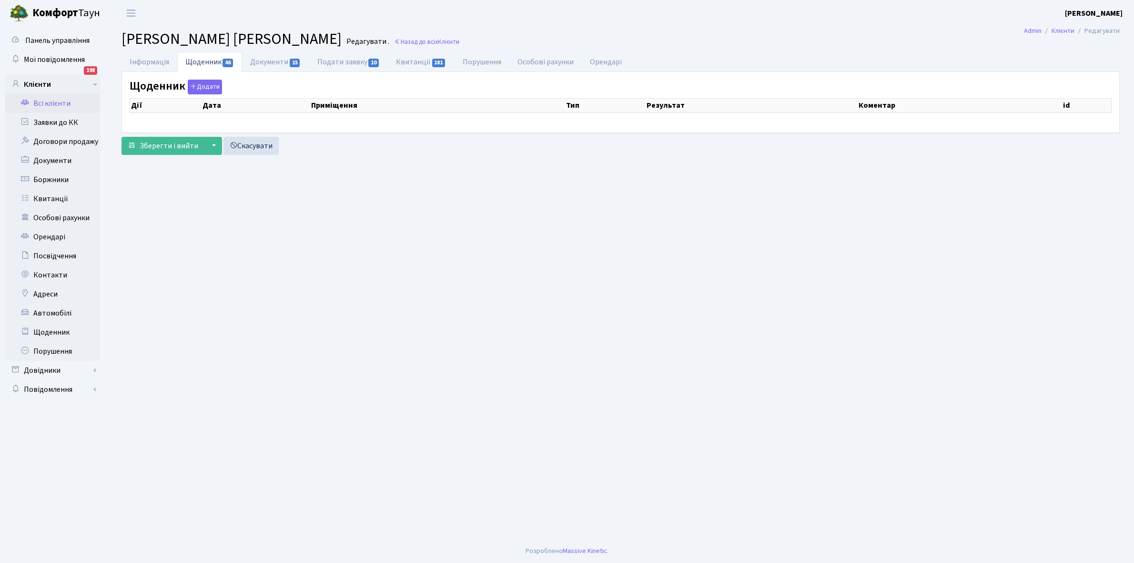
select select "25"
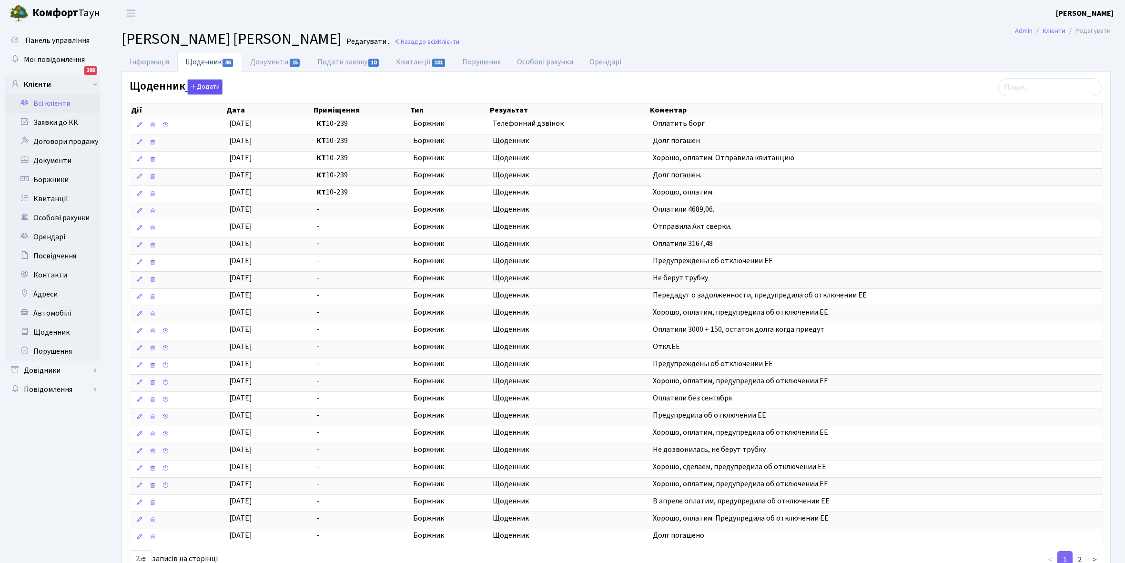
click at [204, 89] on button "Додати" at bounding box center [205, 87] width 34 height 15
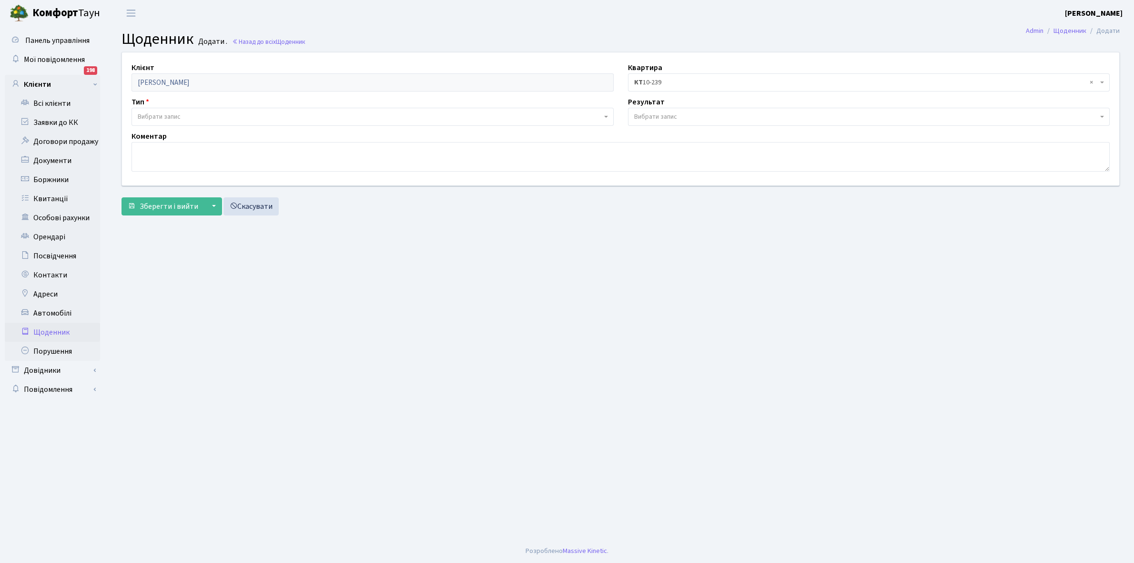
click at [674, 110] on span "Вибрати запис" at bounding box center [869, 117] width 482 height 18
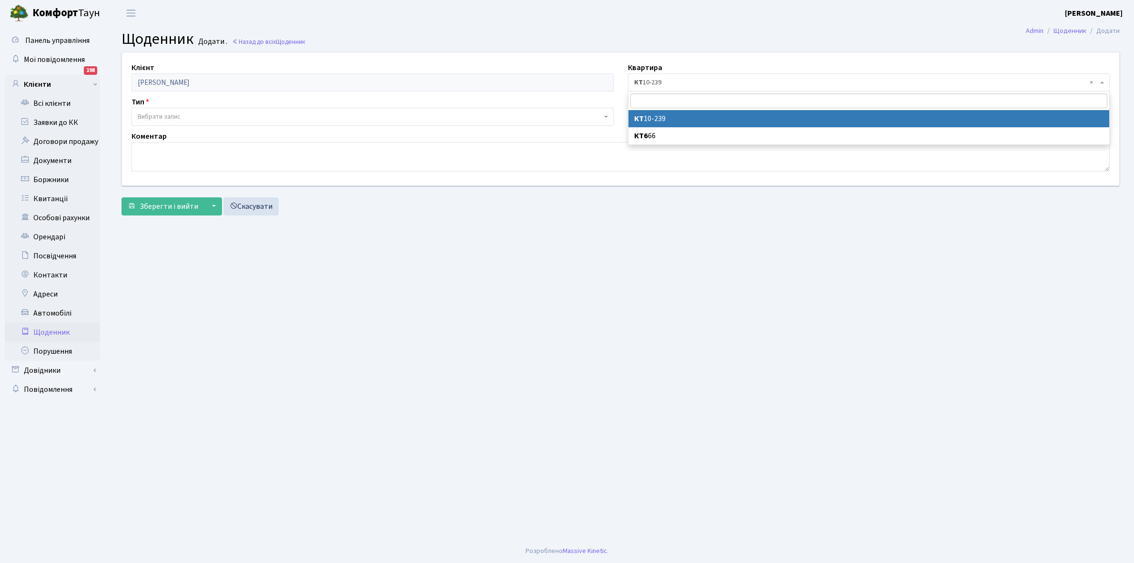
click at [675, 80] on span "× КТ 10-239" at bounding box center [866, 83] width 464 height 10
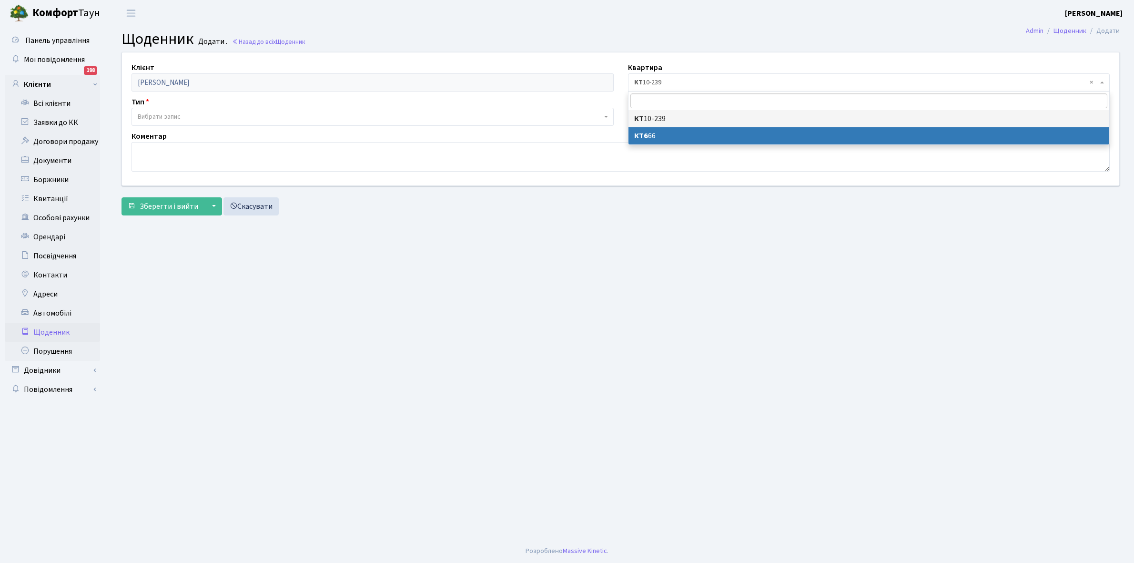
select select "41657"
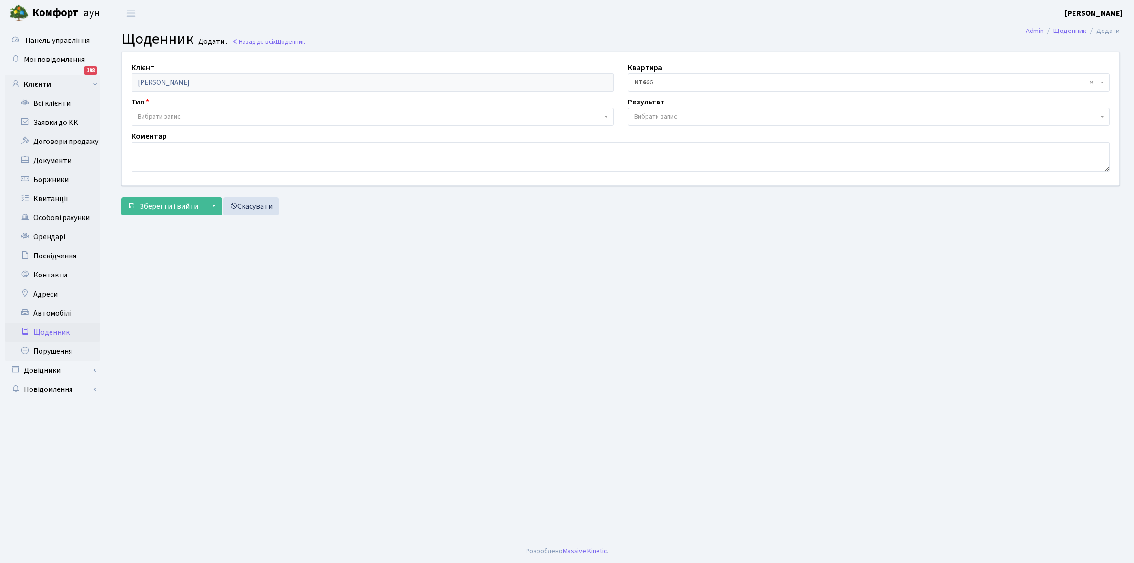
click at [665, 111] on span "Вибрати запис" at bounding box center [869, 117] width 482 height 18
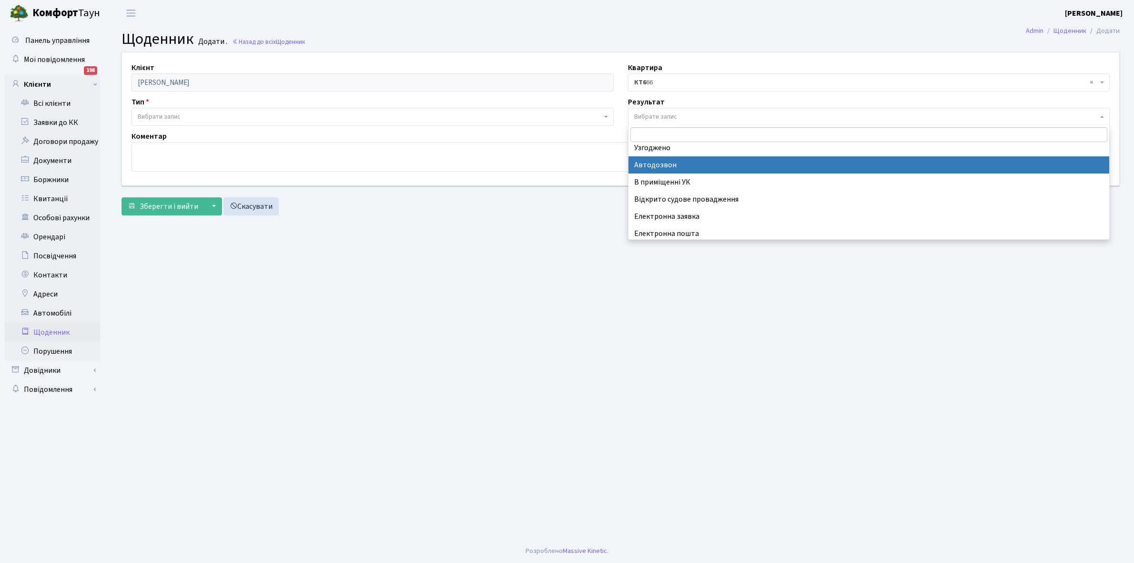
scroll to position [59, 0]
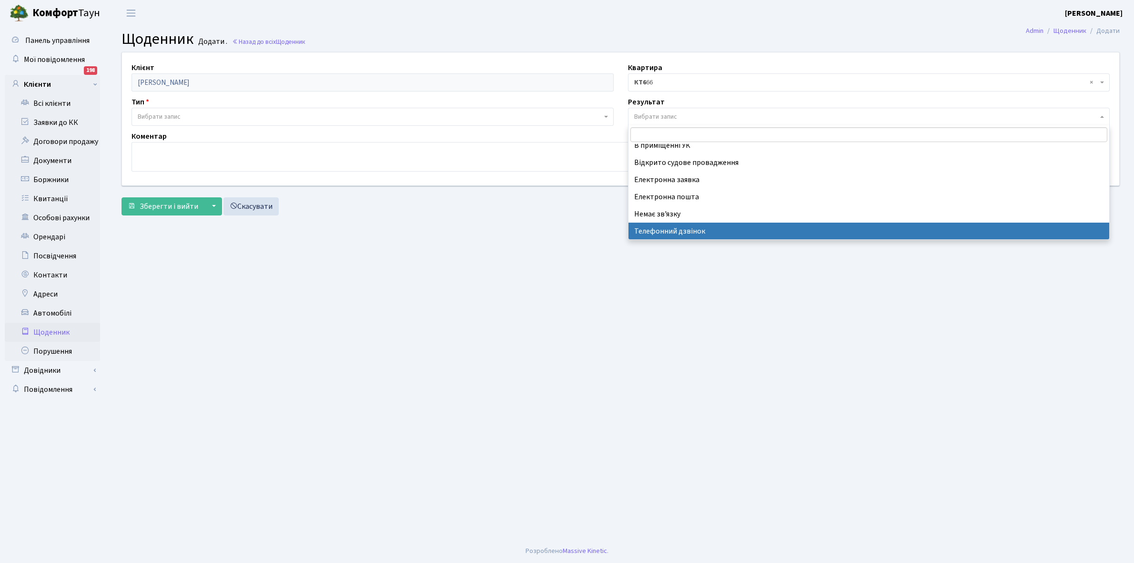
select select "196"
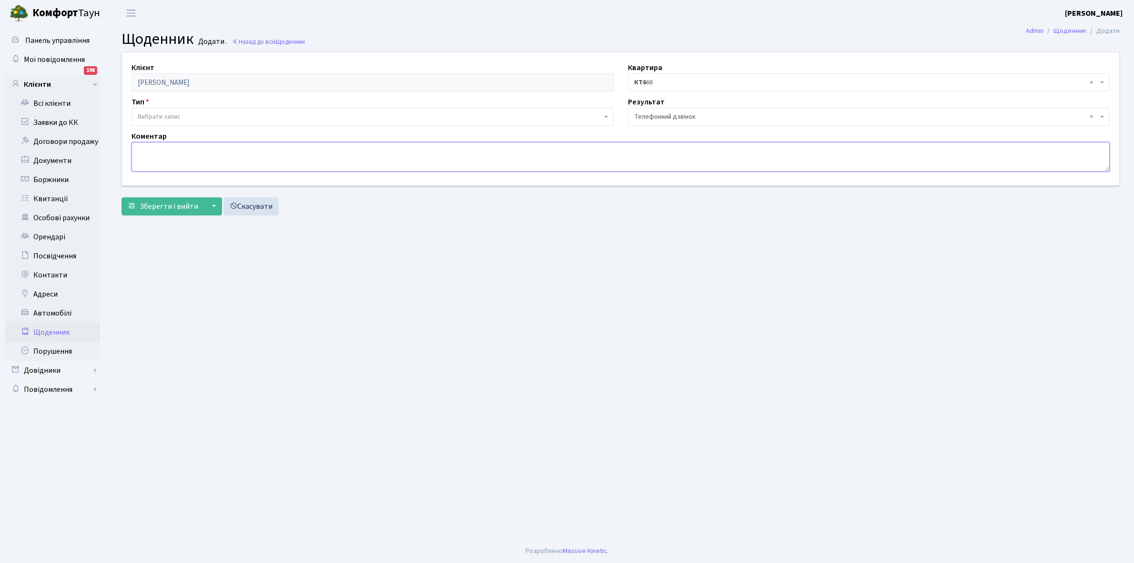
click at [141, 160] on textarea at bounding box center [621, 157] width 978 height 30
type textarea "Оплатить борг"
click at [161, 206] on span "Зберегти і вийти" at bounding box center [169, 206] width 59 height 10
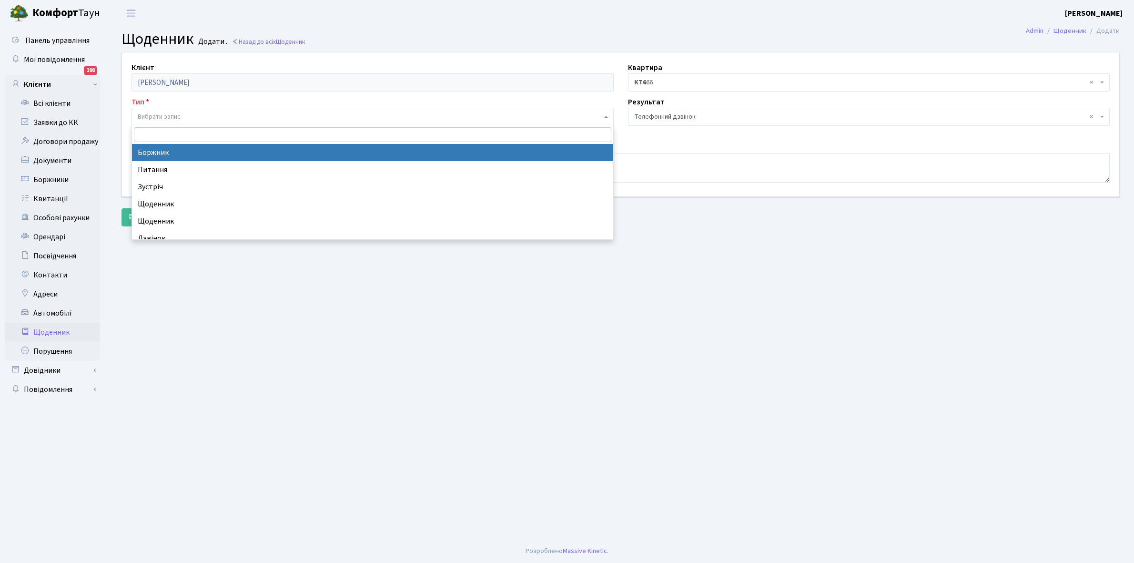
click at [272, 117] on span "Вибрати запис" at bounding box center [370, 117] width 464 height 10
select select "189"
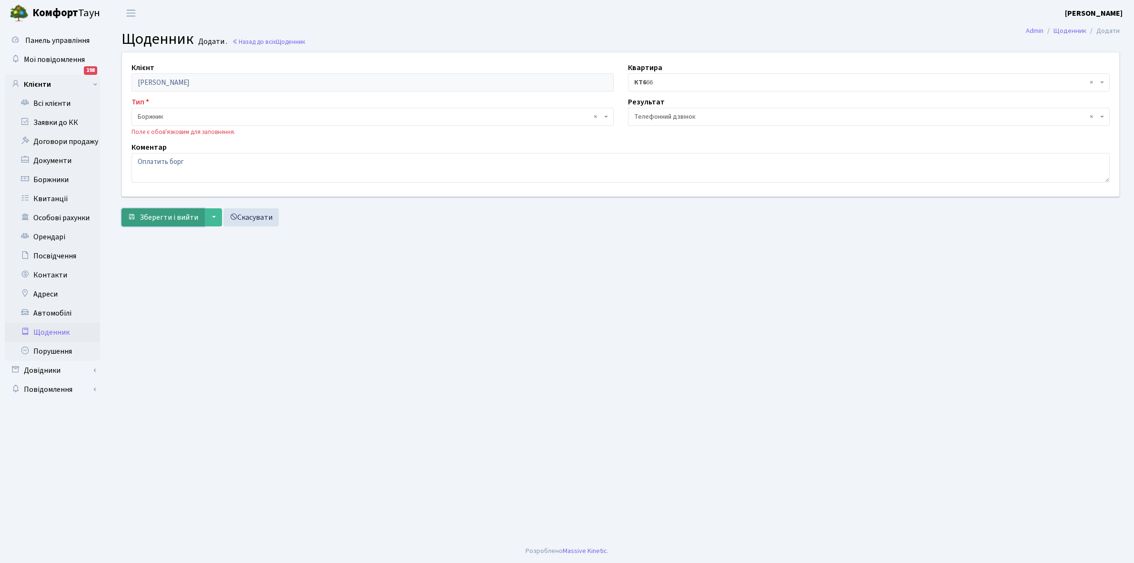
click at [177, 217] on span "Зберегти і вийти" at bounding box center [169, 217] width 59 height 10
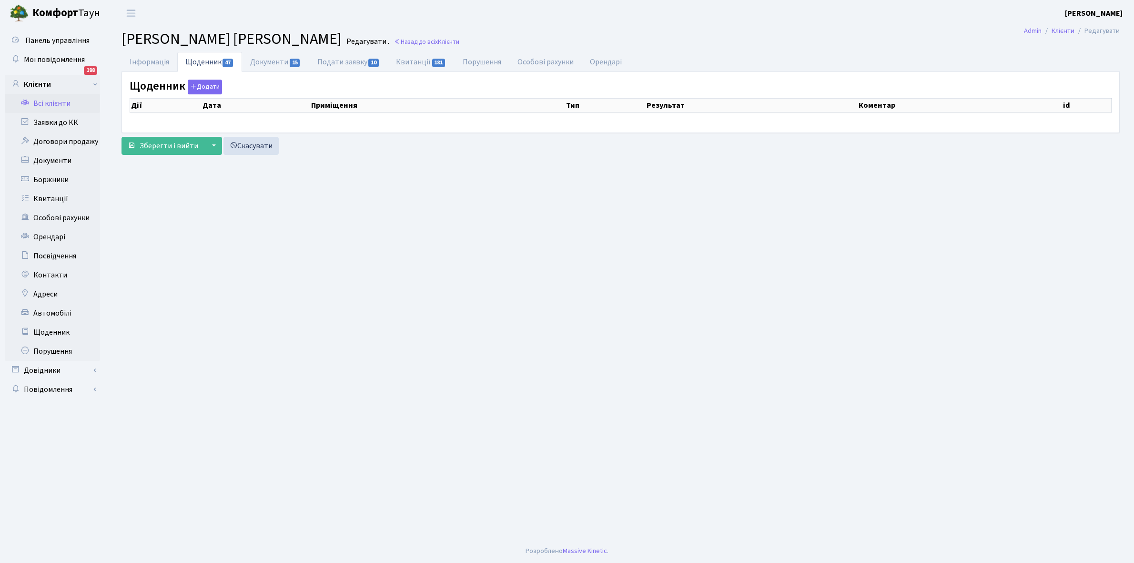
select select "25"
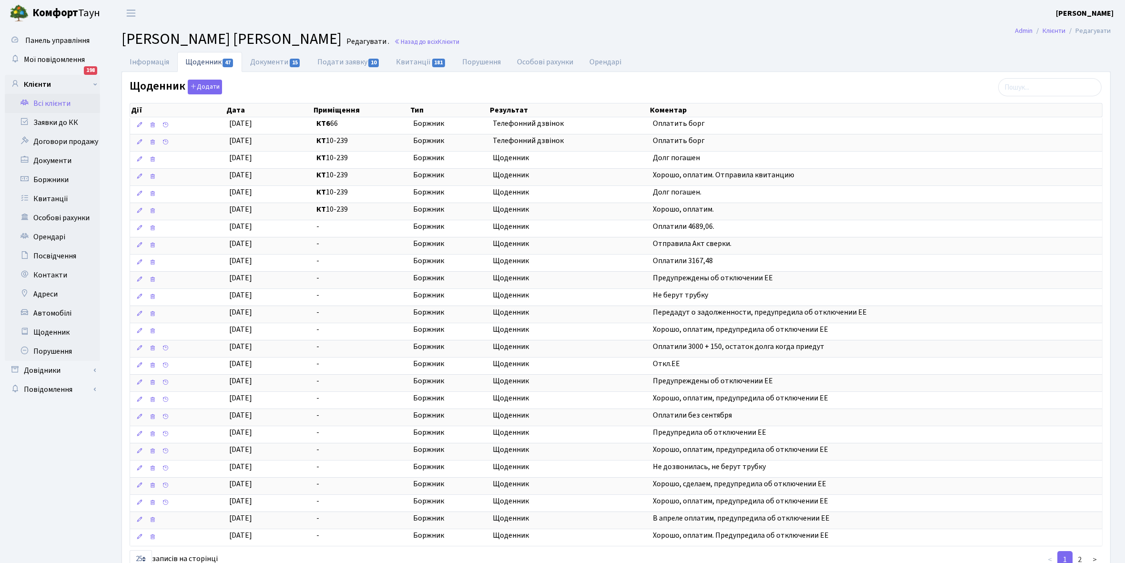
click at [57, 105] on link "Всі клієнти" at bounding box center [52, 103] width 95 height 19
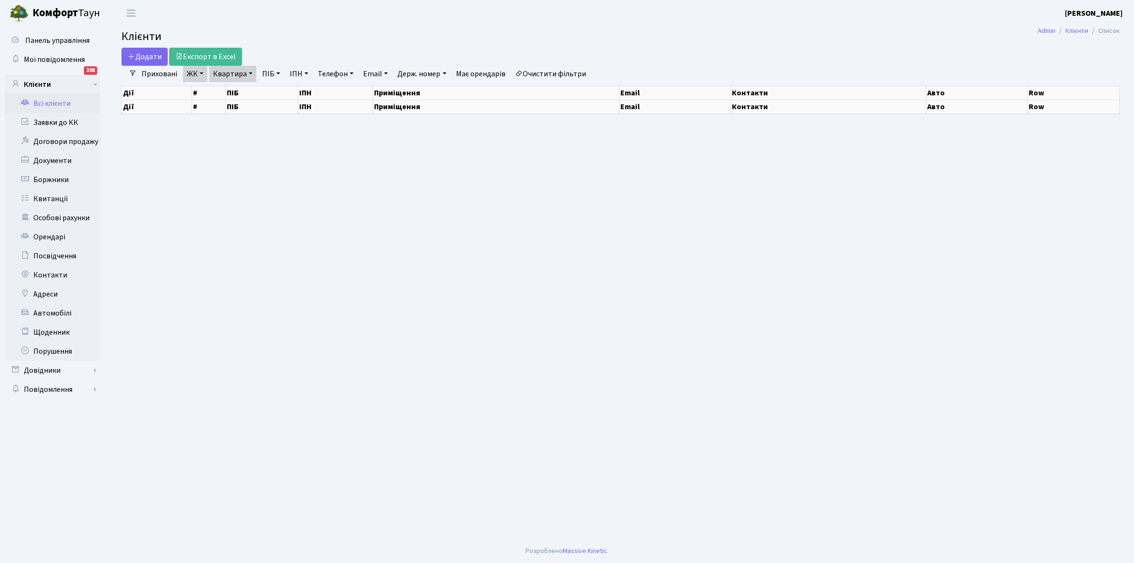
select select "25"
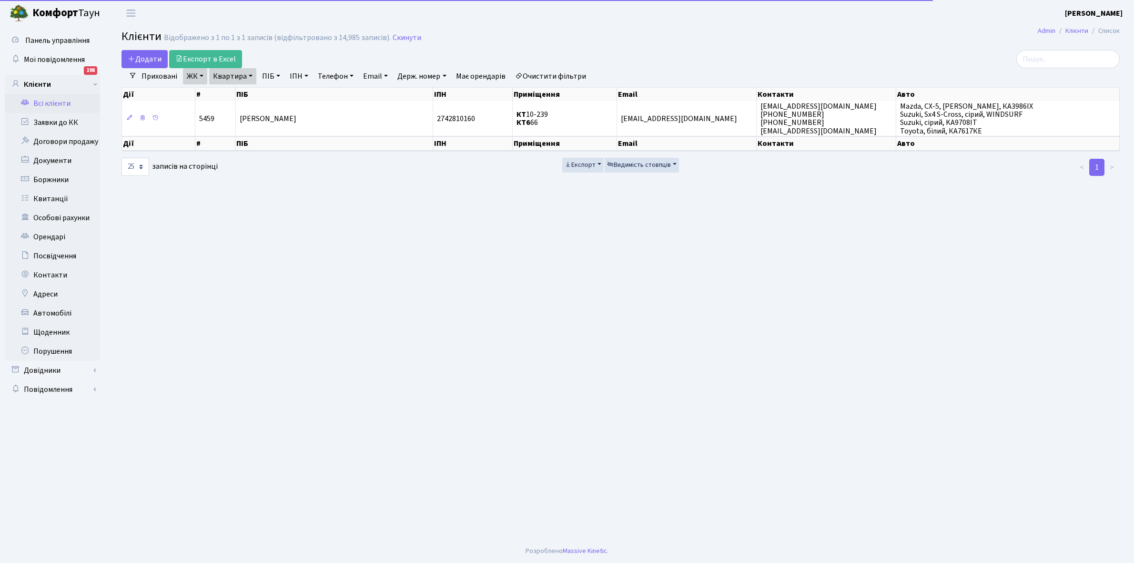
click at [251, 77] on link "Квартира" at bounding box center [232, 76] width 47 height 16
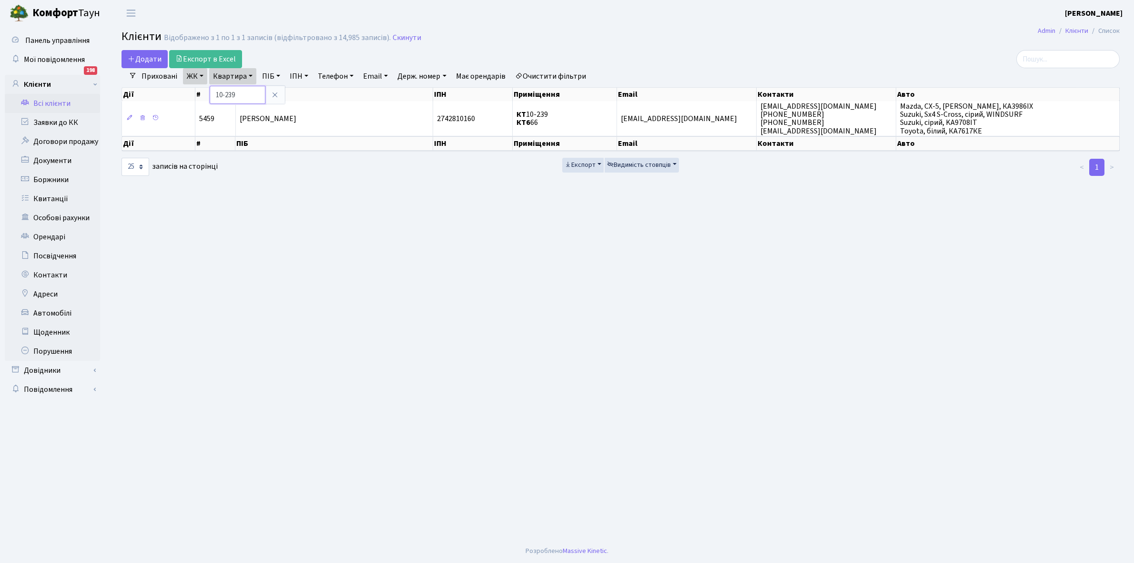
click at [249, 92] on input "10-239" at bounding box center [238, 95] width 56 height 18
click at [560, 77] on link "Очистити фільтри" at bounding box center [550, 76] width 79 height 16
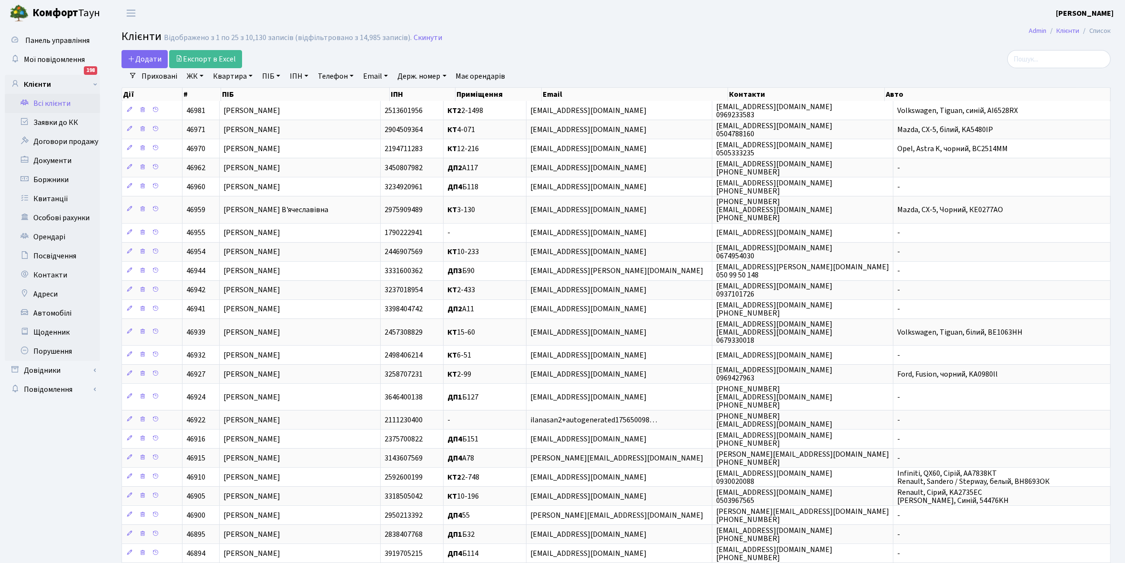
click at [201, 75] on link "ЖК" at bounding box center [195, 76] width 24 height 16
click at [229, 127] on li "КТ2, просп. Соборності, 17" at bounding box center [242, 126] width 115 height 17
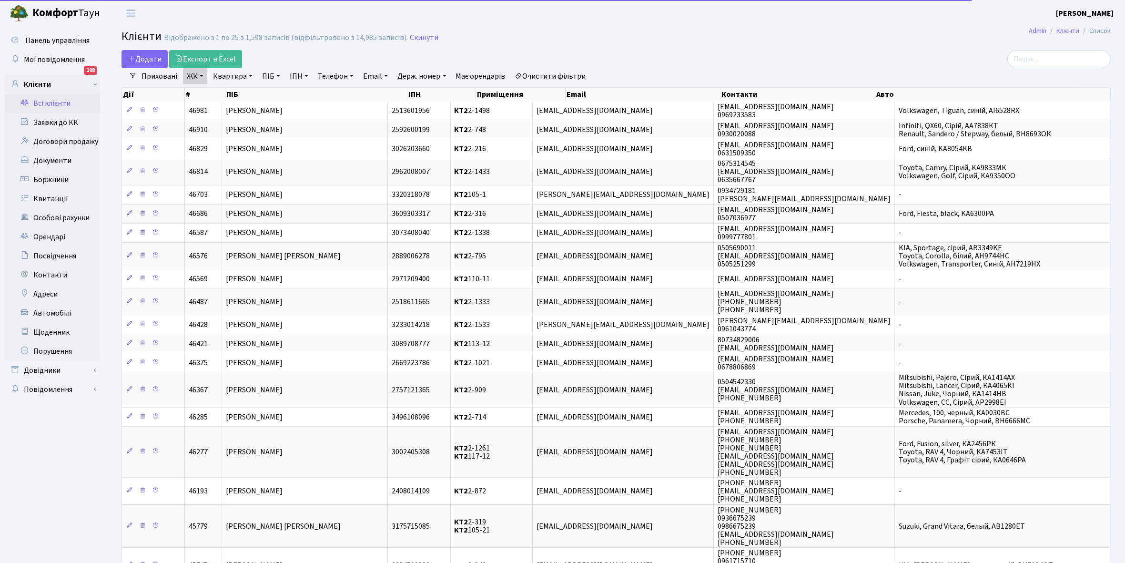
click at [251, 75] on link "Квартира" at bounding box center [232, 76] width 47 height 16
click at [237, 93] on input "text" at bounding box center [238, 95] width 56 height 18
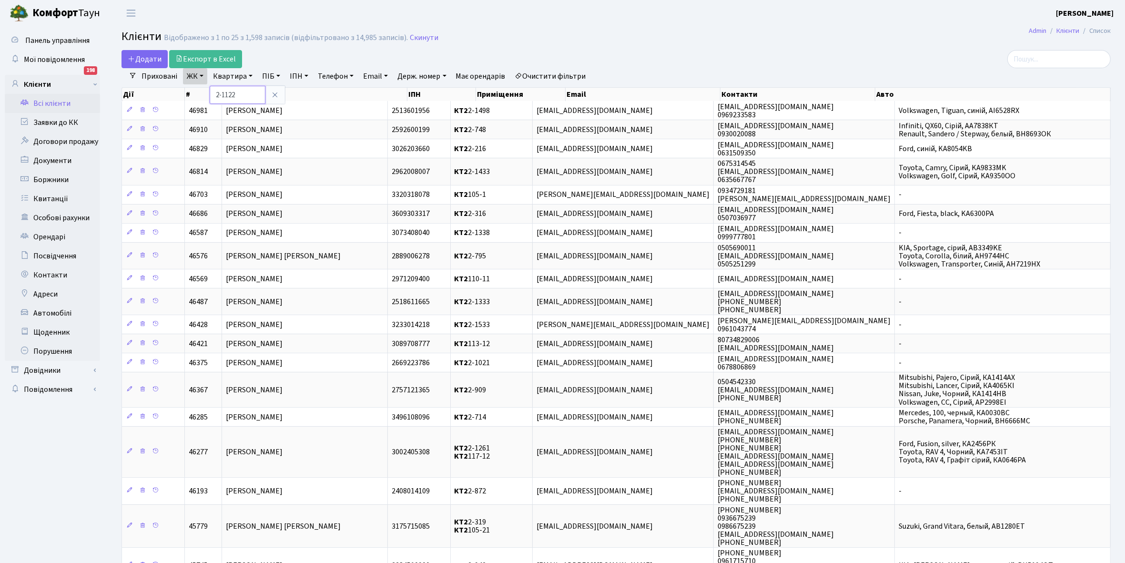
type input "2-1122"
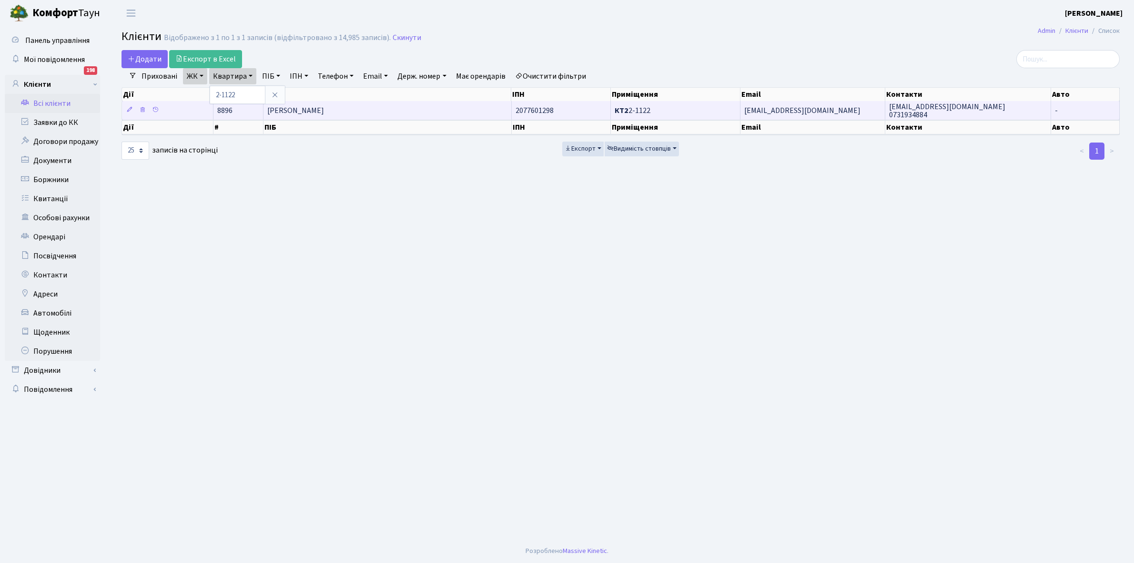
click at [389, 106] on td "Стахов Володимир Леонтійович" at bounding box center [388, 110] width 248 height 19
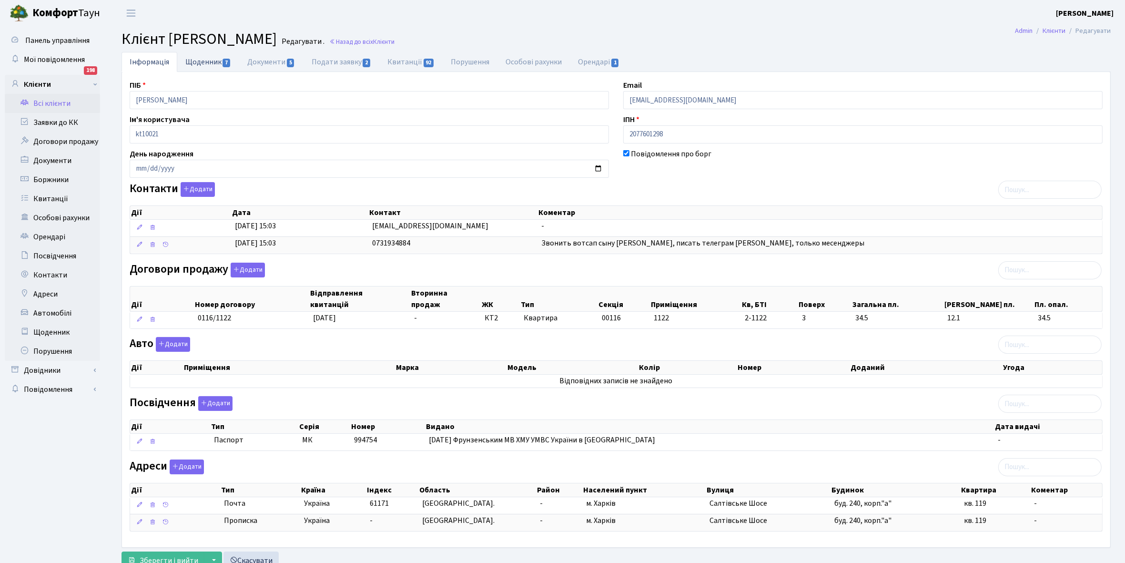
click at [206, 61] on link "Щоденник 7" at bounding box center [208, 62] width 62 height 20
select select "25"
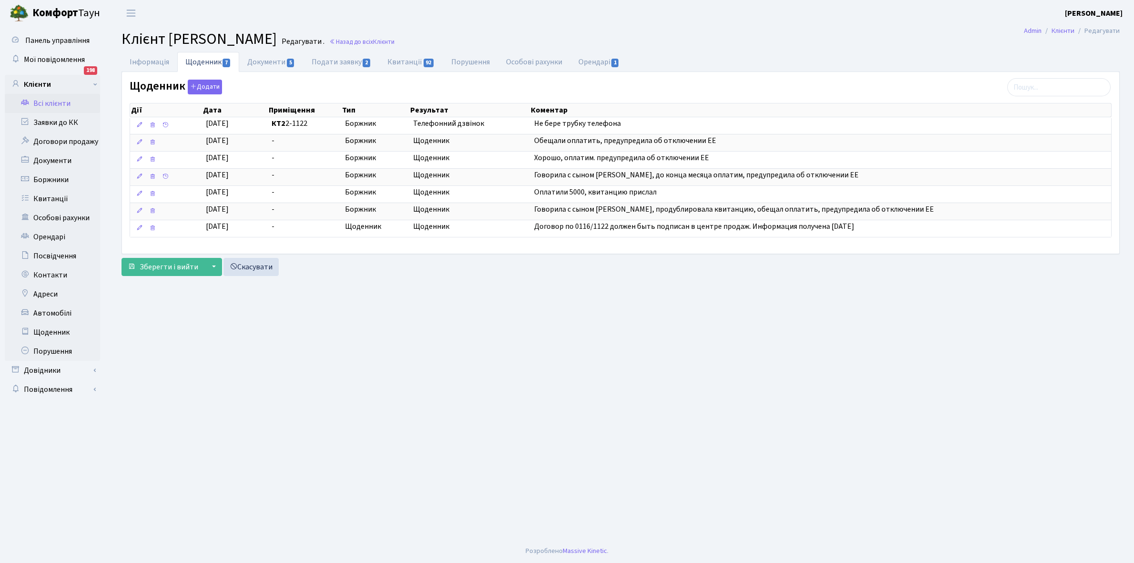
click at [56, 100] on link "Всі клієнти" at bounding box center [52, 103] width 95 height 19
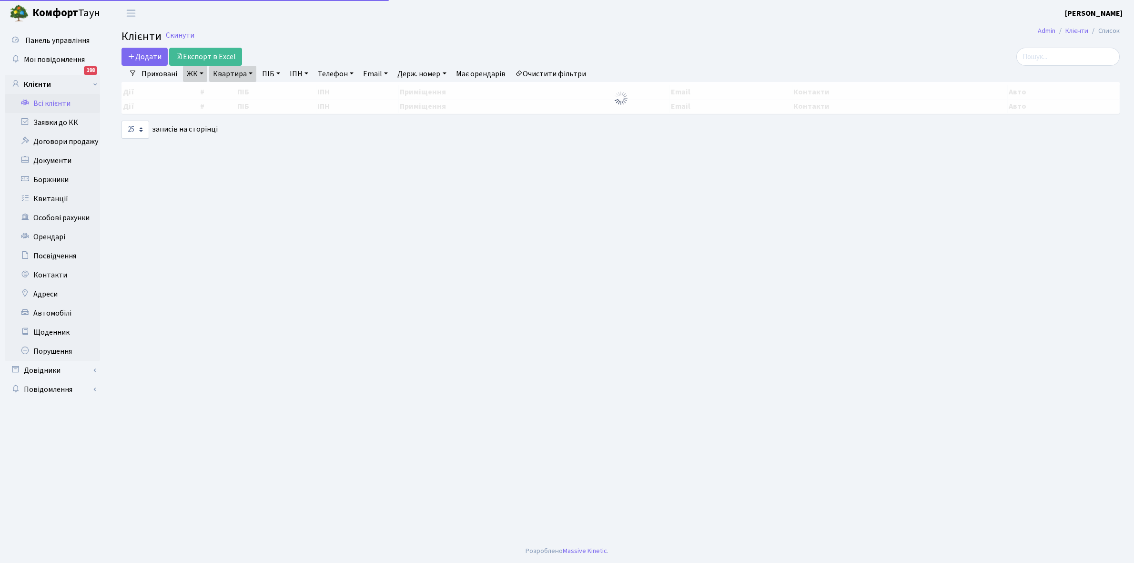
select select "25"
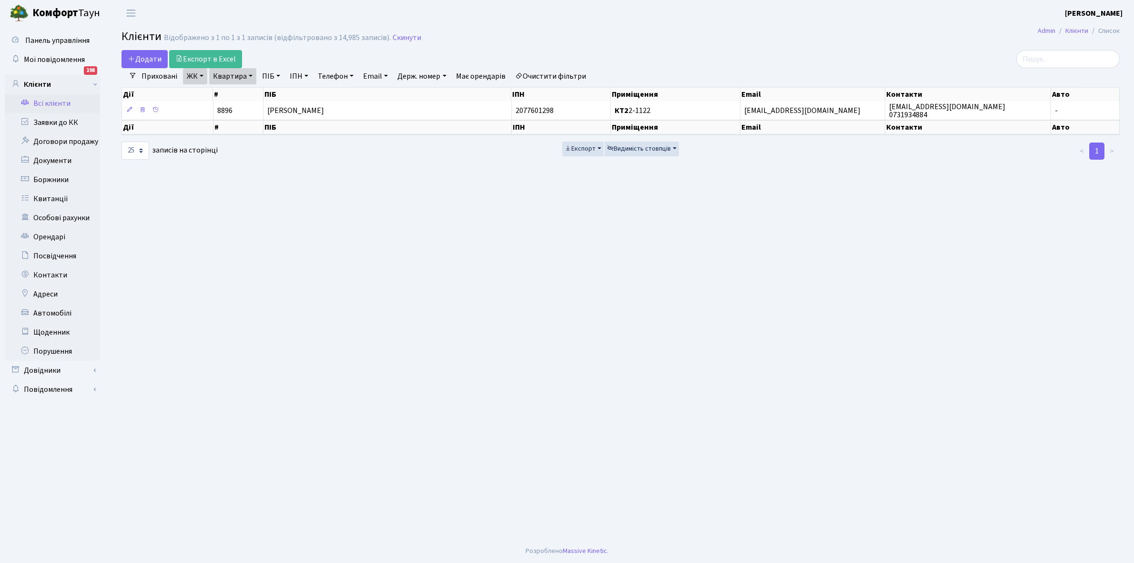
click at [250, 76] on link "Квартира" at bounding box center [232, 76] width 47 height 16
click at [245, 91] on input "2-1122" at bounding box center [238, 95] width 56 height 18
type input "2"
type input "6-70"
click at [203, 75] on link "ЖК" at bounding box center [195, 76] width 24 height 16
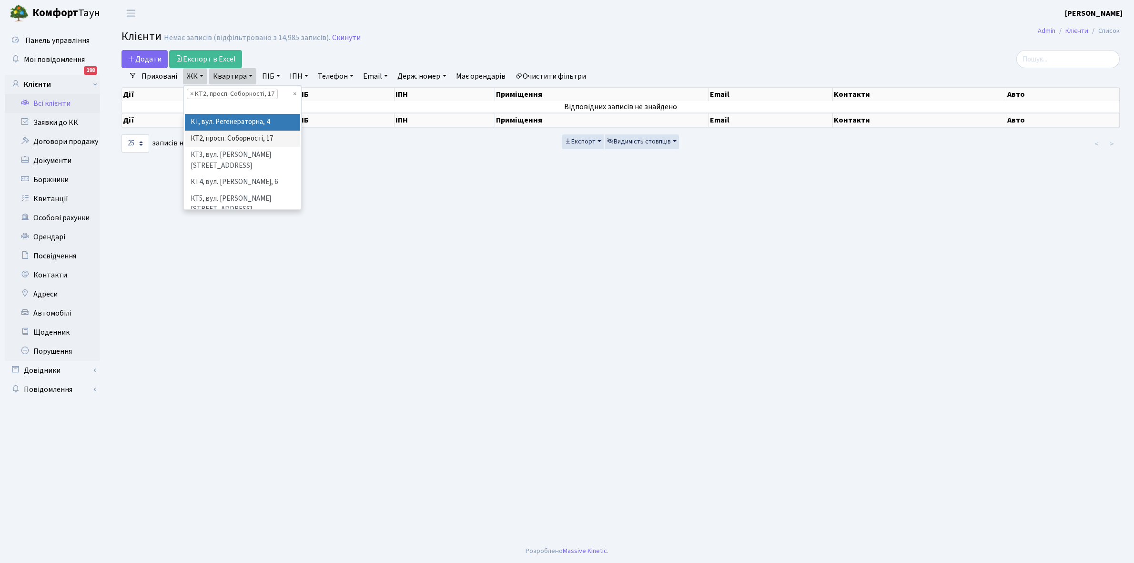
click at [248, 124] on li "КТ, вул. Регенераторна, 4" at bounding box center [242, 122] width 115 height 17
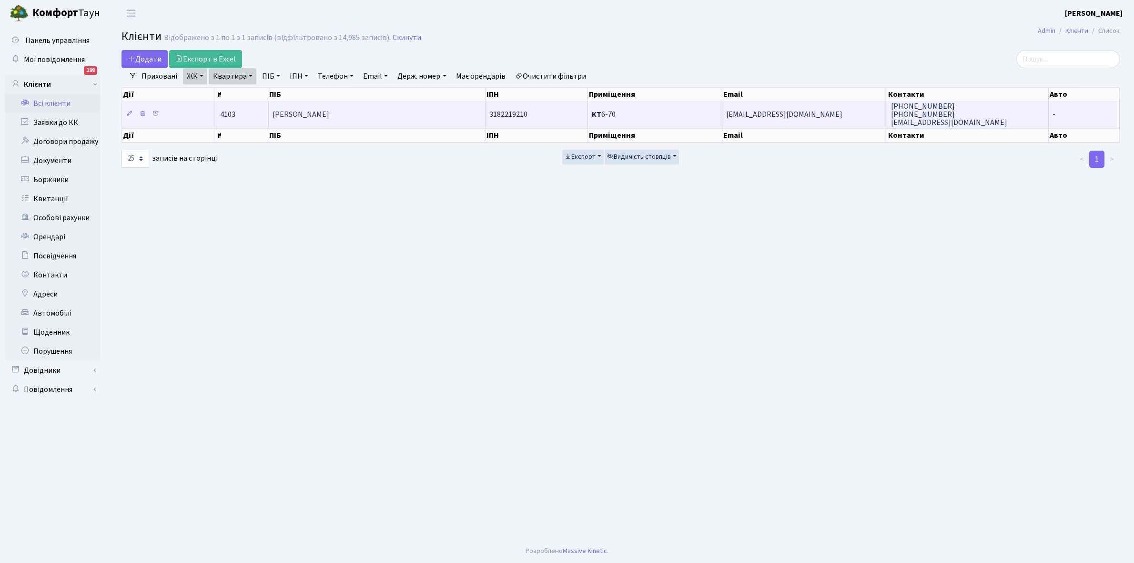
click at [415, 109] on td "[PERSON_NAME]" at bounding box center [377, 114] width 217 height 26
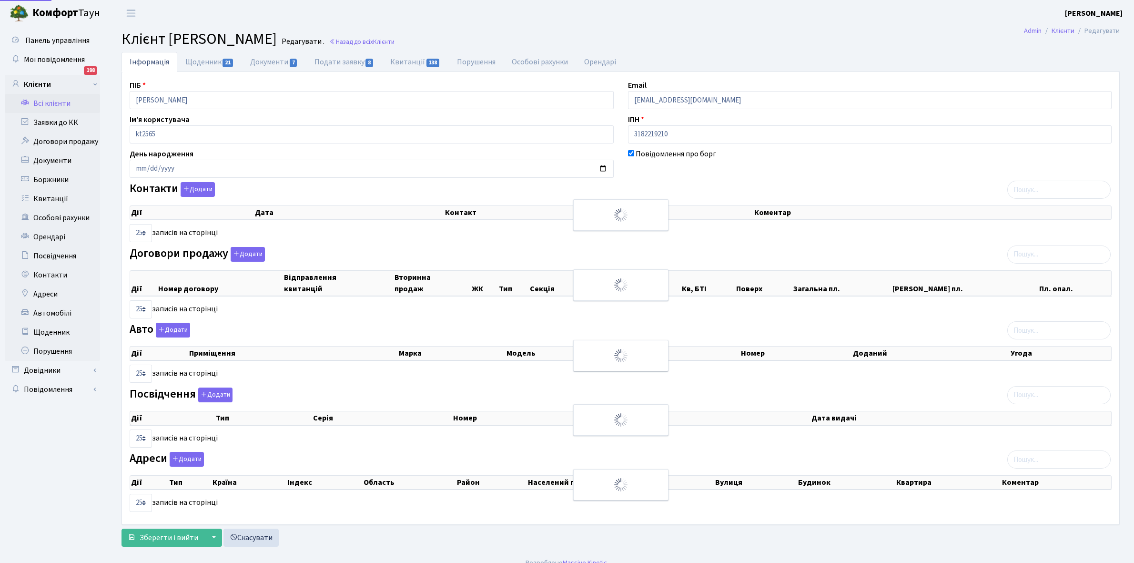
select select "25"
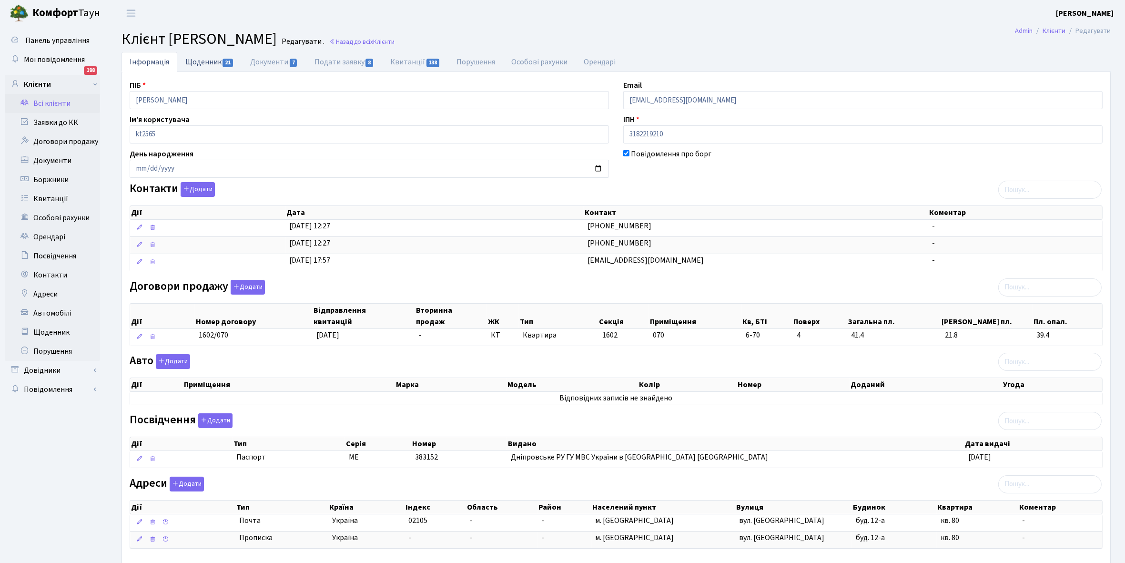
click at [202, 64] on link "Щоденник 21" at bounding box center [209, 62] width 65 height 20
select select "25"
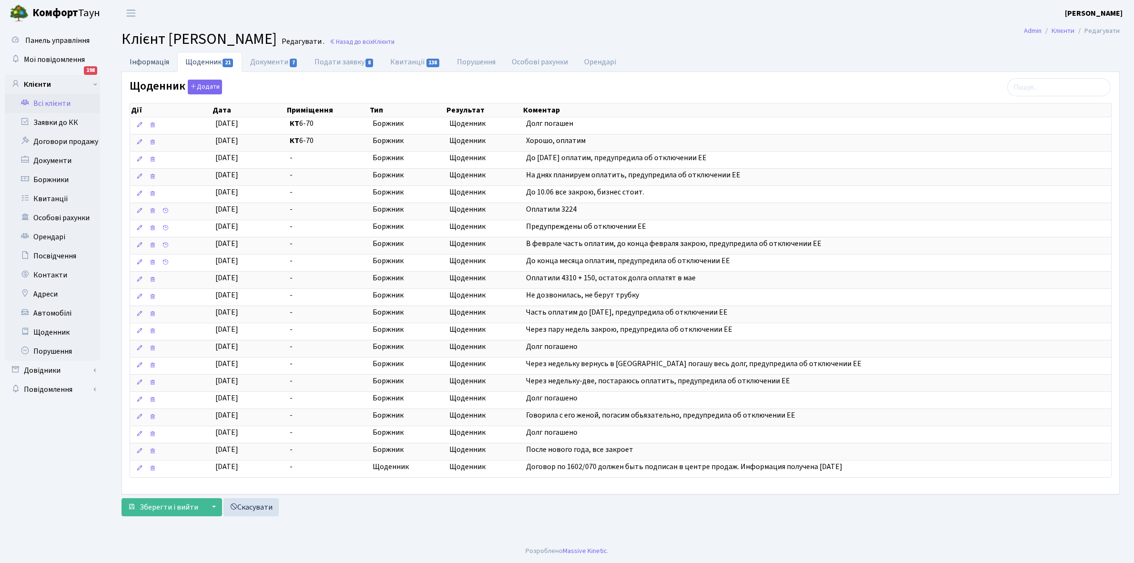
click at [134, 63] on link "Інформація" at bounding box center [150, 62] width 56 height 20
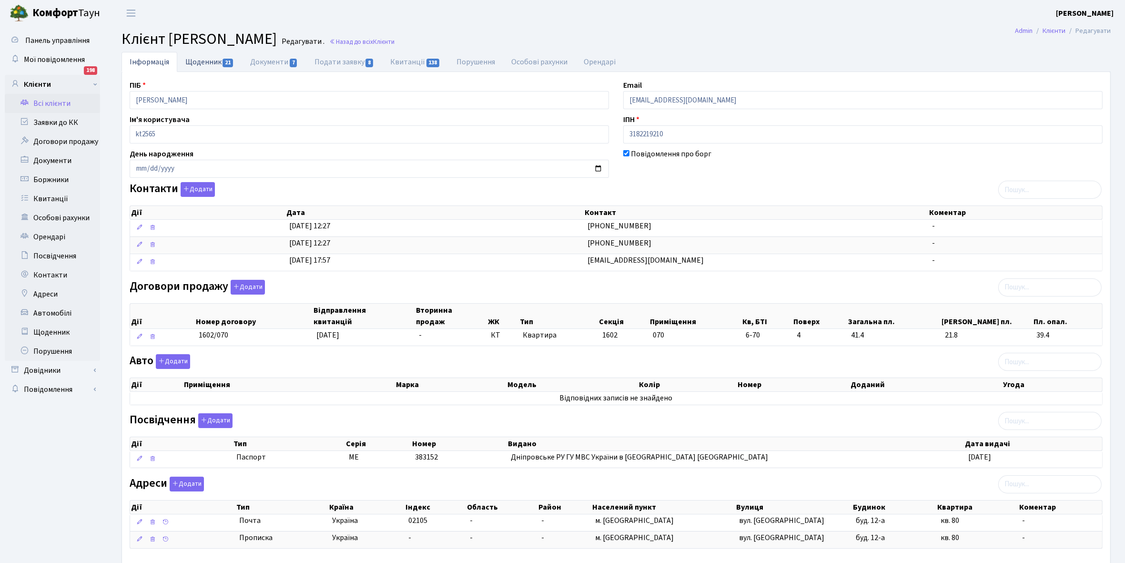
click at [199, 60] on link "Щоденник 21" at bounding box center [209, 62] width 65 height 20
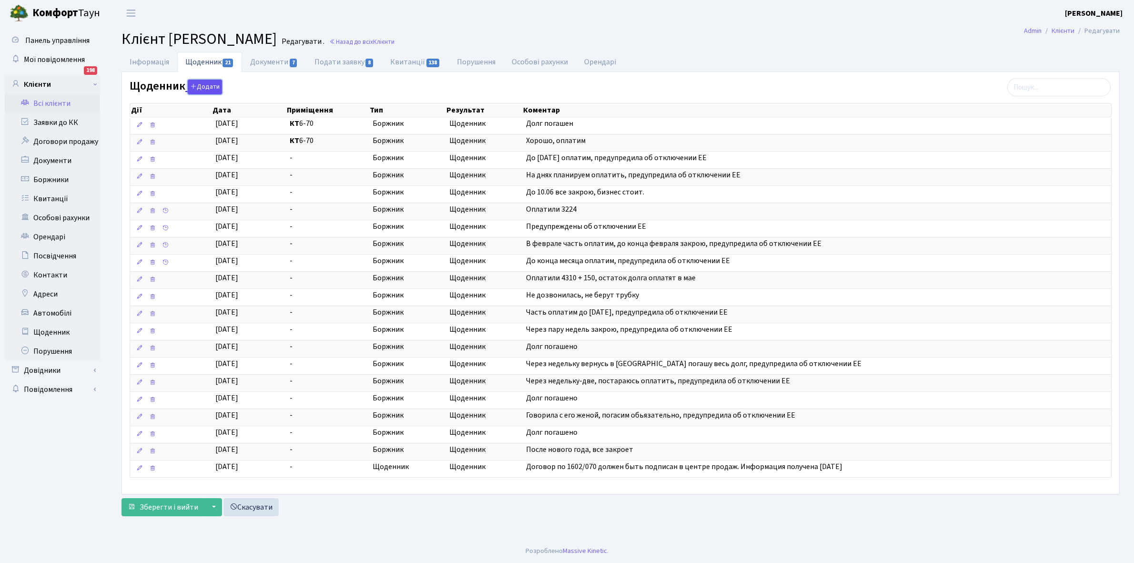
click at [205, 81] on button "Додати" at bounding box center [205, 87] width 34 height 15
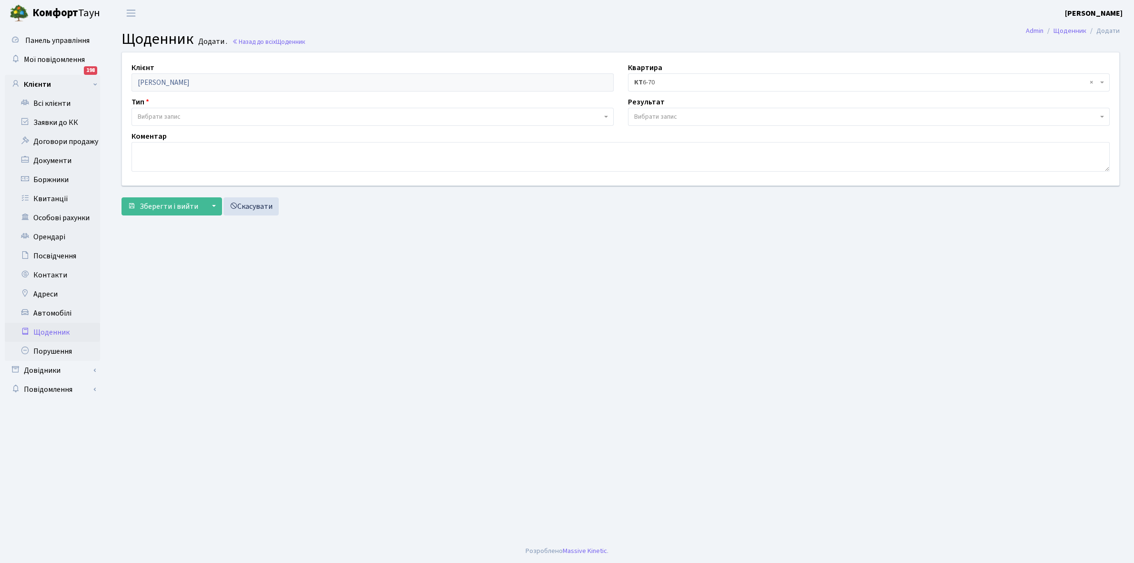
click at [170, 114] on span "Вибрати запис" at bounding box center [159, 117] width 43 height 10
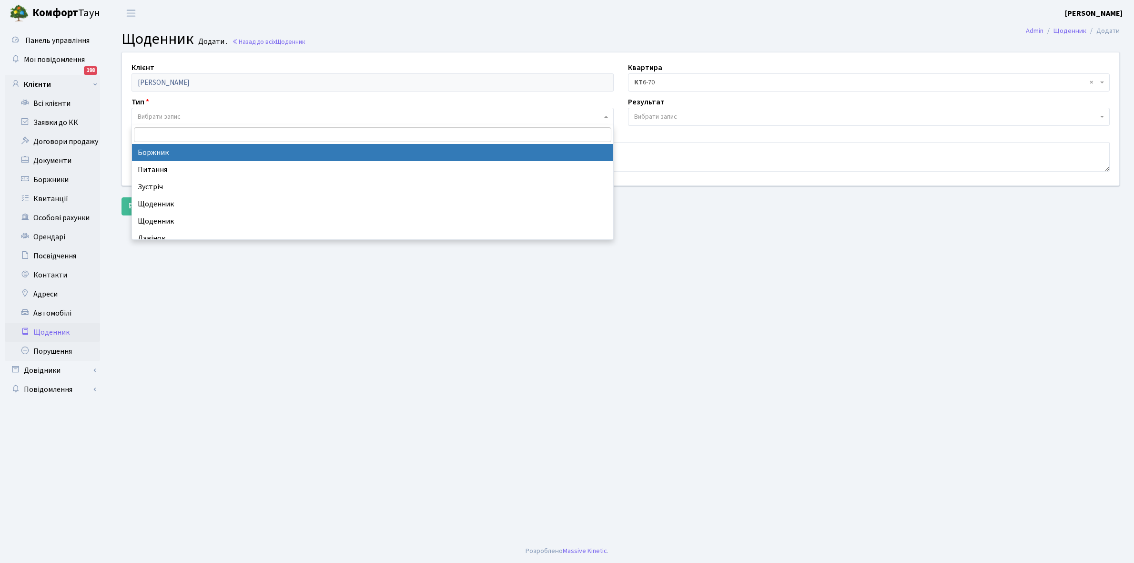
select select "189"
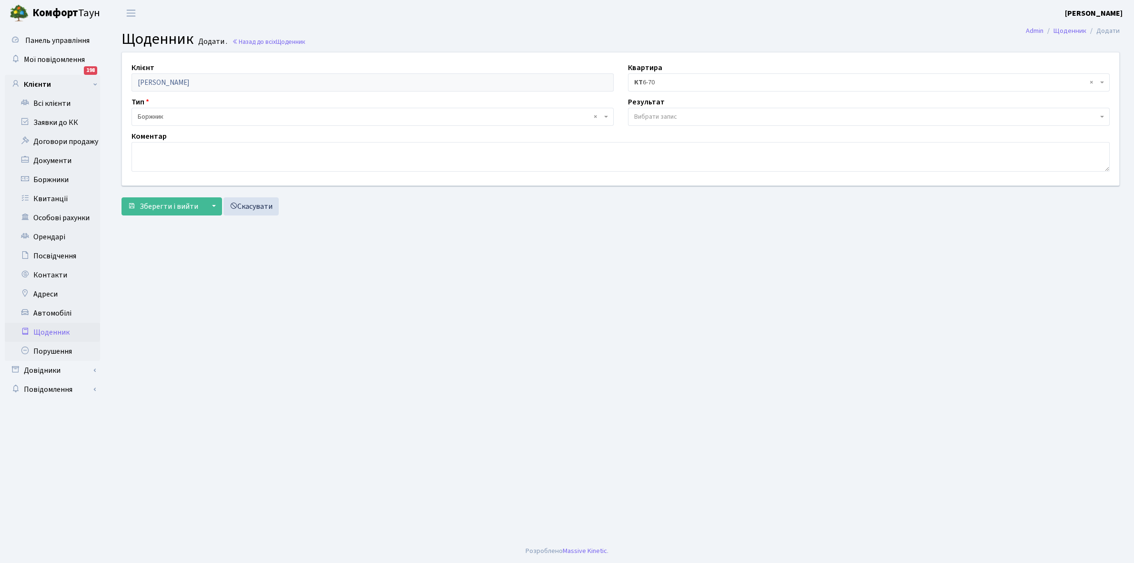
click at [677, 112] on span "Вибрати запис" at bounding box center [655, 117] width 43 height 10
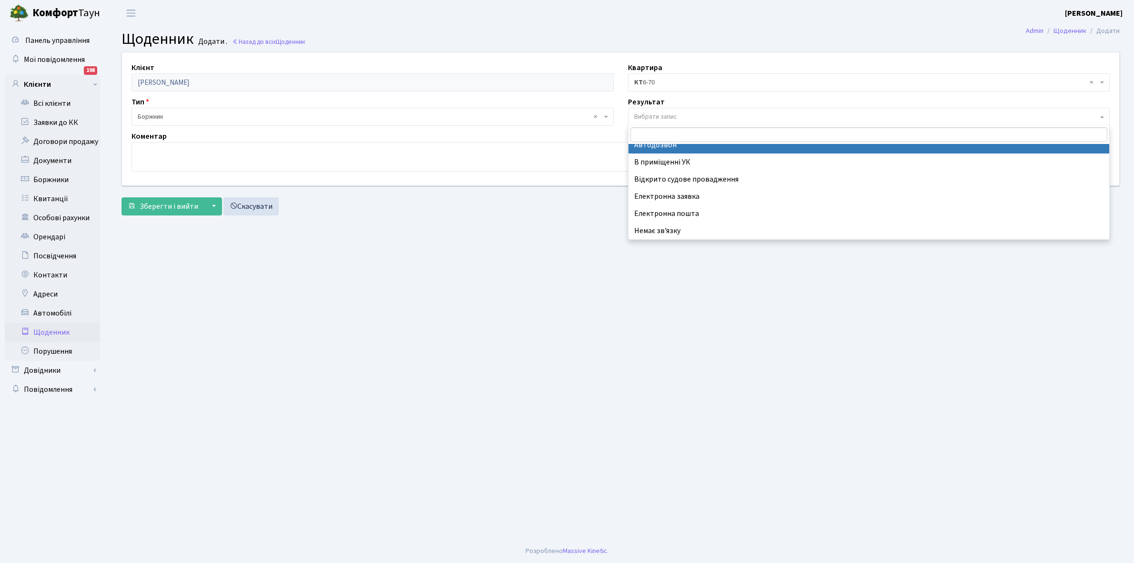
scroll to position [59, 0]
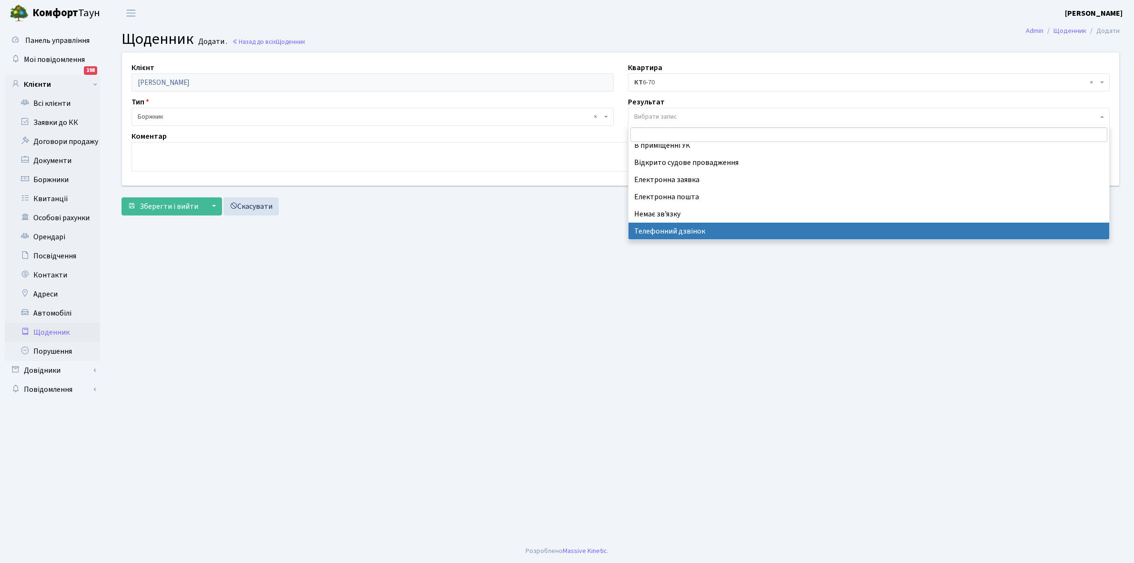
select select "196"
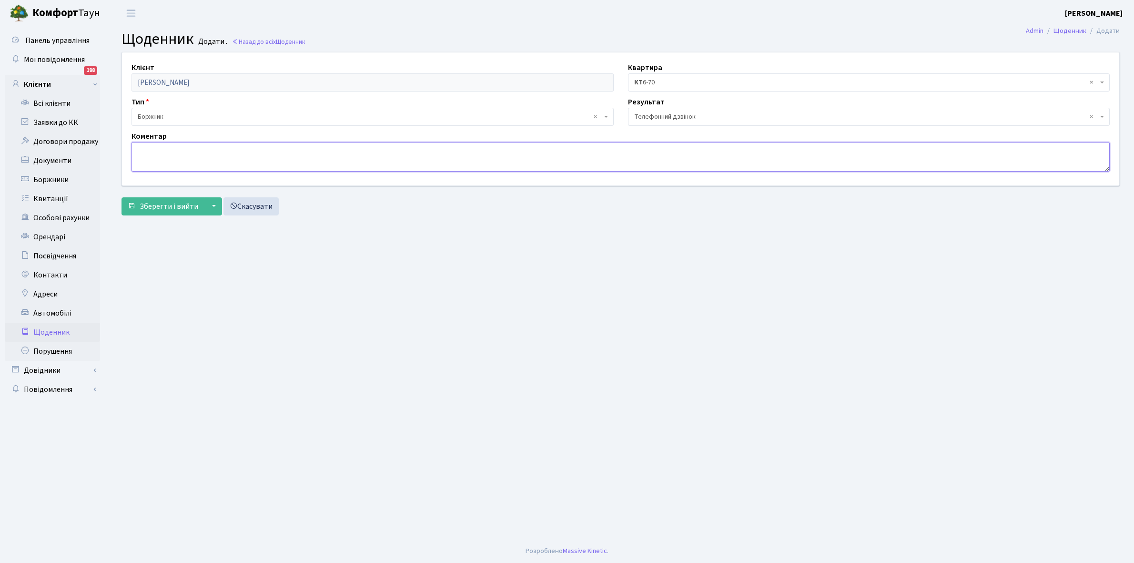
click at [147, 147] on textarea at bounding box center [621, 157] width 978 height 30
type textarea "Через тиждень оплатить борг"
click at [149, 206] on span "Зберегти і вийти" at bounding box center [169, 206] width 59 height 10
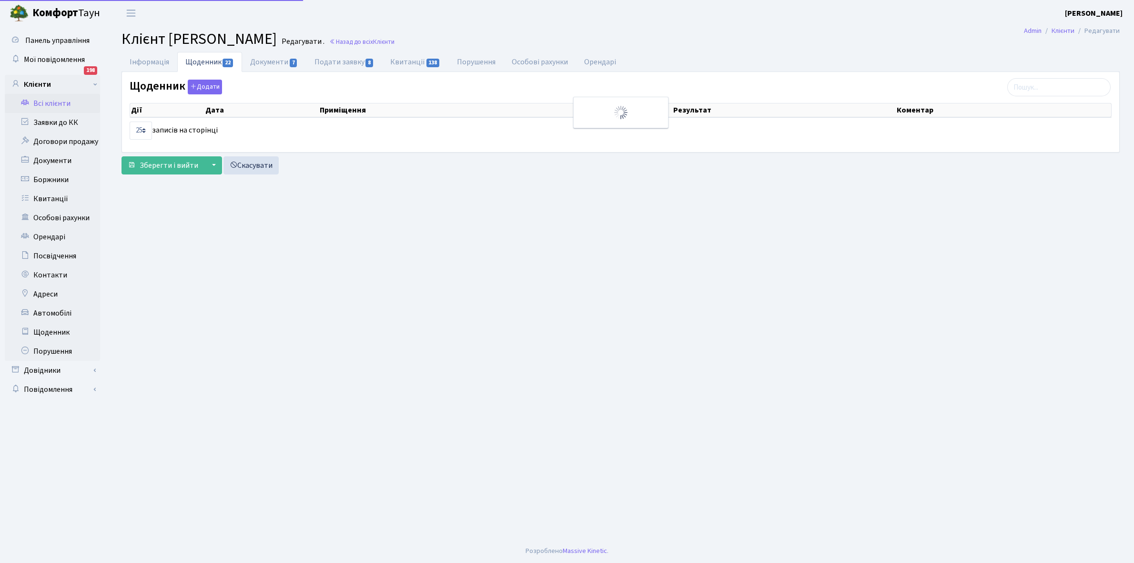
select select "25"
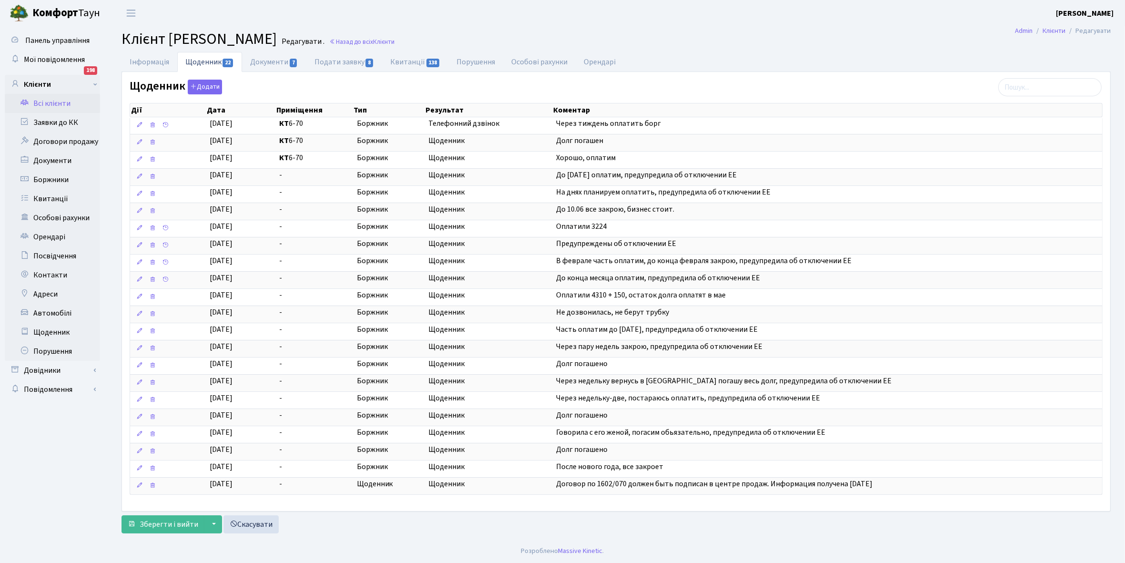
click at [50, 101] on link "Всі клієнти" at bounding box center [52, 103] width 95 height 19
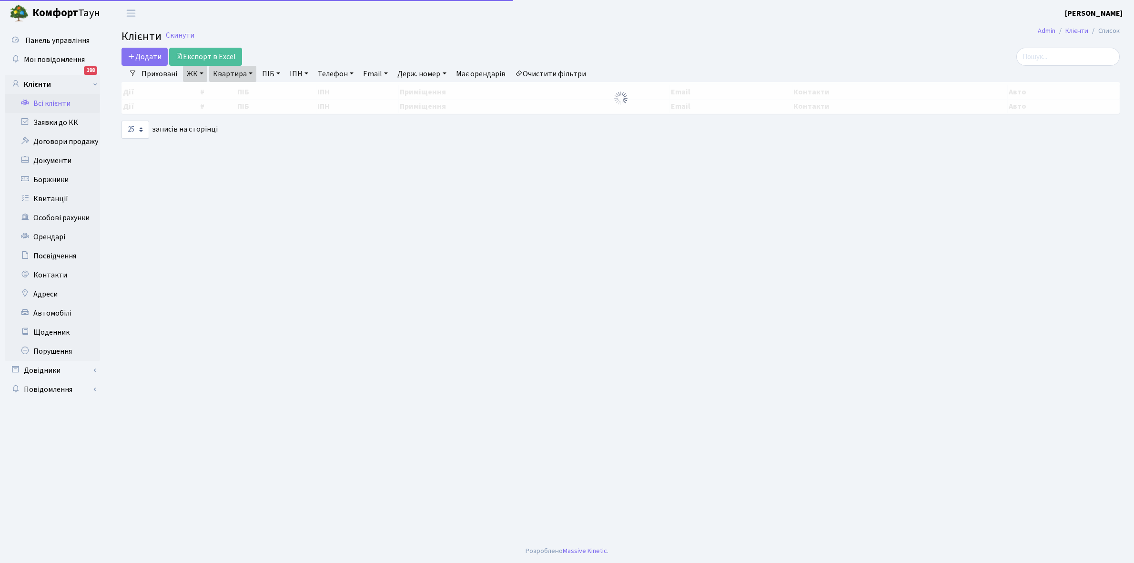
select select "25"
